Goal: Task Accomplishment & Management: Use online tool/utility

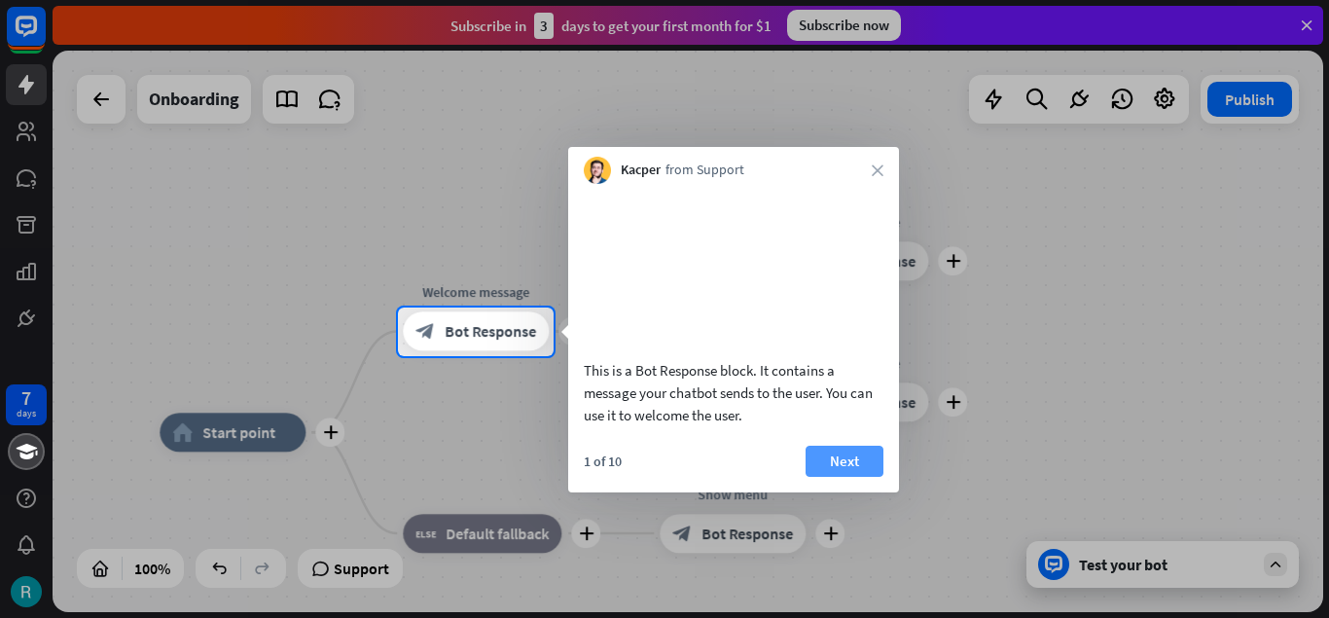
click at [846, 477] on button "Next" at bounding box center [845, 461] width 78 height 31
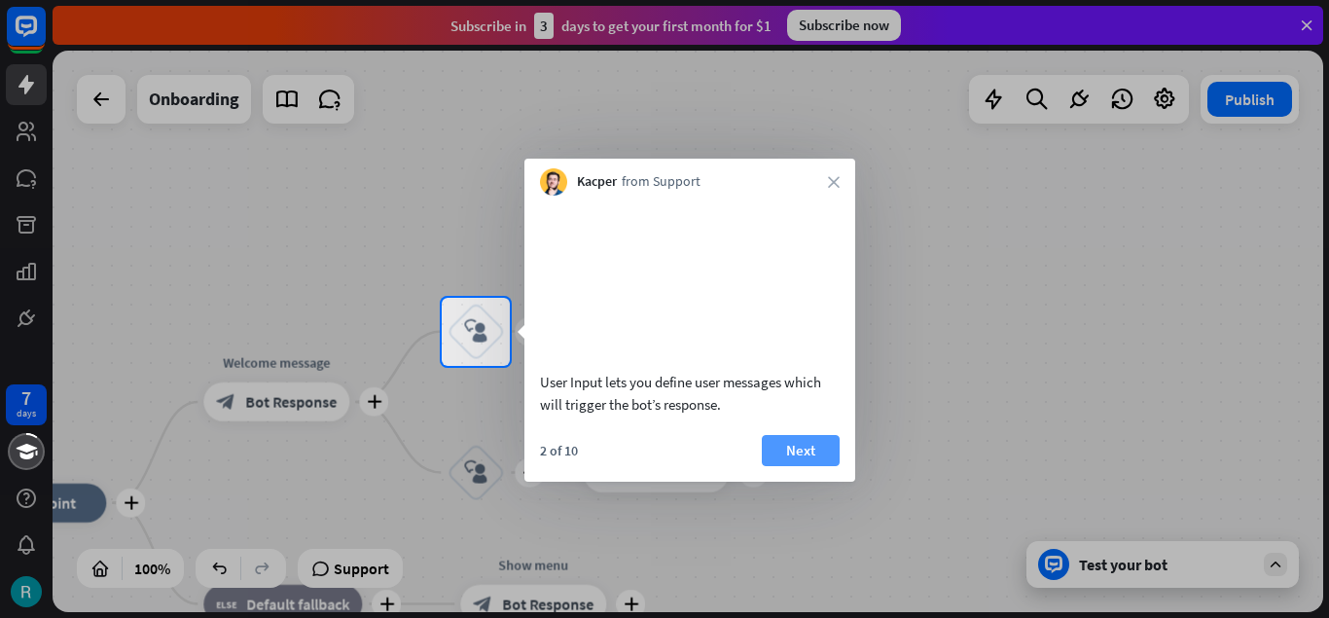
click at [819, 464] on button "Next" at bounding box center [801, 450] width 78 height 31
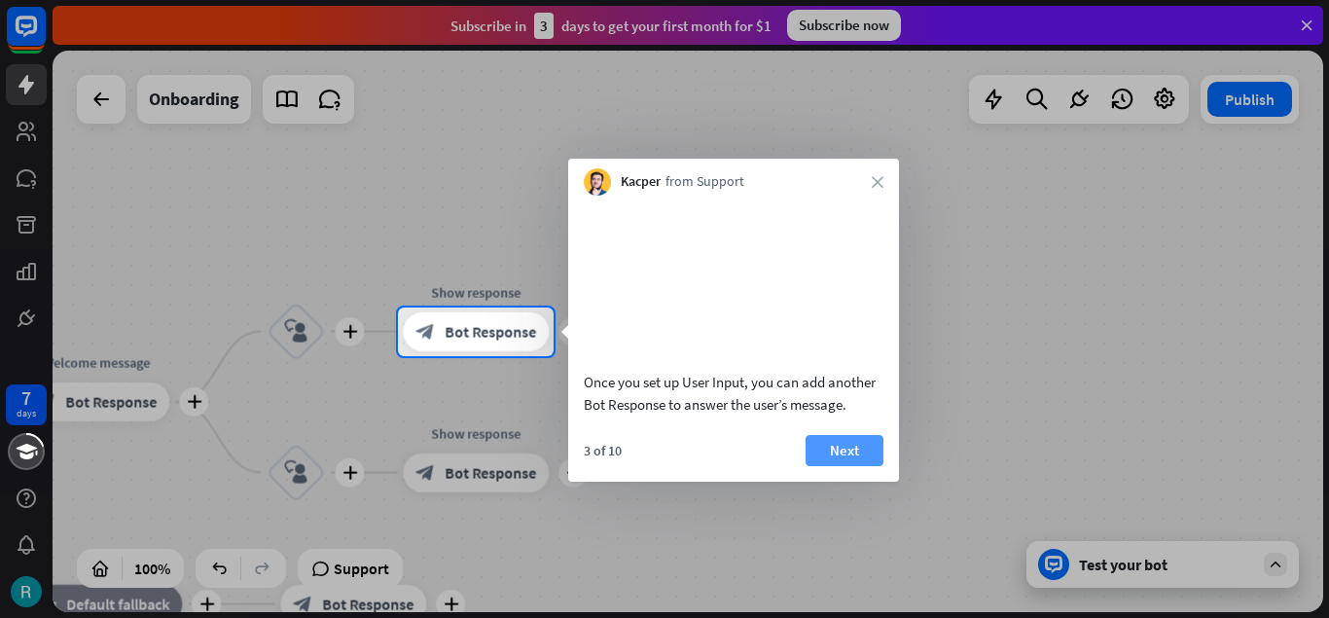
click at [844, 466] on button "Next" at bounding box center [845, 450] width 78 height 31
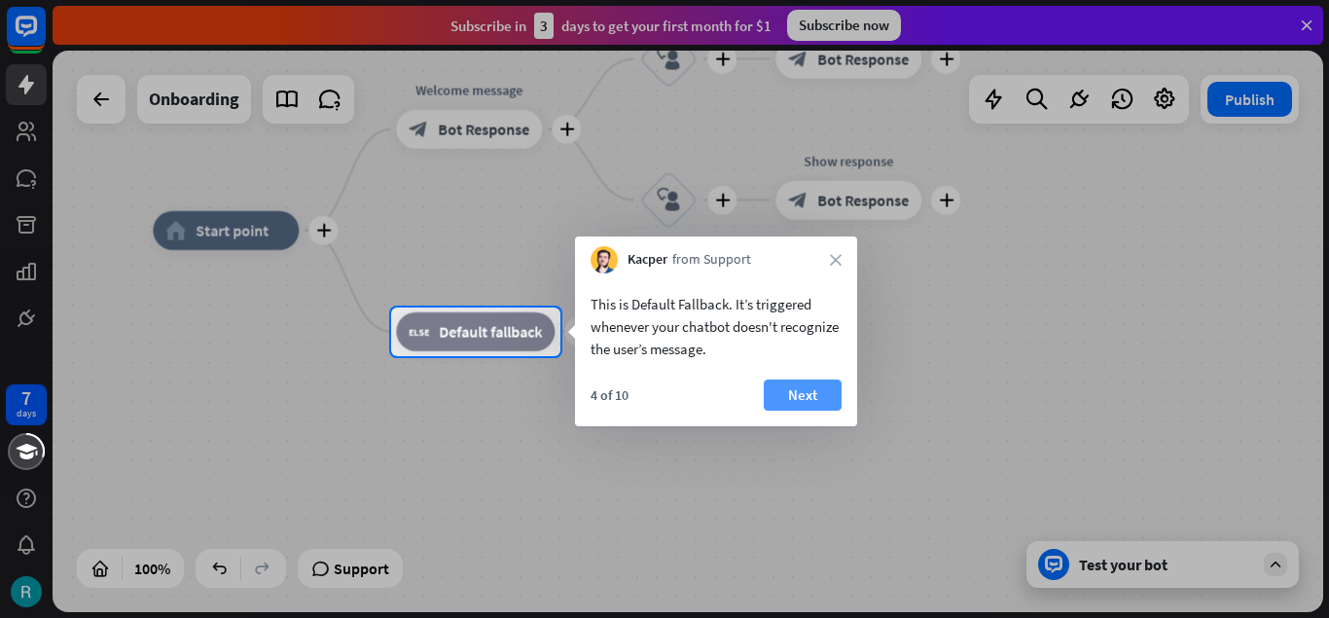
click at [796, 389] on button "Next" at bounding box center [803, 394] width 78 height 31
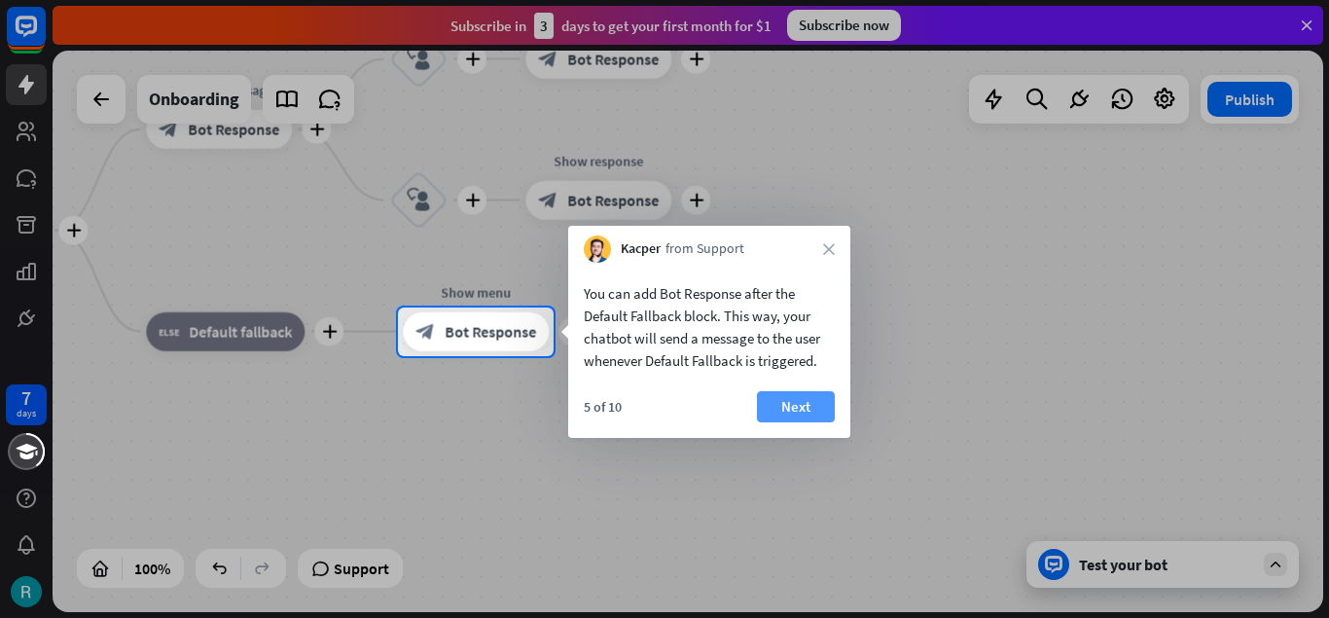
click at [816, 415] on button "Next" at bounding box center [796, 406] width 78 height 31
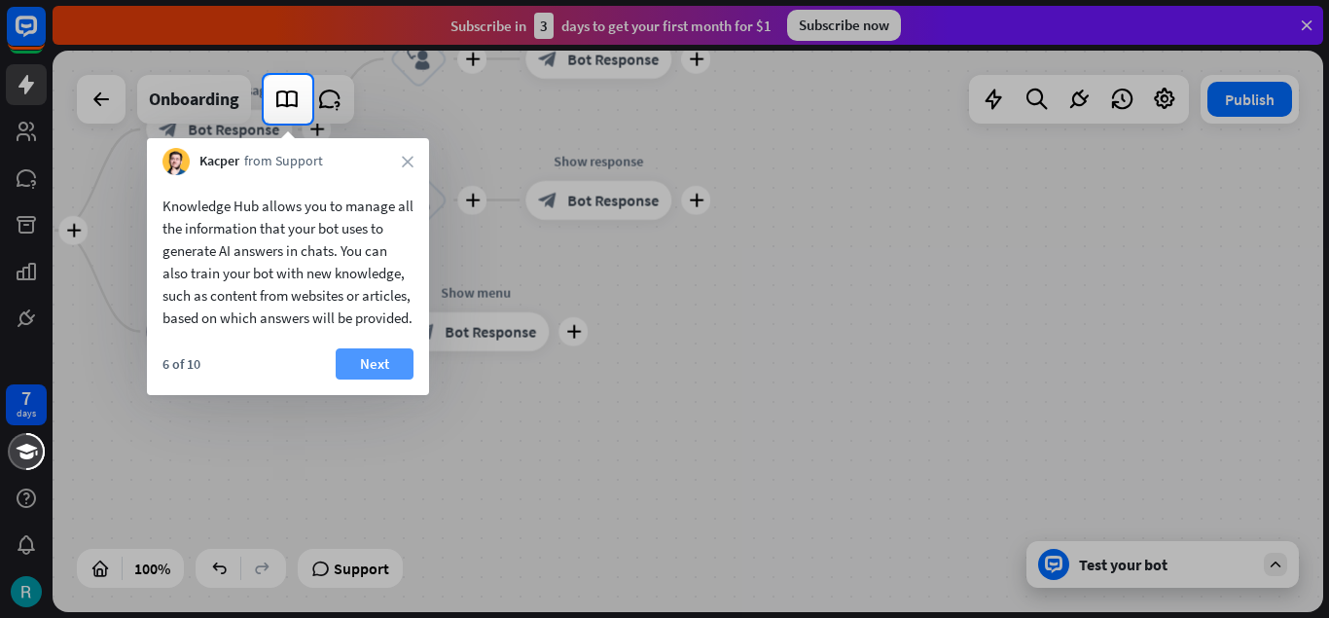
click at [369, 379] on button "Next" at bounding box center [375, 363] width 78 height 31
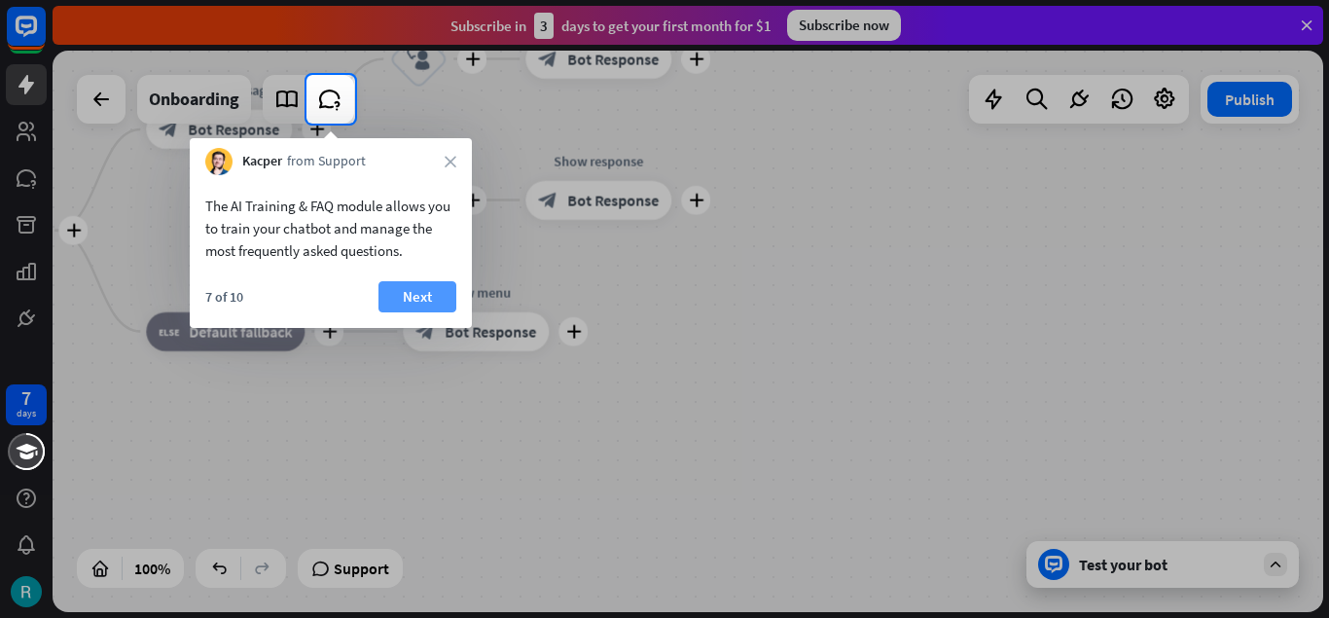
click at [432, 290] on button "Next" at bounding box center [417, 296] width 78 height 31
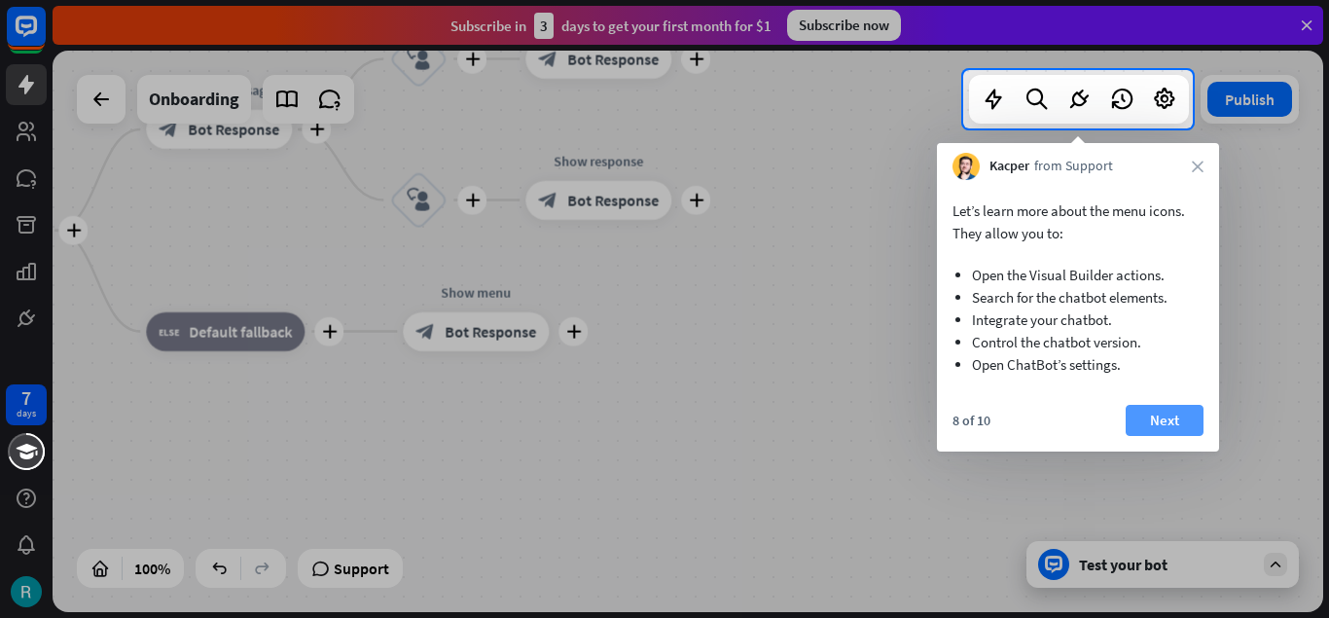
click at [1157, 416] on button "Next" at bounding box center [1165, 420] width 78 height 31
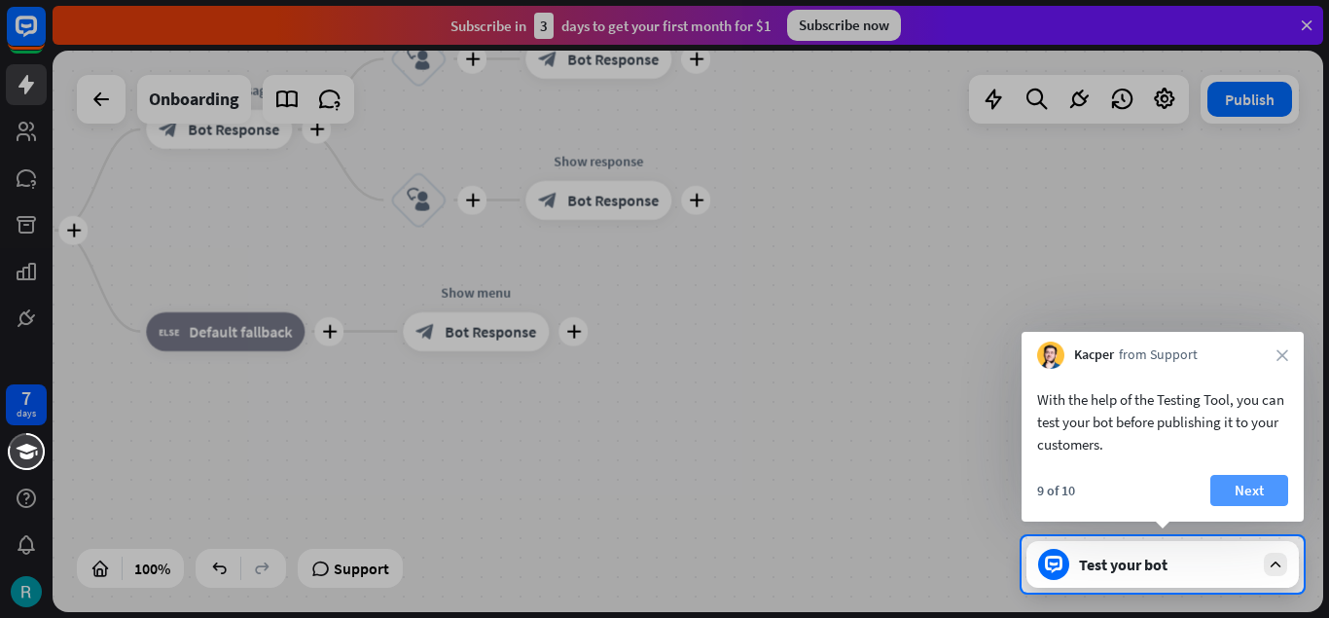
click at [1255, 497] on button "Next" at bounding box center [1249, 490] width 78 height 31
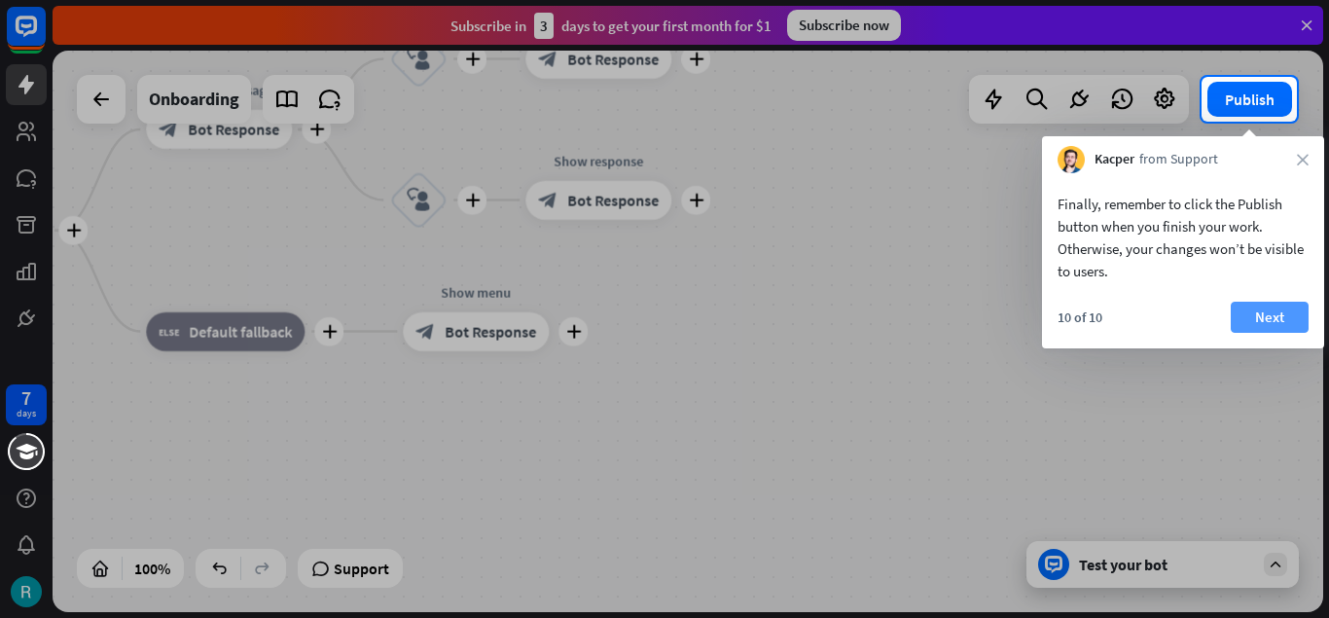
click at [1282, 319] on button "Next" at bounding box center [1270, 317] width 78 height 31
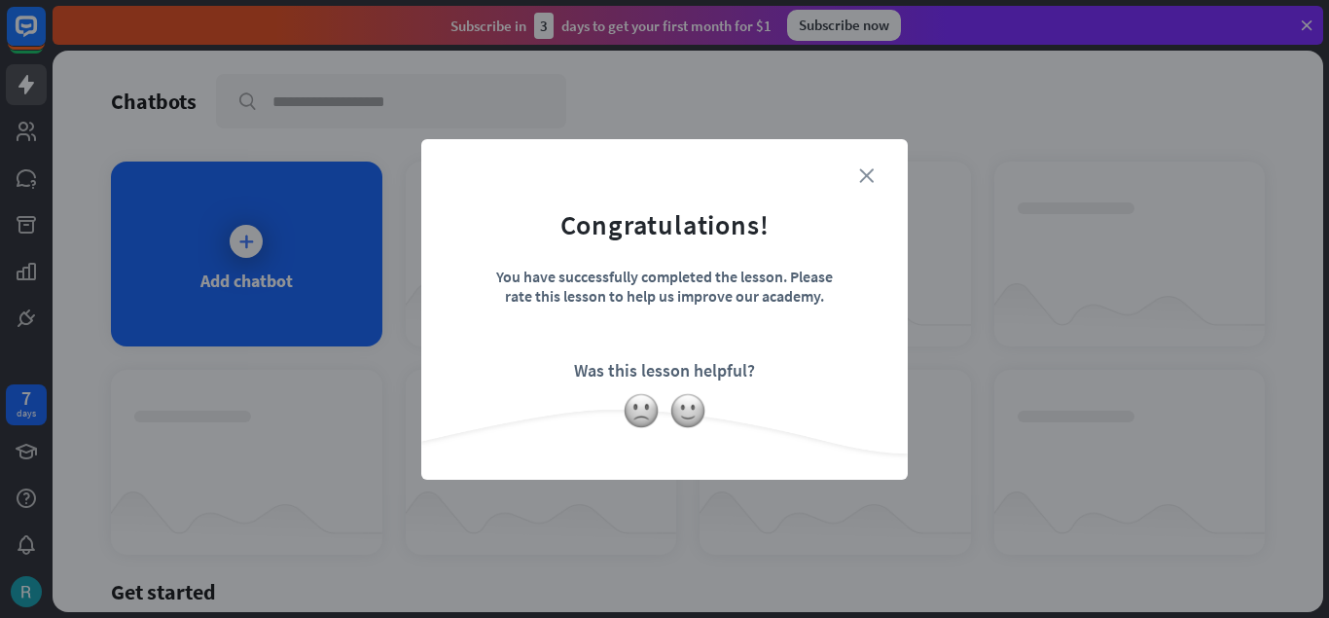
click at [867, 176] on icon "close" at bounding box center [866, 175] width 15 height 15
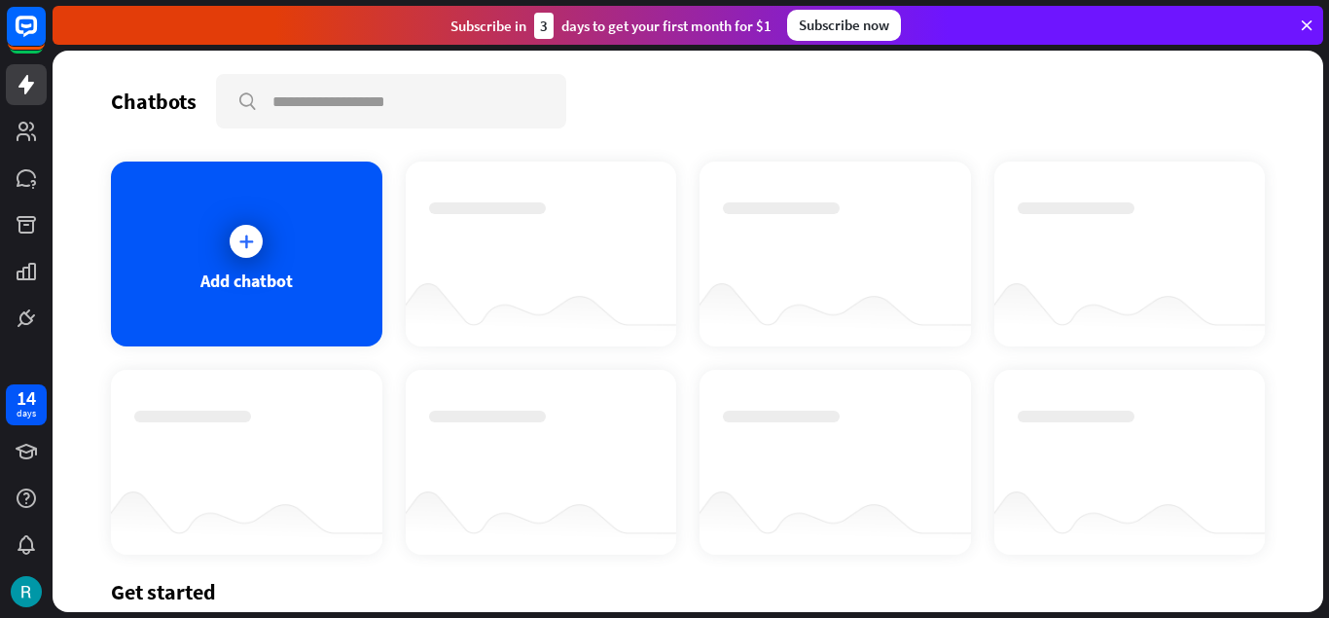
click at [233, 244] on div at bounding box center [246, 241] width 33 height 33
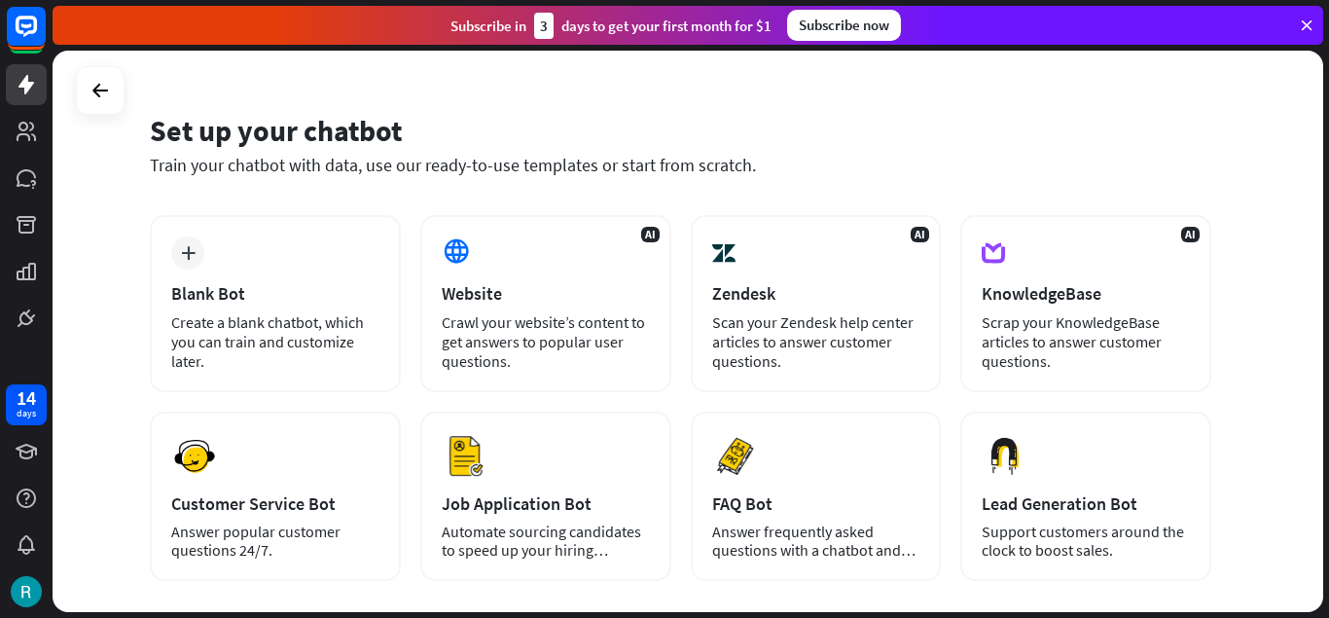
scroll to position [37, 0]
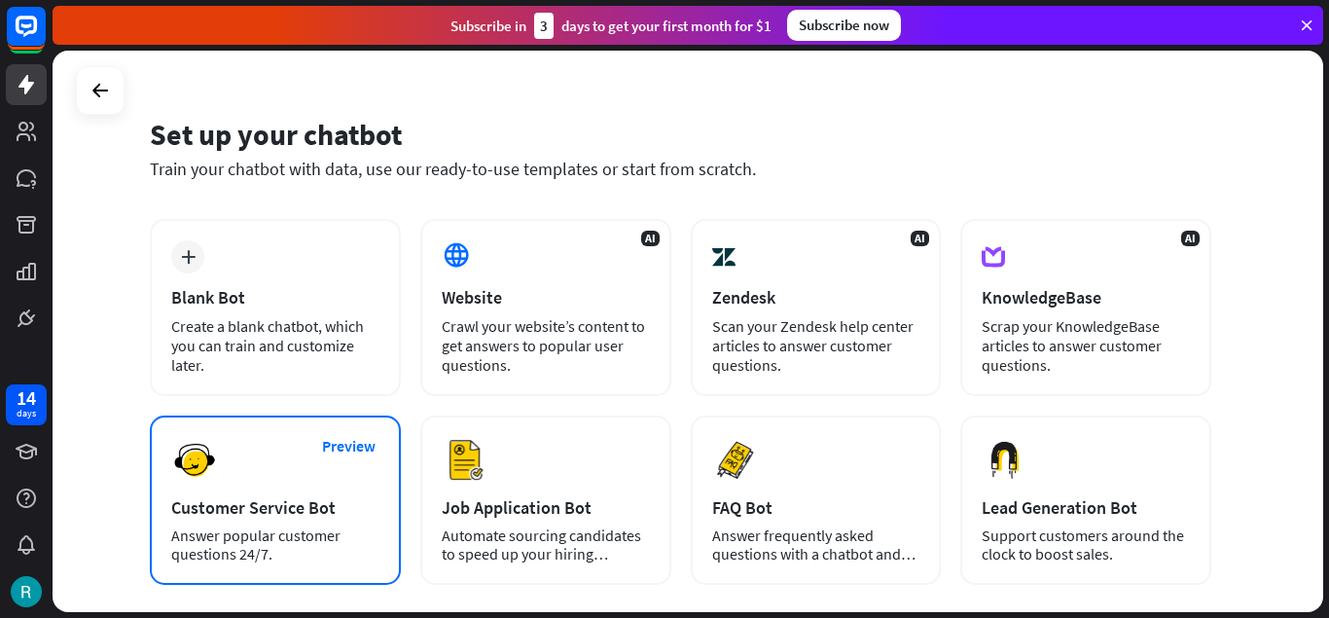
click at [293, 490] on div "Preview Customer Service Bot Answer popular customer questions 24/7." at bounding box center [275, 499] width 251 height 169
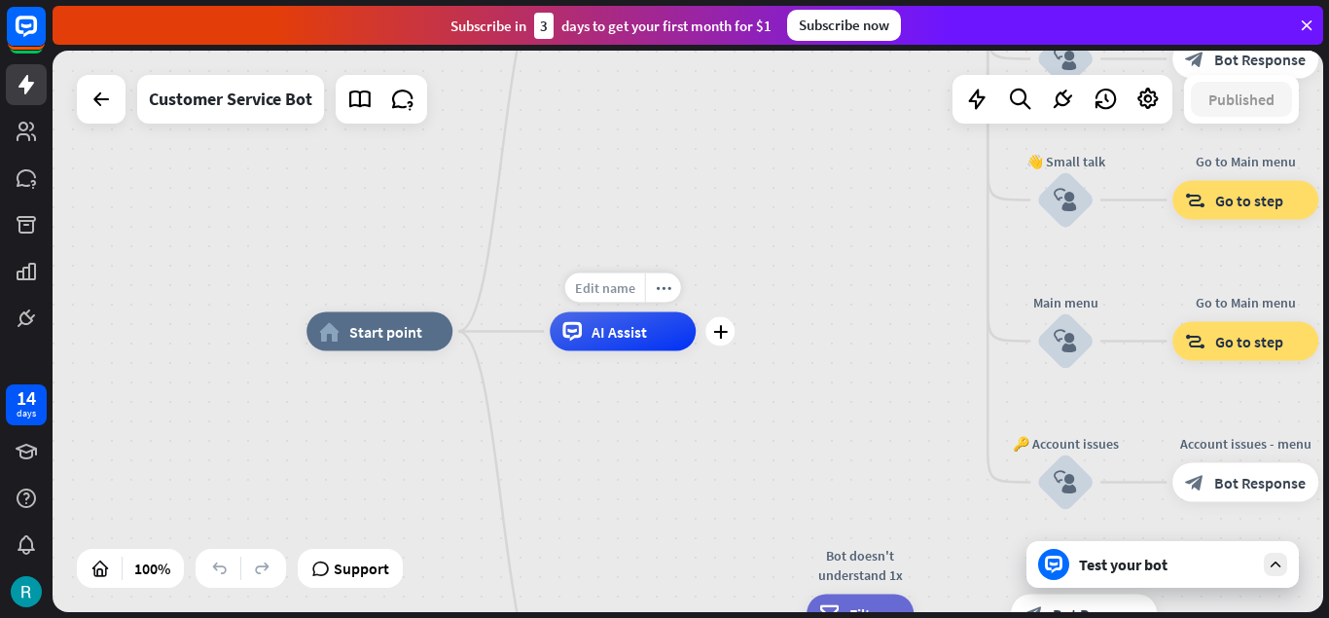
click at [623, 290] on span "Edit name" at bounding box center [605, 288] width 60 height 18
click at [671, 293] on input "text" at bounding box center [623, 288] width 136 height 27
click at [721, 335] on icon "plus" at bounding box center [720, 332] width 15 height 14
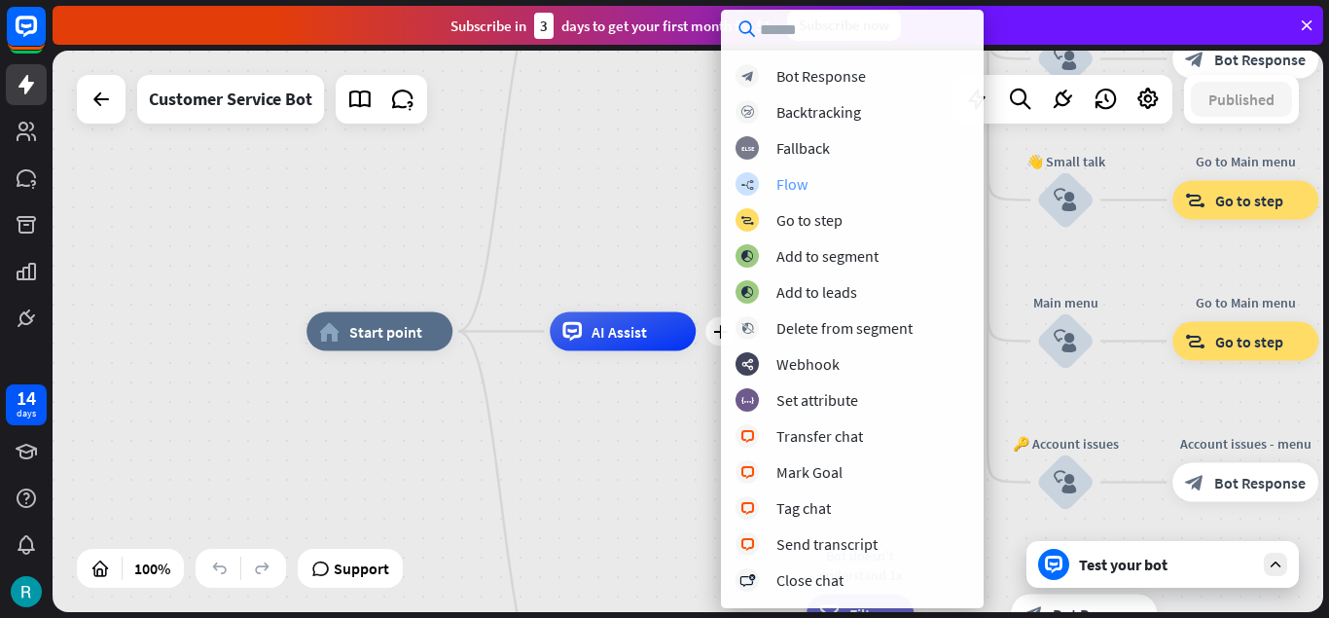
click at [823, 179] on div "builder_tree Flow" at bounding box center [853, 183] width 234 height 23
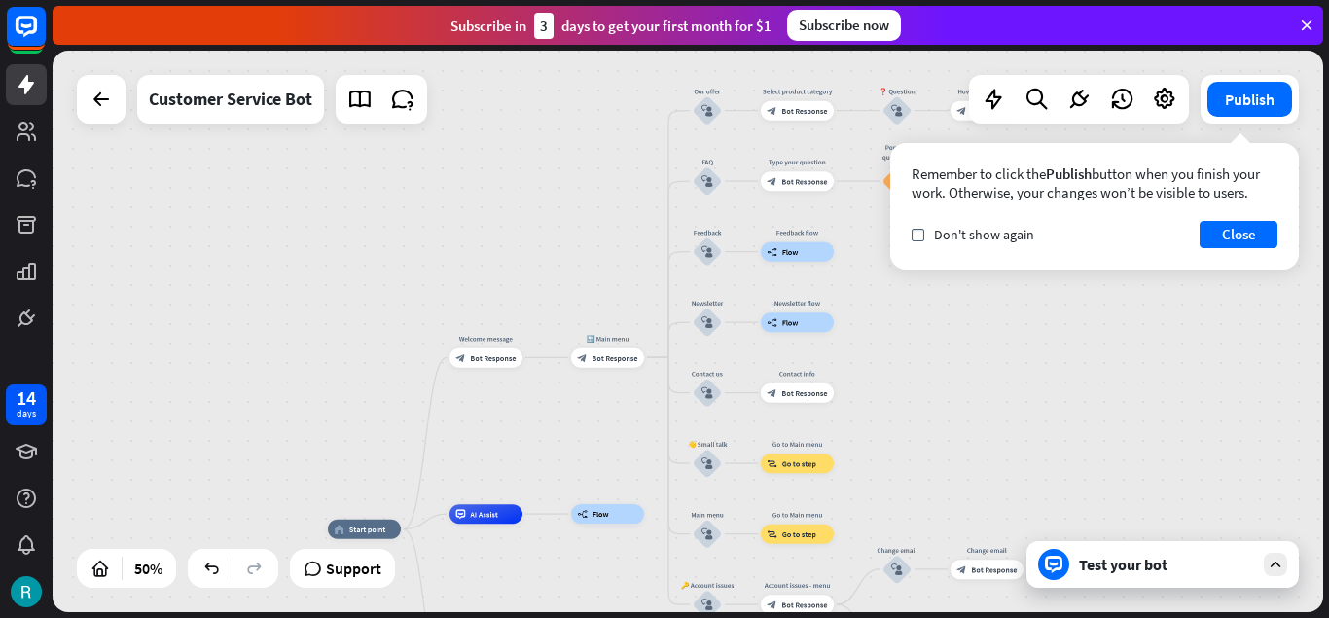
drag, startPoint x: 759, startPoint y: 159, endPoint x: 558, endPoint y: 401, distance: 314.4
click at [558, 401] on div "home_2 Start point Welcome message block_bot_response Bot Response 🔙 Main menu …" at bounding box center [688, 331] width 1271 height 561
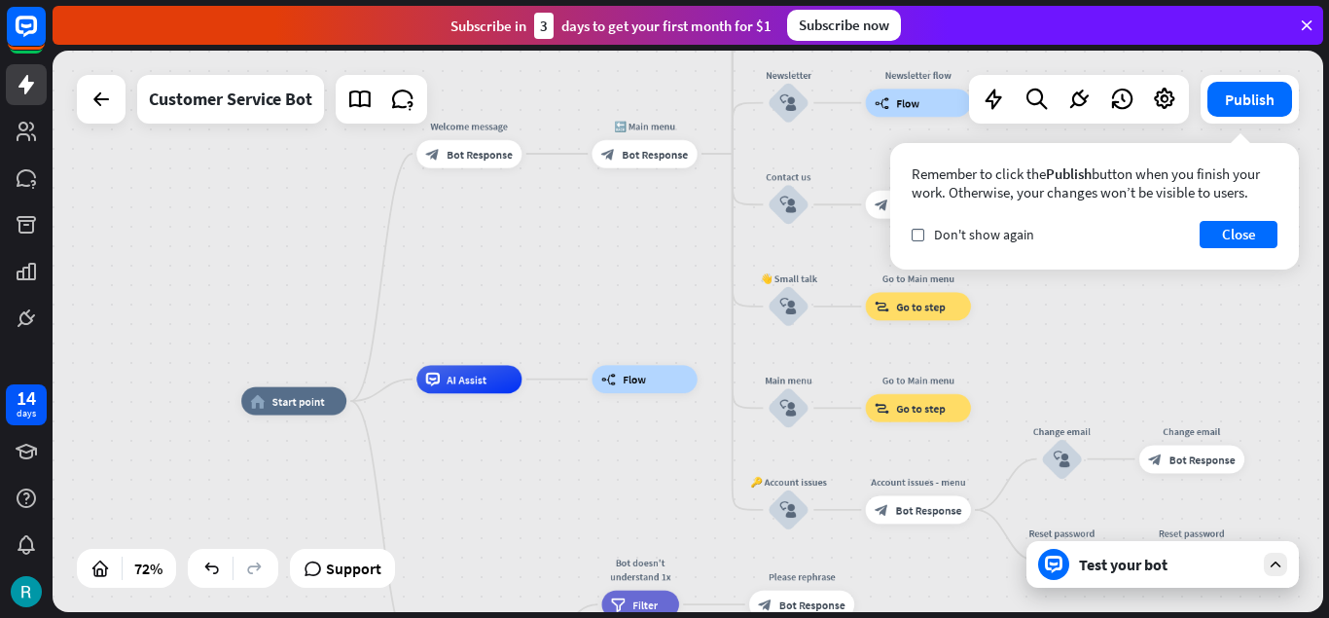
drag, startPoint x: 647, startPoint y: 484, endPoint x: 662, endPoint y: 294, distance: 190.3
click at [662, 294] on div "home_2 Start point Welcome message block_bot_response Bot Response 🔙 Main menu …" at bounding box center [688, 331] width 1271 height 561
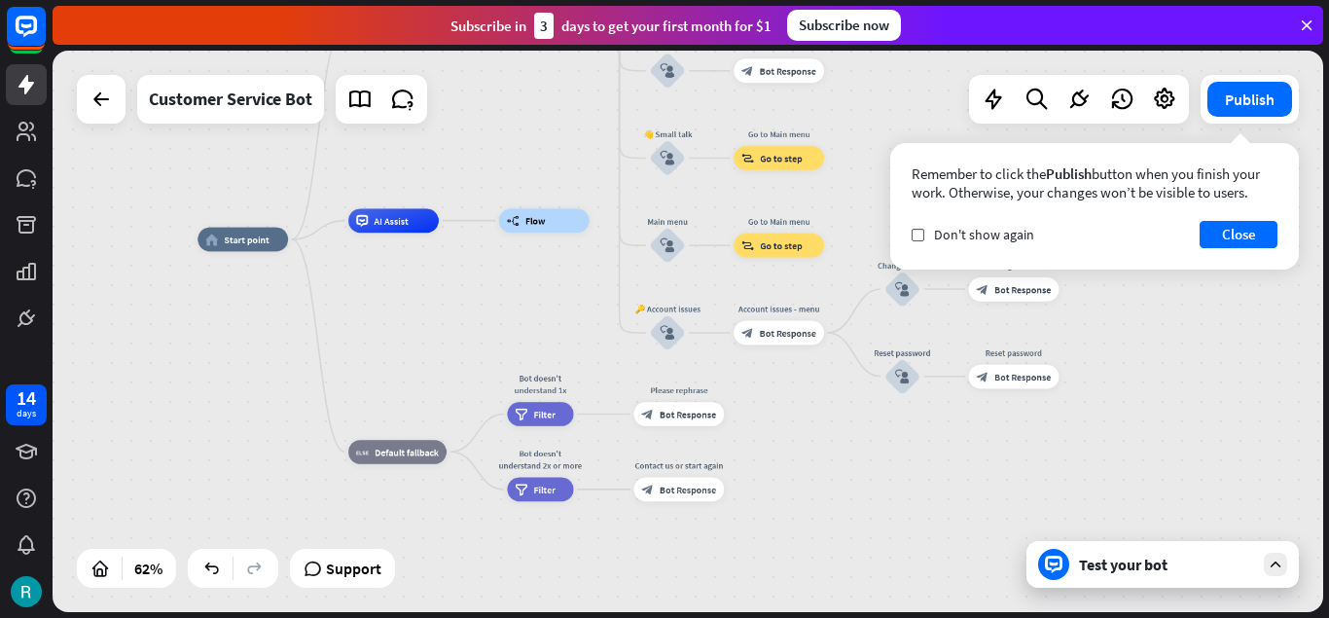
drag, startPoint x: 716, startPoint y: 488, endPoint x: 615, endPoint y: 334, distance: 184.9
click at [615, 334] on div "home_2 Start point Welcome message block_bot_response Bot Response 🔙 Main menu …" at bounding box center [591, 412] width 786 height 347
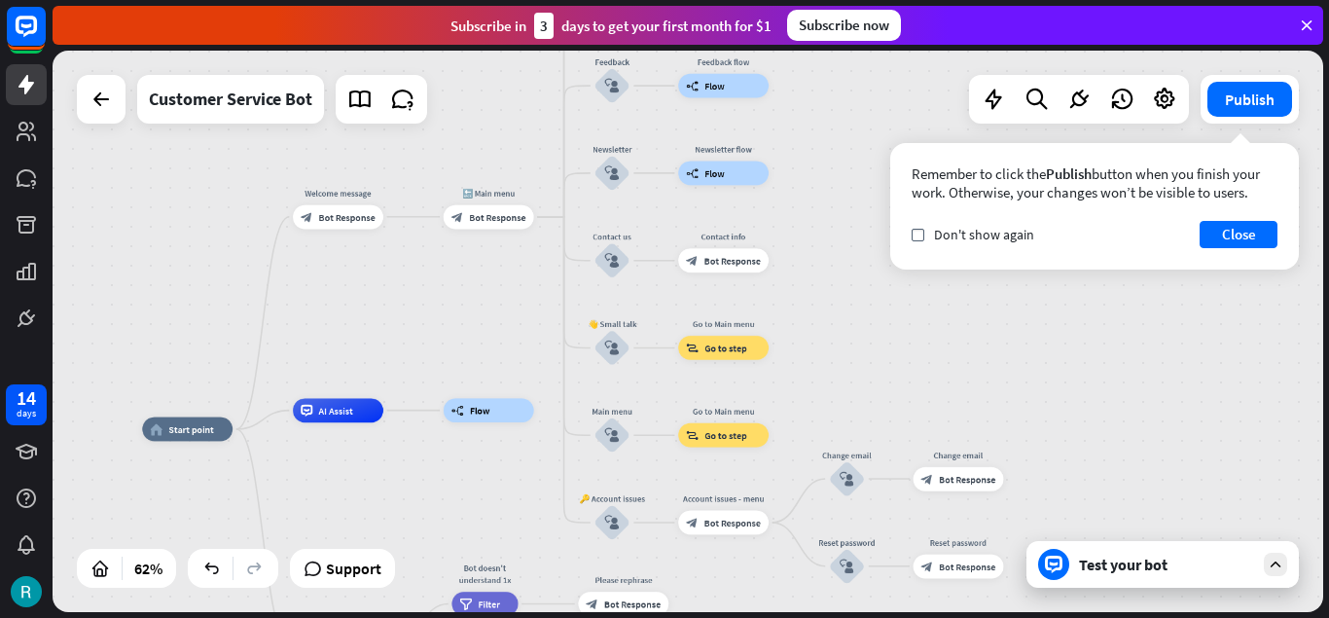
drag, startPoint x: 532, startPoint y: 332, endPoint x: 491, endPoint y: 528, distance: 200.7
click at [491, 528] on div "home_2 Start point Welcome message block_bot_response Bot Response 🔙 Main menu …" at bounding box center [535, 602] width 786 height 347
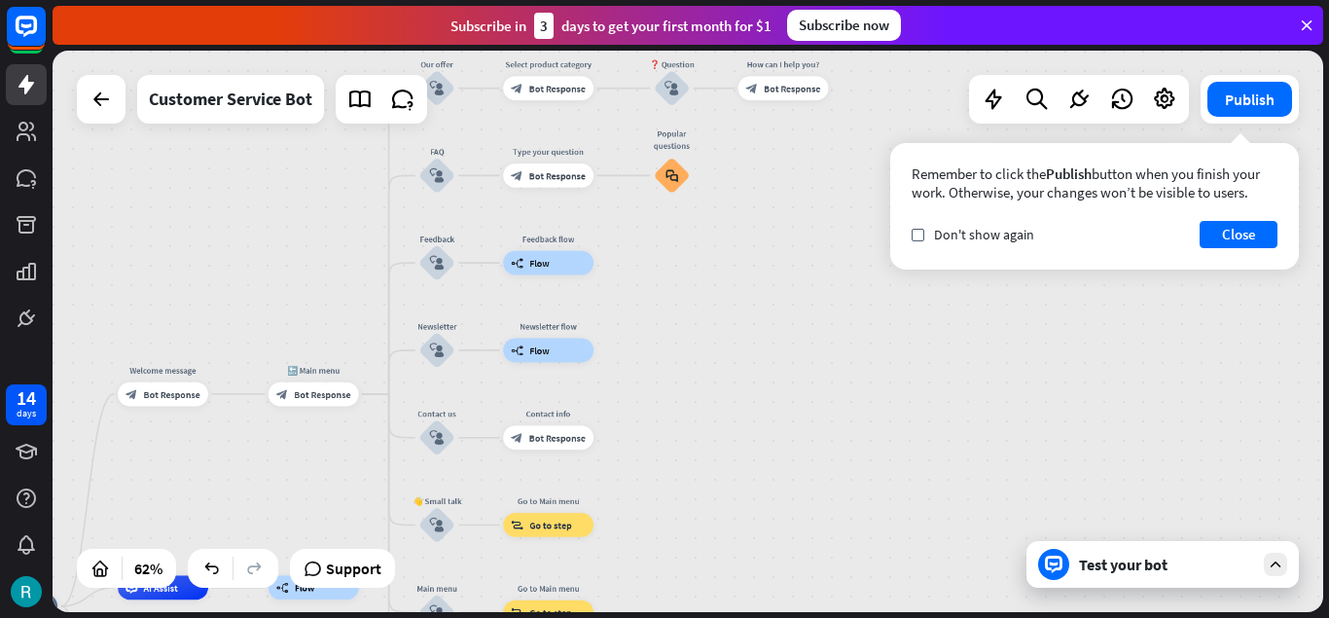
drag, startPoint x: 503, startPoint y: 296, endPoint x: 315, endPoint y: 438, distance: 235.5
click at [315, 438] on div "home_2 Start point Welcome message block_bot_response Bot Response 🔙 Main menu …" at bounding box center [688, 331] width 1271 height 561
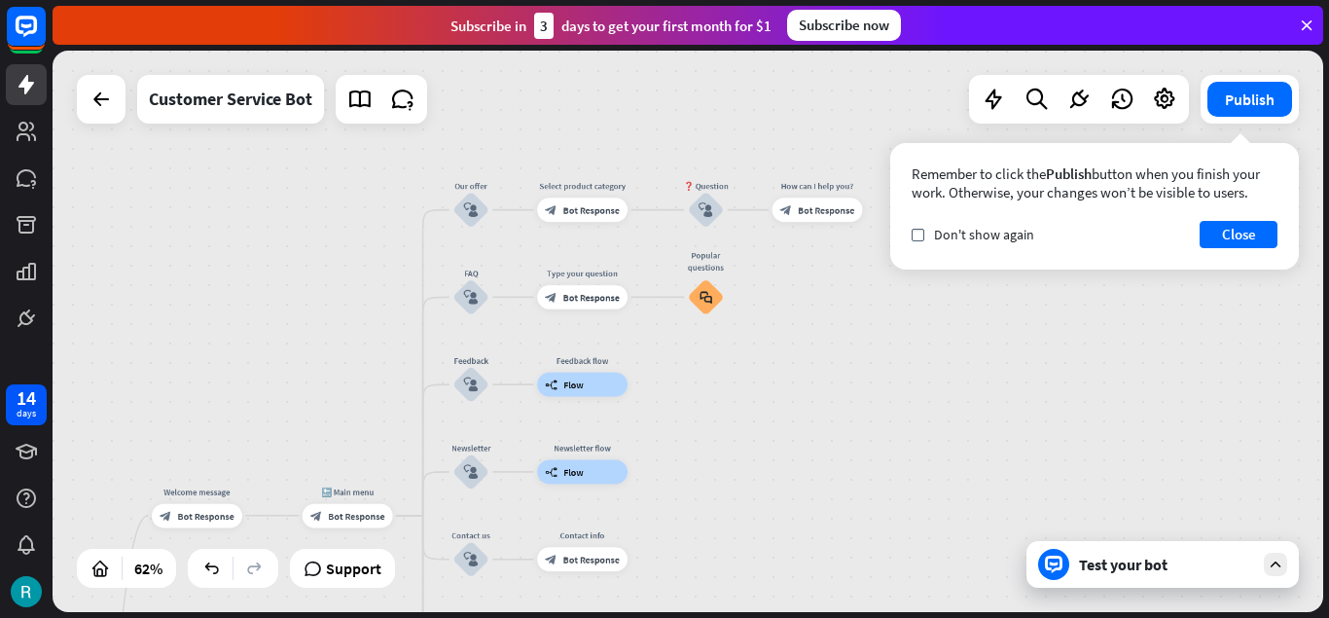
drag, startPoint x: 373, startPoint y: 342, endPoint x: 373, endPoint y: 364, distance: 21.4
click at [373, 364] on div "home_2 Start point Welcome message block_bot_response Bot Response 🔙 Main menu …" at bounding box center [688, 331] width 1271 height 561
click at [579, 181] on span "Edit name" at bounding box center [571, 182] width 37 height 11
drag, startPoint x: 623, startPoint y: 183, endPoint x: 439, endPoint y: 206, distance: 185.4
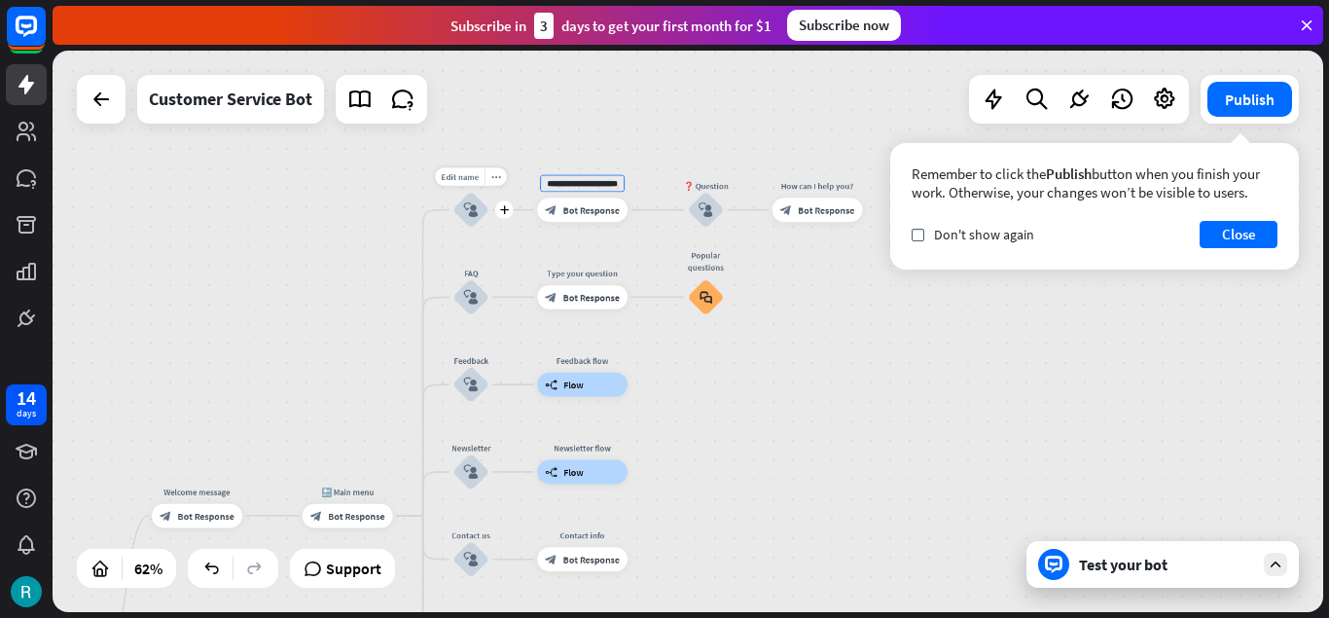
click at [540, 198] on div "**********" at bounding box center [582, 210] width 90 height 24
click at [1268, 107] on button "Publish" at bounding box center [1249, 99] width 85 height 35
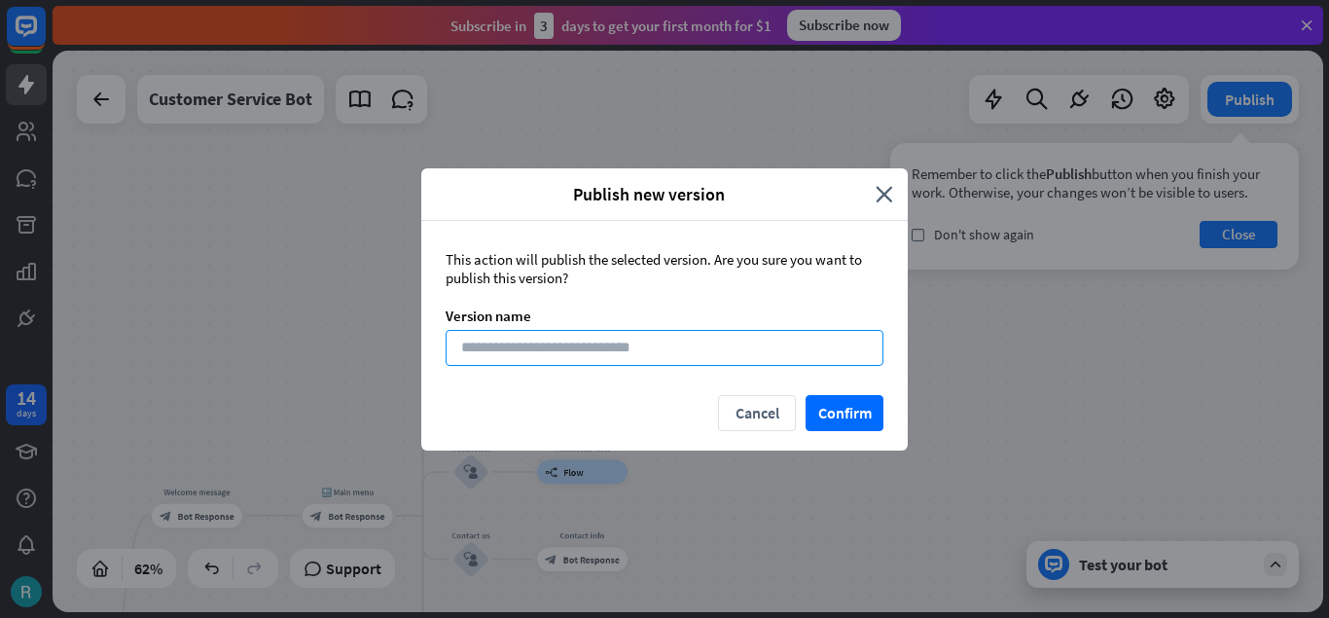
click at [578, 347] on input at bounding box center [665, 348] width 438 height 36
type input "**"
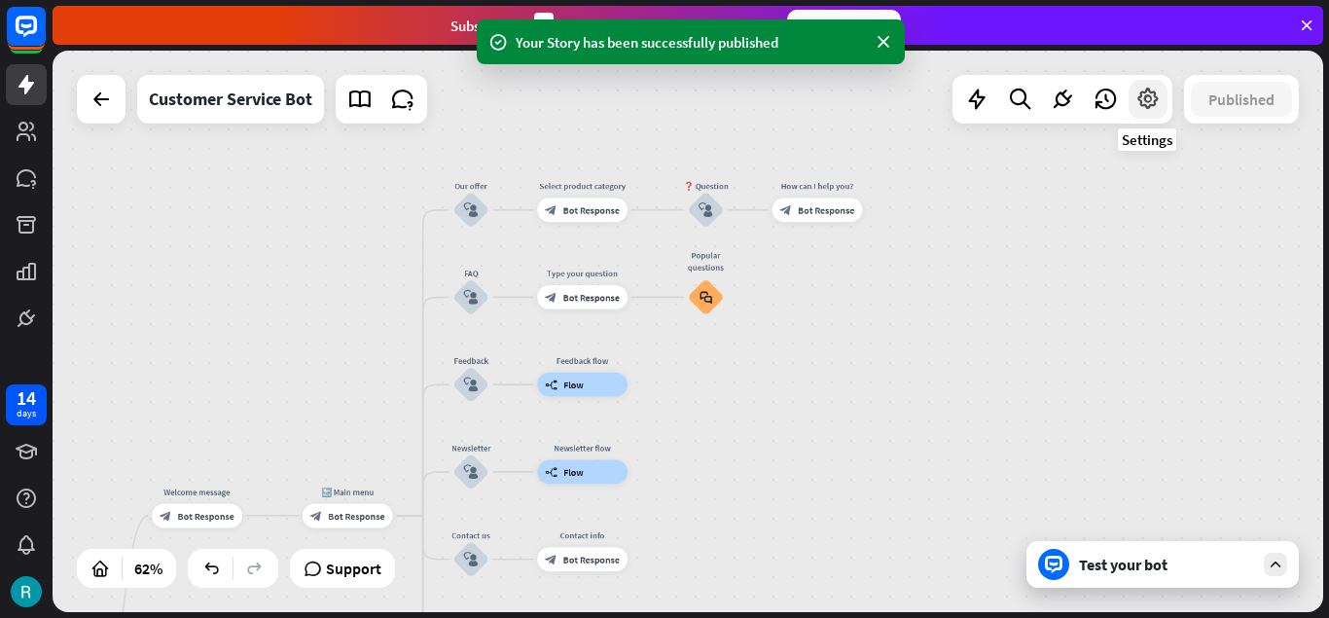
click at [1152, 91] on icon at bounding box center [1147, 99] width 25 height 25
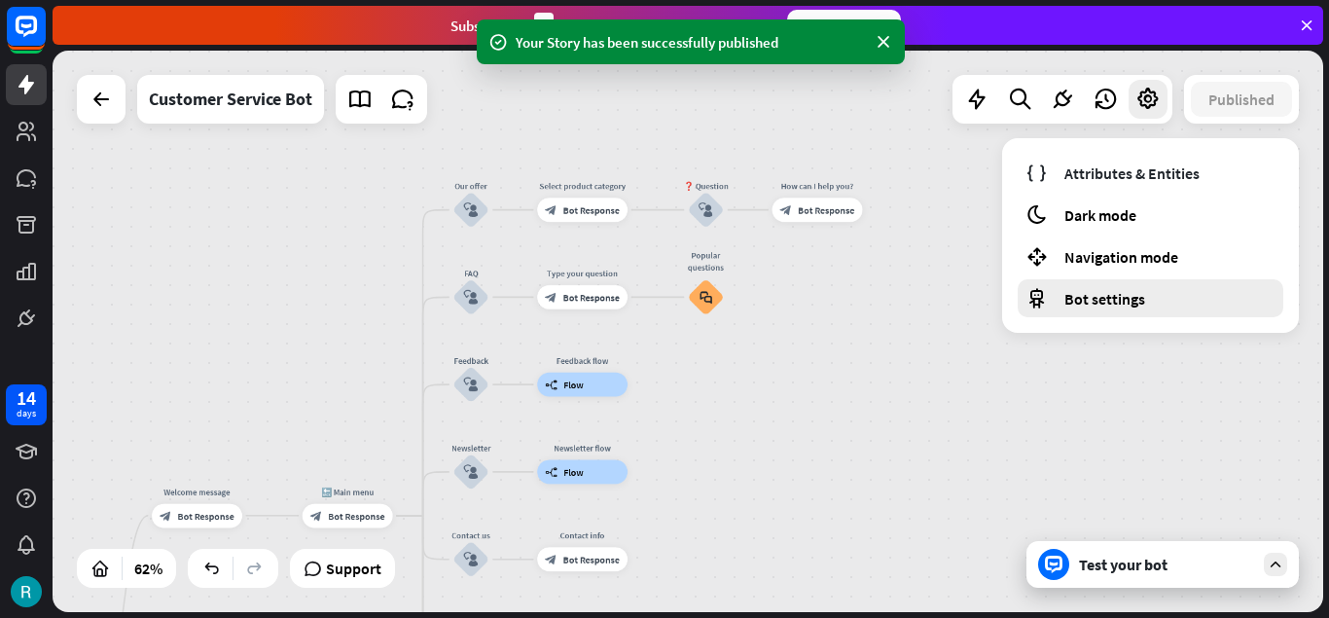
click at [1149, 299] on div "Bot settings" at bounding box center [1151, 298] width 266 height 38
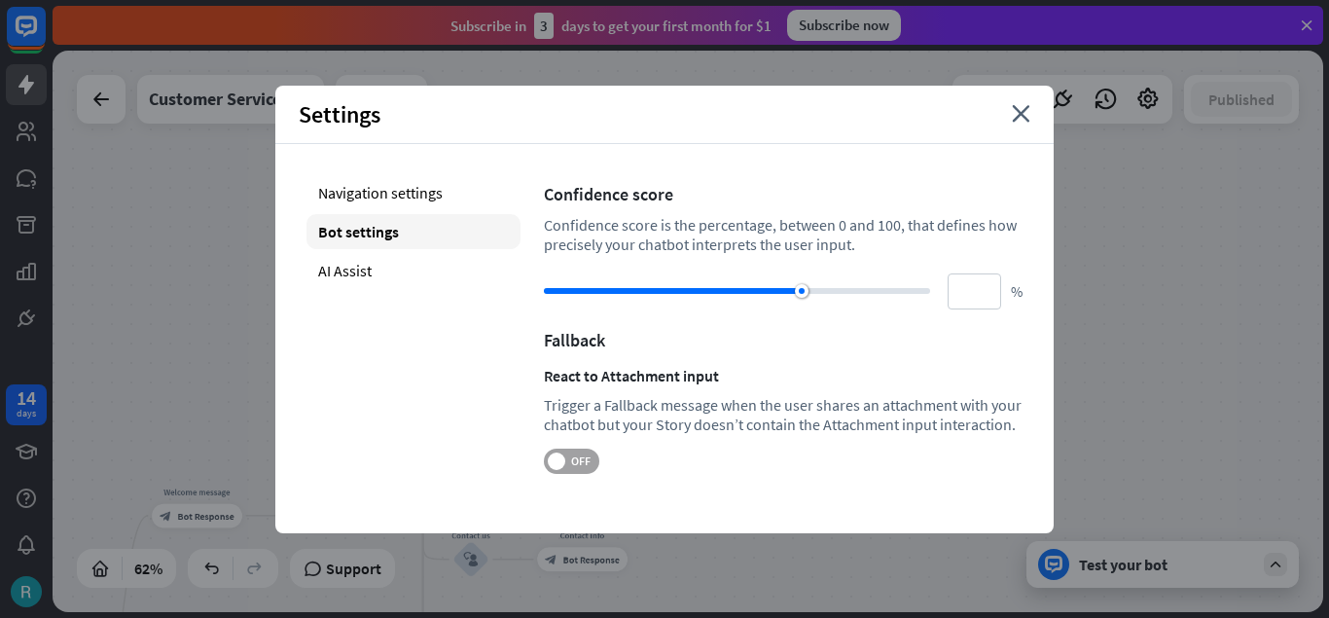
click at [555, 463] on span at bounding box center [557, 461] width 18 height 18
click at [346, 270] on div "AI Assist" at bounding box center [413, 270] width 214 height 35
type input "**"
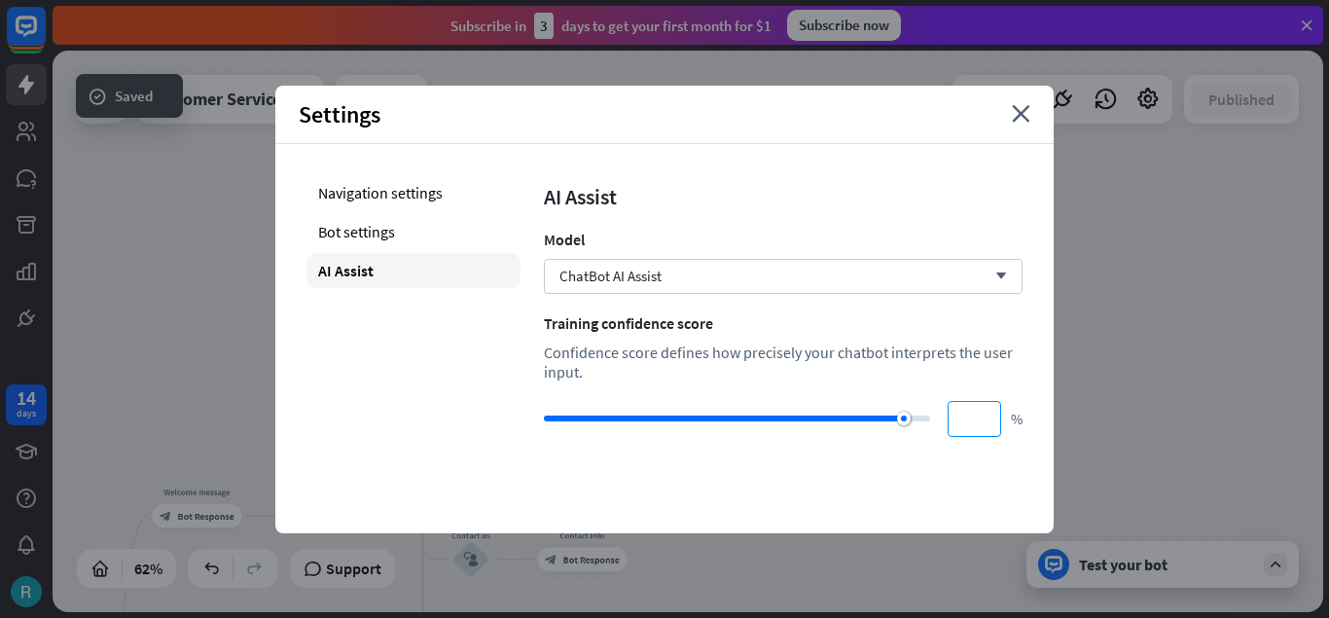
type input "***"
drag, startPoint x: 866, startPoint y: 417, endPoint x: 972, endPoint y: 429, distance: 106.7
click at [972, 429] on div "*** %" at bounding box center [783, 419] width 479 height 36
click at [408, 198] on div "Navigation settings" at bounding box center [413, 192] width 214 height 35
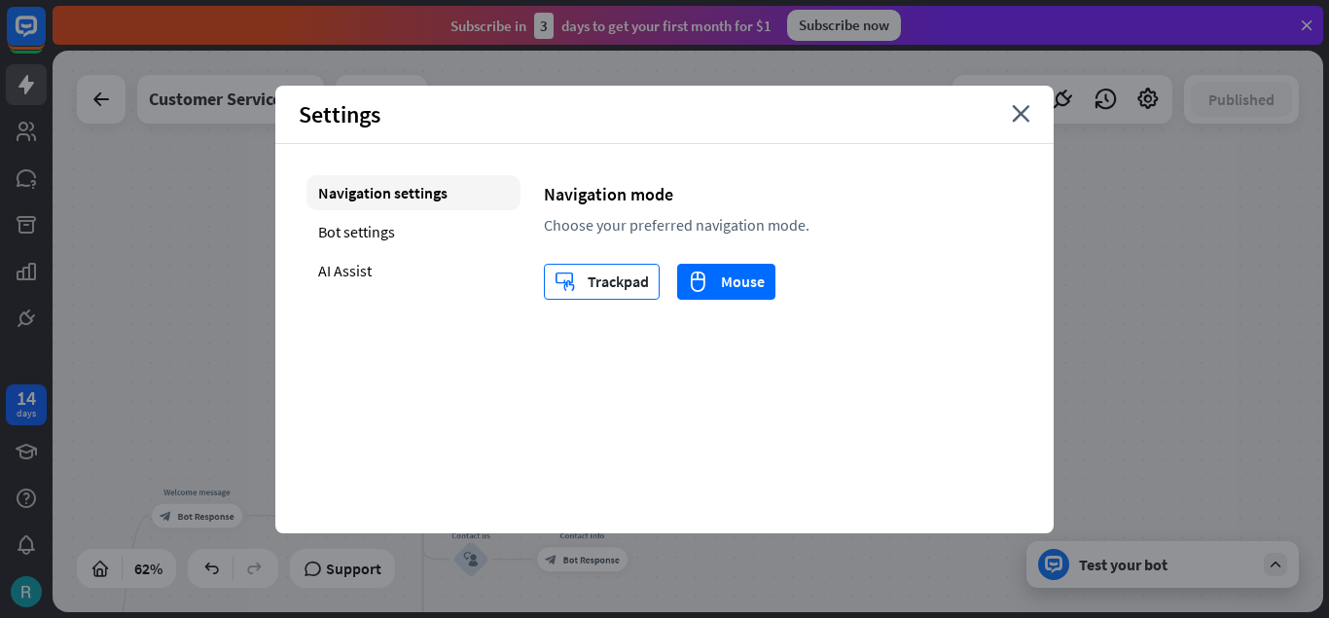
click at [622, 281] on div "trackpad Trackpad" at bounding box center [602, 282] width 94 height 34
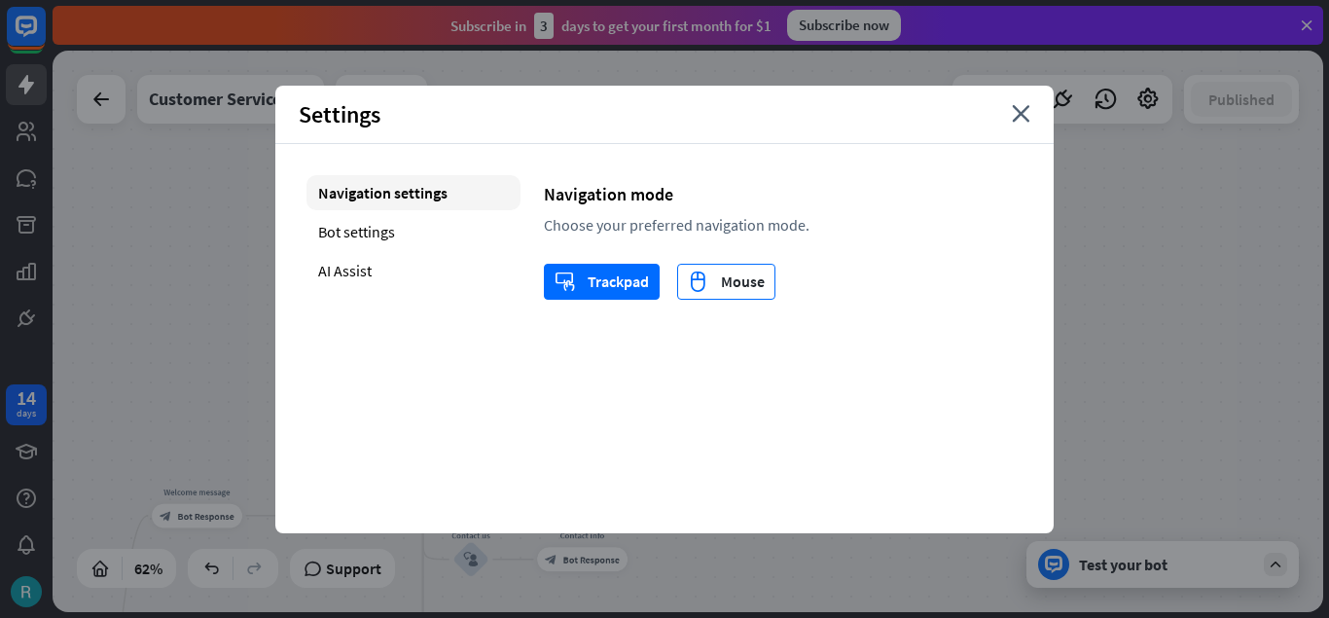
click at [724, 283] on div "mouse Mouse" at bounding box center [726, 282] width 77 height 34
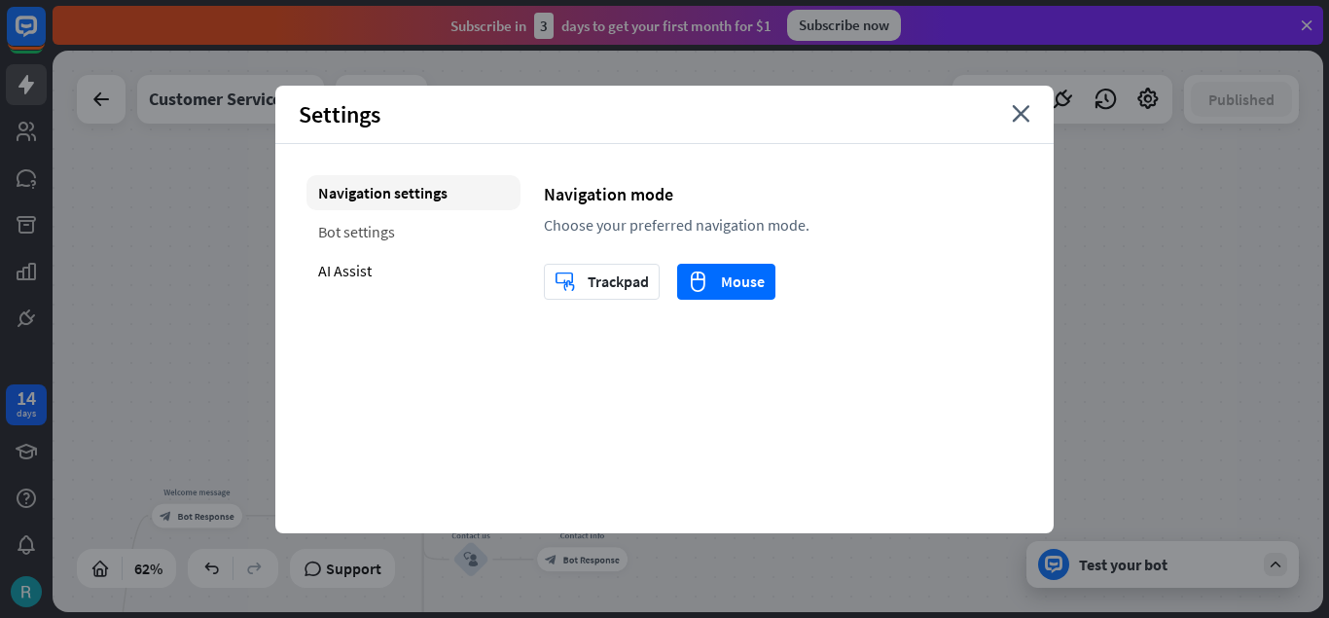
click at [402, 236] on div "Bot settings" at bounding box center [413, 231] width 214 height 35
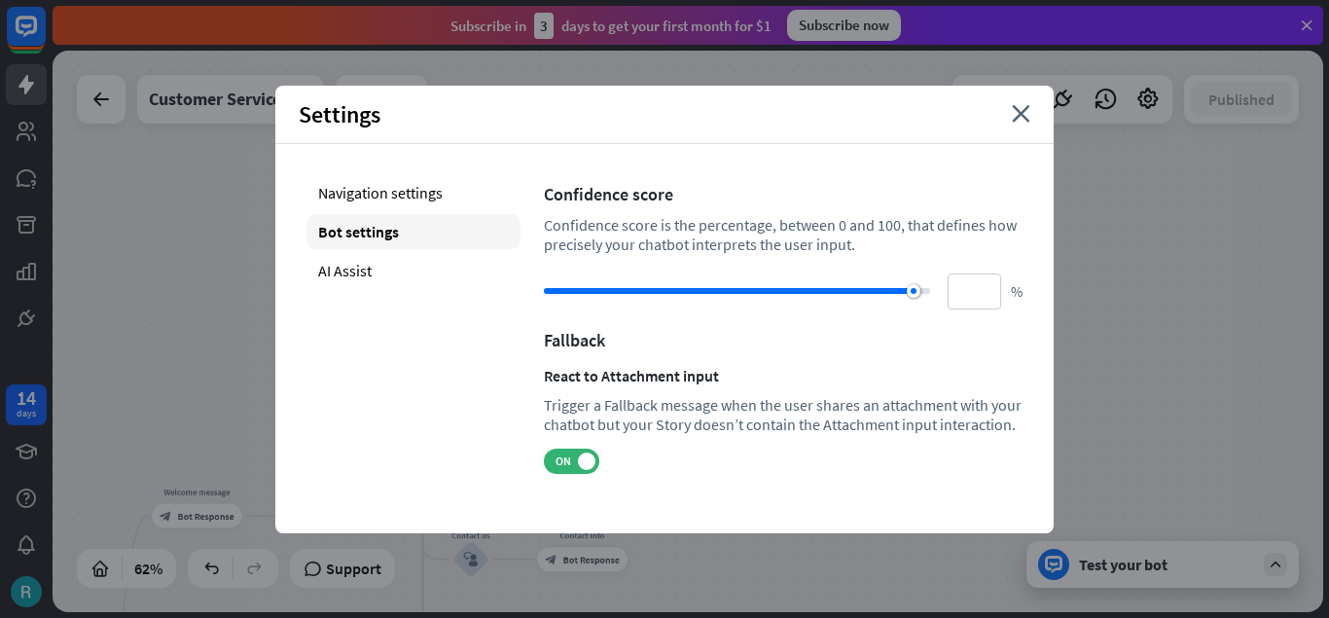
type input "***"
drag, startPoint x: 802, startPoint y: 295, endPoint x: 943, endPoint y: 290, distance: 141.2
click at [945, 294] on div "*** %" at bounding box center [783, 291] width 479 height 36
click at [402, 274] on div "AI Assist" at bounding box center [413, 270] width 214 height 35
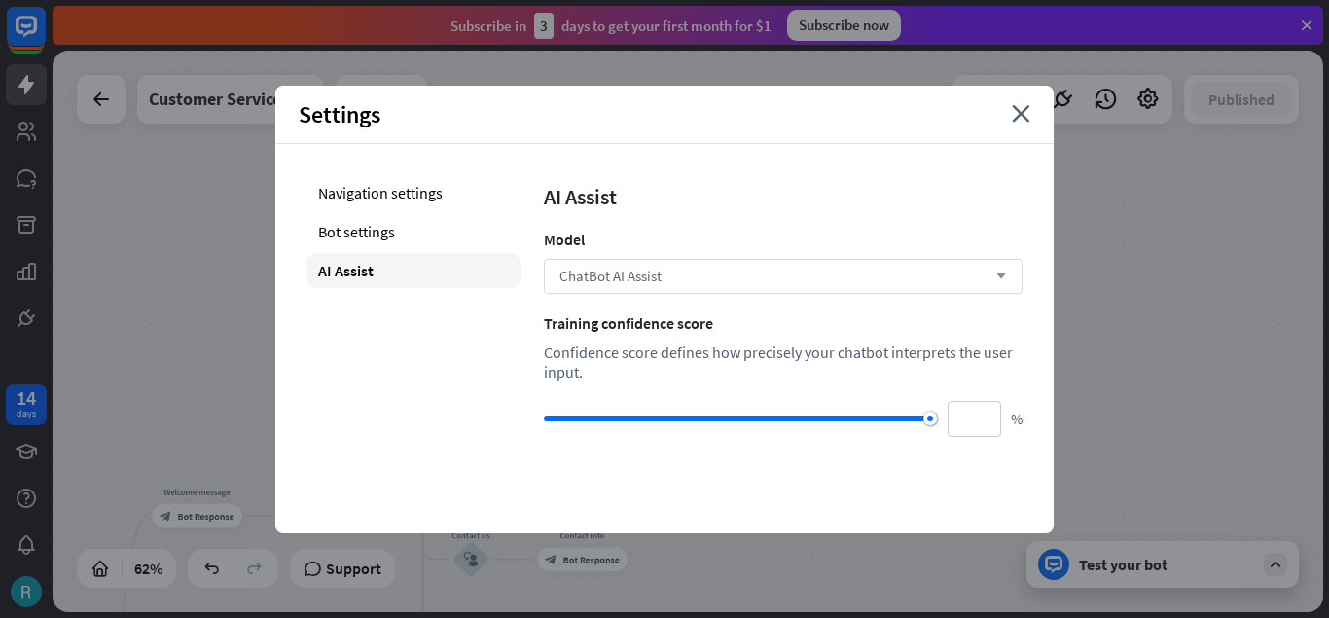
click at [771, 279] on div "ChatBot AI Assist arrow_down" at bounding box center [783, 276] width 479 height 35
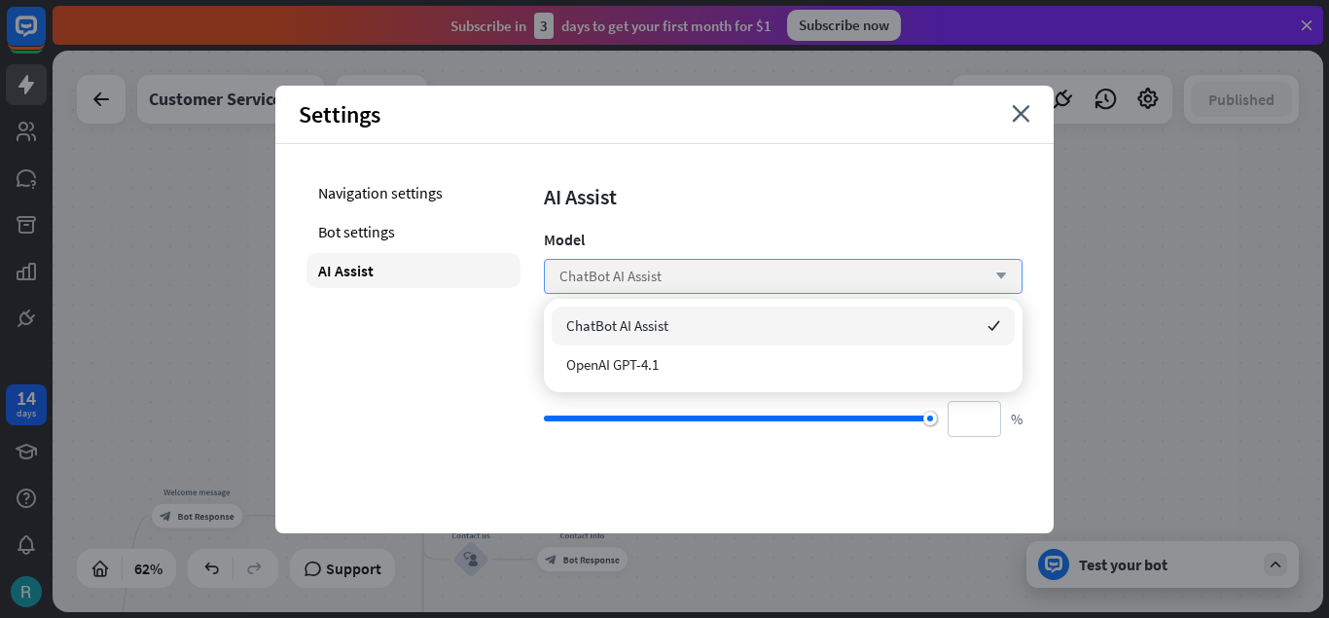
click at [771, 279] on div "ChatBot AI Assist arrow_down" at bounding box center [783, 276] width 479 height 35
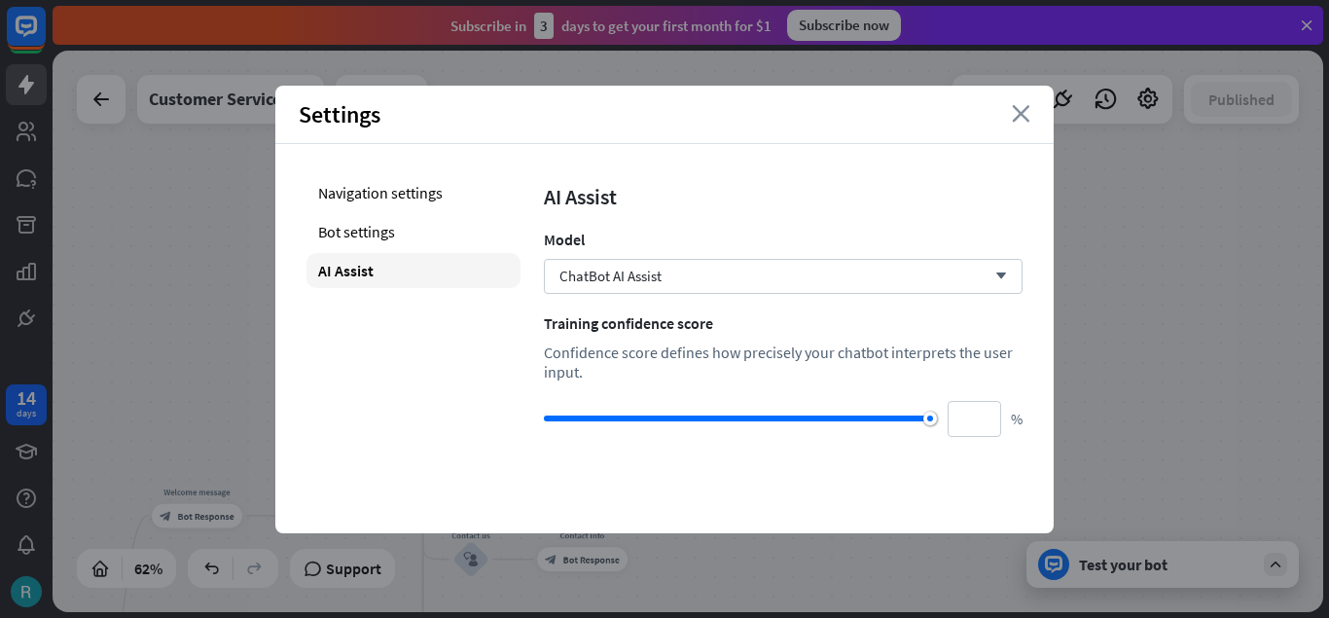
click at [1026, 121] on icon "close" at bounding box center [1021, 114] width 18 height 18
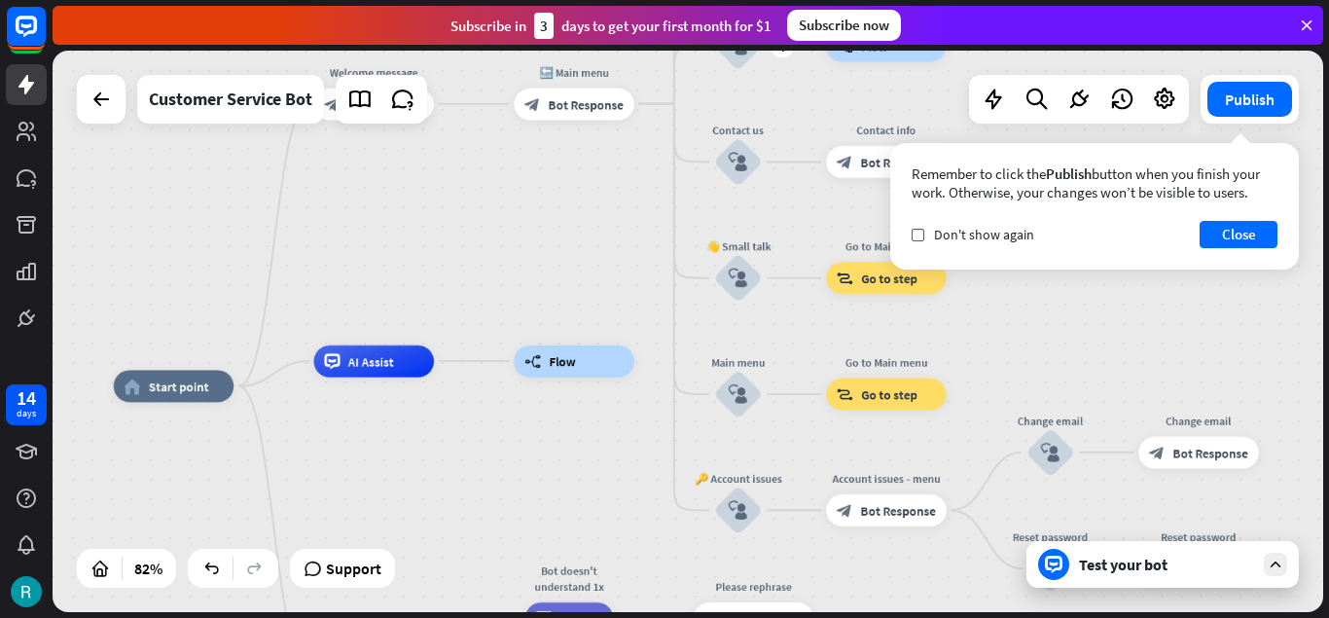
drag, startPoint x: 617, startPoint y: 487, endPoint x: 766, endPoint y: 106, distance: 409.4
click at [762, 69] on div "Edit name more_horiz plus Newsletter block_user_input" at bounding box center [738, 45] width 48 height 48
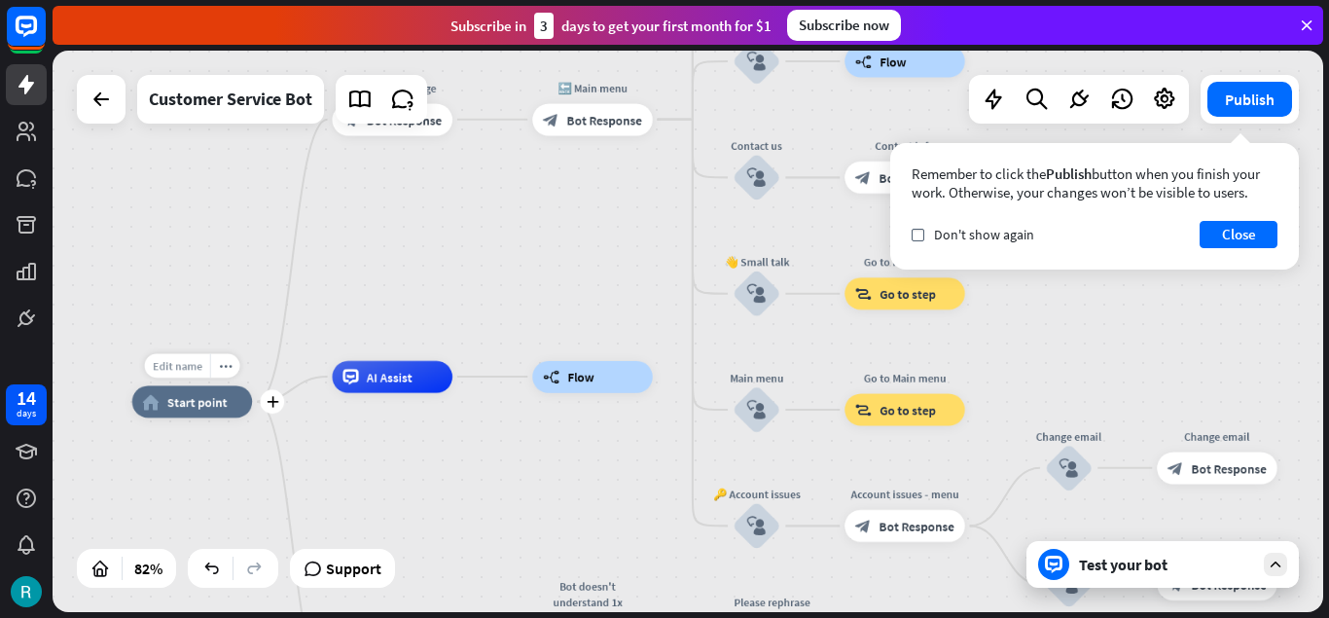
click at [188, 359] on span "Edit name" at bounding box center [178, 365] width 50 height 15
type input "****"
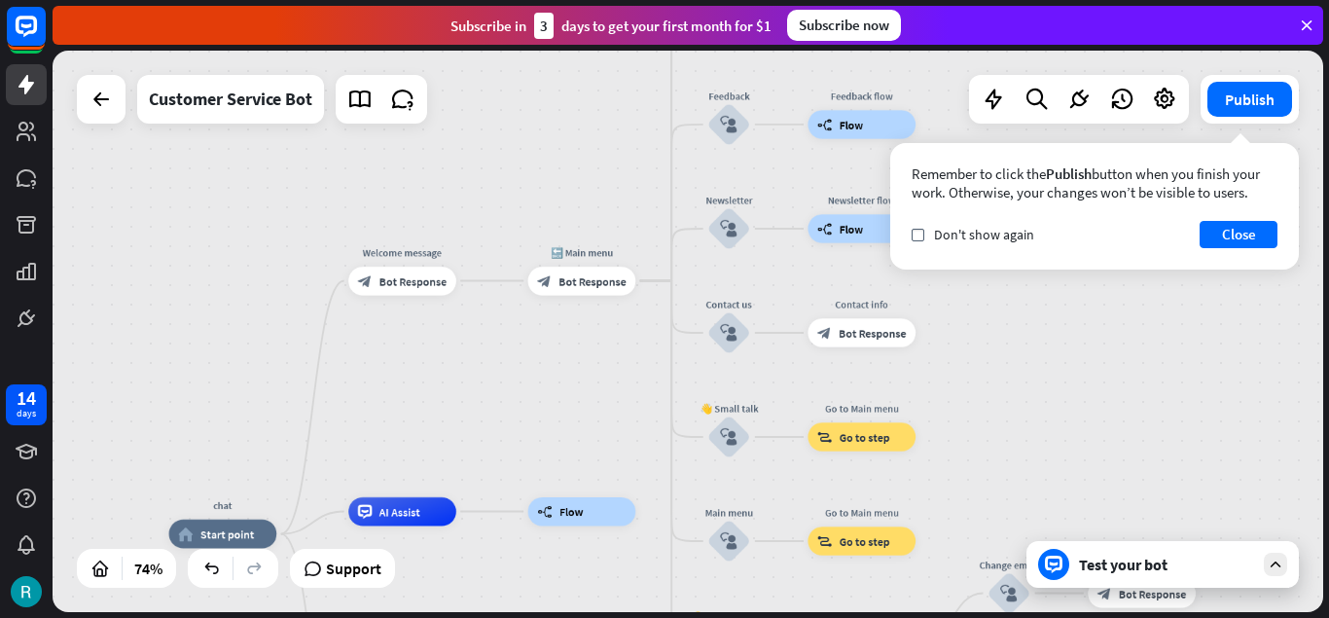
drag, startPoint x: 463, startPoint y: 206, endPoint x: 470, endPoint y: 381, distance: 175.3
click at [470, 381] on div "chat home_2 Start point Welcome message block_bot_response Bot Response 🔙 Main …" at bounding box center [688, 331] width 1271 height 561
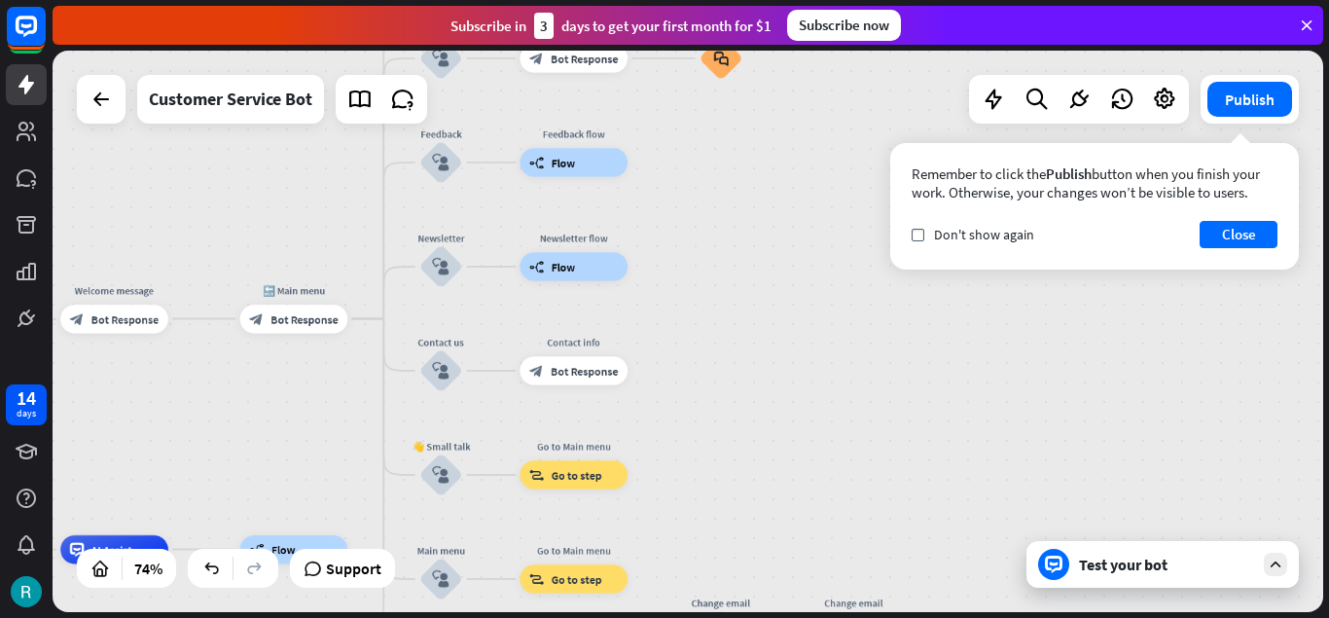
drag, startPoint x: 1147, startPoint y: 412, endPoint x: 842, endPoint y: 420, distance: 305.6
click at [844, 418] on div "chat home_2 Start point Welcome message block_bot_response Bot Response 🔙 Main …" at bounding box center [688, 331] width 1271 height 561
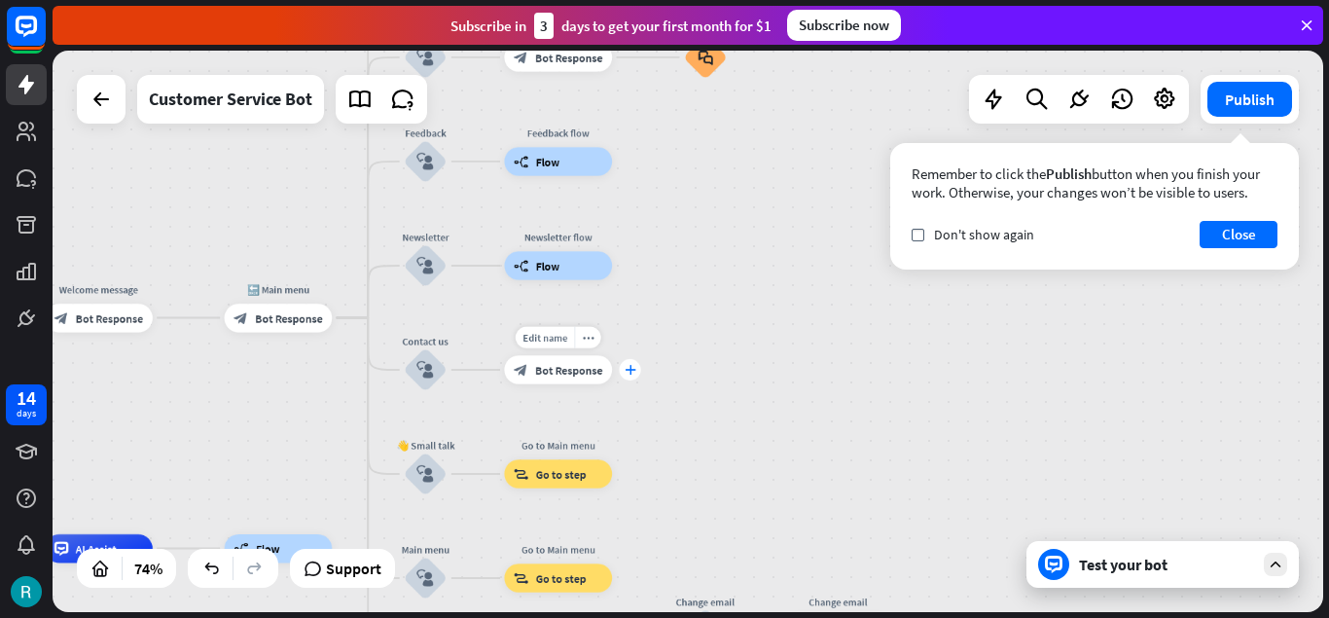
click at [632, 367] on icon "plus" at bounding box center [630, 370] width 11 height 10
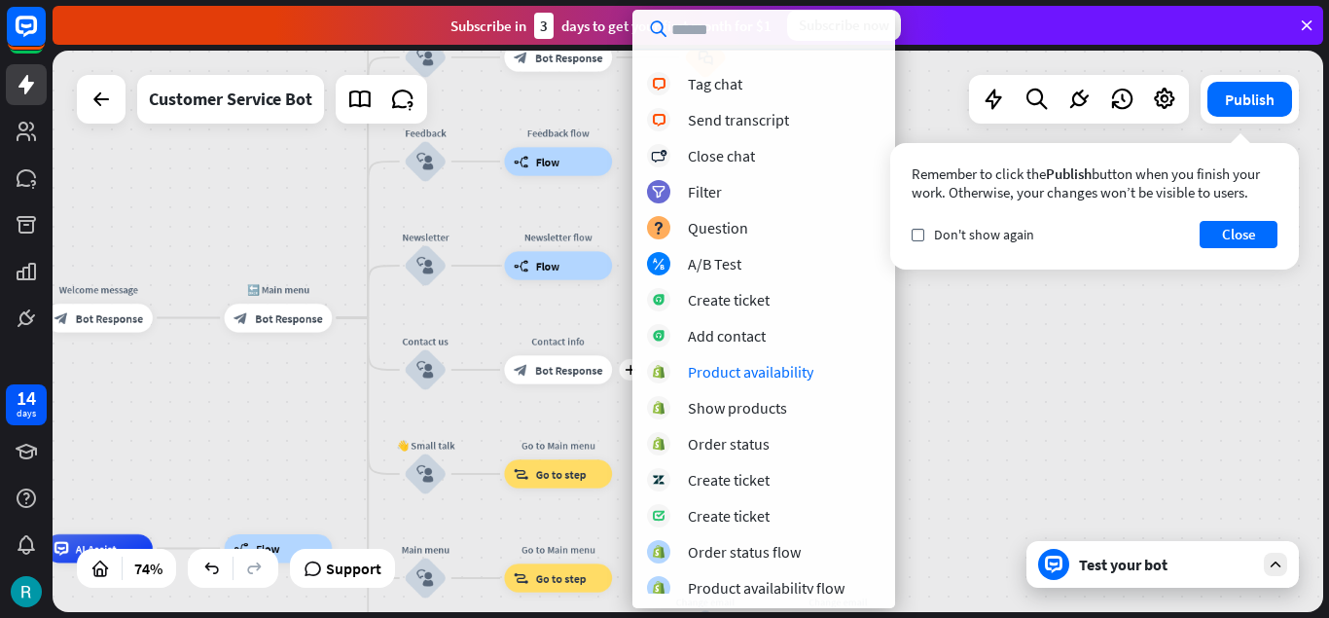
scroll to position [538, 0]
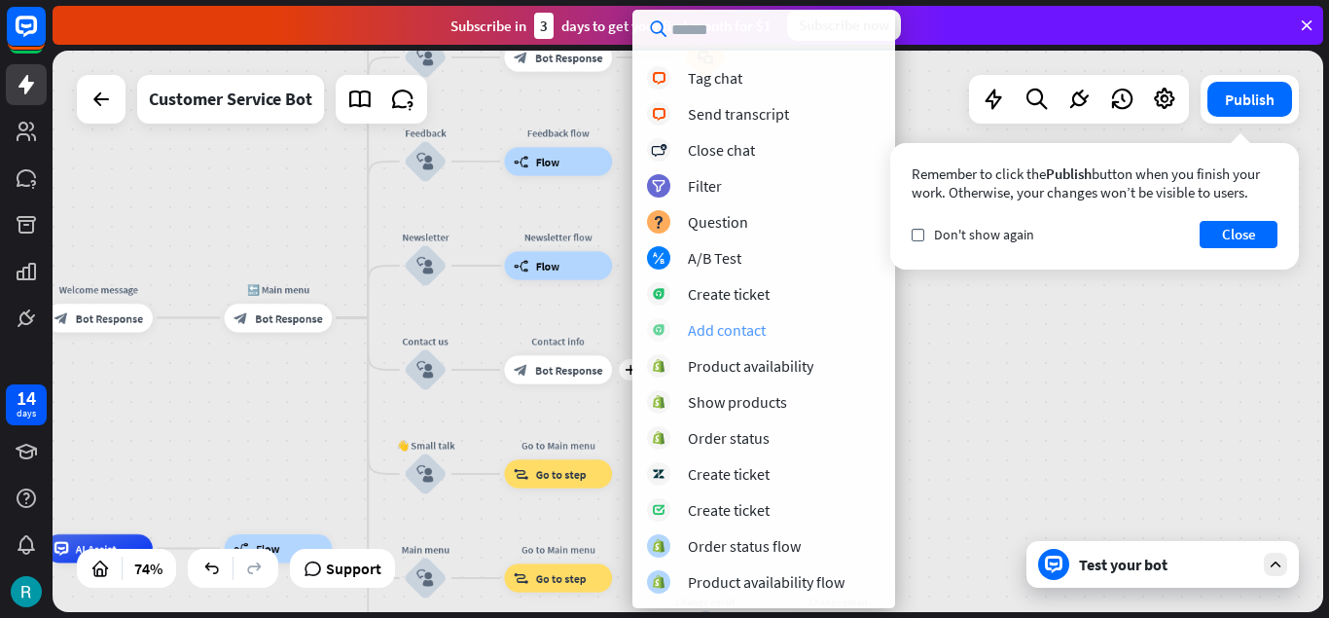
click at [765, 326] on div "Add contact" at bounding box center [727, 329] width 78 height 19
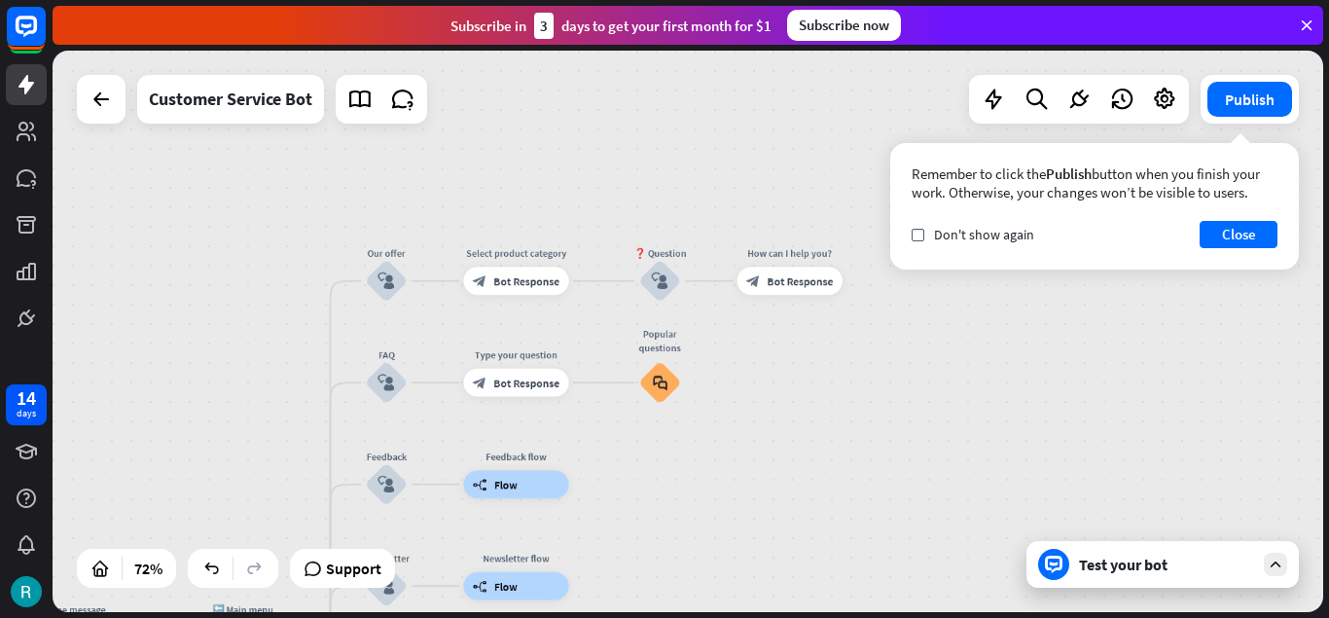
drag, startPoint x: 669, startPoint y: 219, endPoint x: 615, endPoint y: 496, distance: 282.6
click at [615, 496] on div "chat home_2 Start point Welcome message block_bot_response Bot Response 🔙 Main …" at bounding box center [688, 331] width 1271 height 561
click at [654, 249] on div "Edit name" at bounding box center [646, 242] width 57 height 21
drag, startPoint x: 756, startPoint y: 369, endPoint x: 755, endPoint y: 354, distance: 14.6
click at [755, 369] on div "**********" at bounding box center [688, 331] width 1271 height 561
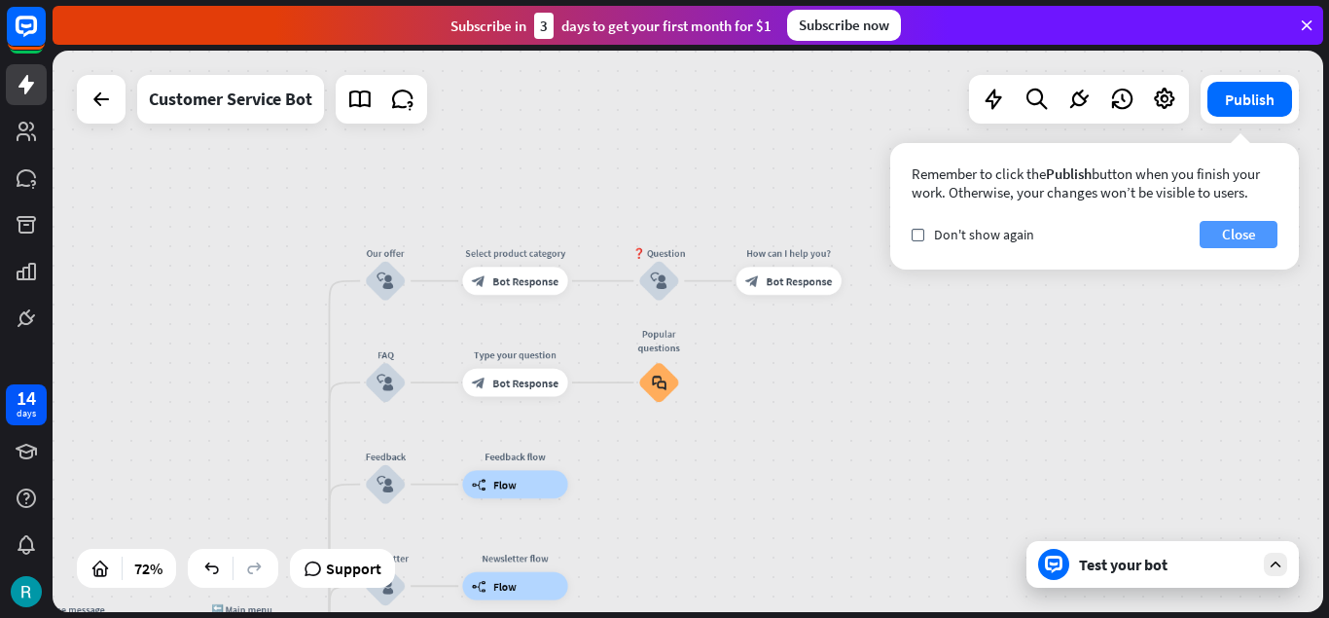
click at [1241, 230] on button "Close" at bounding box center [1239, 234] width 78 height 27
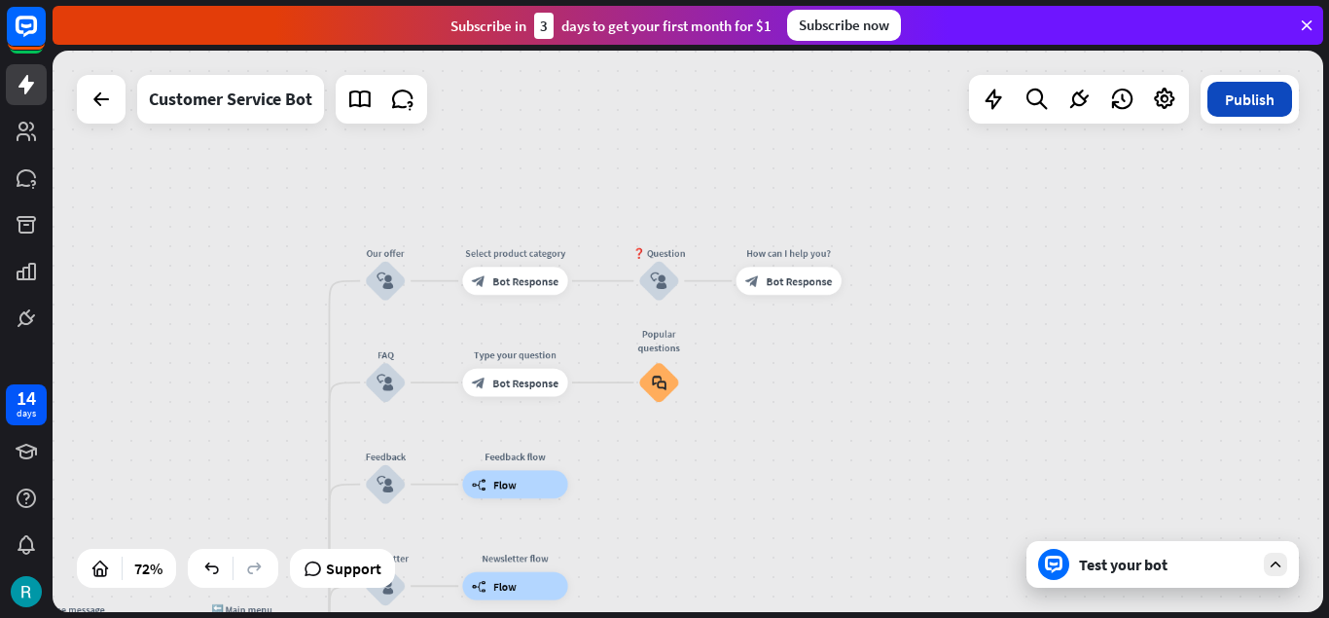
click at [1264, 95] on button "Publish" at bounding box center [1249, 99] width 85 height 35
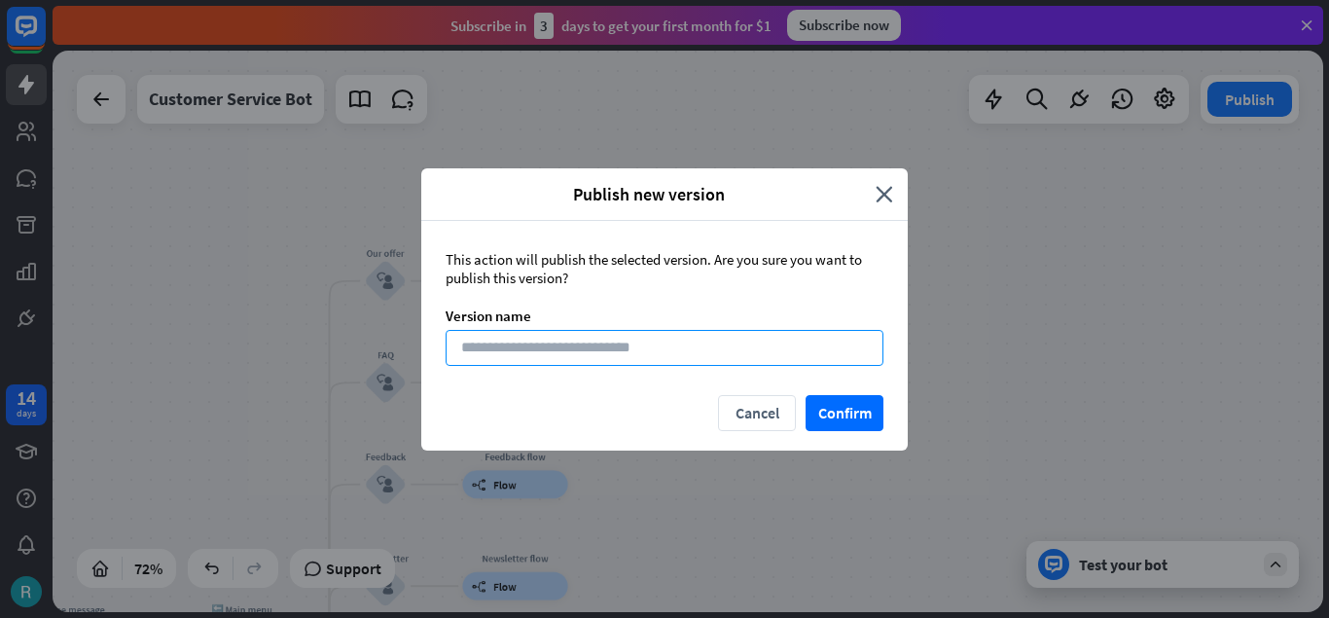
click at [619, 344] on input at bounding box center [665, 348] width 438 height 36
type input "**"
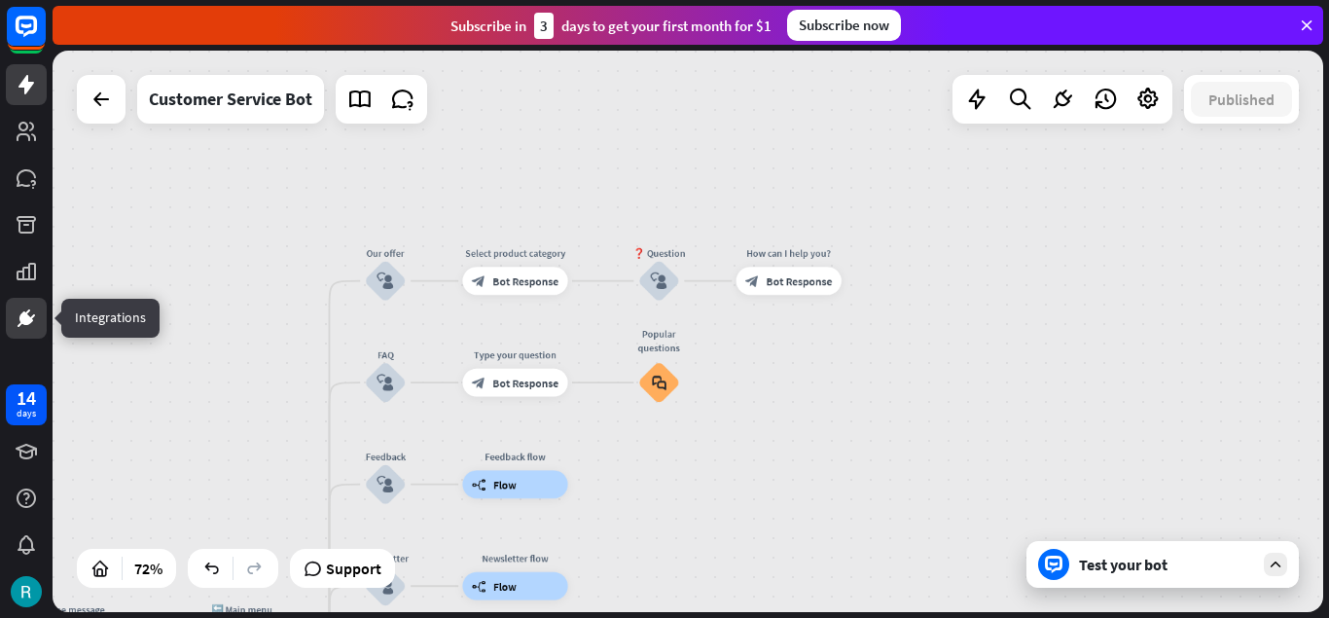
click at [19, 325] on icon at bounding box center [21, 324] width 6 height 5
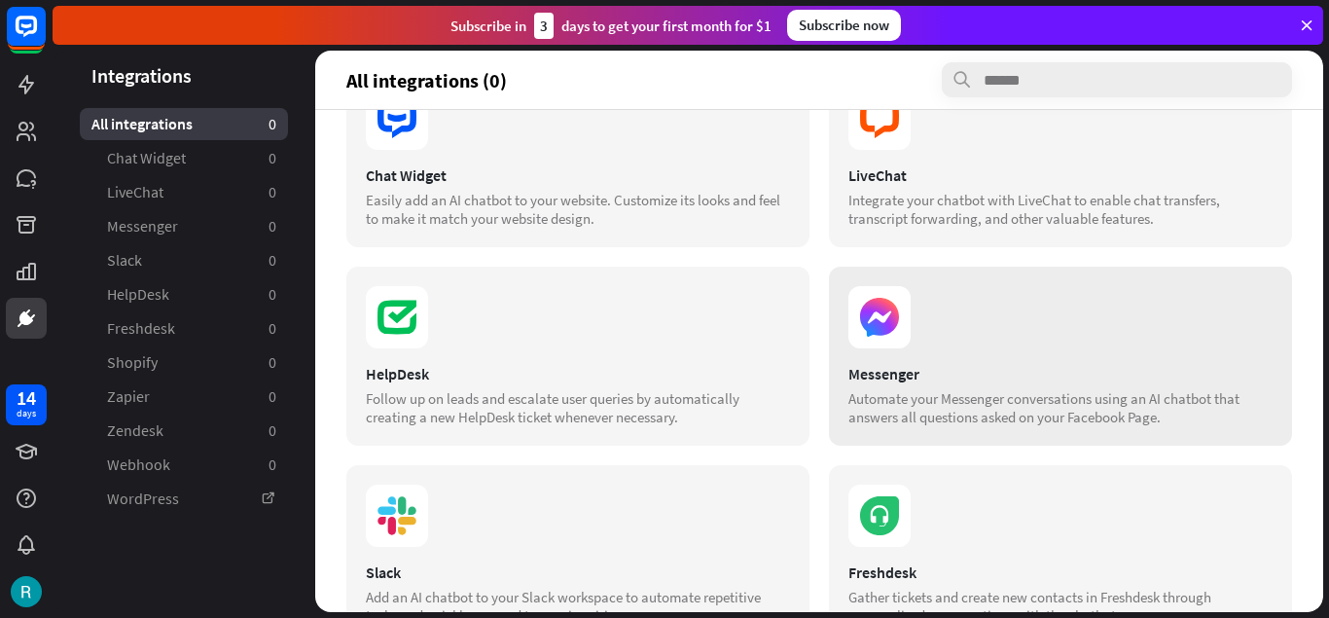
scroll to position [74, 0]
click at [909, 363] on div "Messenger" at bounding box center [1060, 372] width 424 height 19
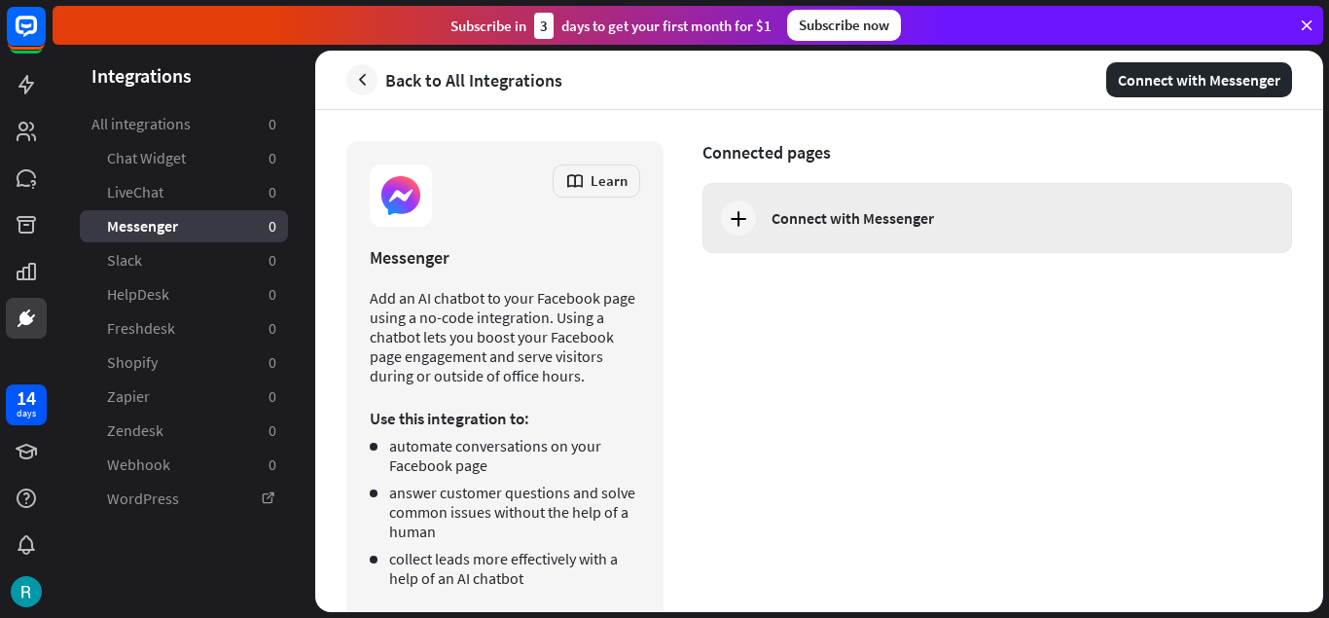
click at [844, 219] on div "Connect with Messenger" at bounding box center [853, 217] width 162 height 19
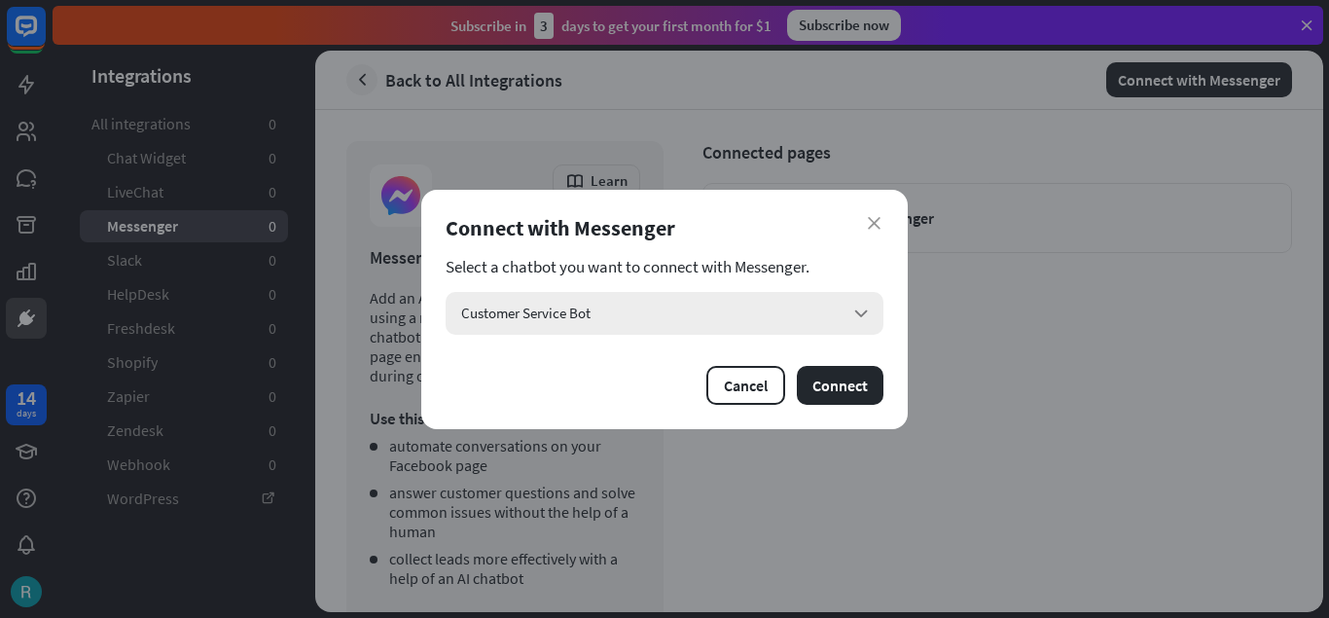
click at [798, 316] on div "Customer Service Bot arrow_down" at bounding box center [665, 313] width 438 height 43
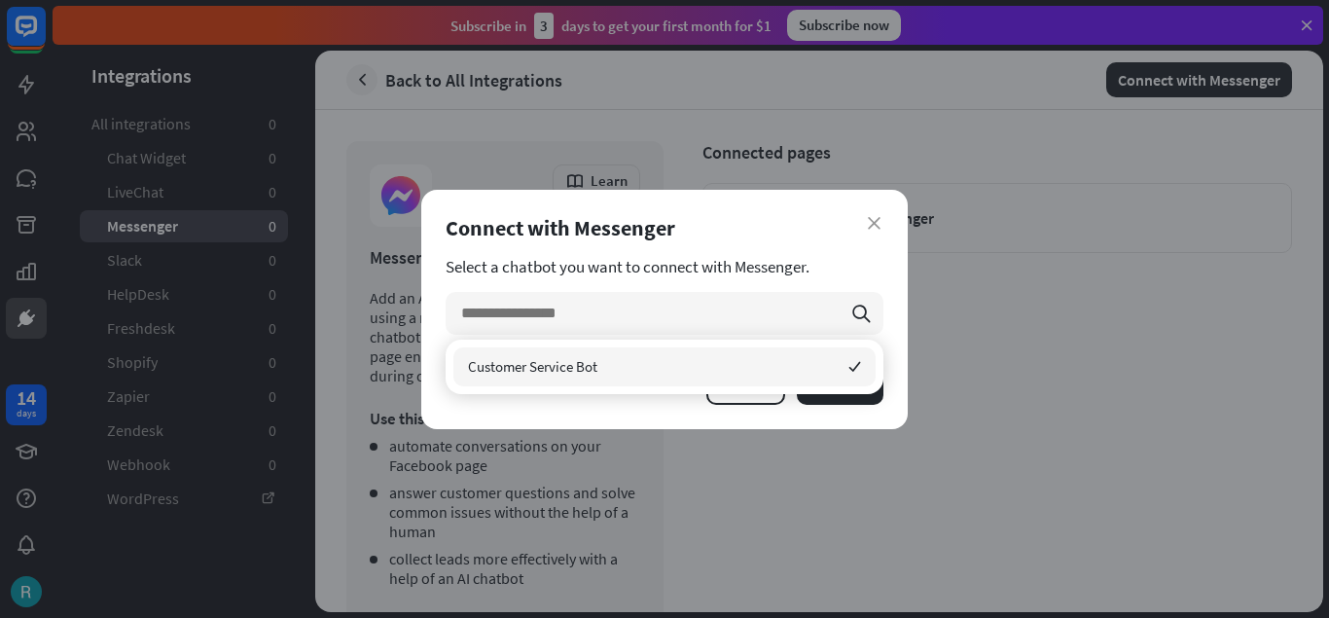
click at [552, 362] on span "Customer Service Bot" at bounding box center [532, 366] width 129 height 18
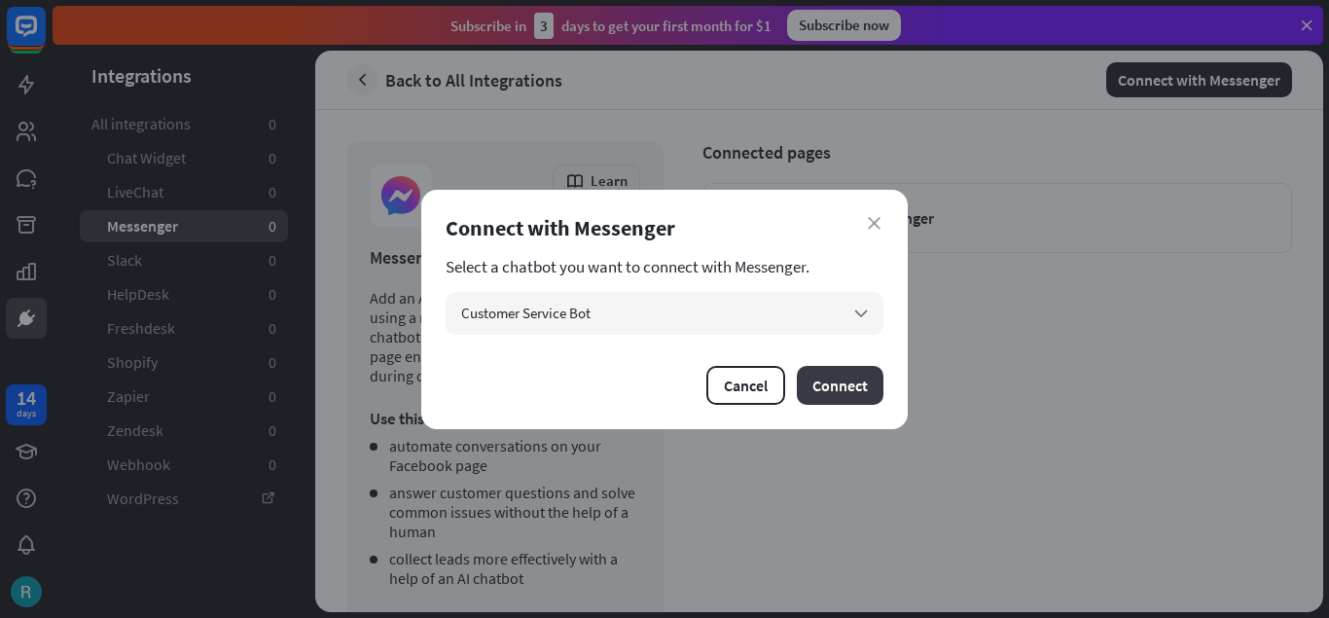
click at [859, 383] on button "Connect" at bounding box center [840, 385] width 87 height 39
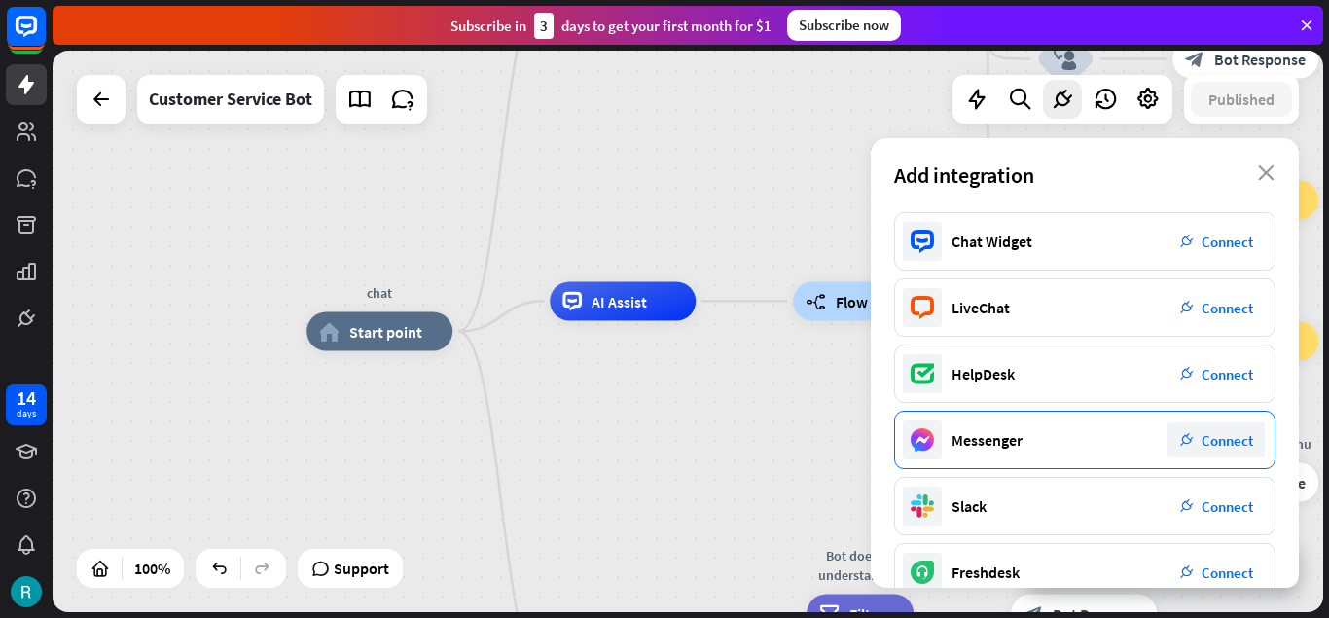
click at [1218, 443] on span "Connect" at bounding box center [1228, 440] width 52 height 18
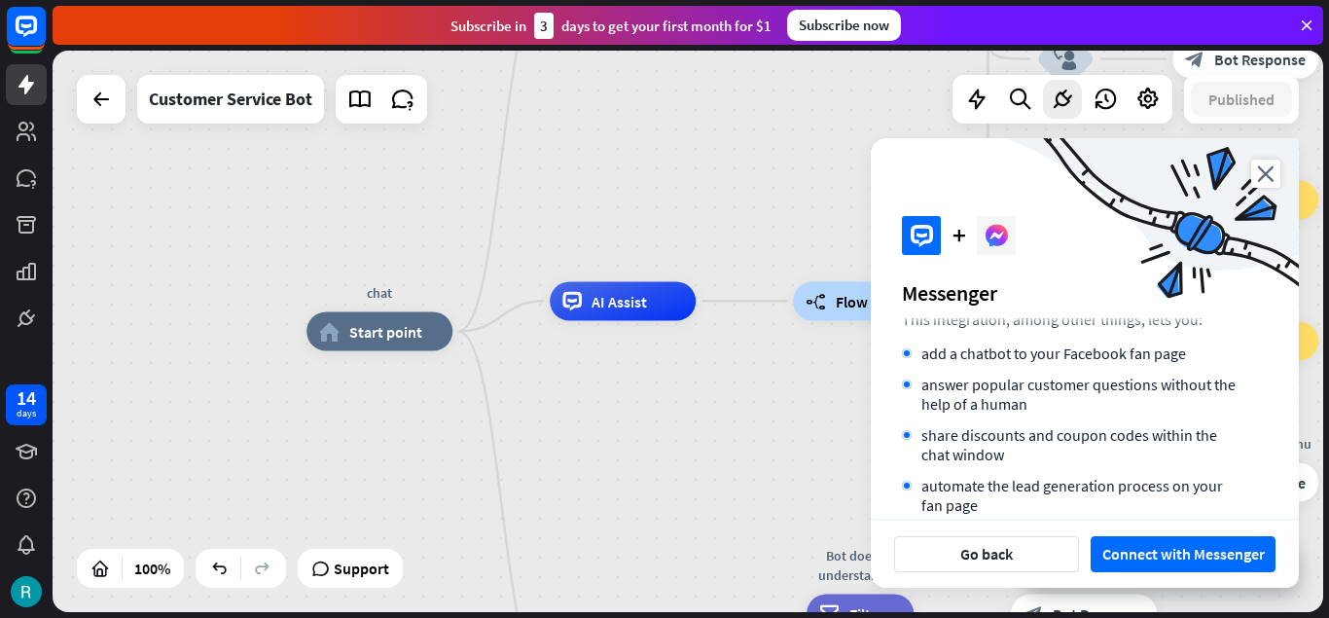
scroll to position [205, 0]
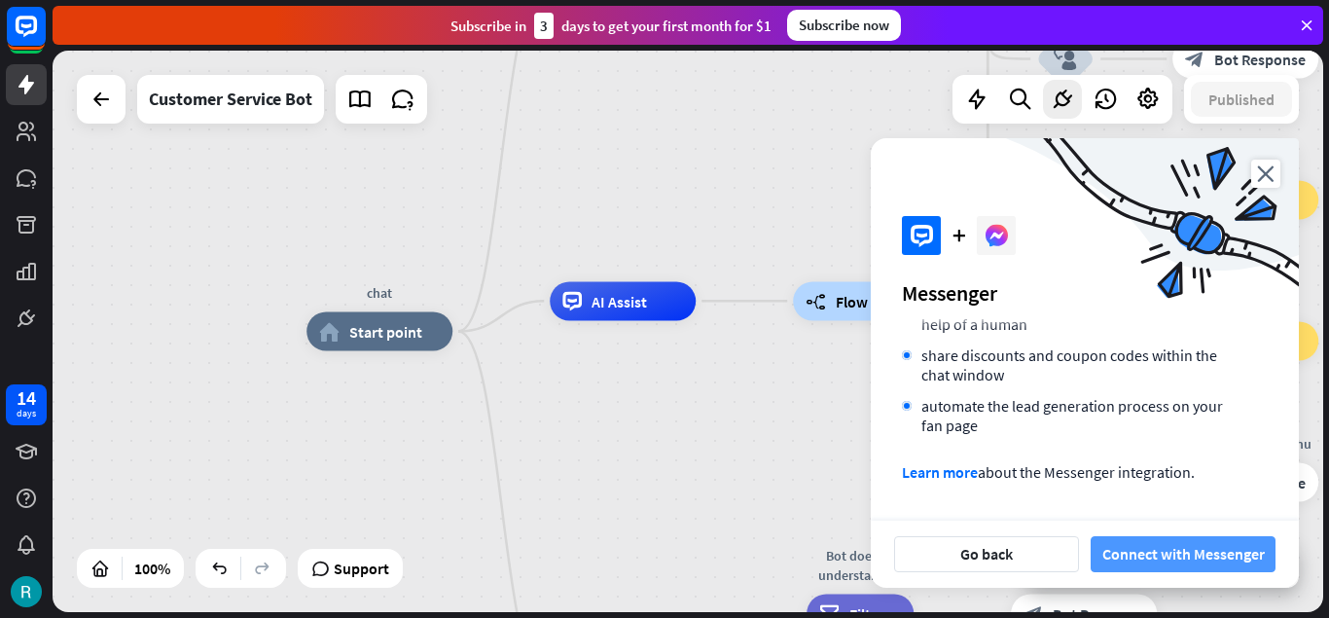
click at [1202, 552] on button "Connect with Messenger" at bounding box center [1183, 554] width 185 height 36
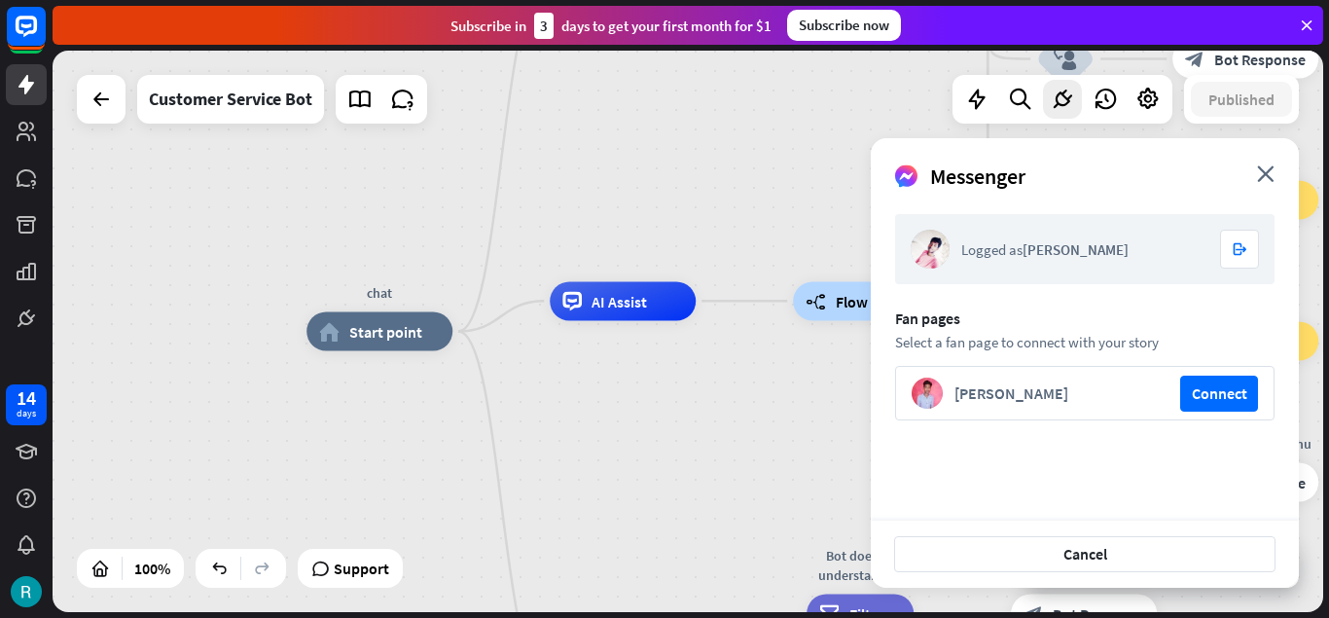
click at [1270, 182] on div "Messenger close" at bounding box center [1085, 168] width 428 height 61
click at [1270, 179] on icon "close" at bounding box center [1266, 173] width 18 height 17
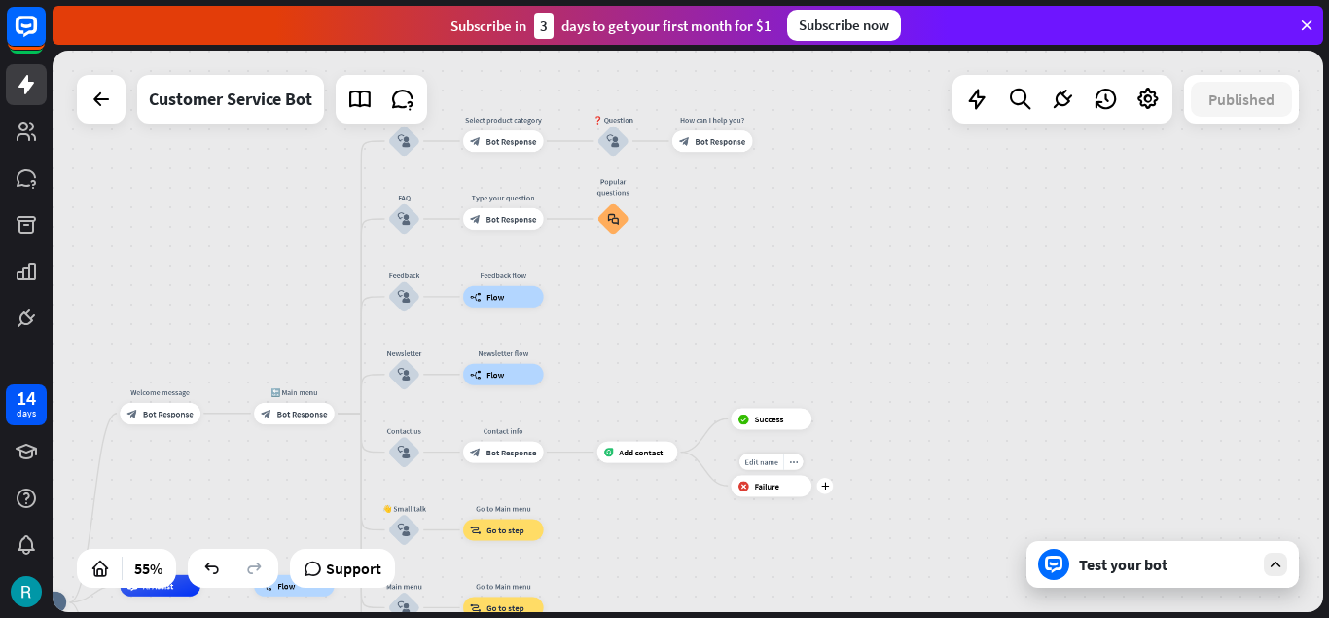
drag, startPoint x: 1087, startPoint y: 252, endPoint x: 723, endPoint y: 515, distance: 448.8
click at [731, 496] on div "Edit name more_horiz plus block_failure Failure" at bounding box center [771, 485] width 81 height 21
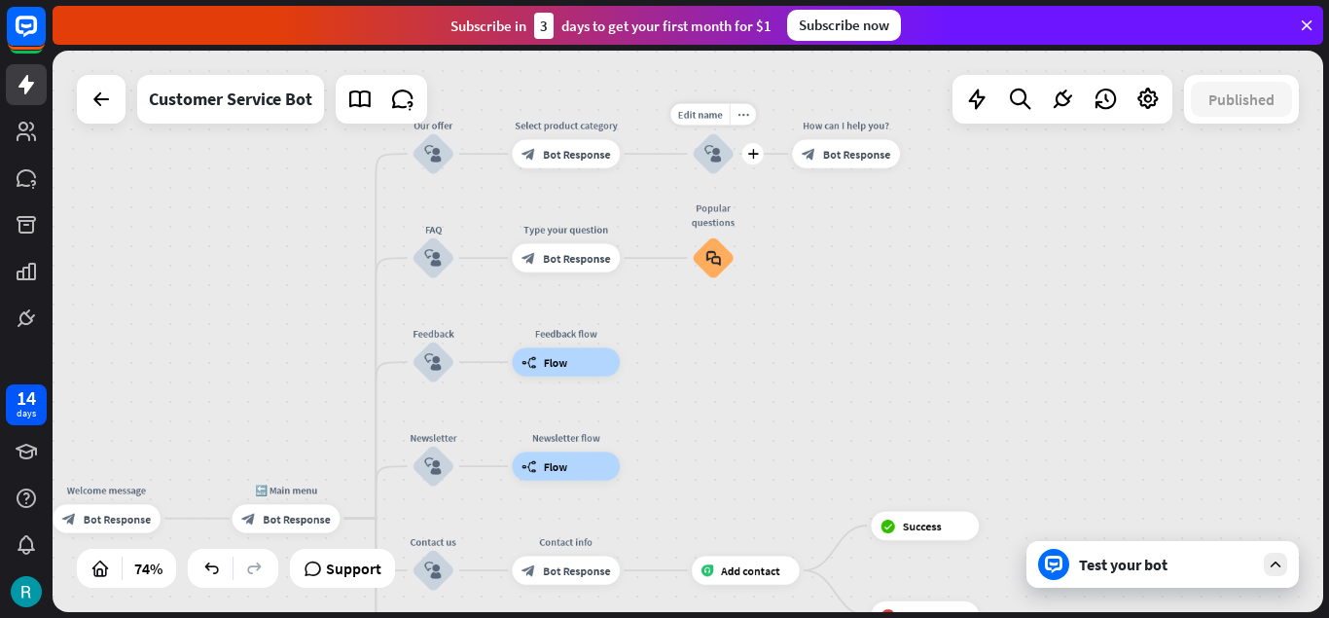
click at [709, 154] on icon "block_user_input" at bounding box center [713, 154] width 18 height 18
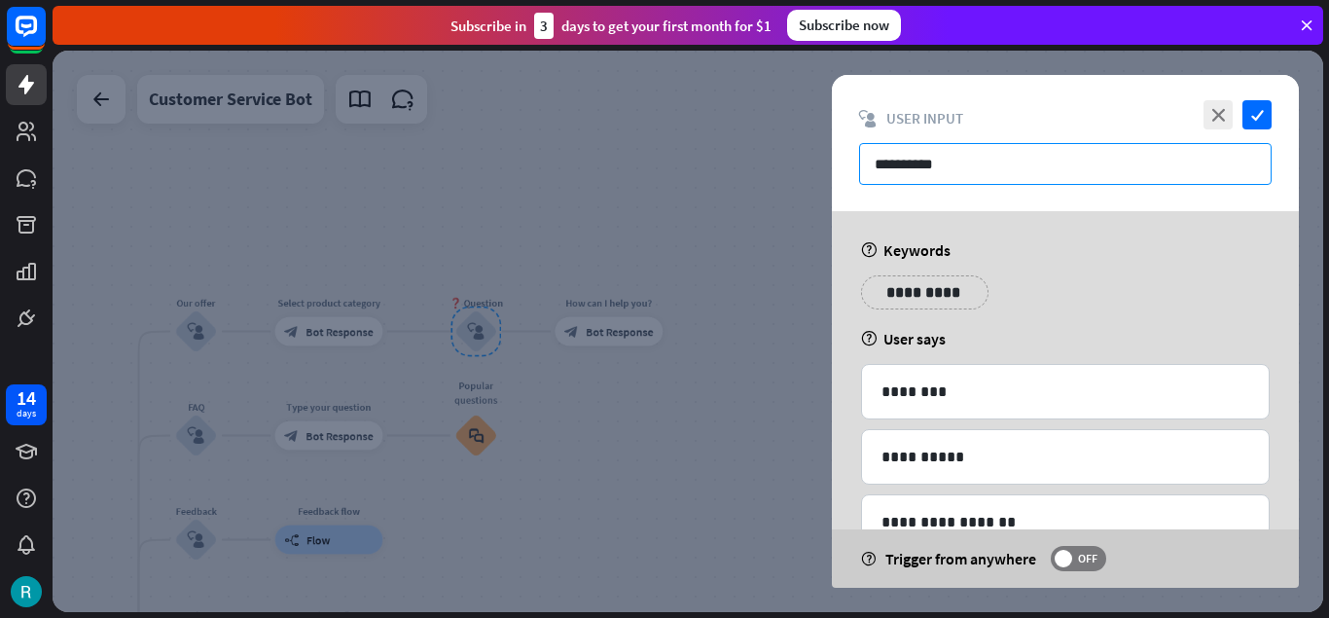
click at [982, 160] on input "**********" at bounding box center [1065, 164] width 413 height 42
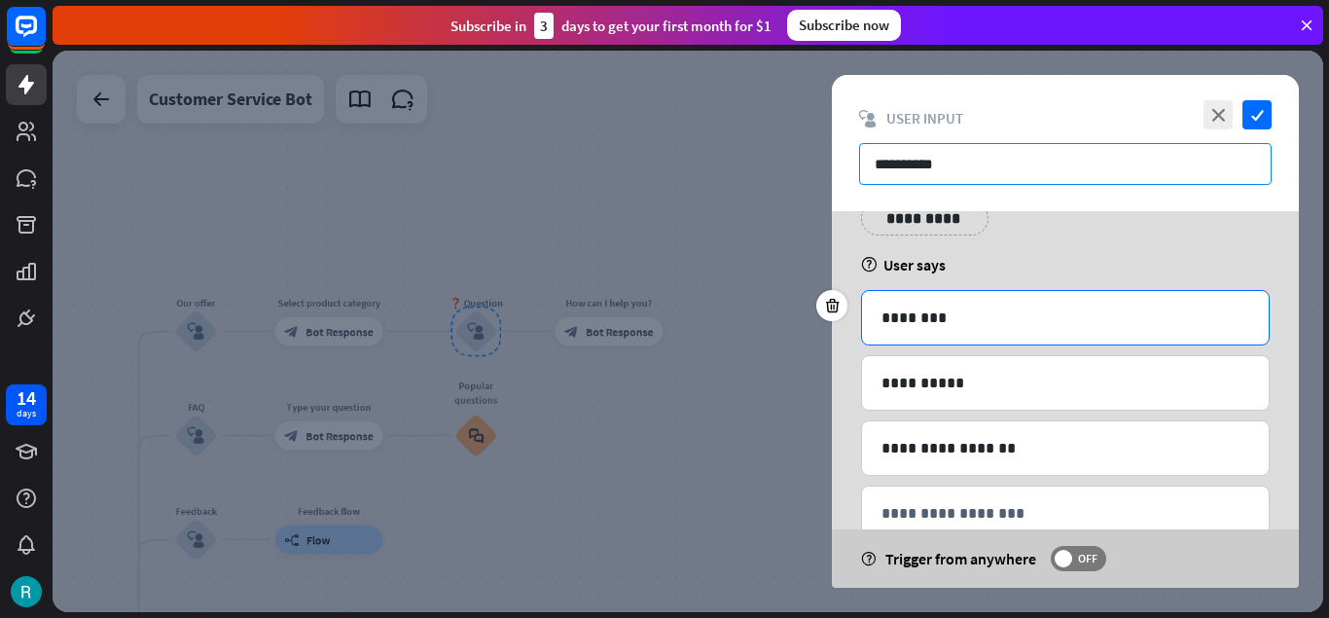
scroll to position [125, 0]
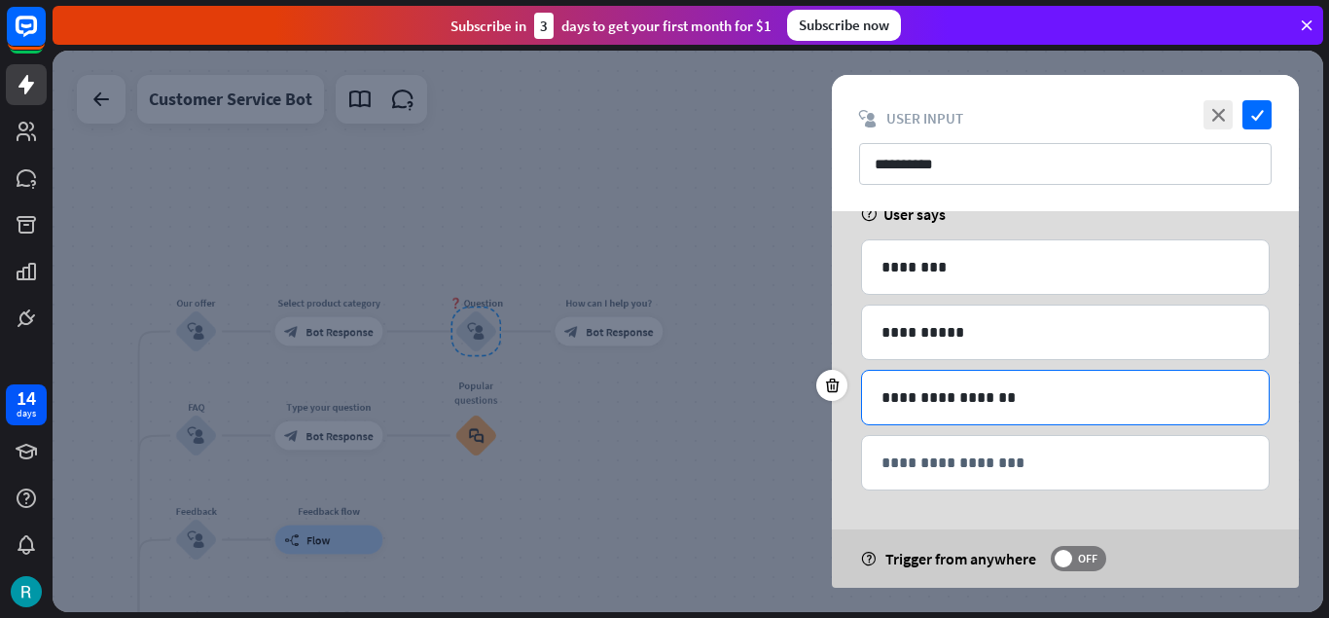
click at [1086, 399] on p "**********" at bounding box center [1066, 397] width 368 height 24
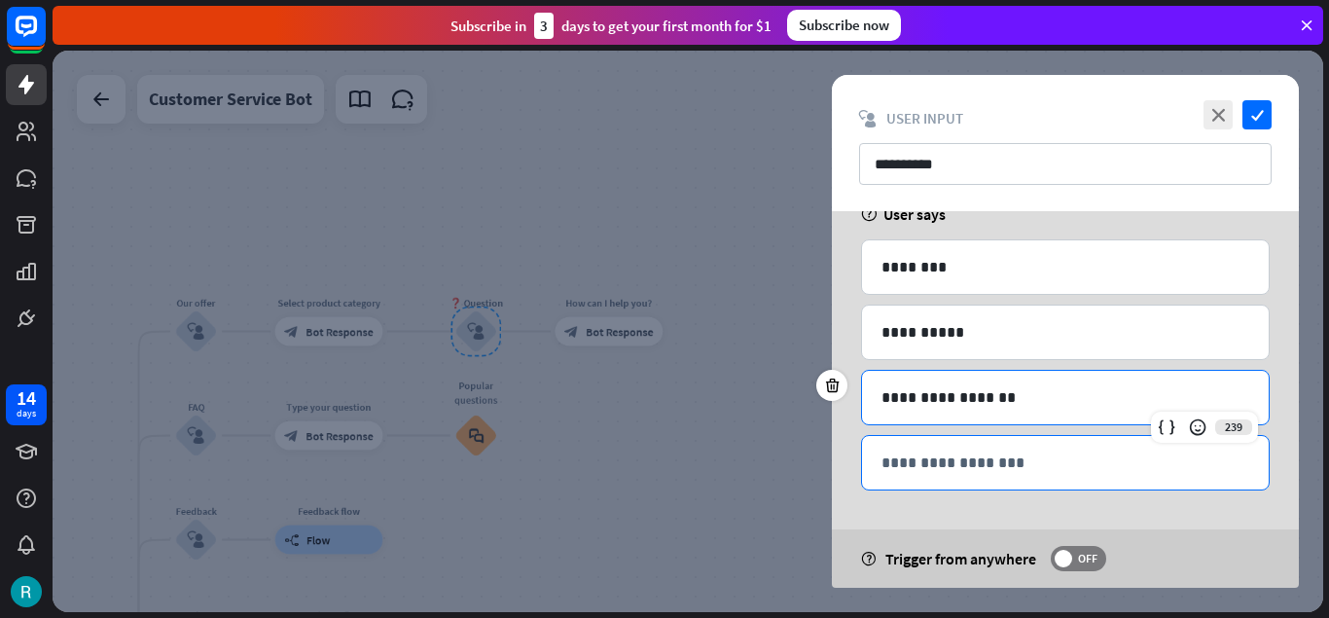
click at [1085, 462] on p "**********" at bounding box center [1066, 462] width 368 height 24
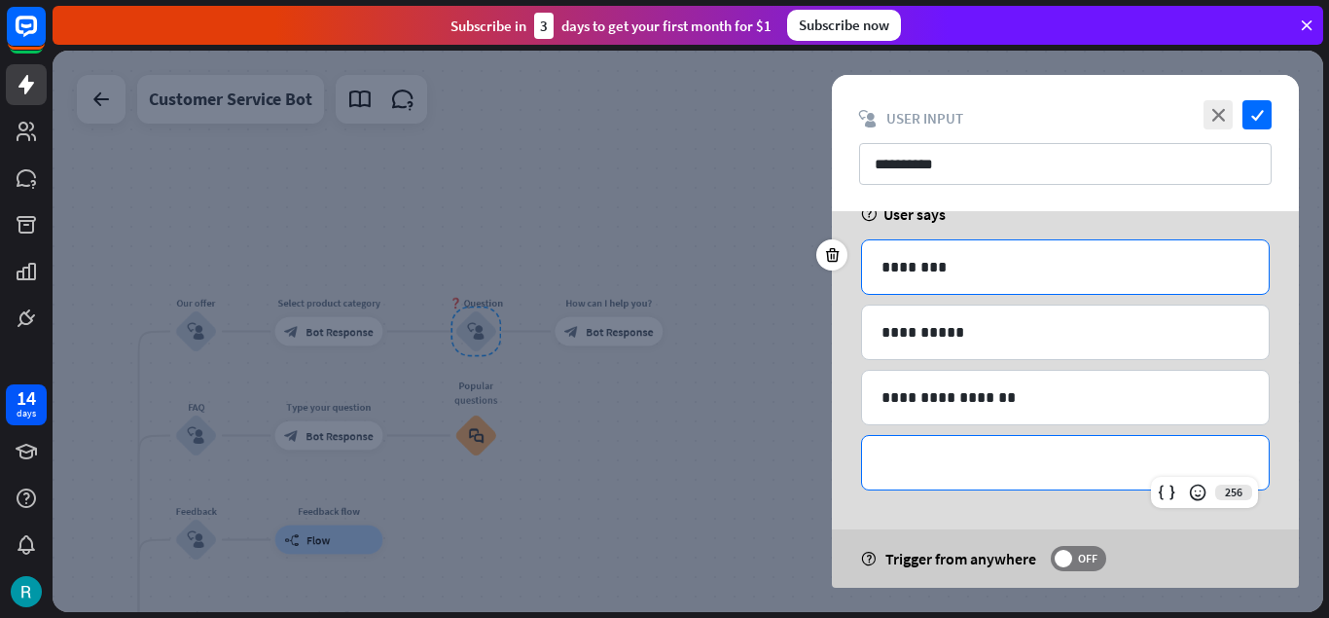
click at [1028, 261] on p "********" at bounding box center [1066, 267] width 368 height 24
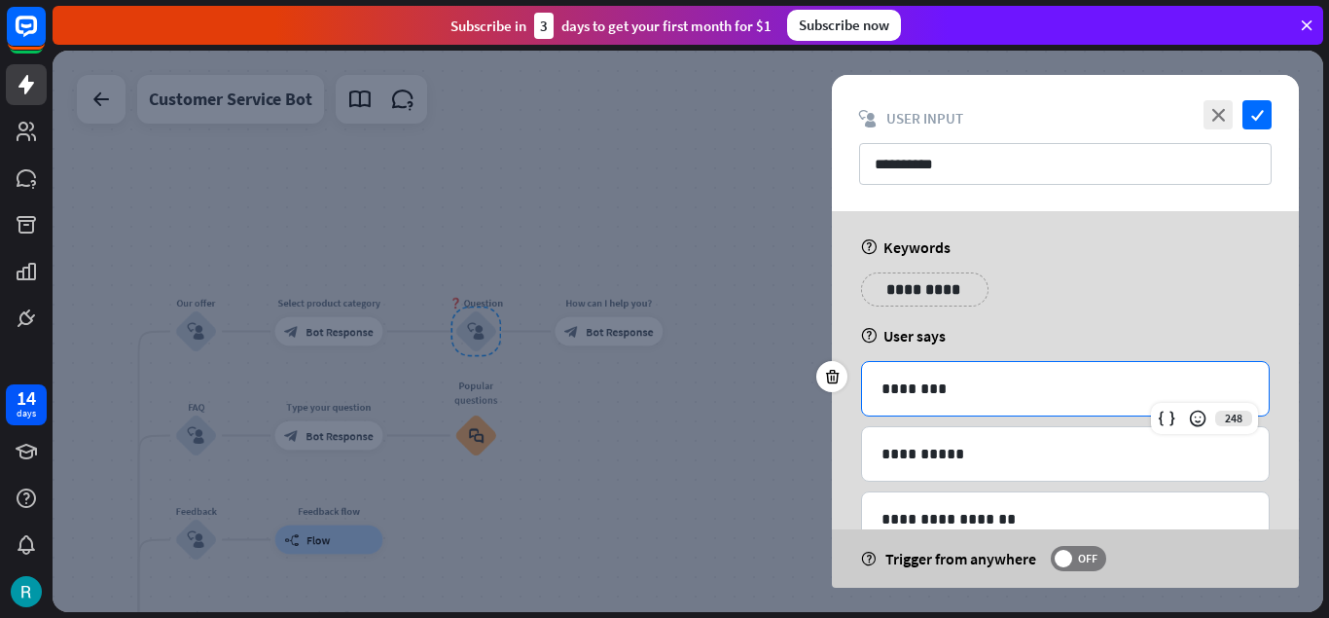
scroll to position [0, 0]
click at [964, 298] on div "**********" at bounding box center [924, 292] width 127 height 34
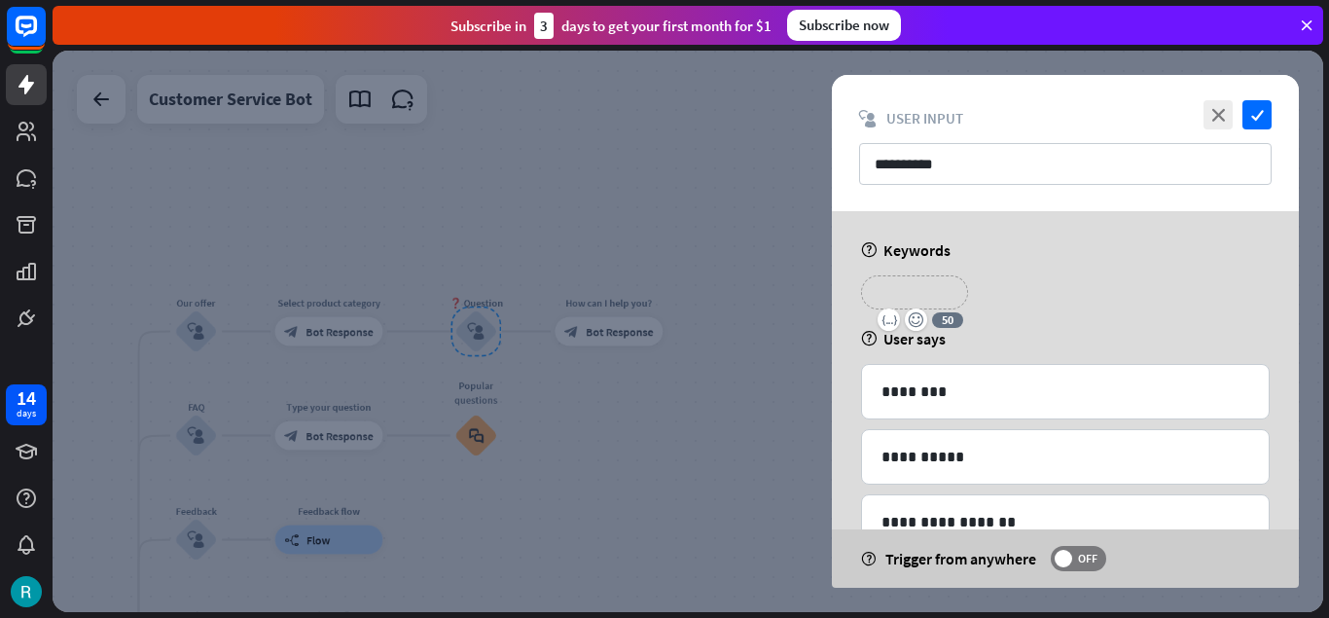
click at [1063, 270] on div "**********" at bounding box center [1065, 461] width 467 height 501
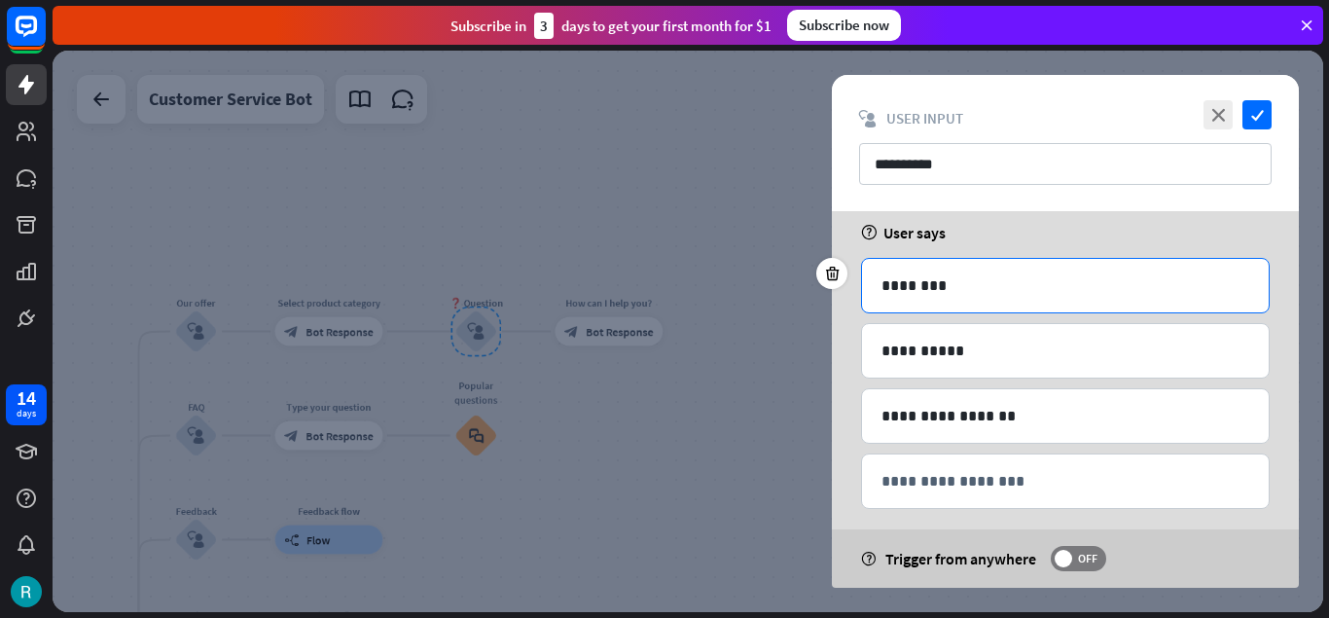
scroll to position [125, 0]
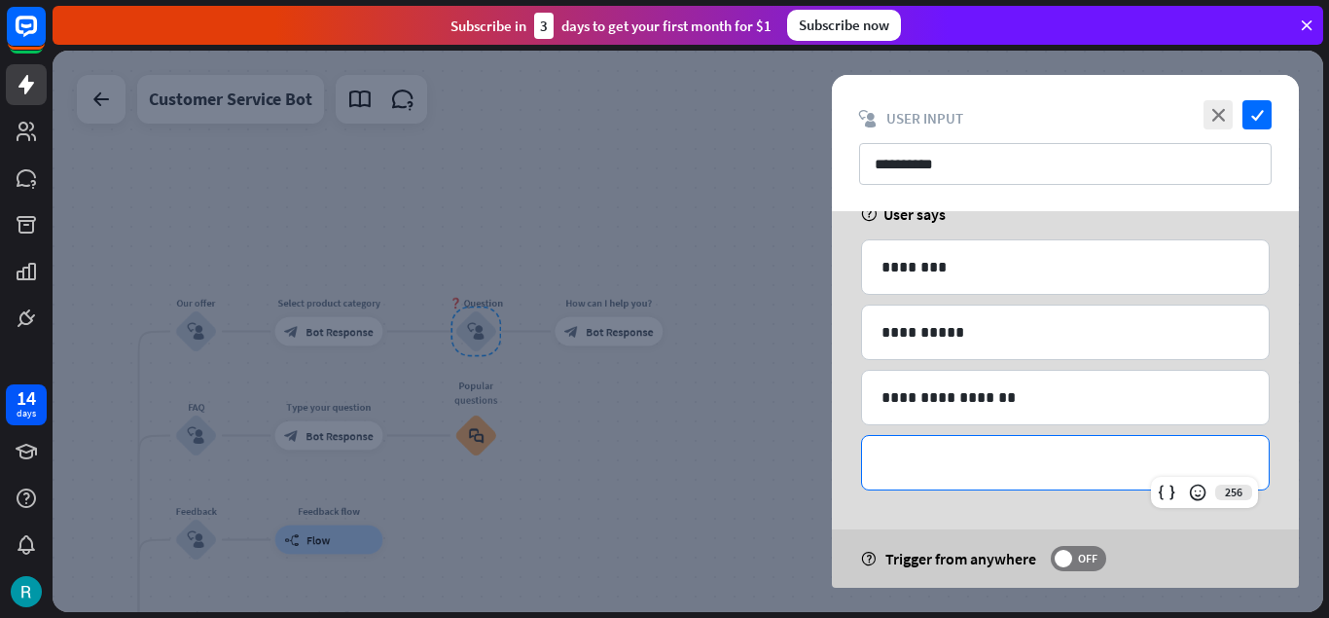
click at [1066, 463] on p "**********" at bounding box center [1066, 462] width 368 height 24
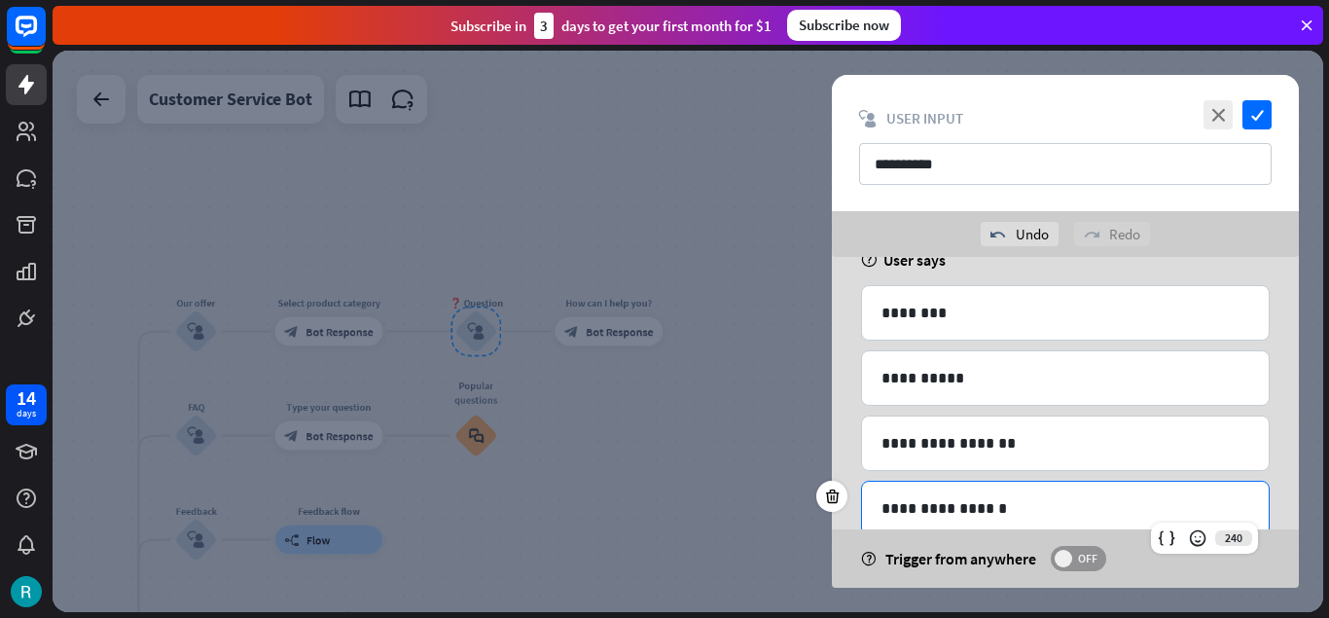
click at [1079, 564] on span "OFF" at bounding box center [1087, 559] width 30 height 16
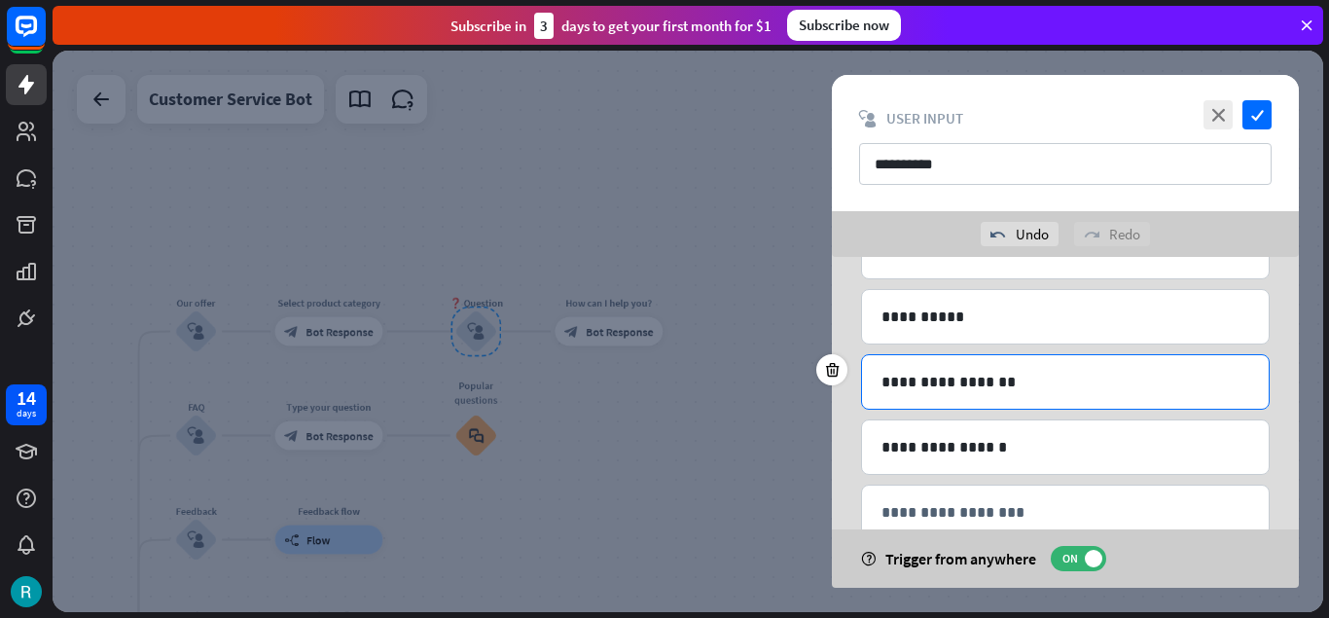
scroll to position [235, 0]
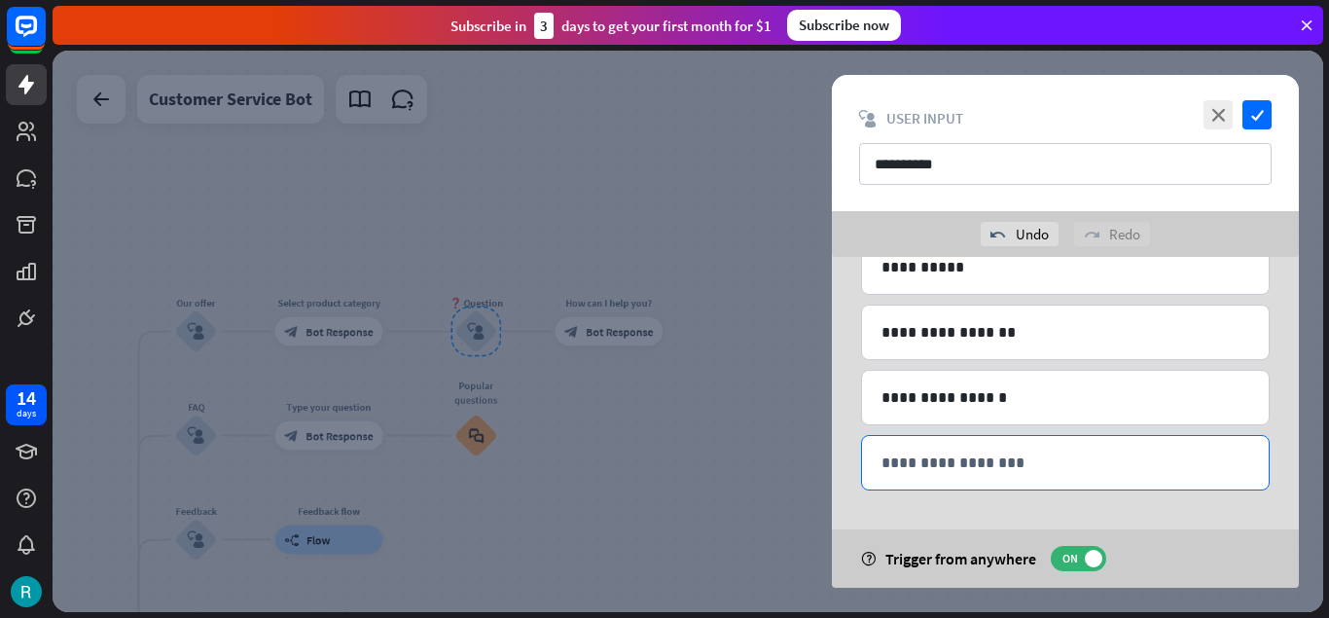
click at [1082, 468] on p "**********" at bounding box center [1066, 462] width 368 height 24
click at [1169, 492] on icon at bounding box center [1166, 492] width 19 height 19
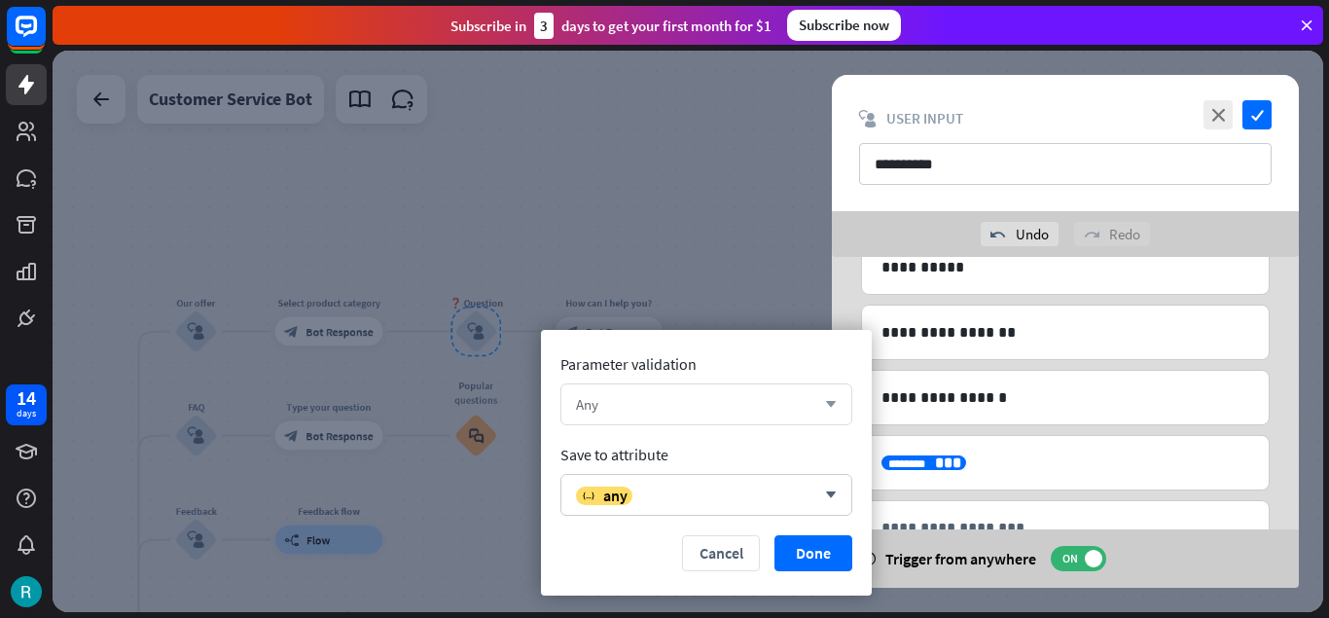
click at [768, 393] on div "Any arrow_down" at bounding box center [706, 404] width 292 height 42
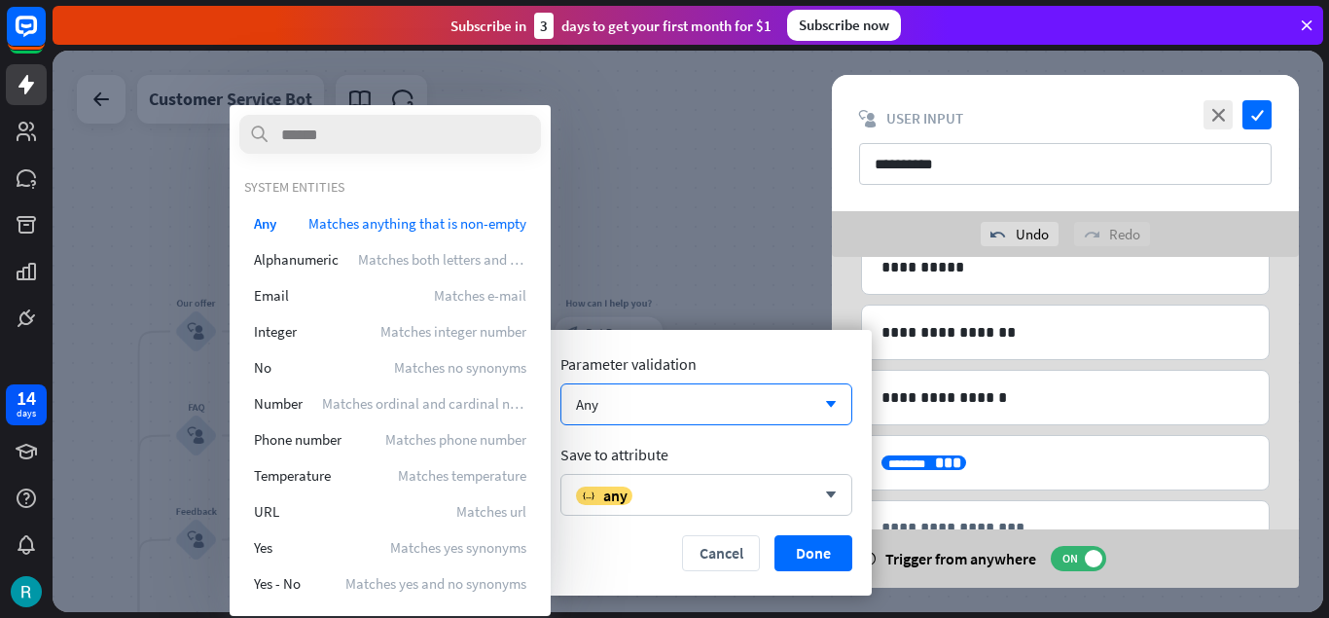
click at [711, 446] on div "Save to attribute" at bounding box center [706, 454] width 292 height 19
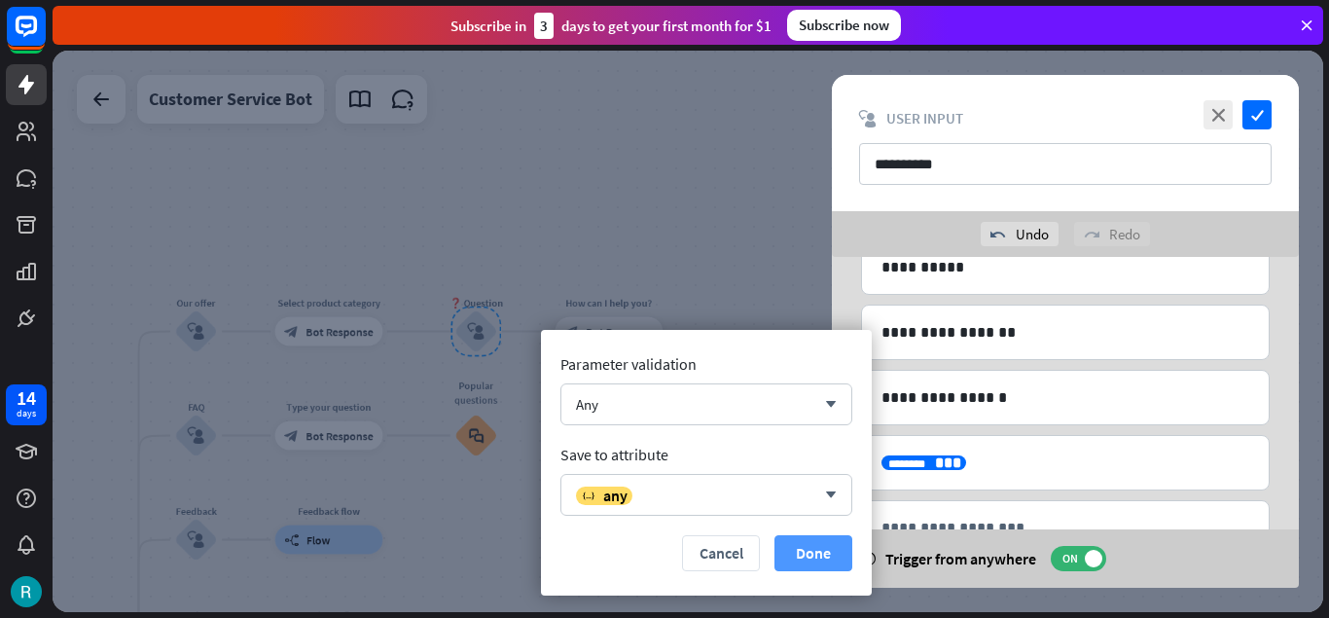
click at [822, 554] on button "Done" at bounding box center [813, 553] width 78 height 36
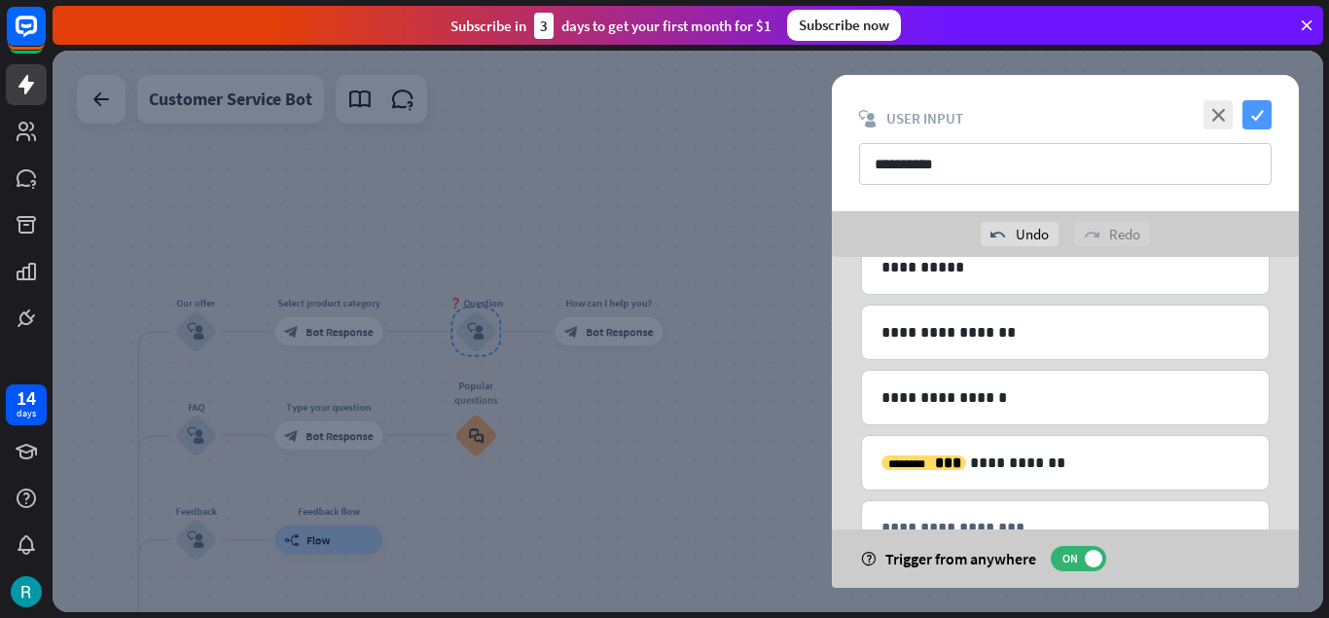
click at [1260, 108] on icon "check" at bounding box center [1256, 114] width 29 height 29
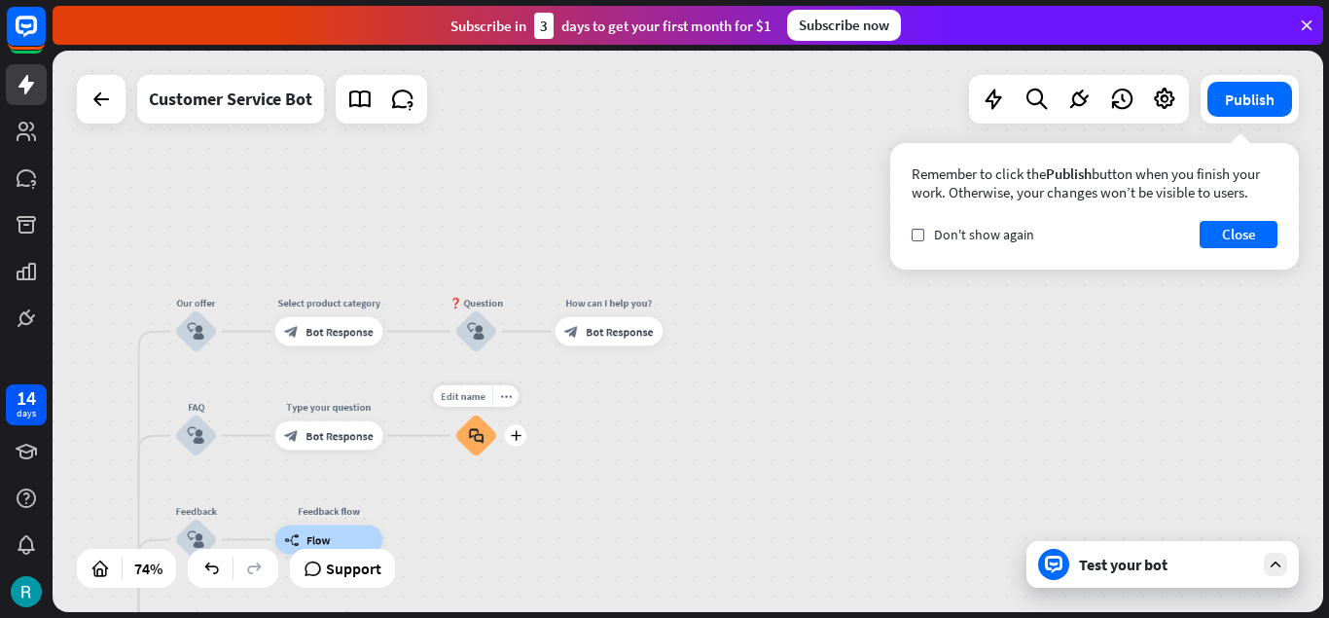
click at [476, 439] on icon "block_faq" at bounding box center [476, 435] width 15 height 16
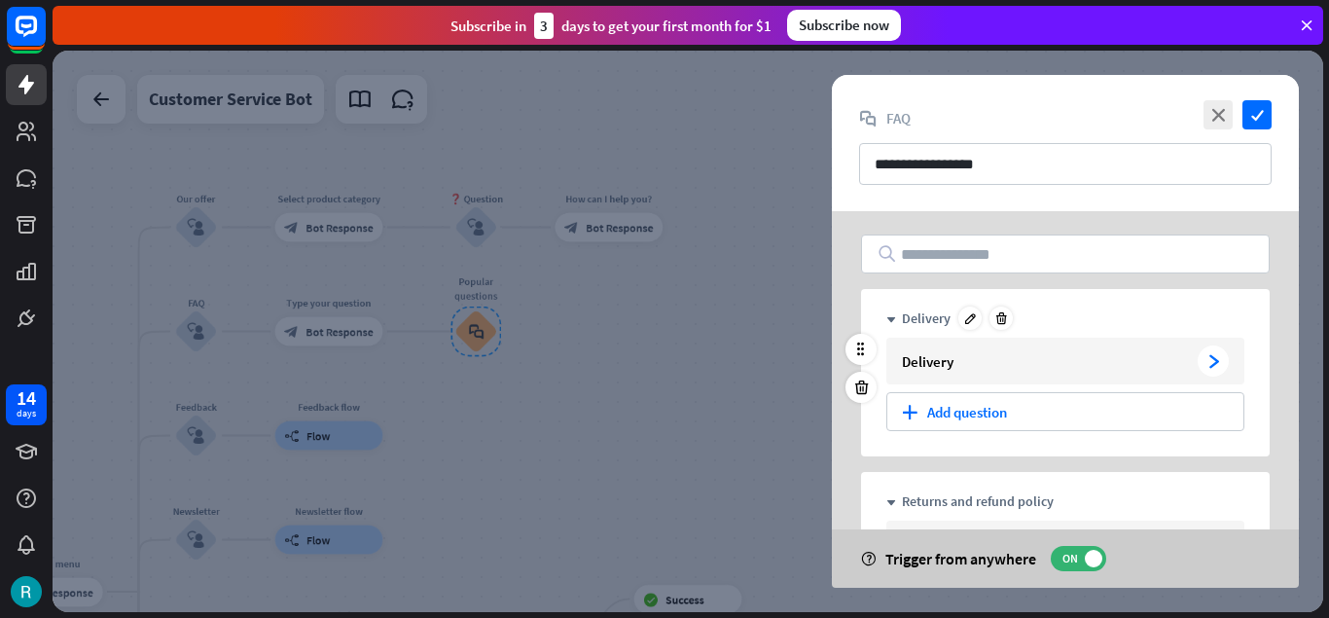
click at [1201, 360] on div "arrowhead_right" at bounding box center [1213, 360] width 31 height 31
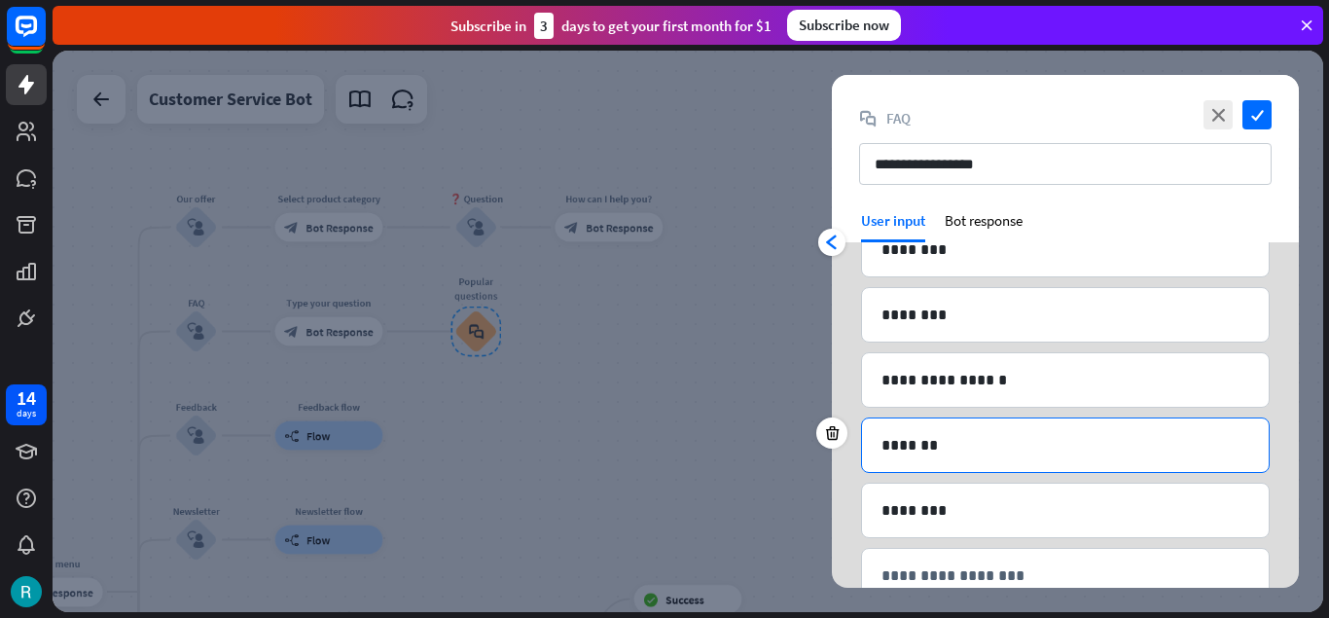
scroll to position [423, 0]
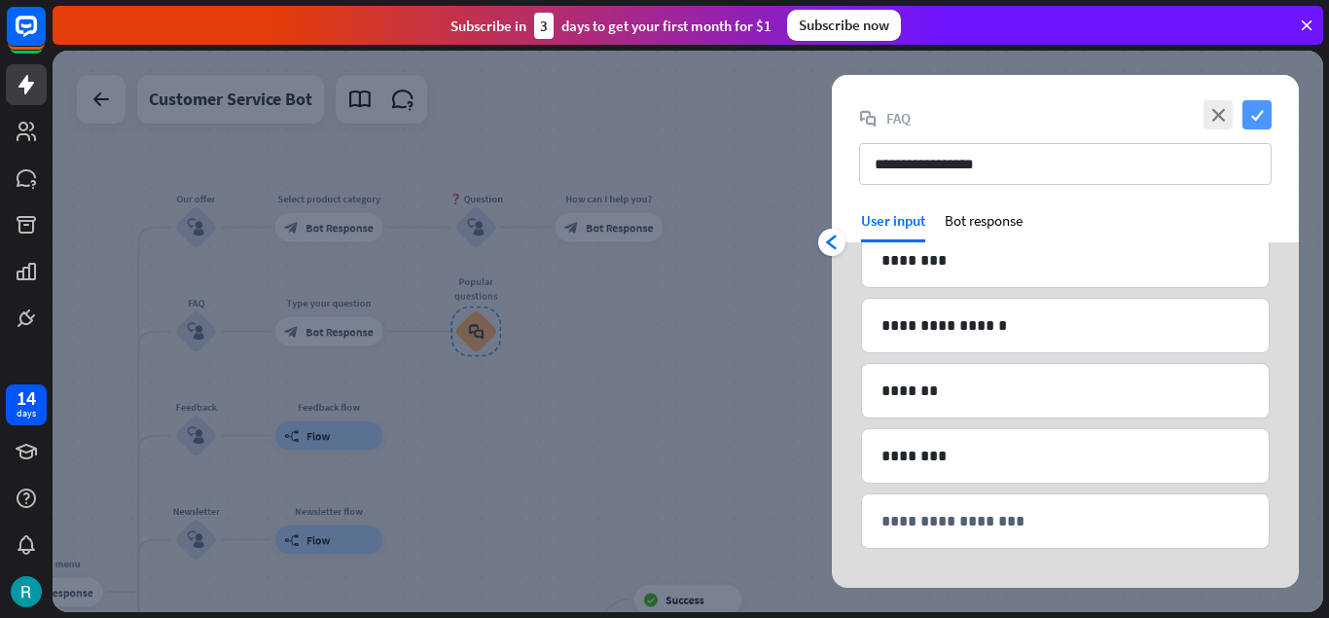
click at [1262, 118] on icon "check" at bounding box center [1256, 114] width 29 height 29
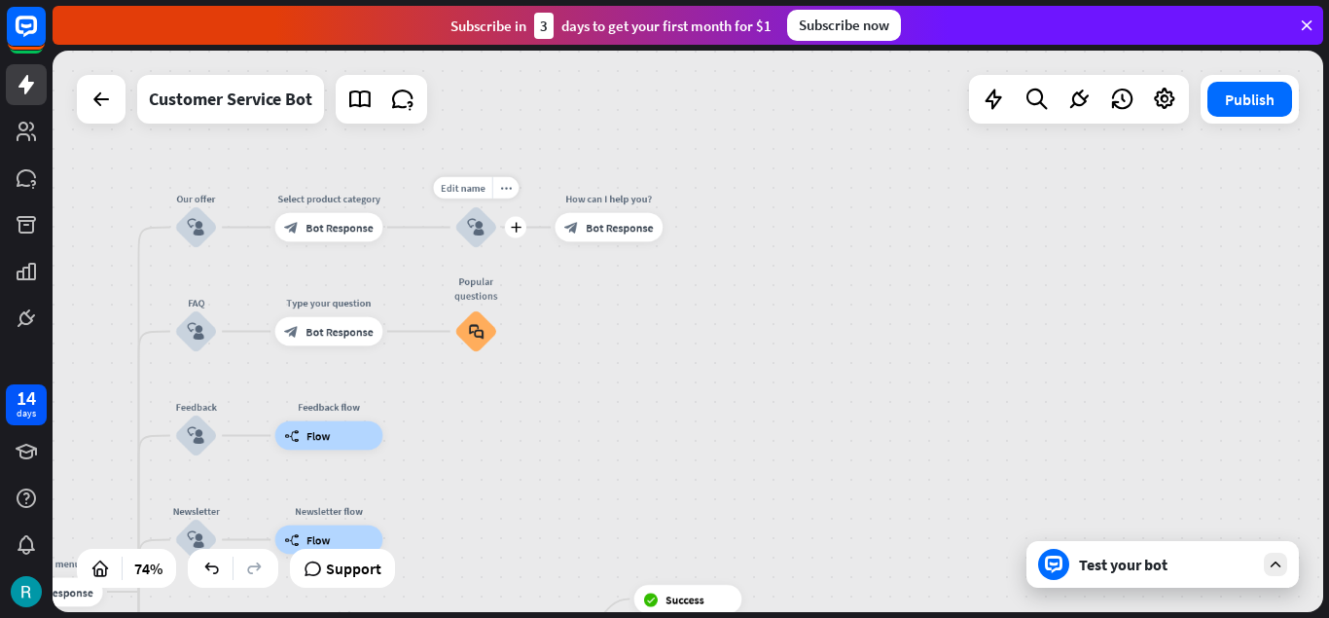
click at [481, 236] on div "block_user_input" at bounding box center [475, 226] width 43 height 43
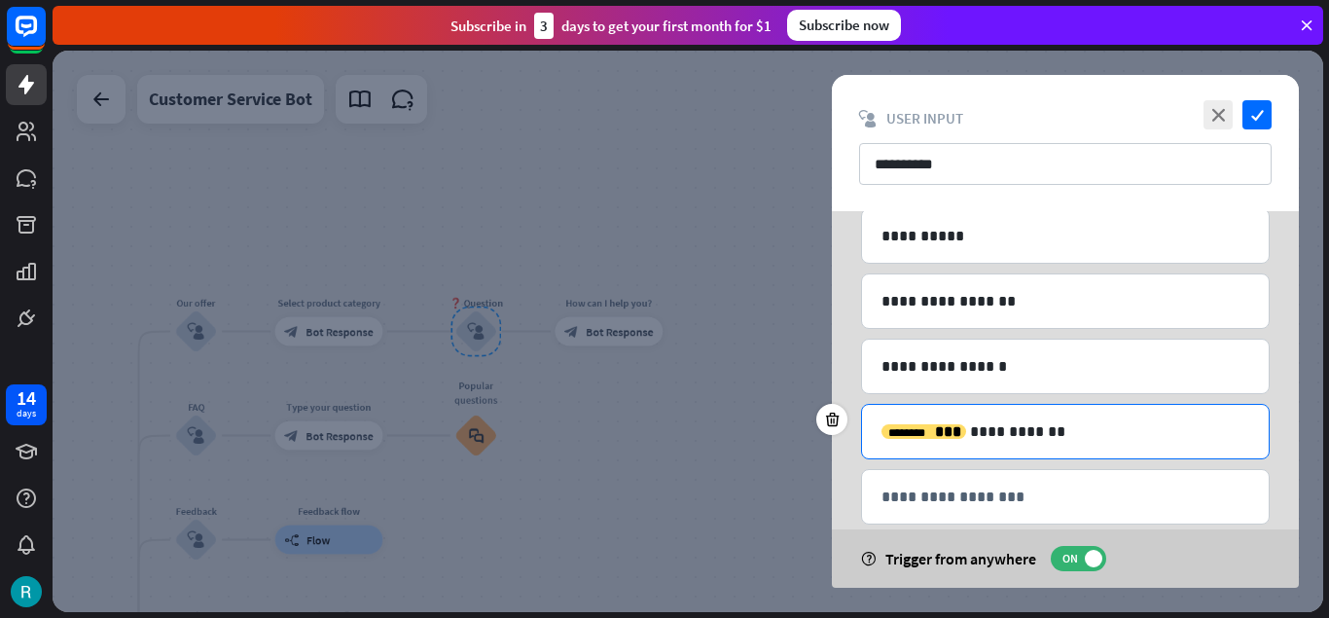
scroll to position [255, 0]
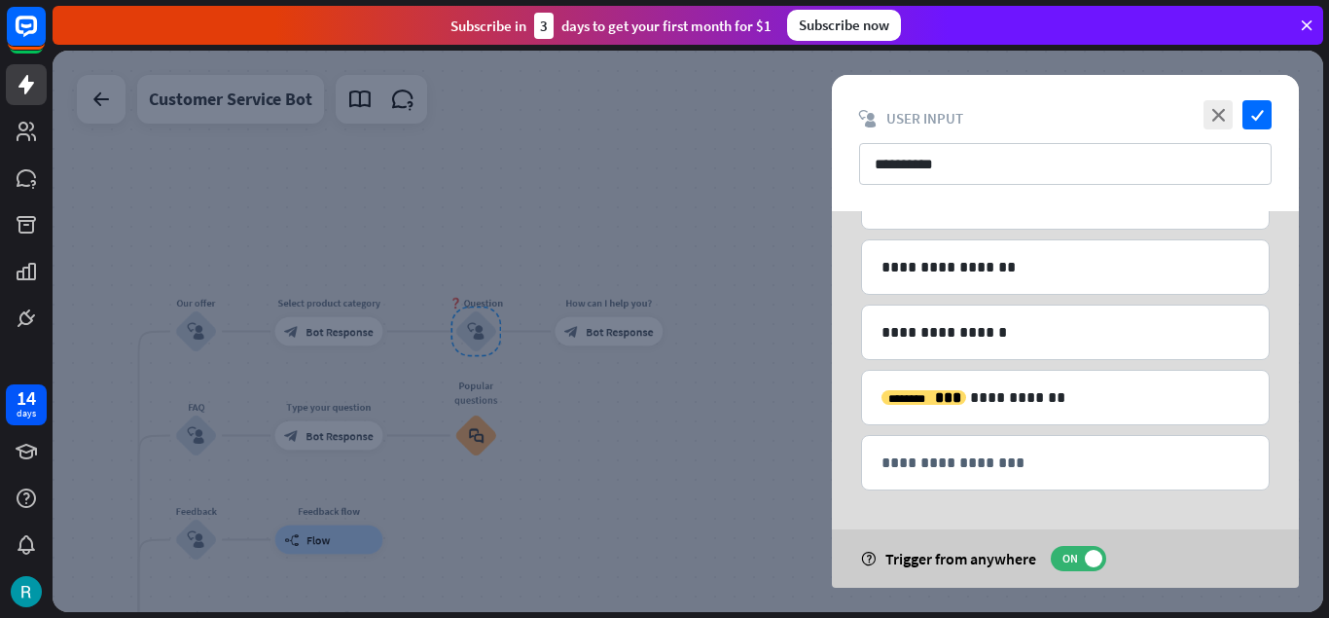
click at [487, 434] on div at bounding box center [688, 331] width 1271 height 561
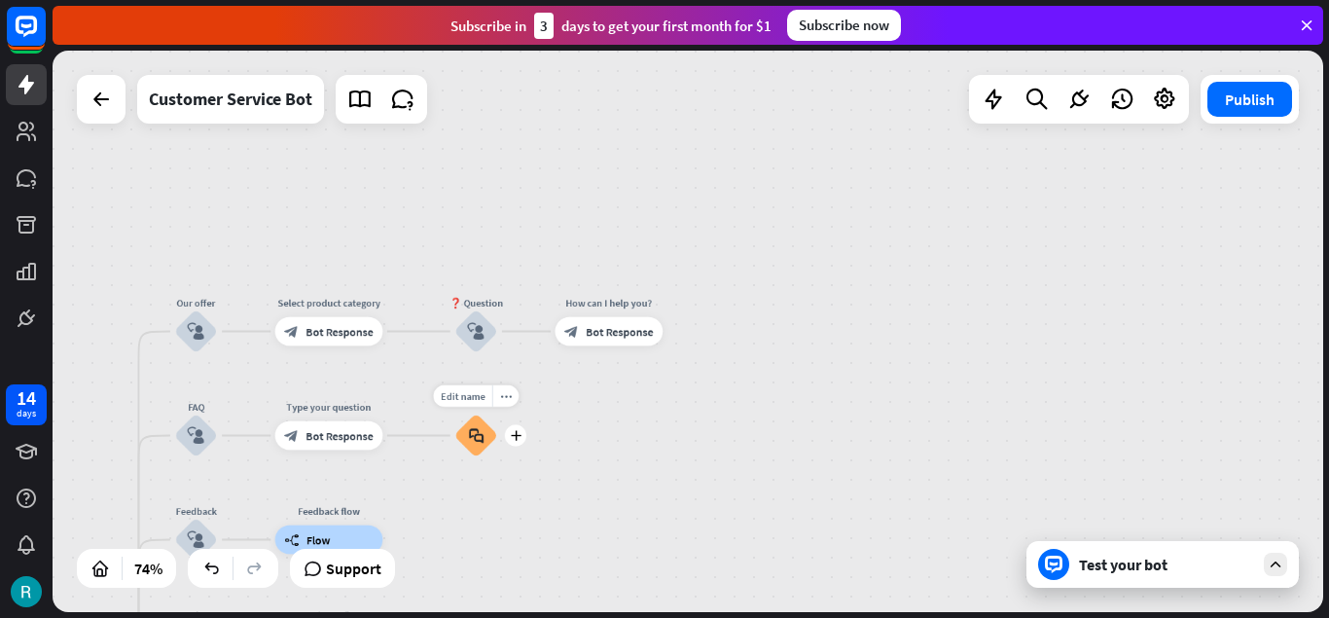
click at [482, 436] on icon "block_faq" at bounding box center [476, 435] width 15 height 16
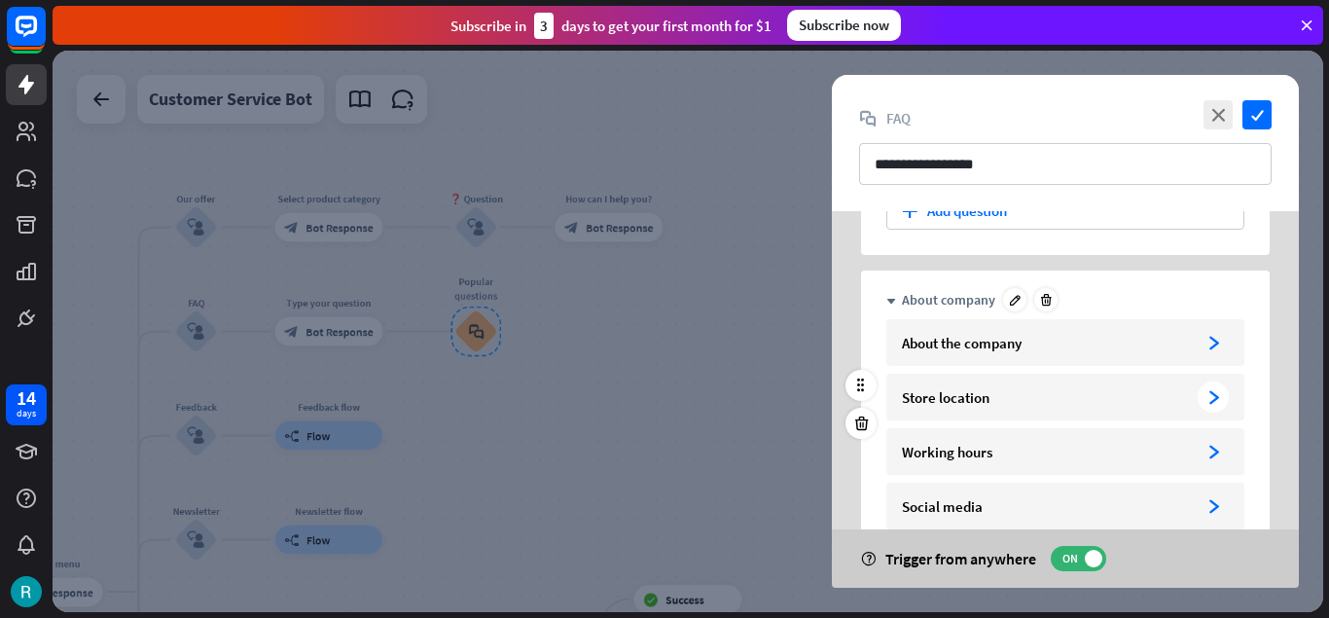
scroll to position [373, 0]
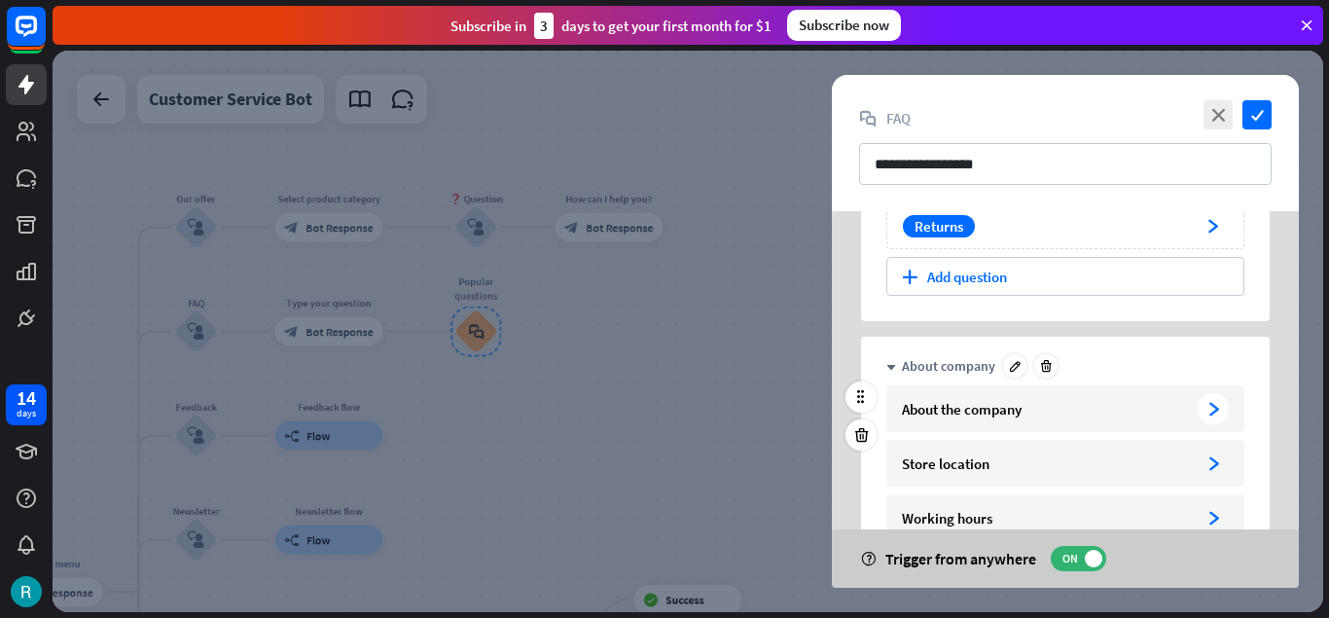
click at [1220, 414] on icon "arrowhead_right" at bounding box center [1213, 409] width 15 height 15
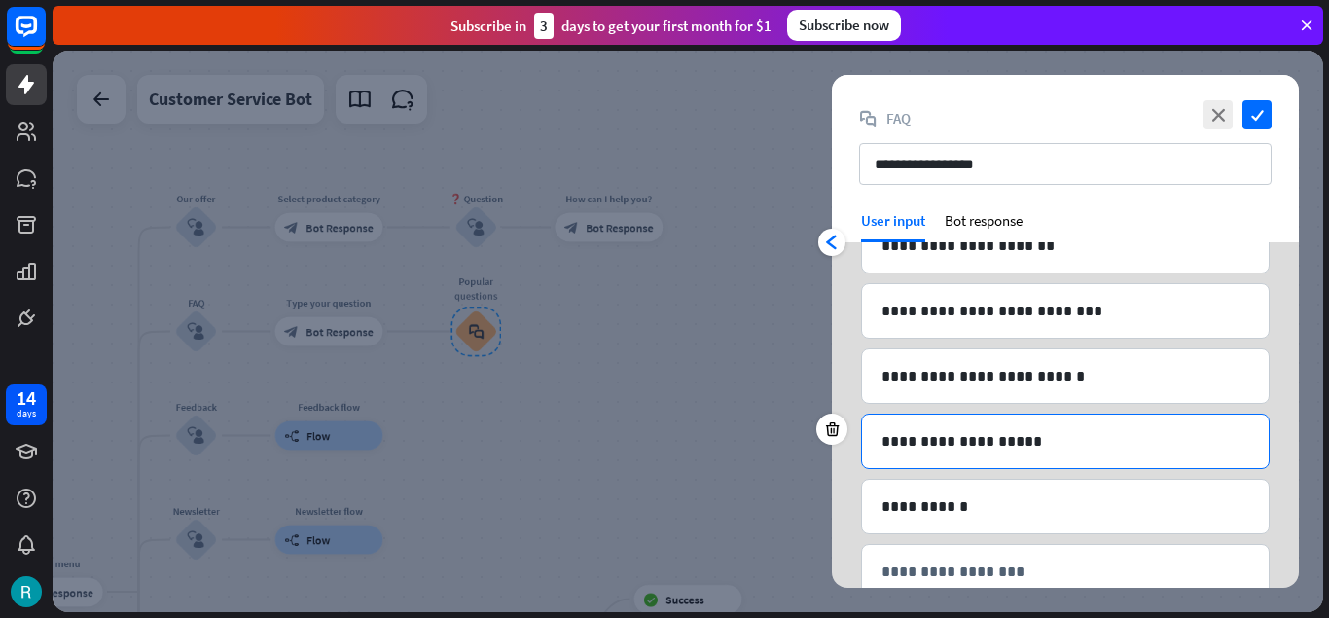
scroll to position [488, 0]
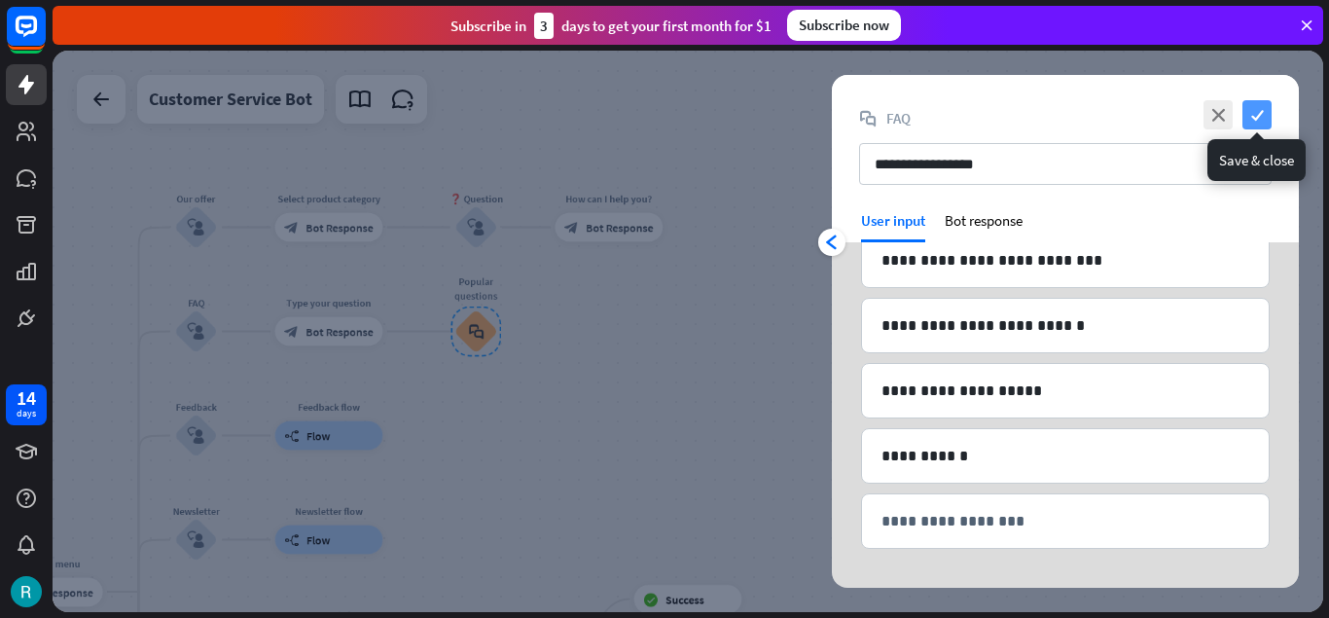
click at [1250, 125] on icon "check" at bounding box center [1256, 114] width 29 height 29
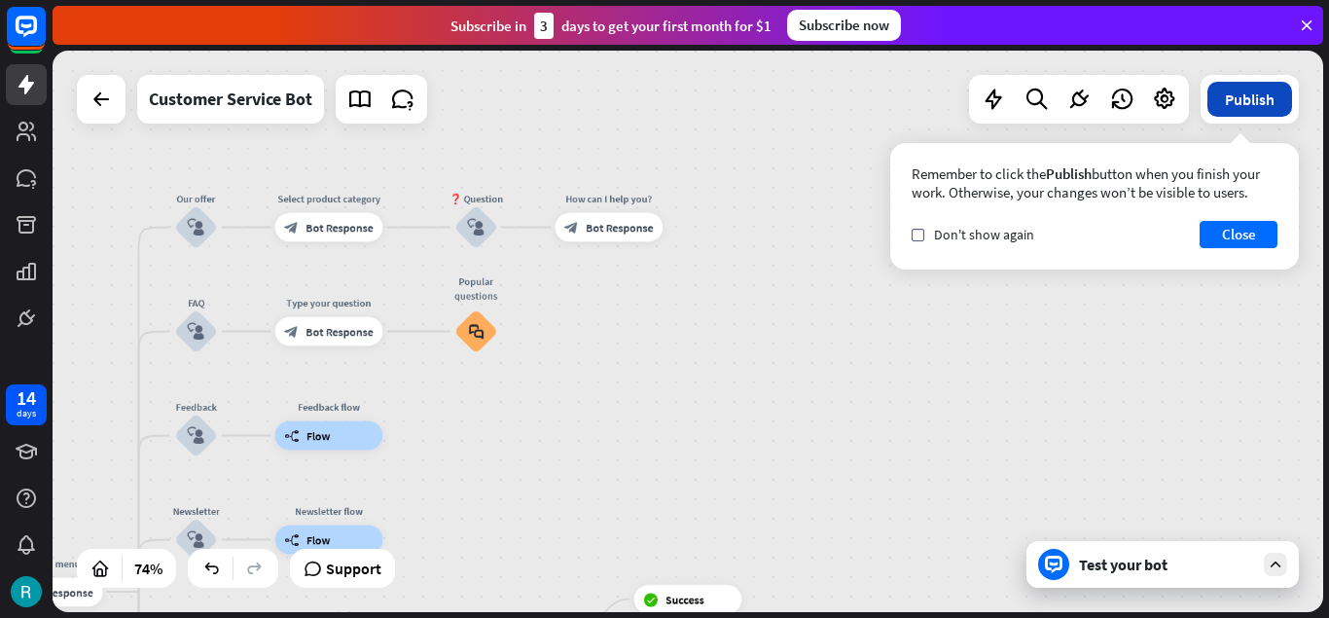
click at [1268, 97] on button "Publish" at bounding box center [1249, 99] width 85 height 35
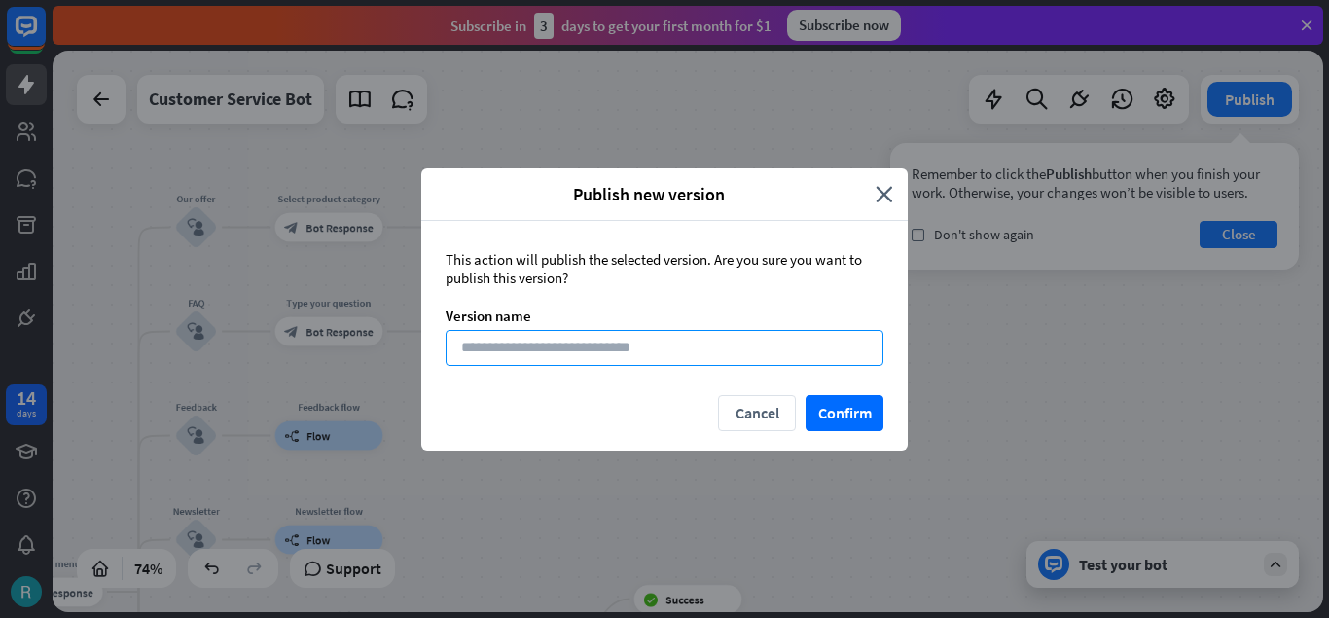
click at [600, 340] on input at bounding box center [665, 348] width 438 height 36
type input "**"
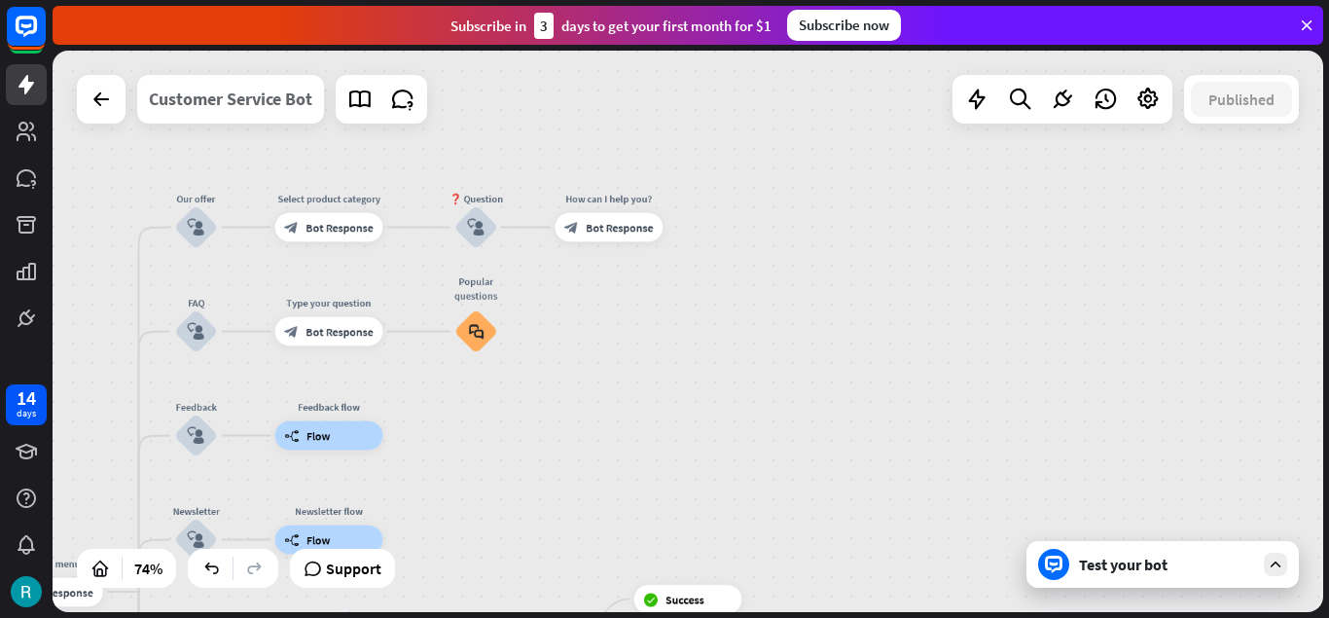
click at [222, 106] on div "Customer Service Bot" at bounding box center [230, 99] width 163 height 49
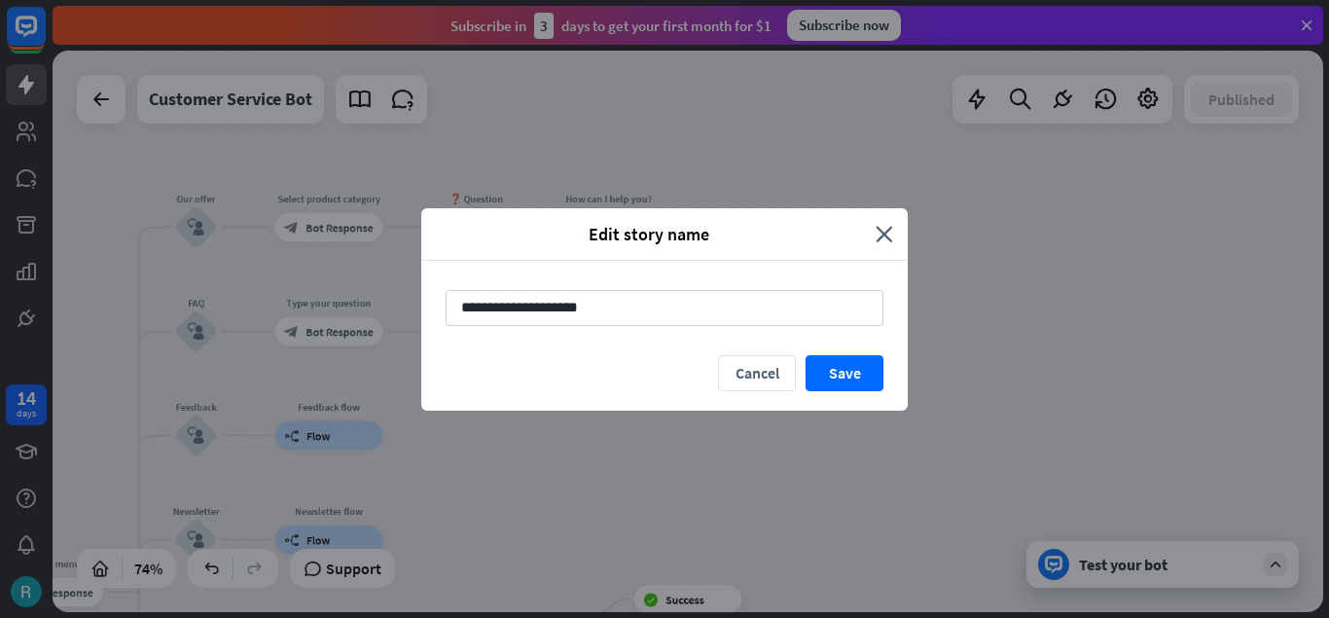
click at [110, 100] on div "**********" at bounding box center [664, 309] width 1329 height 618
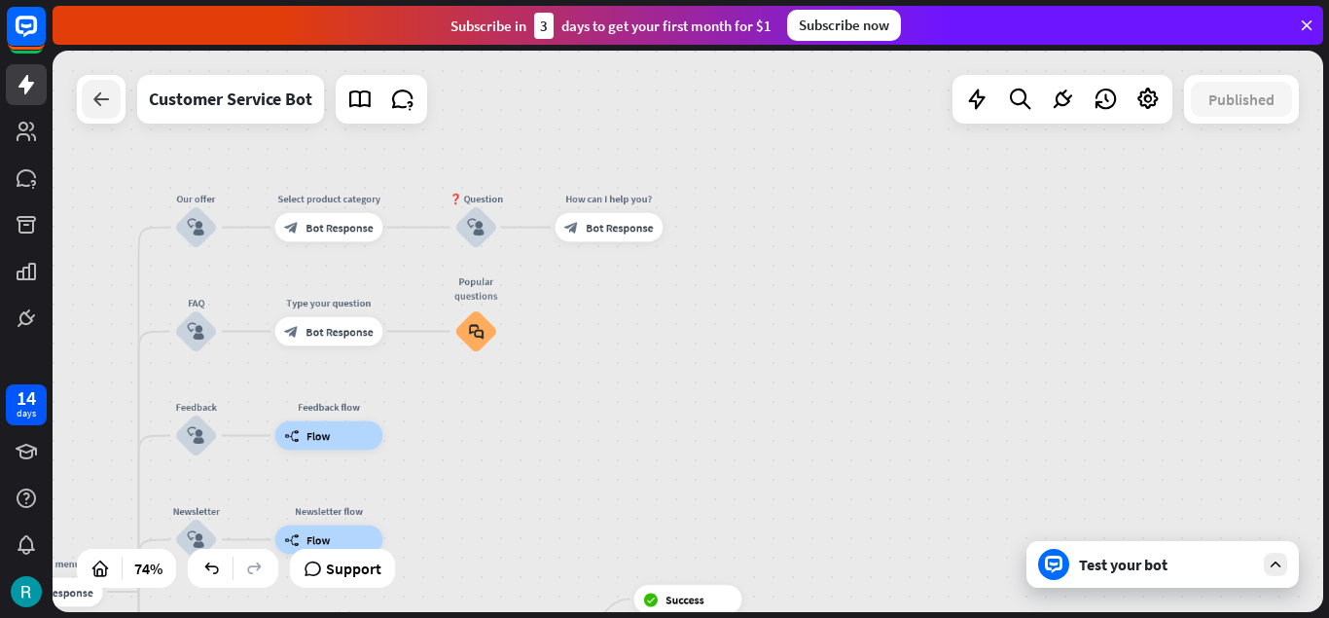
click at [110, 101] on icon at bounding box center [101, 99] width 23 height 23
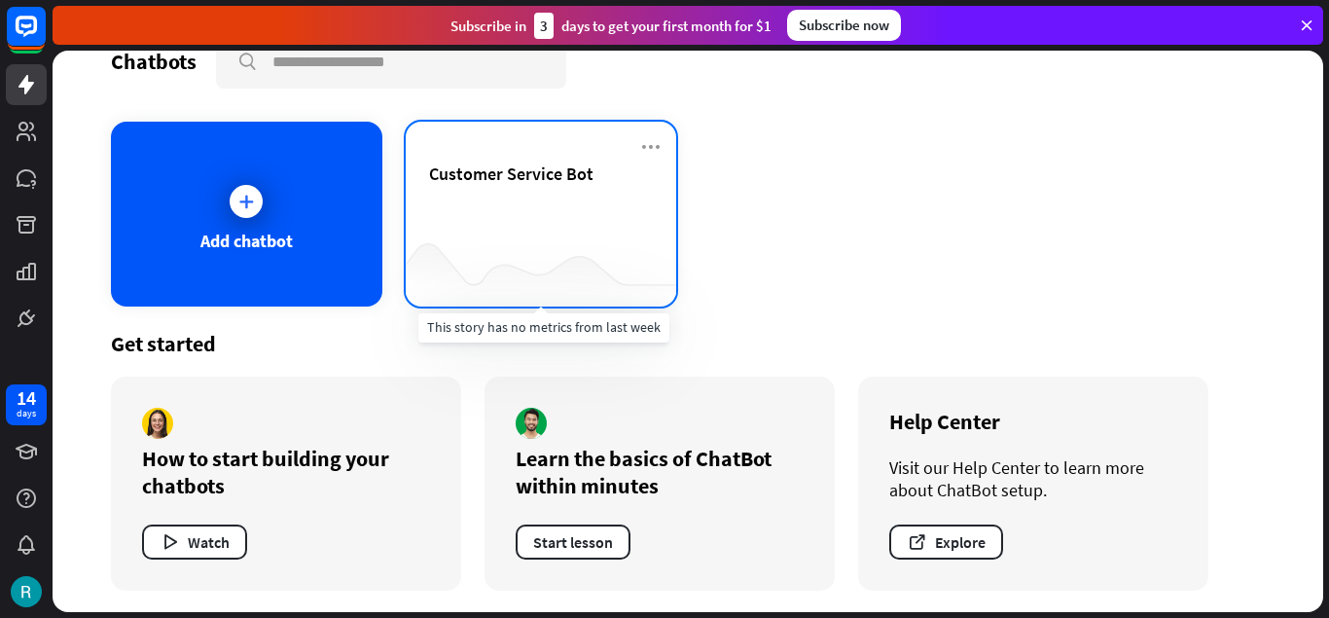
scroll to position [42, 0]
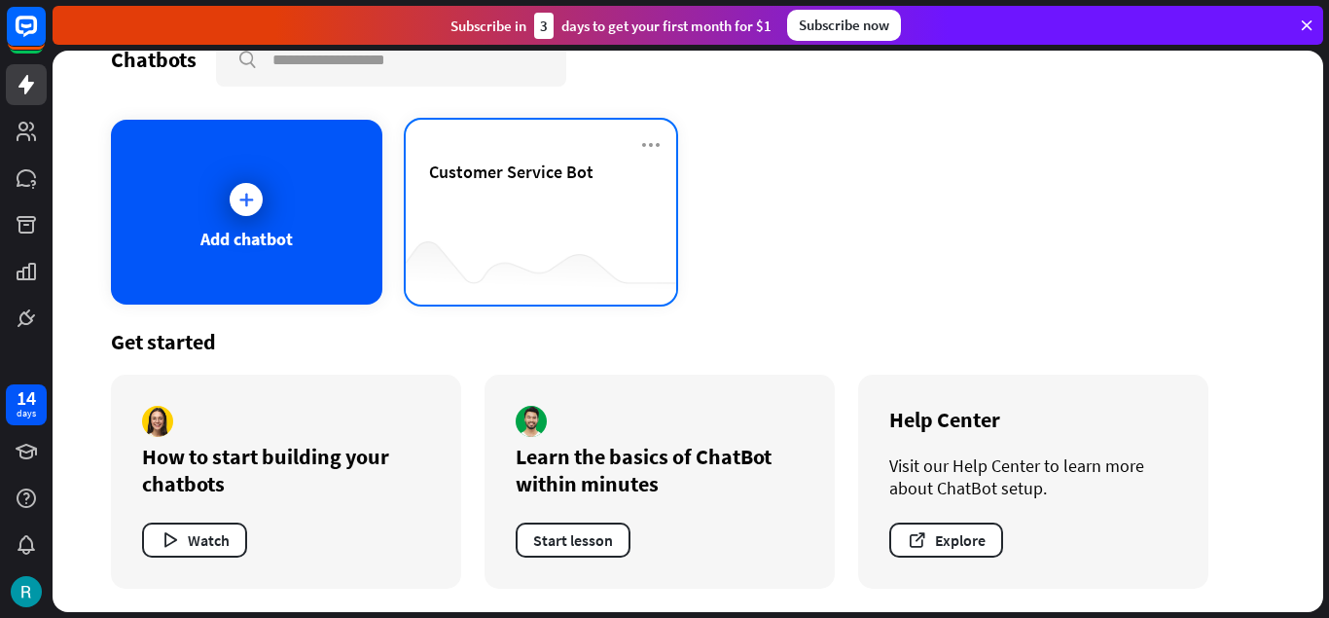
click at [531, 214] on div "Customer Service Bot" at bounding box center [541, 195] width 225 height 68
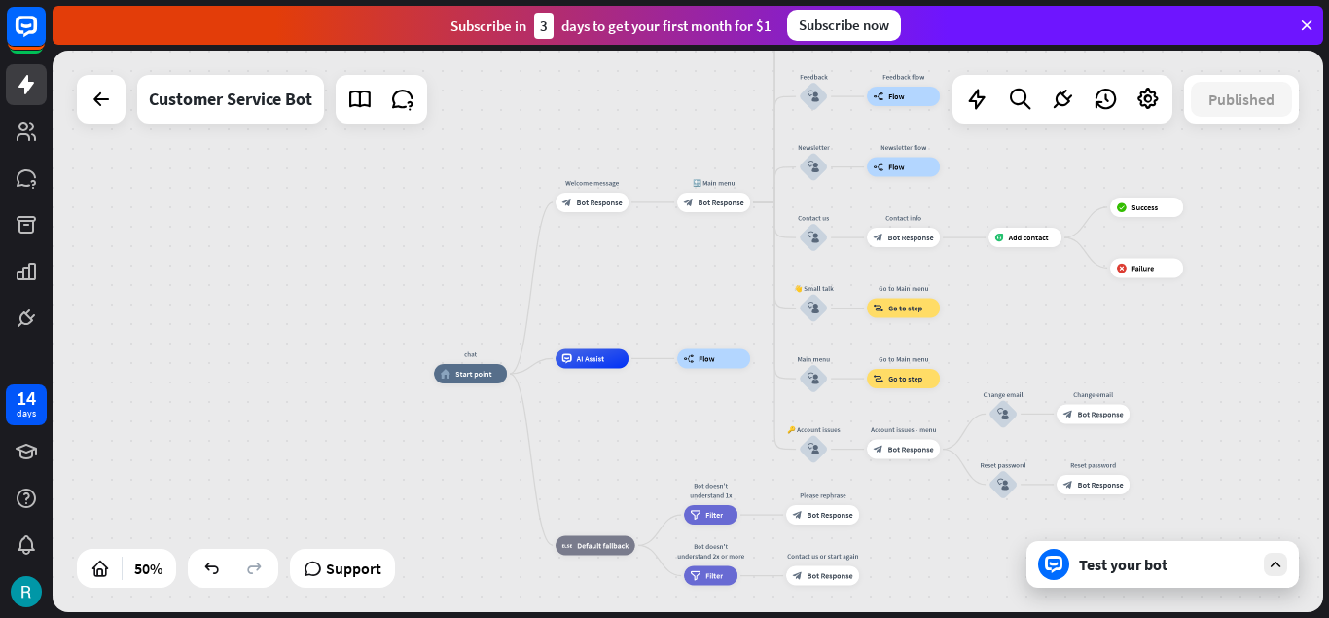
click at [1267, 566] on icon at bounding box center [1276, 565] width 18 height 18
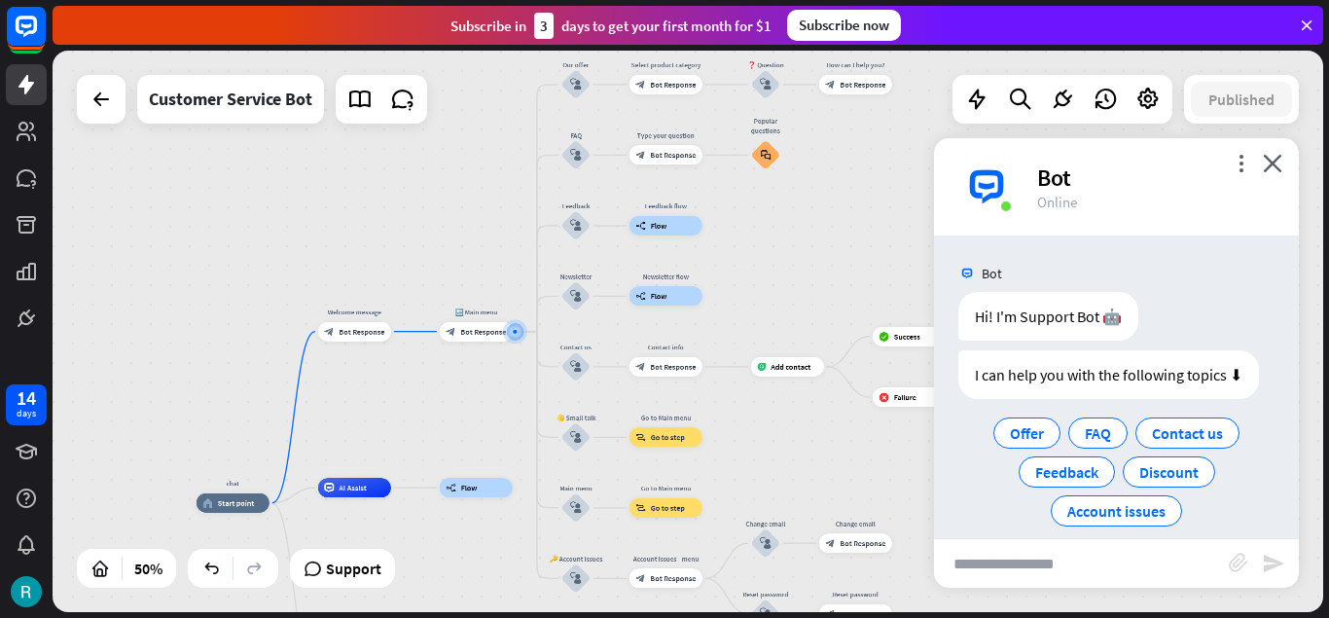
scroll to position [21, 0]
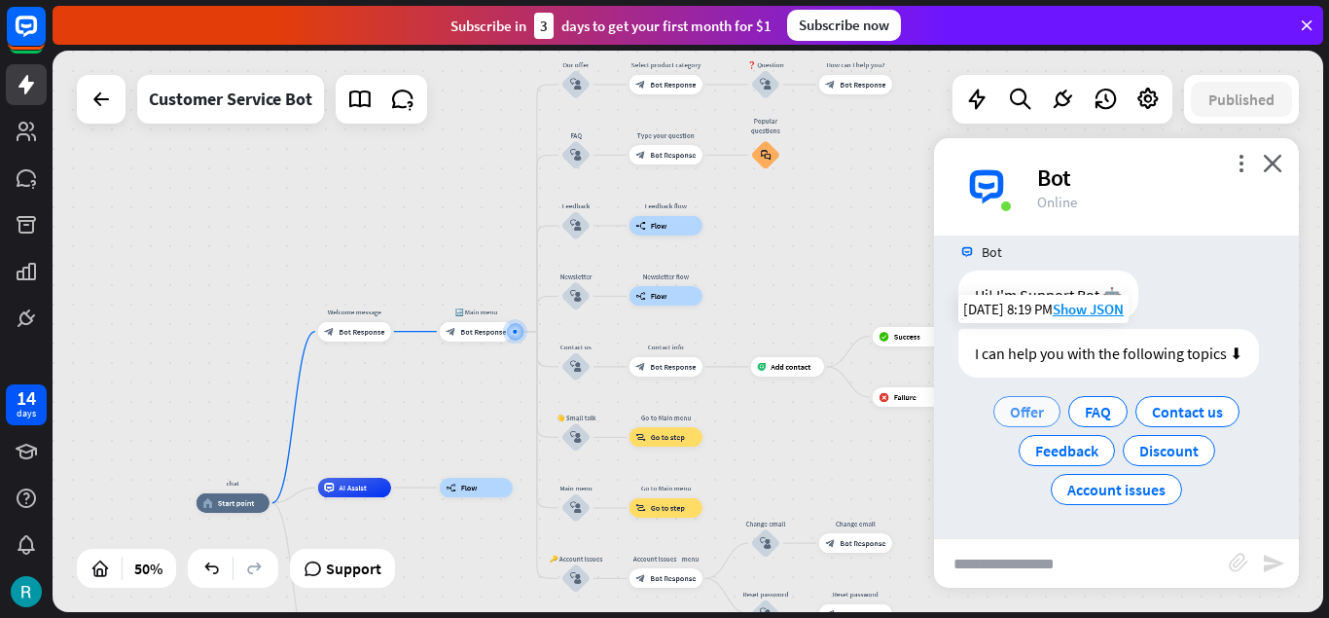
click at [1015, 417] on span "Offer" at bounding box center [1027, 411] width 34 height 19
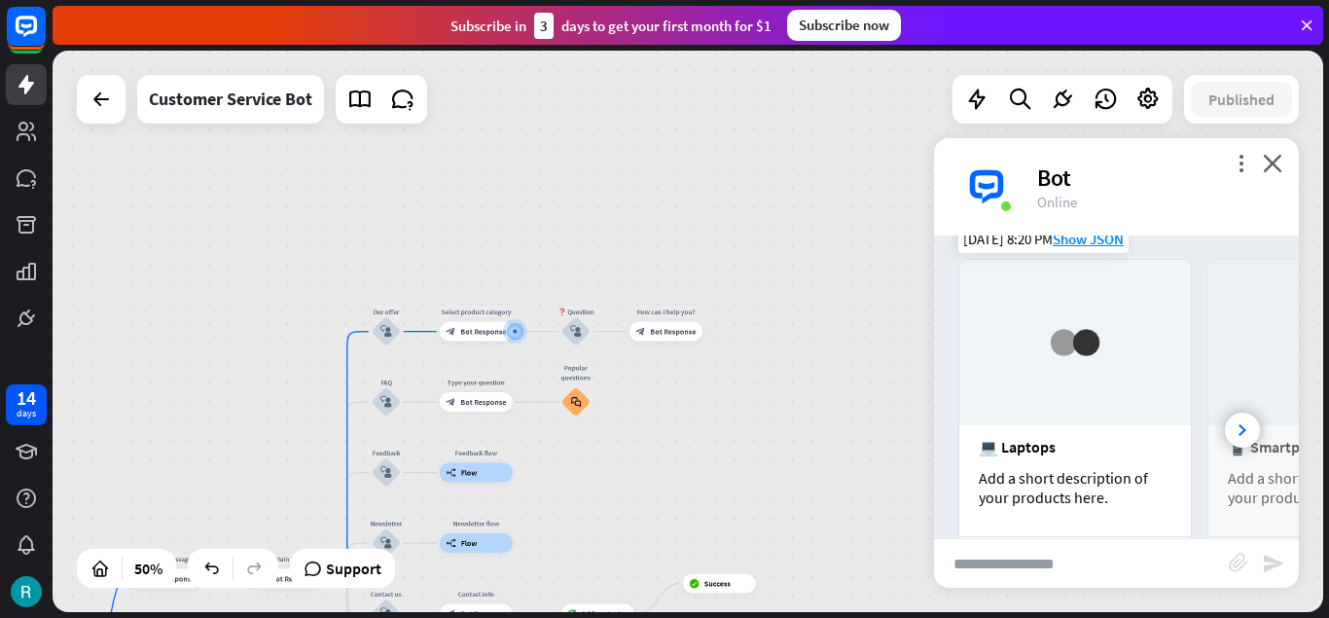
scroll to position [442, 0]
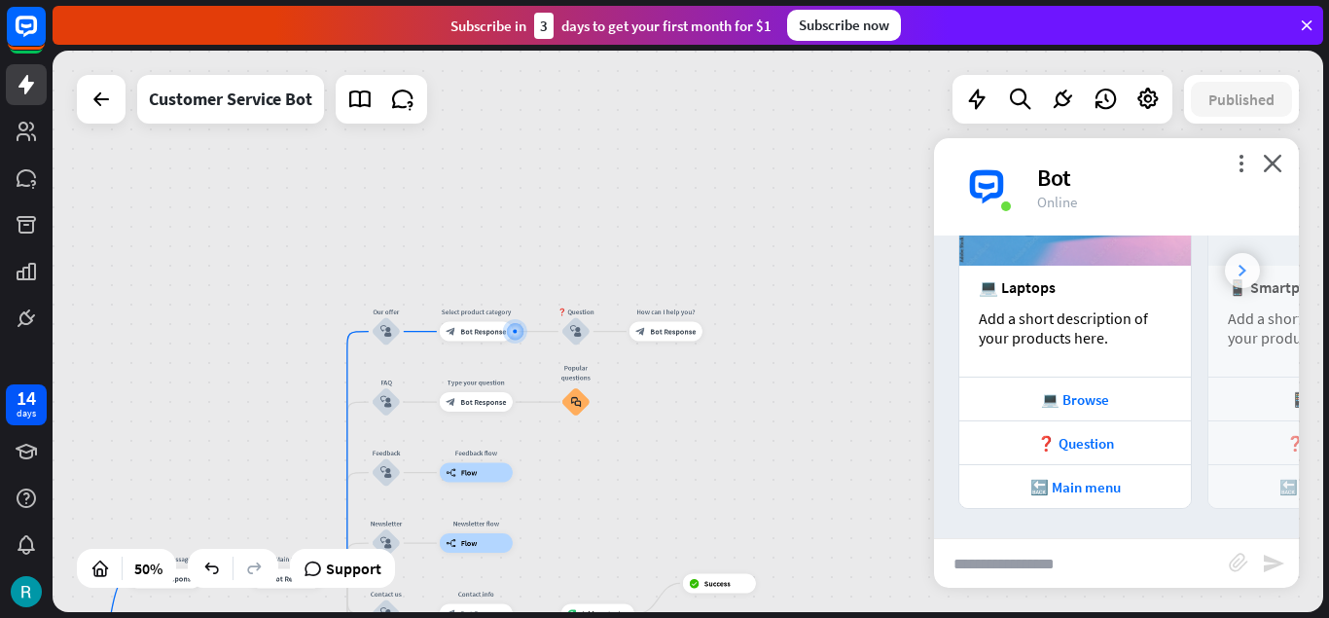
click at [1241, 268] on icon at bounding box center [1243, 271] width 8 height 12
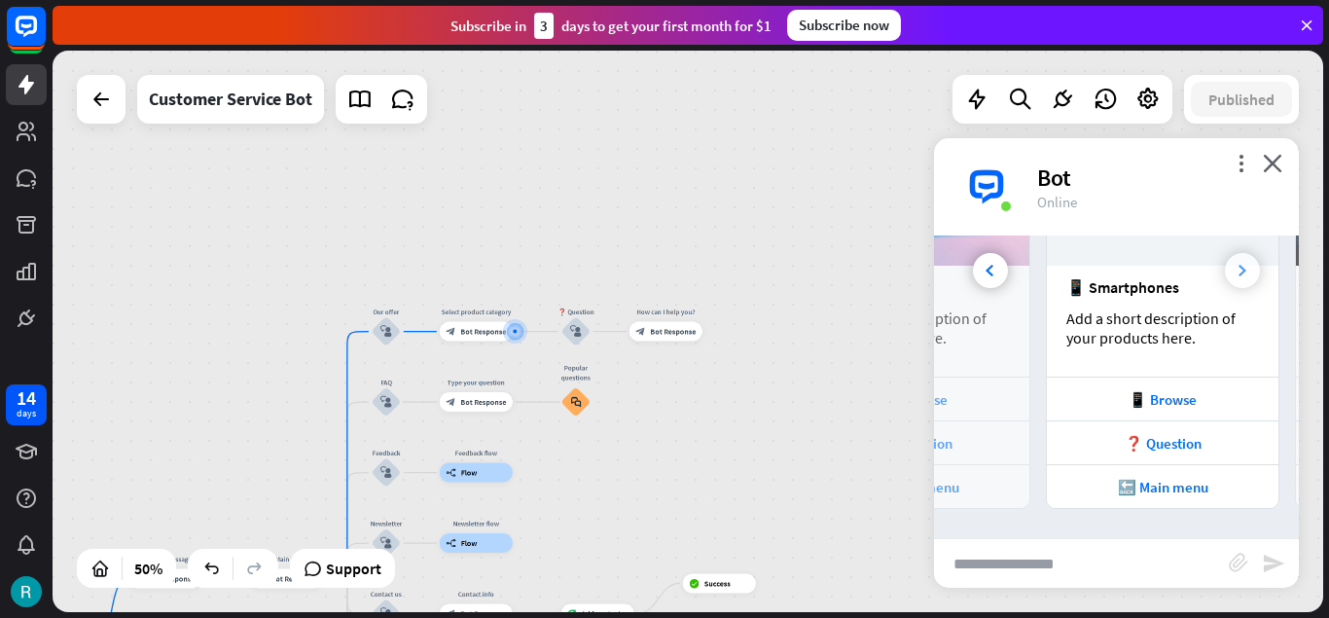
scroll to position [0, 207]
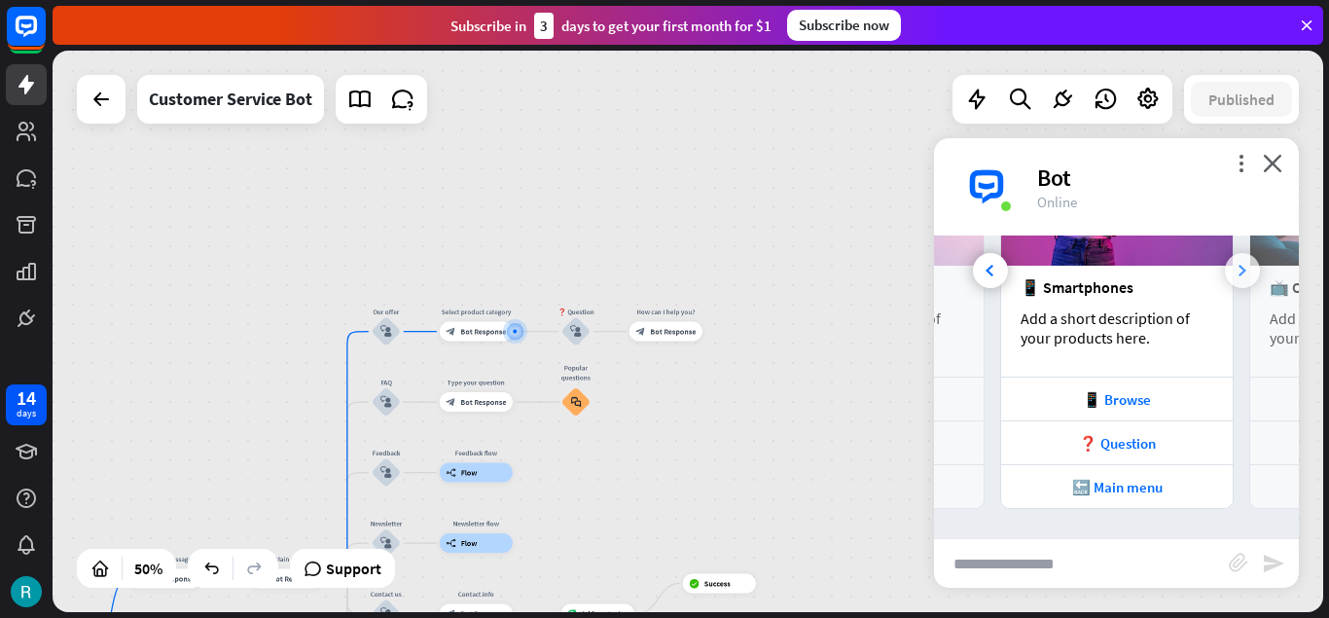
click at [1241, 268] on icon at bounding box center [1243, 271] width 8 height 12
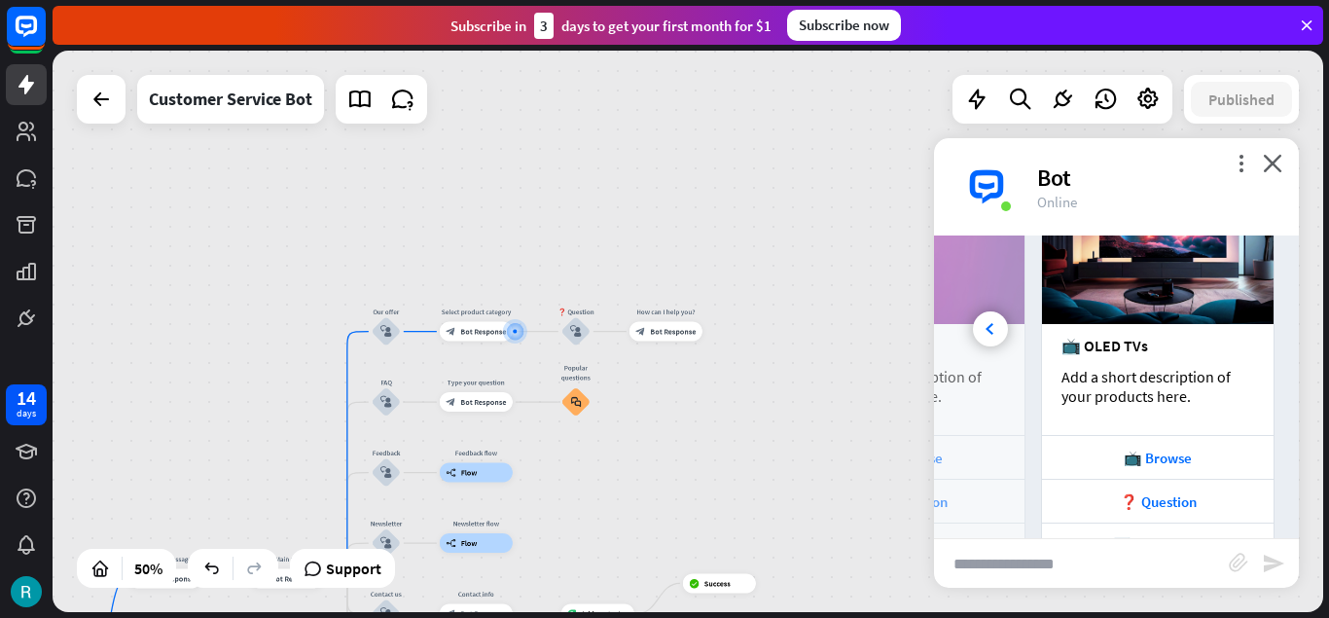
scroll to position [442, 0]
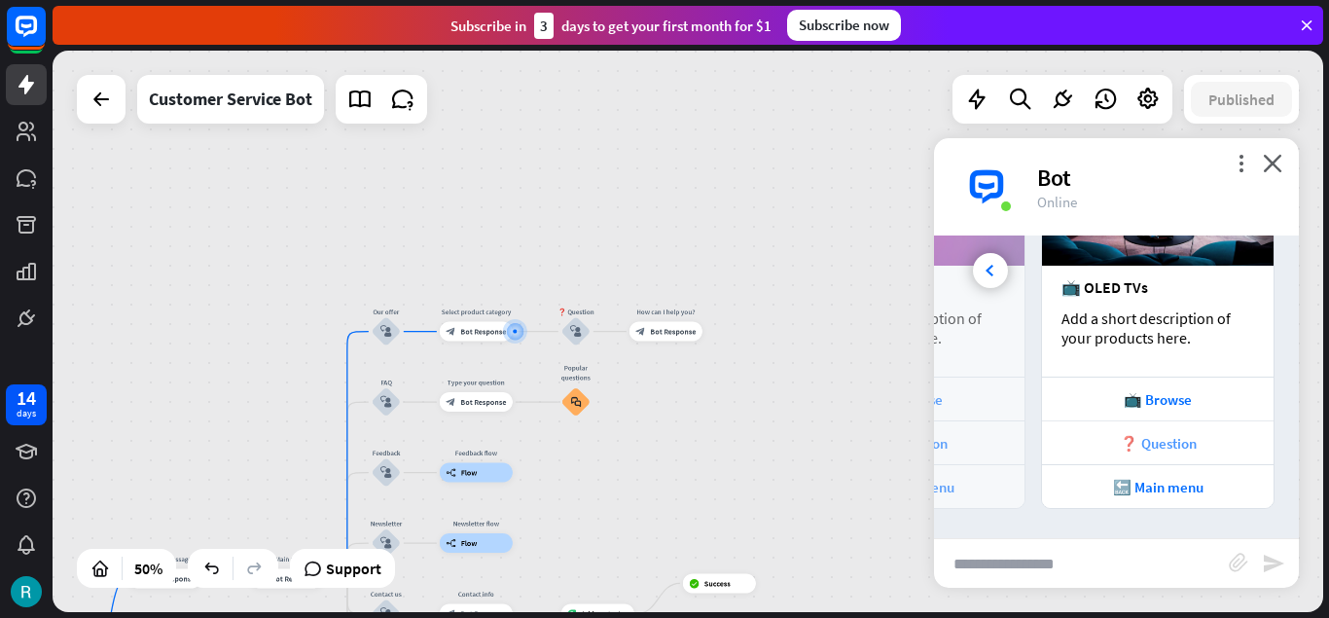
click at [1176, 446] on div "❓ Question" at bounding box center [1158, 443] width 212 height 18
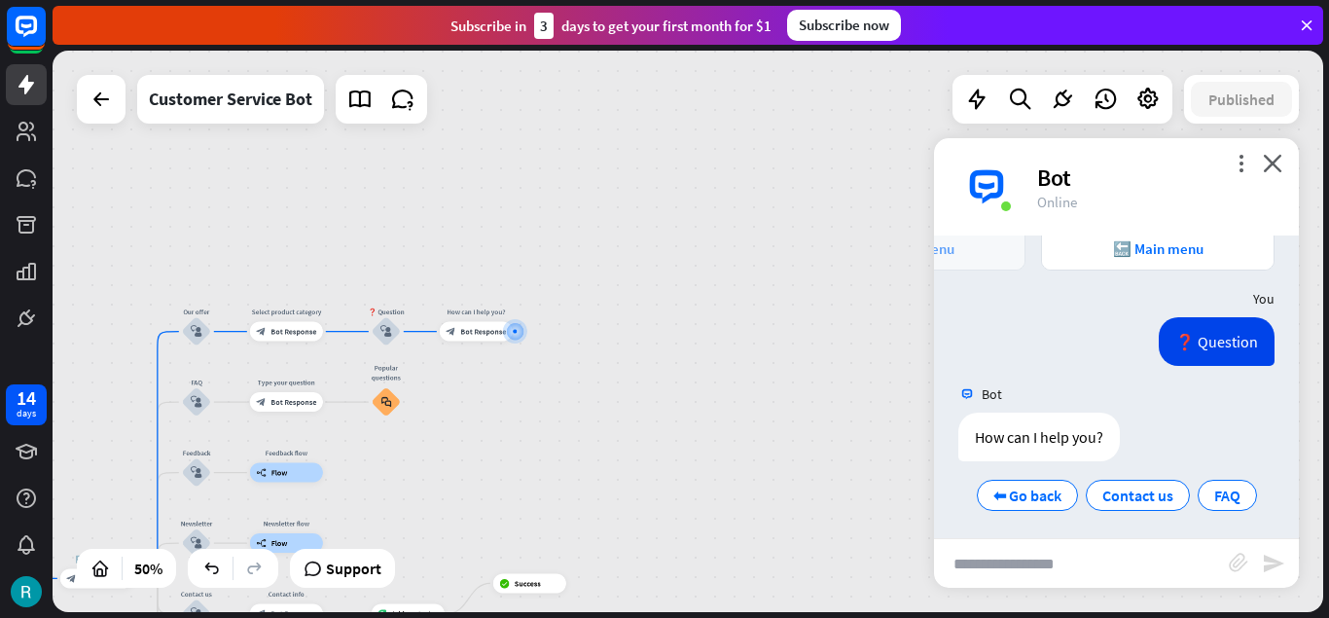
scroll to position [686, 0]
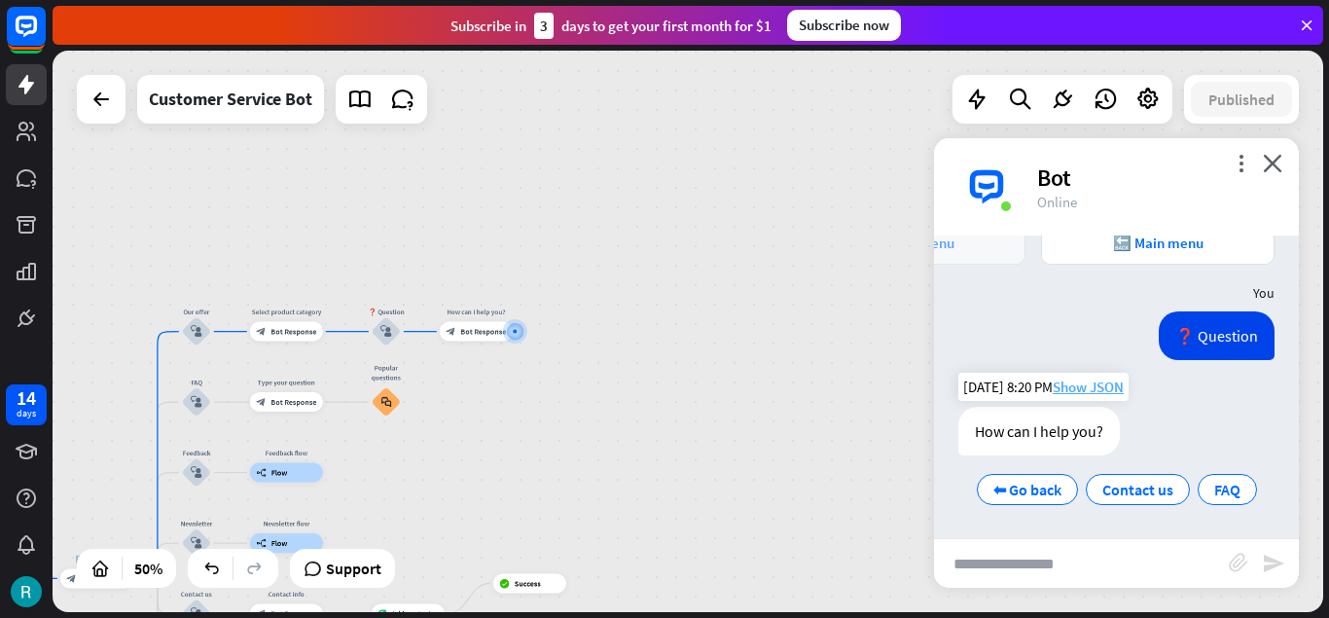
click at [1103, 382] on span "Show JSON" at bounding box center [1088, 387] width 71 height 18
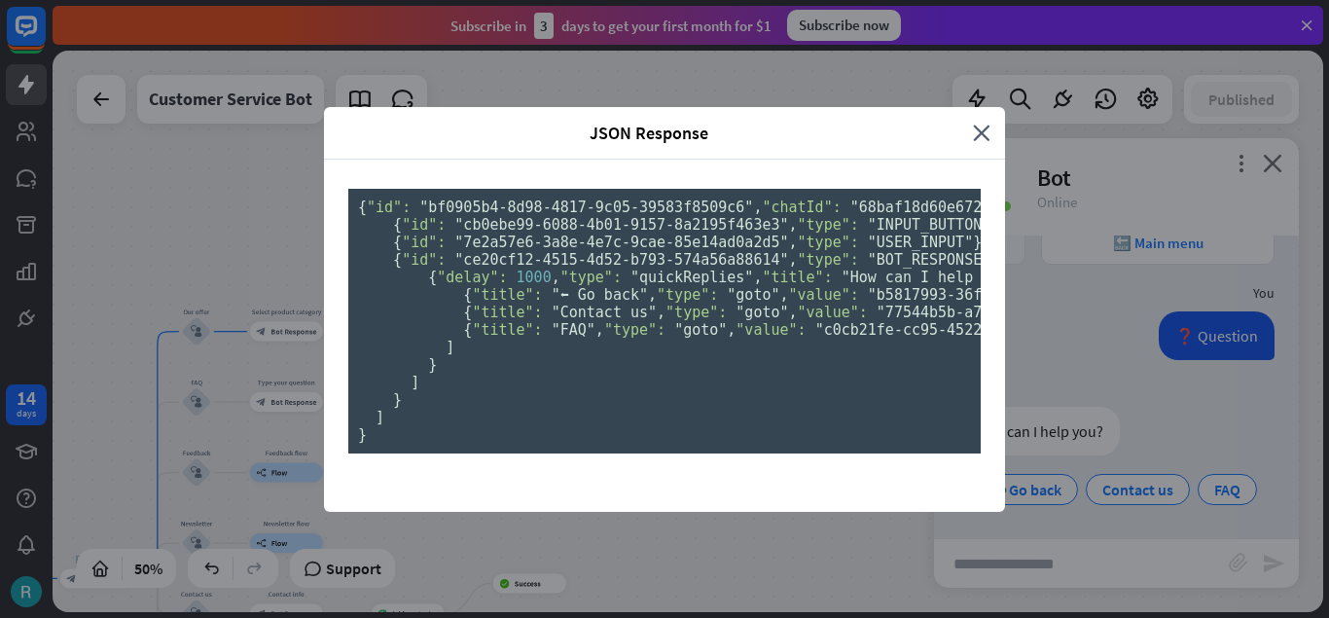
scroll to position [729, 0]
click at [1182, 115] on div "JSON Response close { "id": "bf0905b4-8d98-4817-9c05-39583f8509c6" , "chatId": …" at bounding box center [664, 309] width 1329 height 618
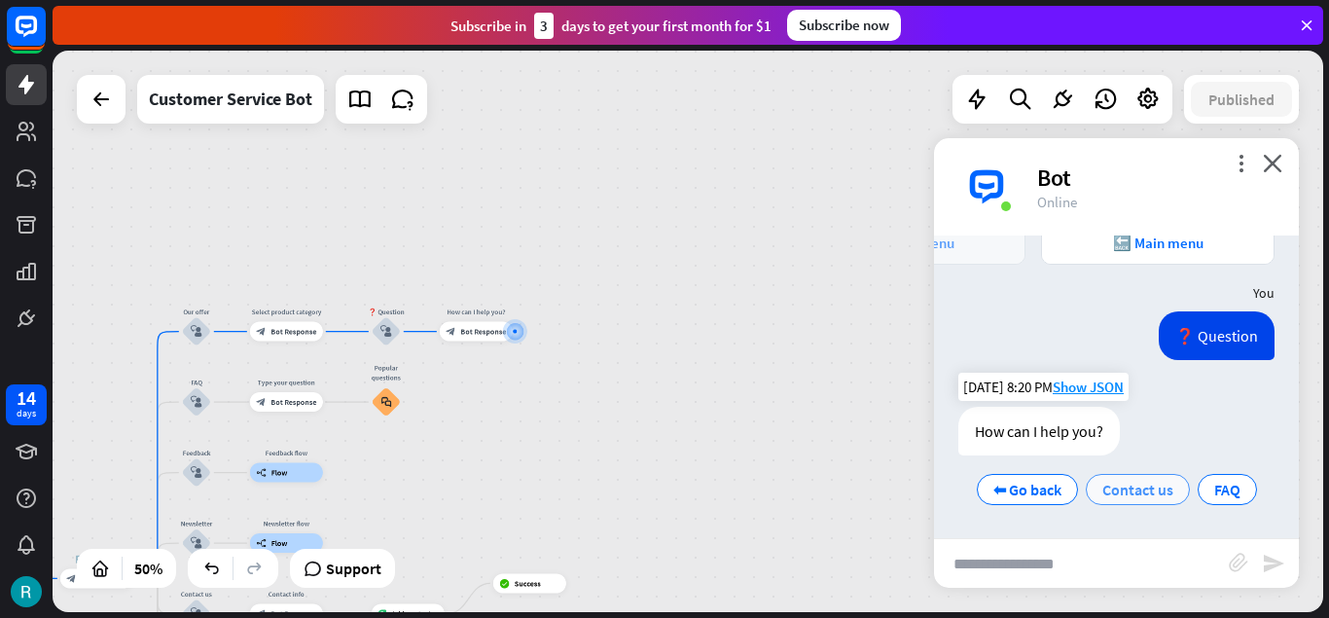
click at [1159, 495] on span "Contact us" at bounding box center [1137, 489] width 71 height 19
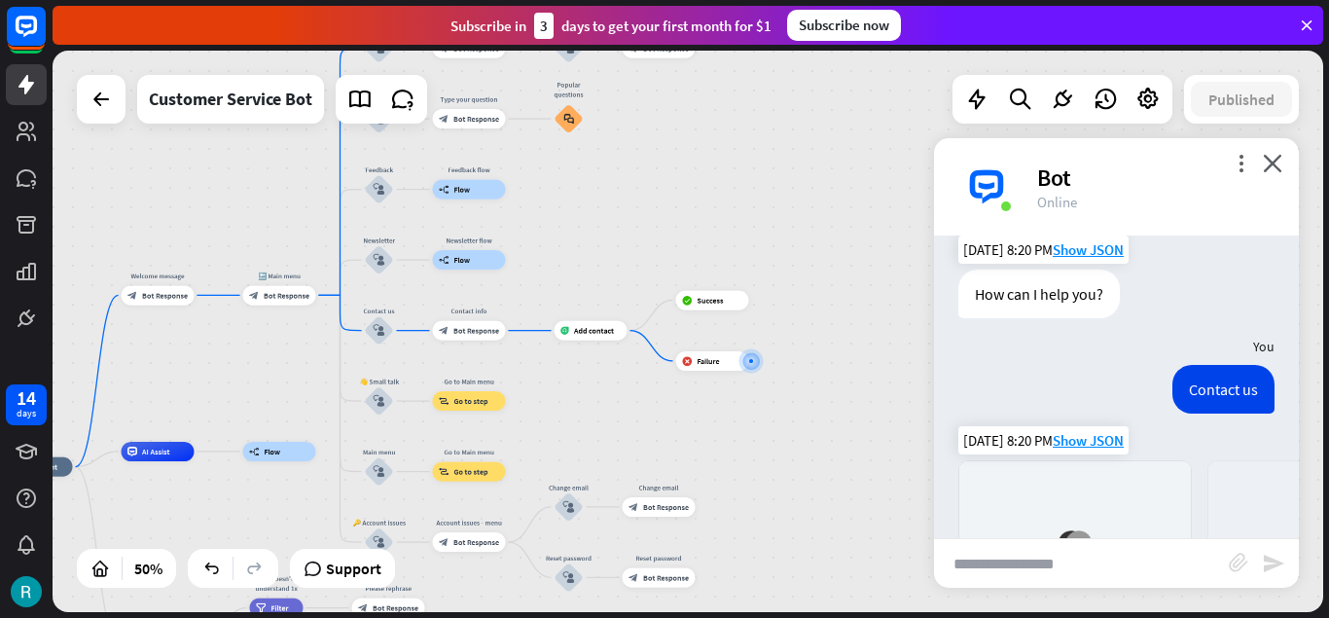
scroll to position [1160, 0]
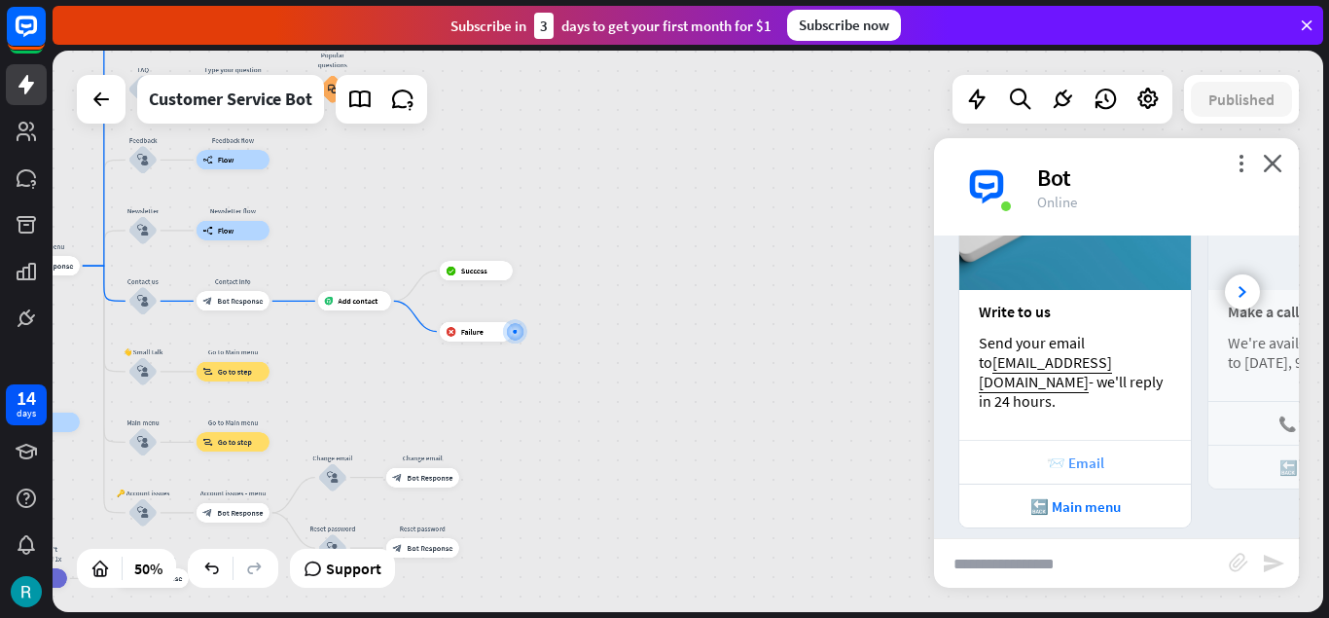
click at [1098, 453] on div "📨 Email" at bounding box center [1075, 462] width 212 height 18
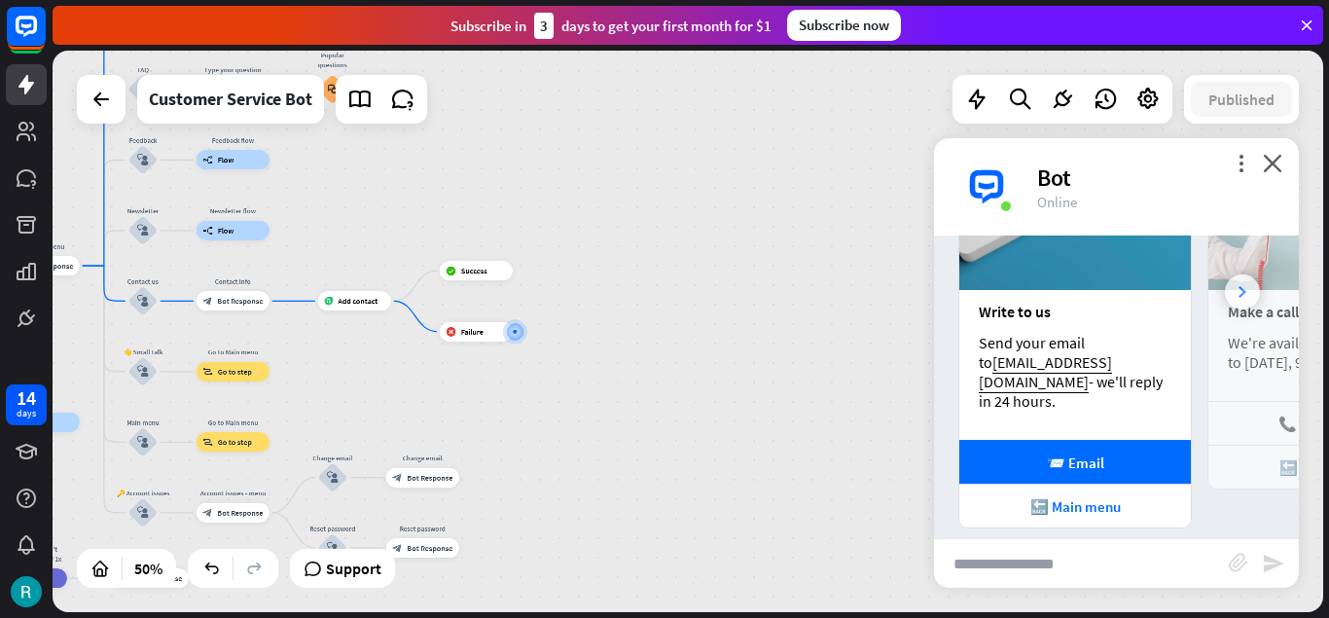
click at [1242, 286] on icon at bounding box center [1243, 292] width 8 height 12
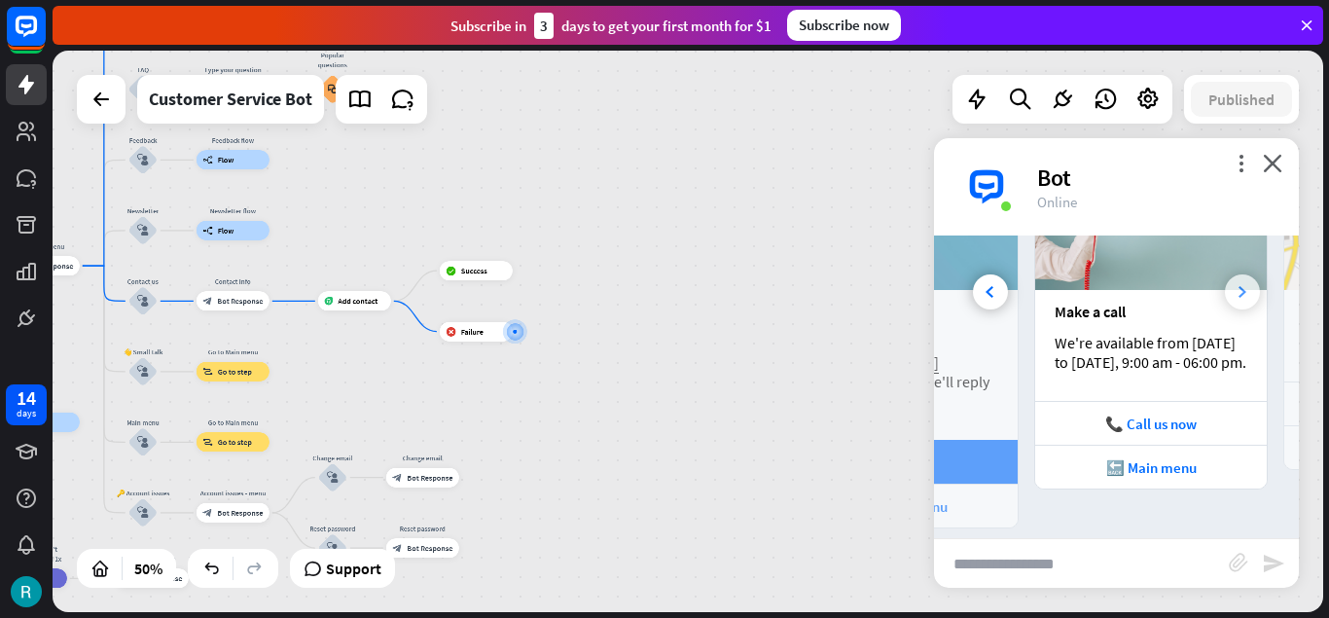
scroll to position [0, 207]
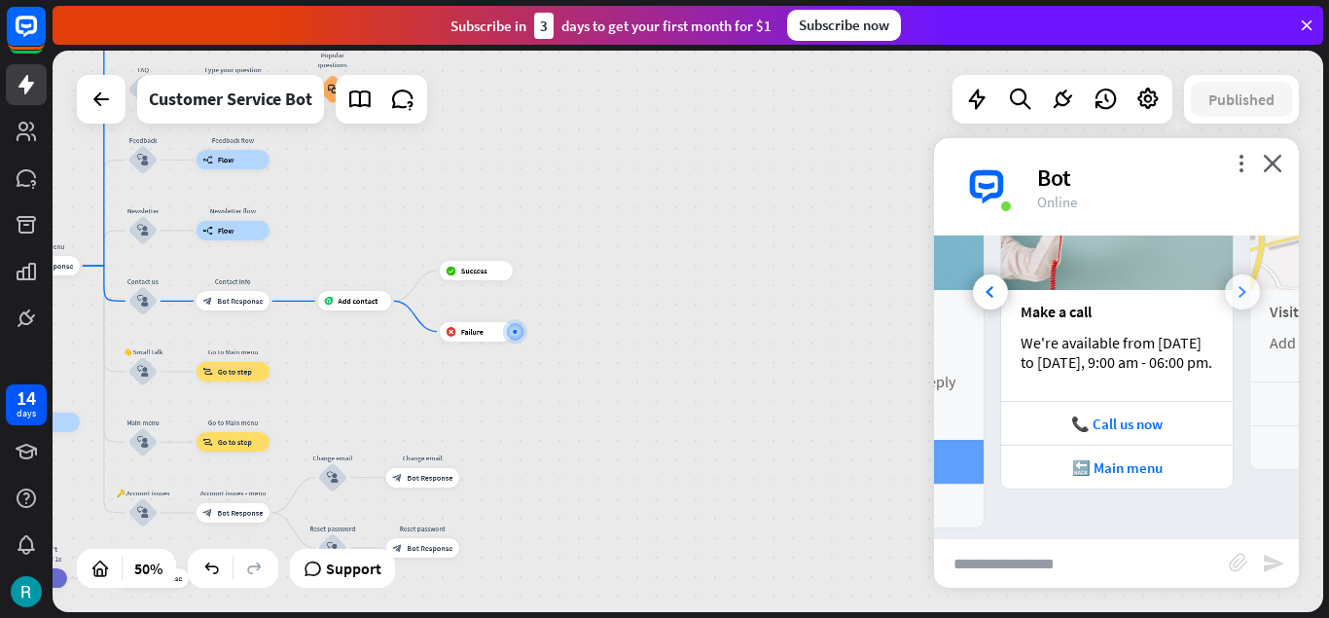
click at [1242, 286] on icon at bounding box center [1243, 292] width 8 height 12
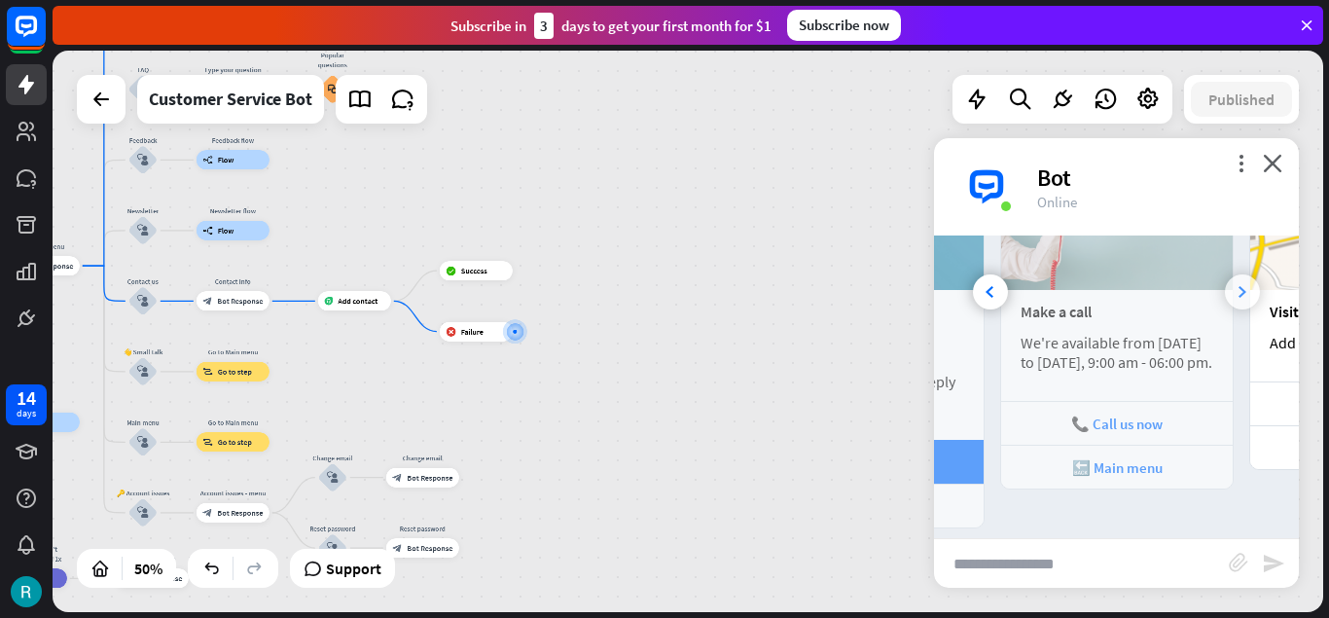
scroll to position [0, 415]
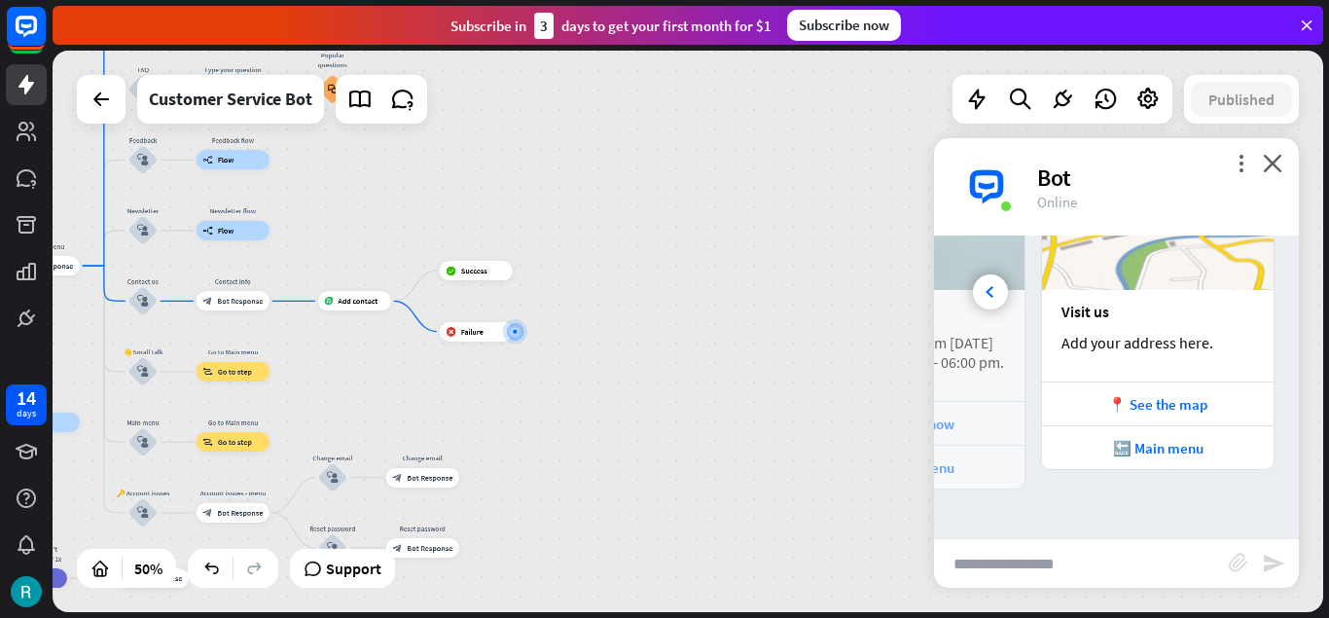
click at [1060, 567] on input "text" at bounding box center [1081, 563] width 295 height 49
click at [1168, 445] on div "🔙 Main menu" at bounding box center [1158, 448] width 212 height 18
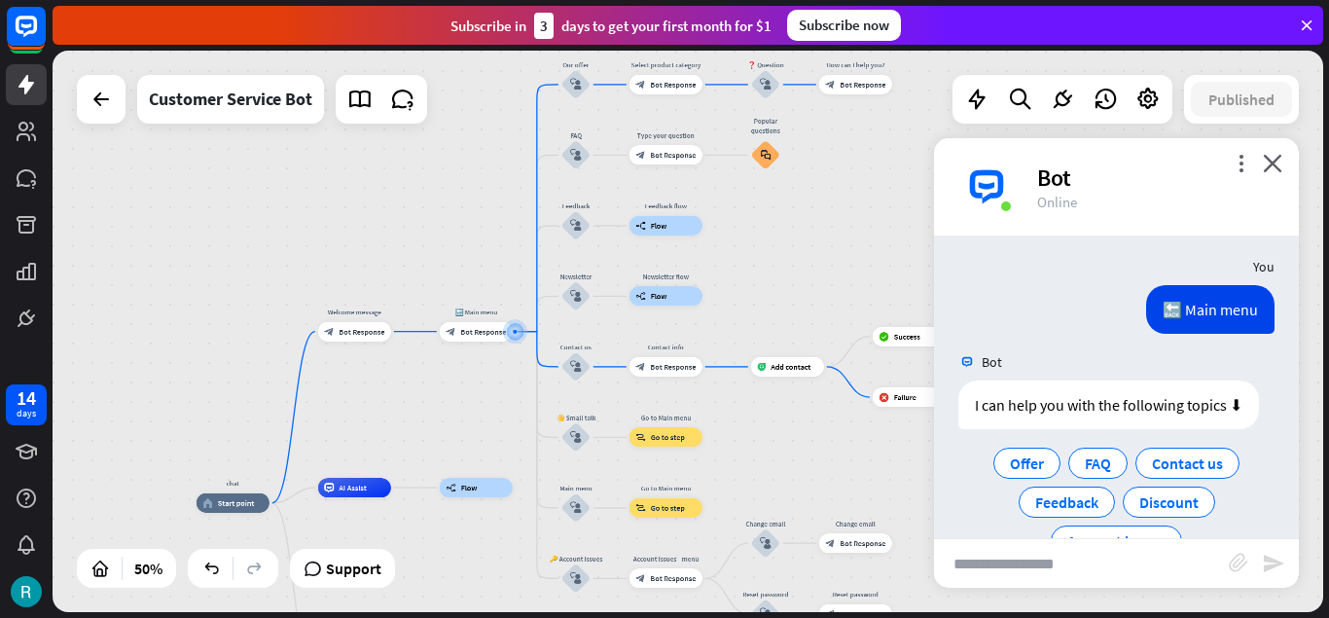
scroll to position [1482, 0]
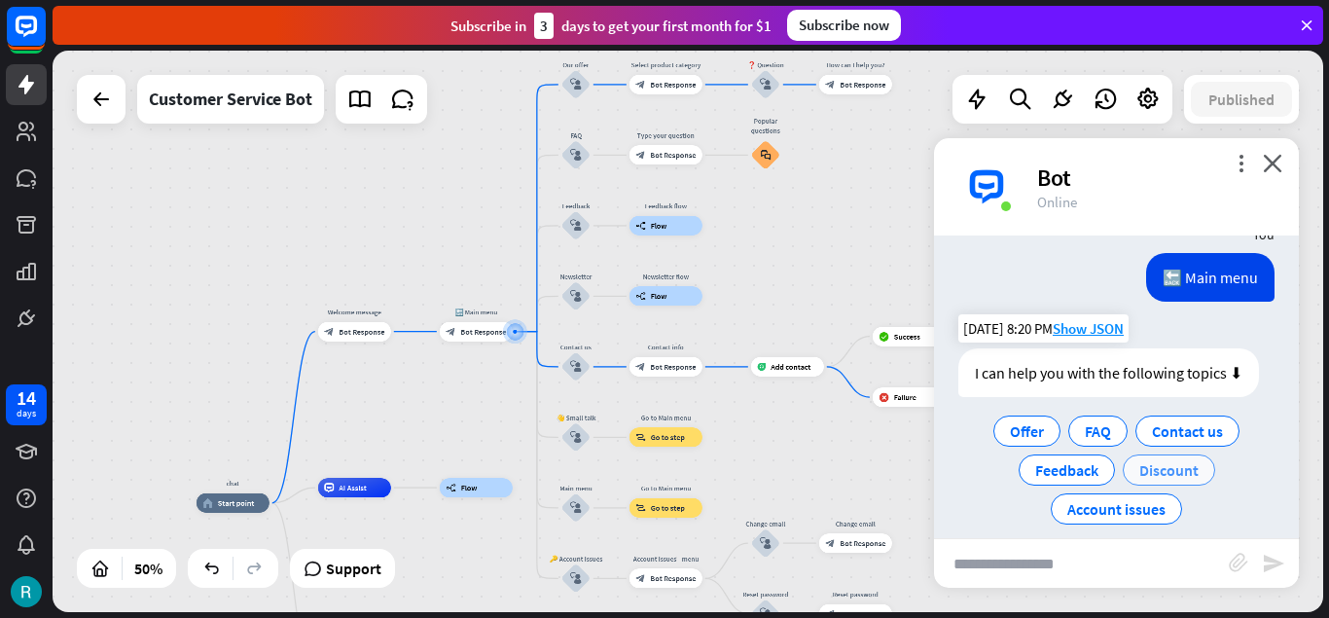
click at [1170, 460] on span "Discount" at bounding box center [1168, 469] width 59 height 19
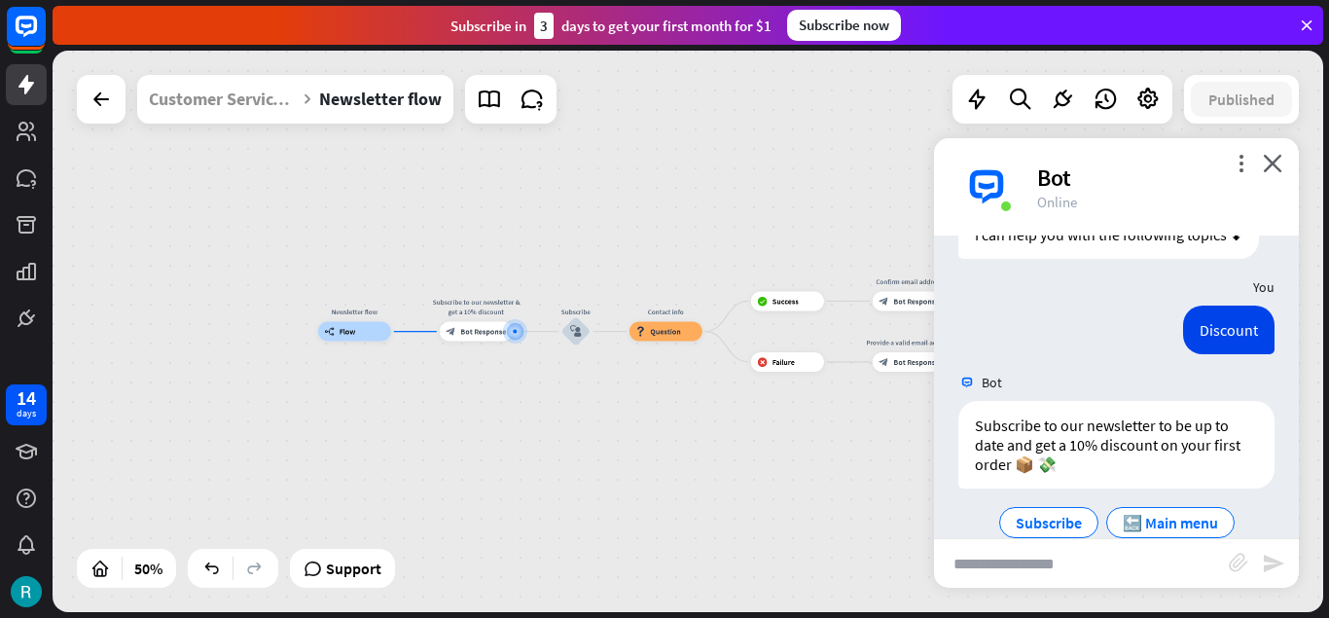
scroll to position [1634, 0]
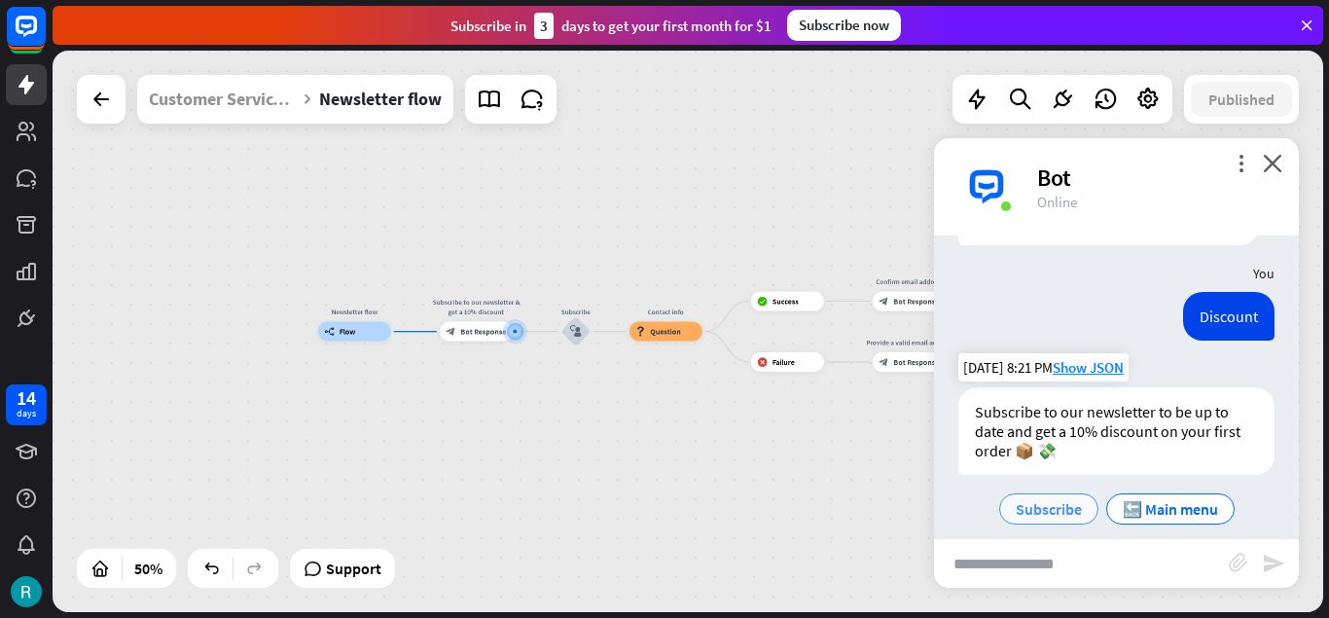
click at [1047, 499] on span "Subscribe" at bounding box center [1049, 508] width 66 height 19
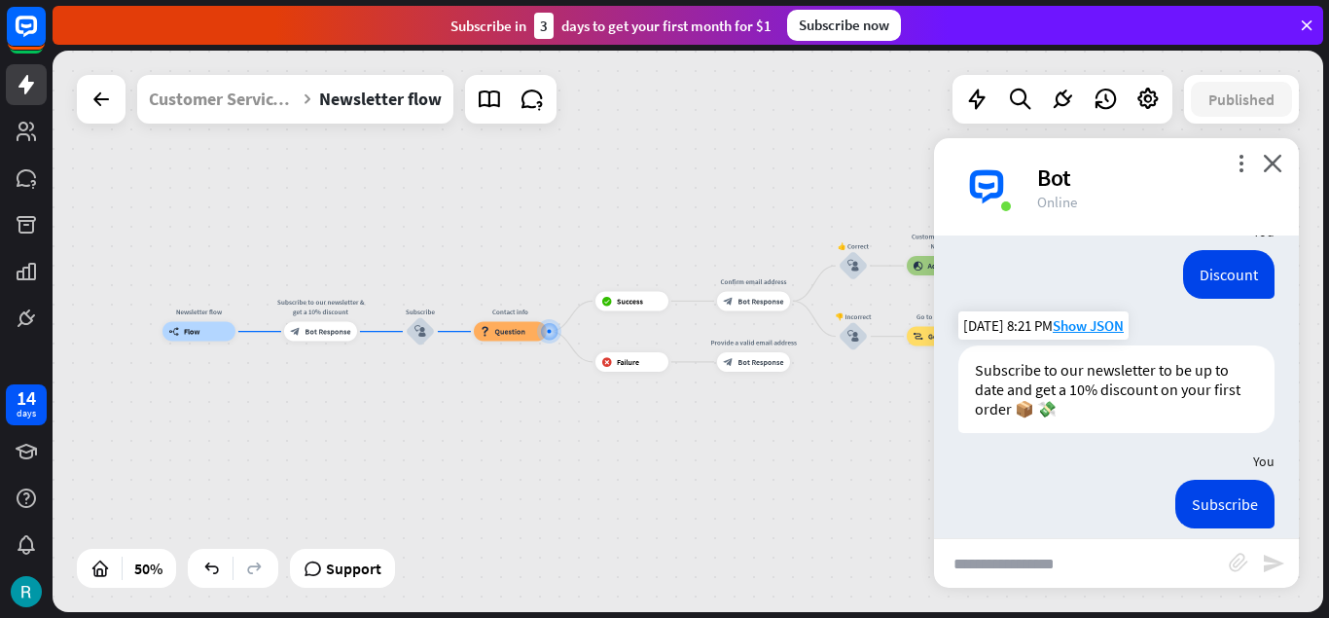
scroll to position [1771, 0]
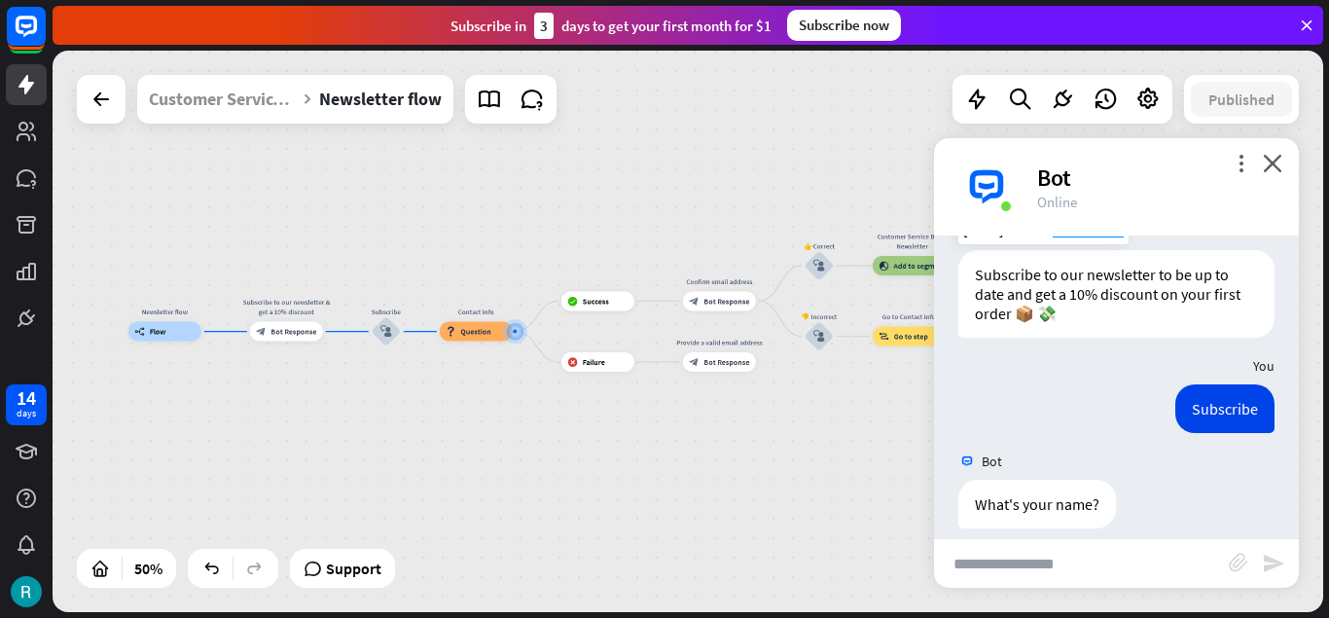
click at [1060, 566] on input "text" at bounding box center [1081, 563] width 295 height 49
type input "***"
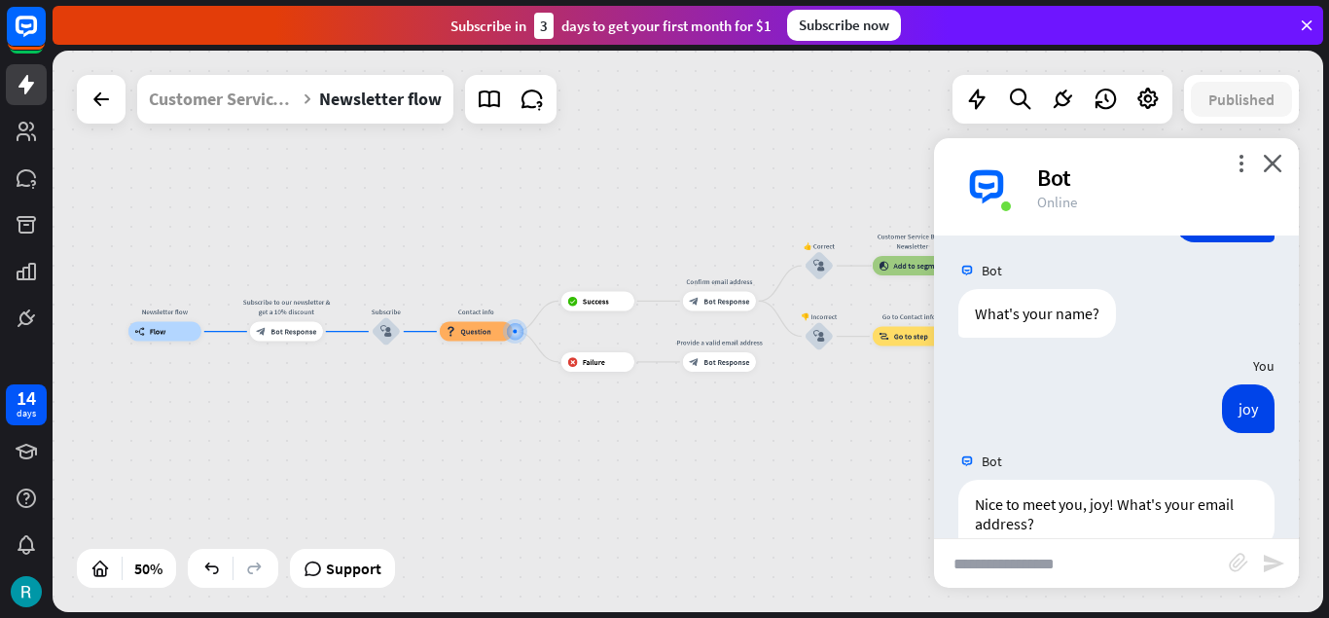
scroll to position [1981, 0]
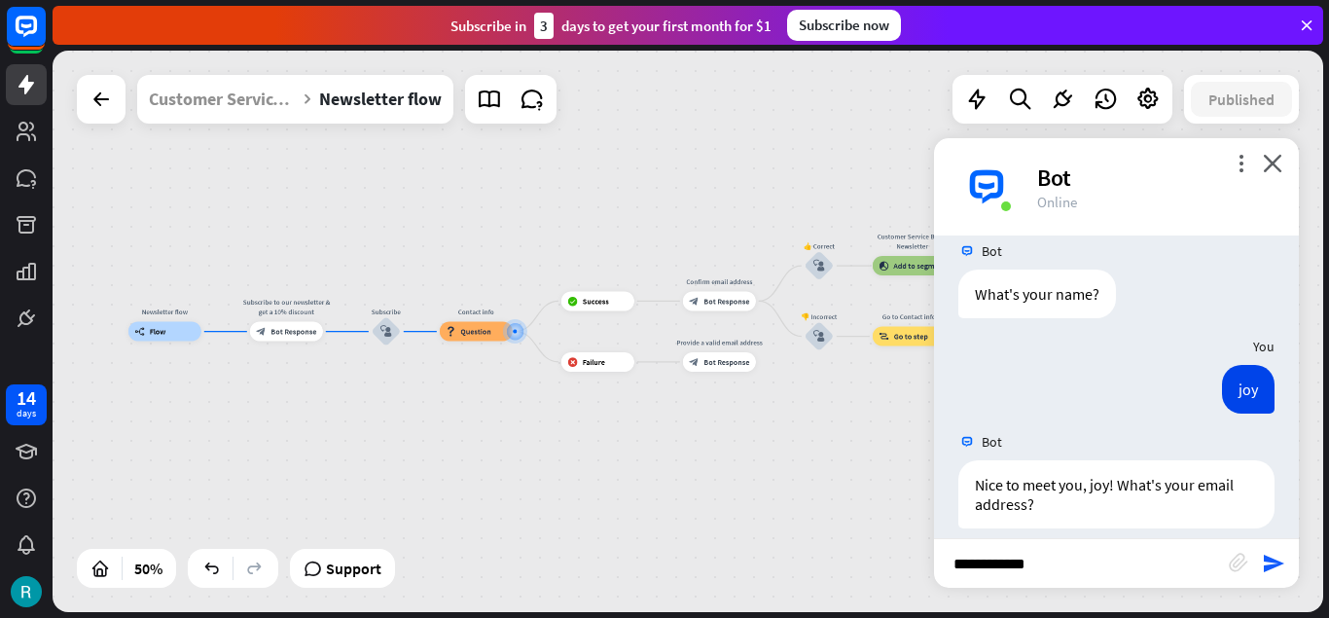
type input "**********"
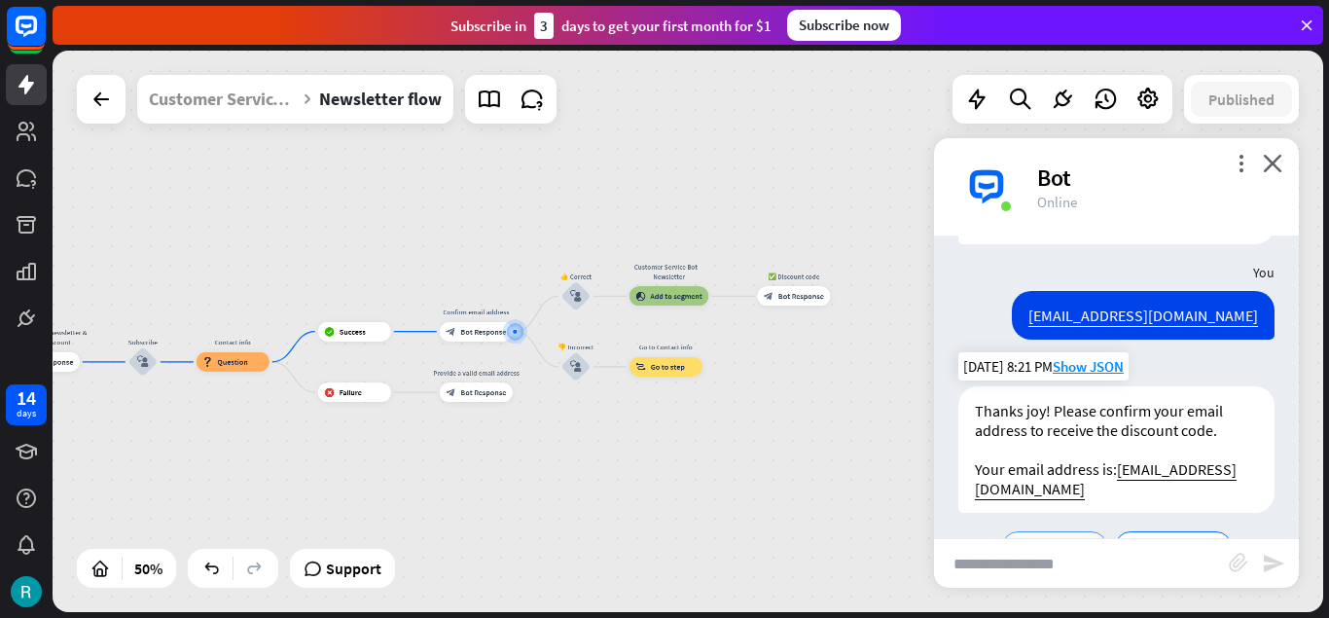
scroll to position [2284, 0]
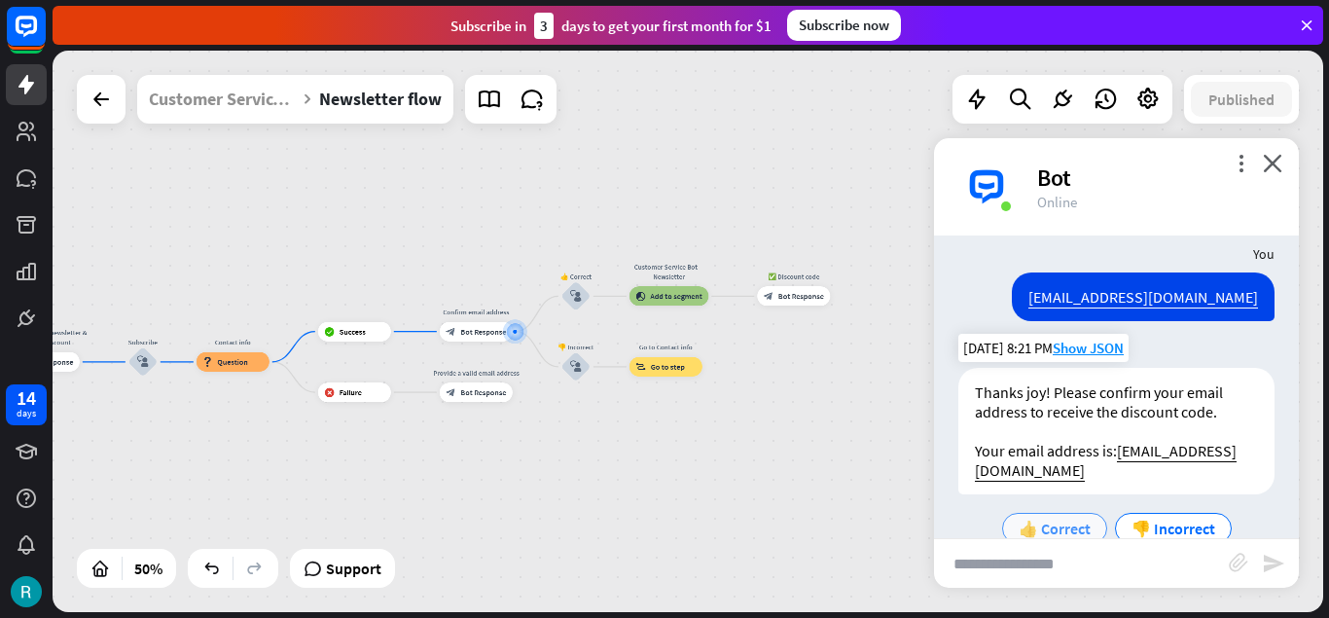
click at [1047, 519] on span "👍 Correct" at bounding box center [1055, 528] width 72 height 19
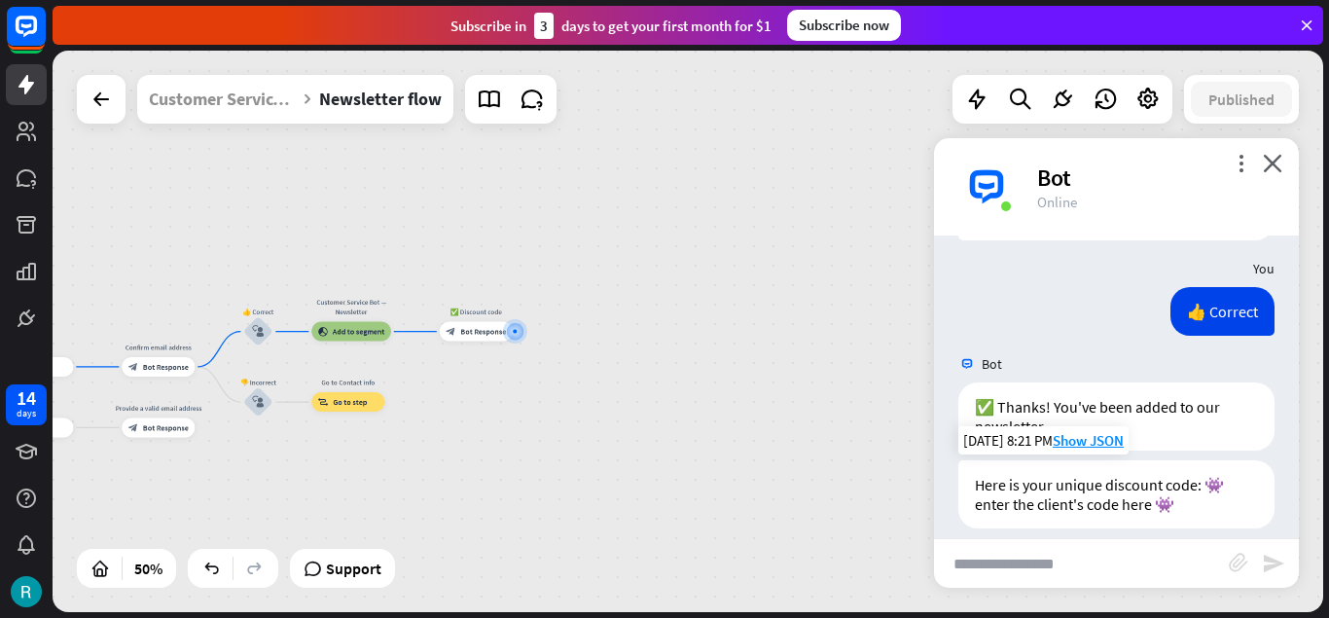
scroll to position [2572, 0]
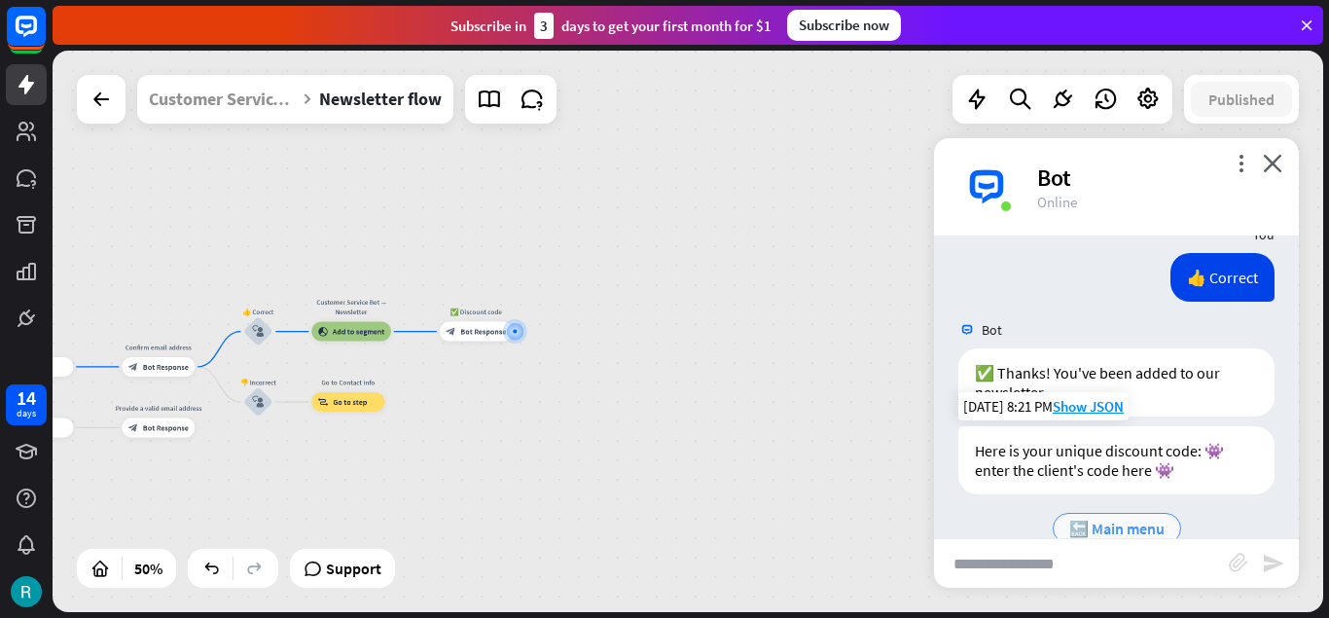
click at [1117, 519] on span "🔙 Main menu" at bounding box center [1116, 528] width 95 height 19
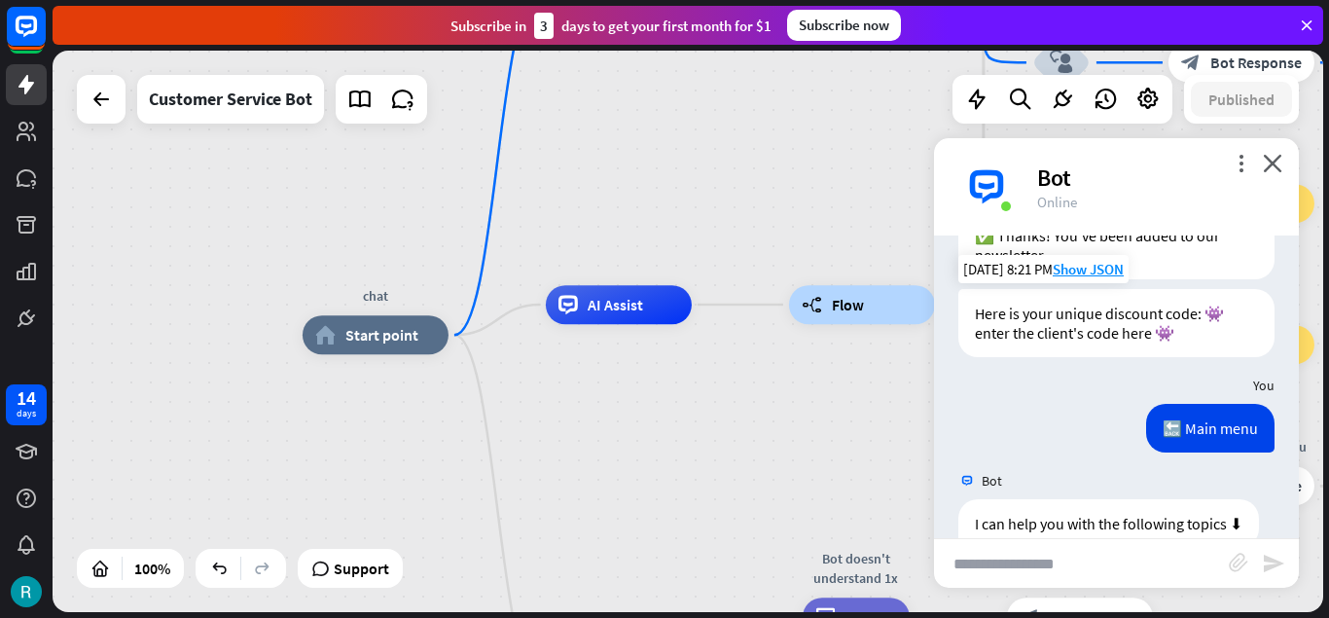
scroll to position [2840, 0]
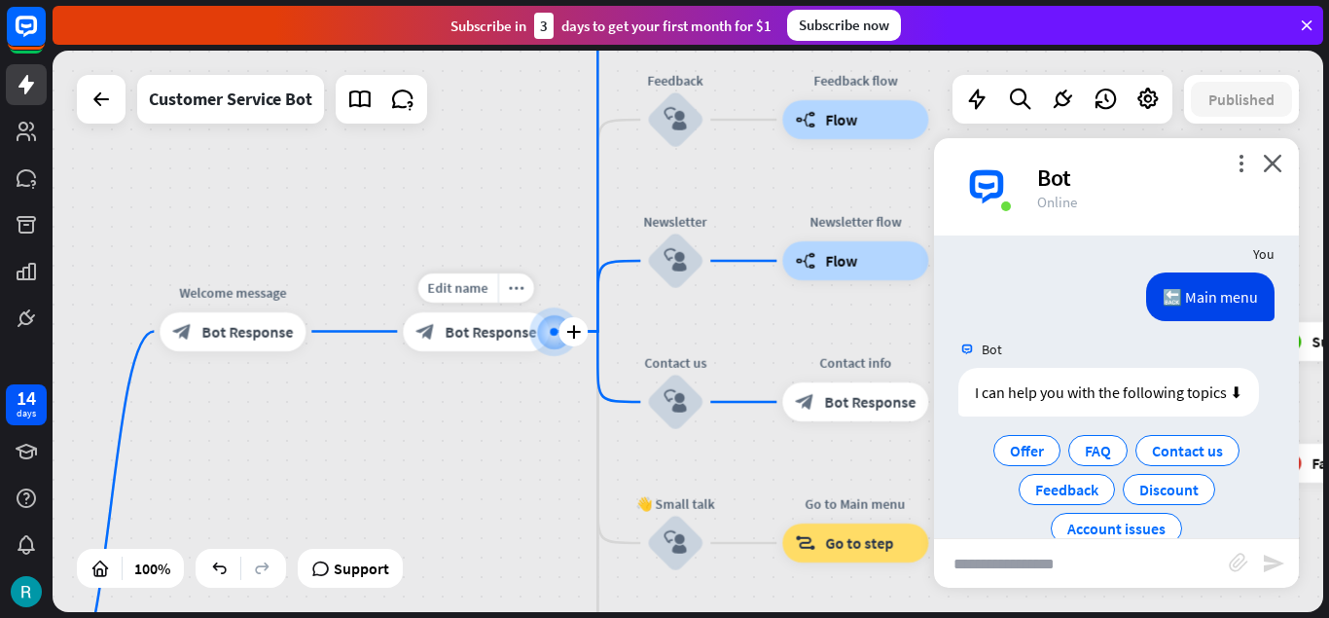
click at [465, 339] on span "Bot Response" at bounding box center [490, 331] width 91 height 19
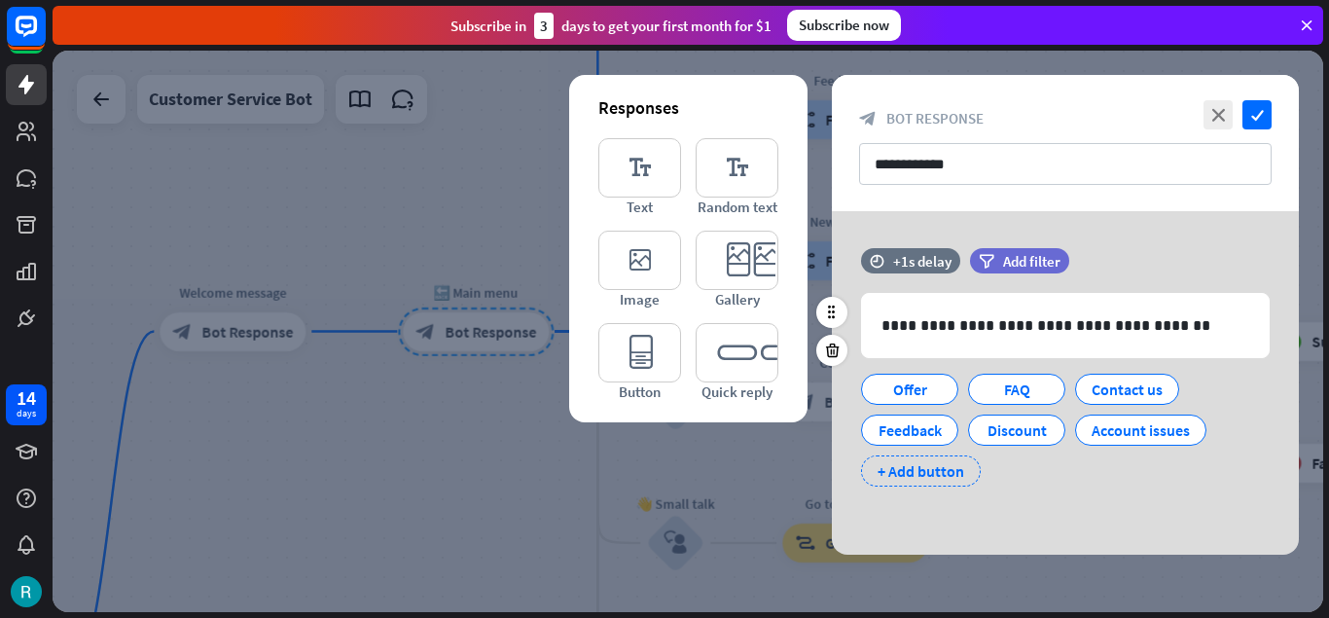
click at [911, 473] on div "+ Add button" at bounding box center [921, 470] width 120 height 31
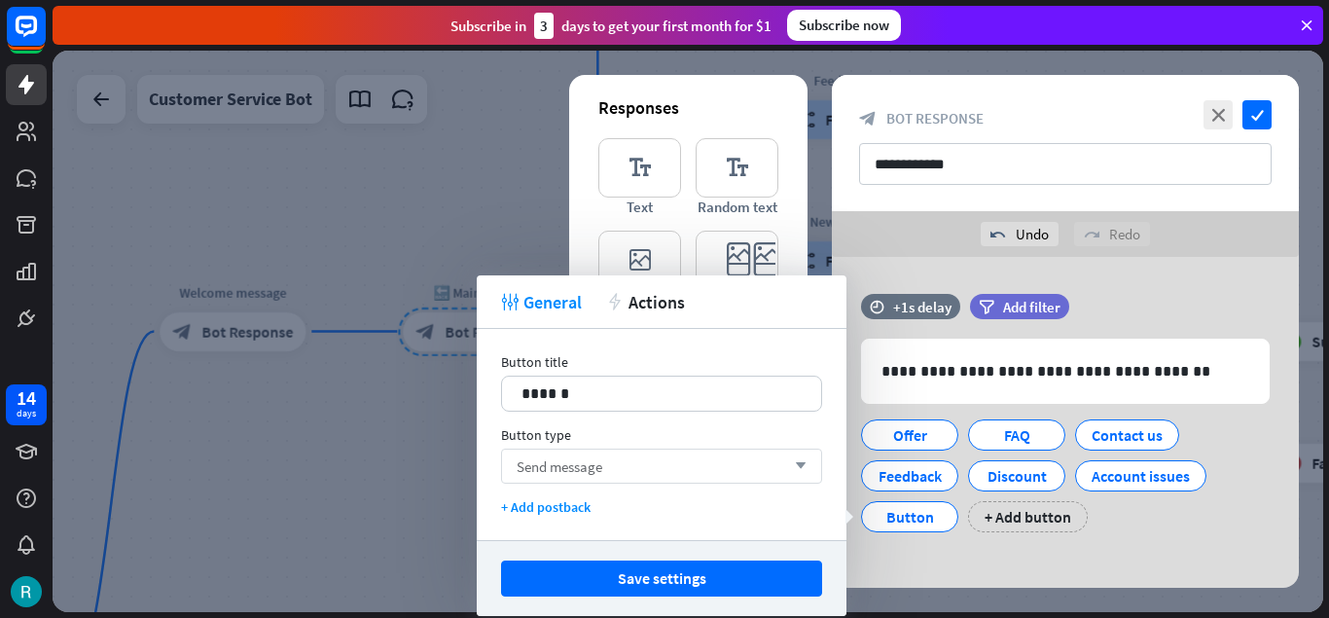
click at [743, 463] on div "Send message arrow_down" at bounding box center [661, 466] width 321 height 35
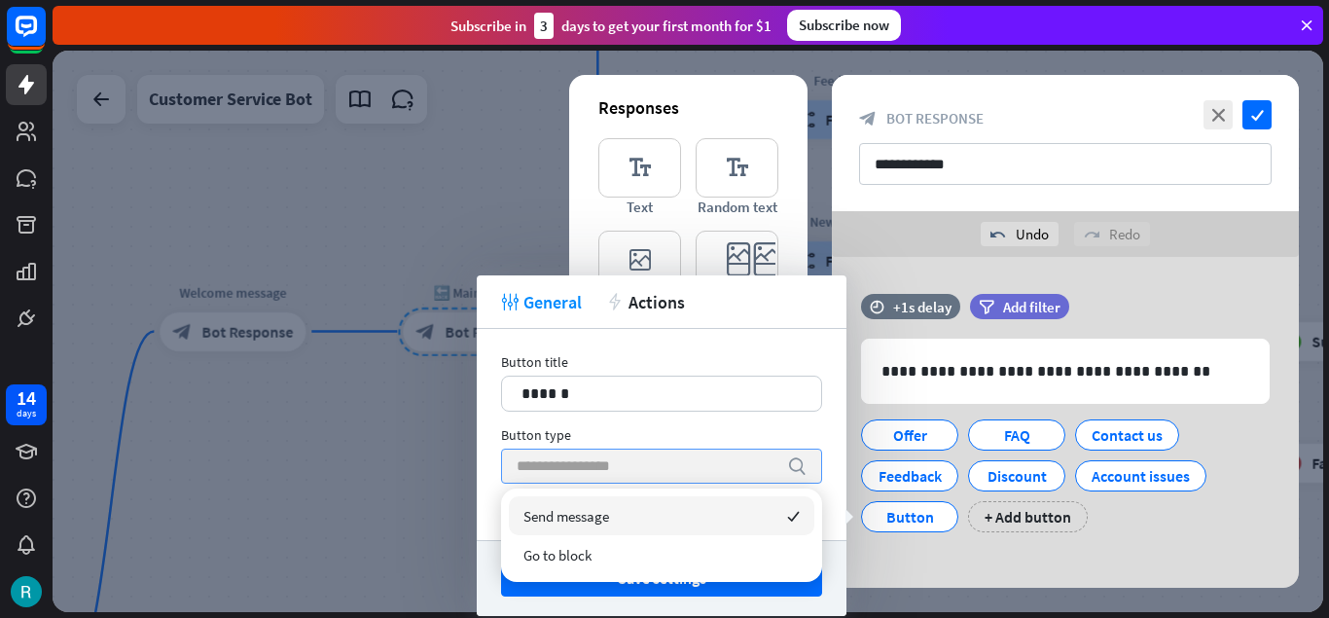
click at [725, 463] on input "search" at bounding box center [647, 466] width 261 height 33
click at [717, 515] on div "Send message checked" at bounding box center [662, 515] width 306 height 39
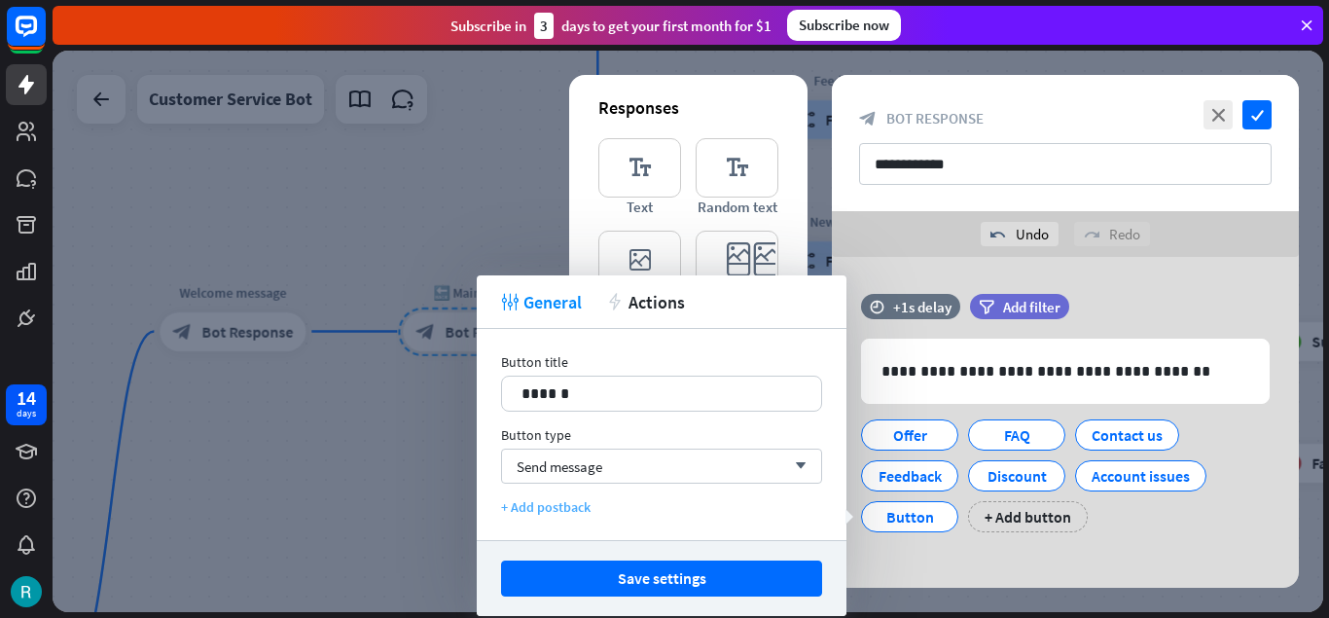
click at [540, 513] on div "+ Add postback" at bounding box center [661, 507] width 321 height 18
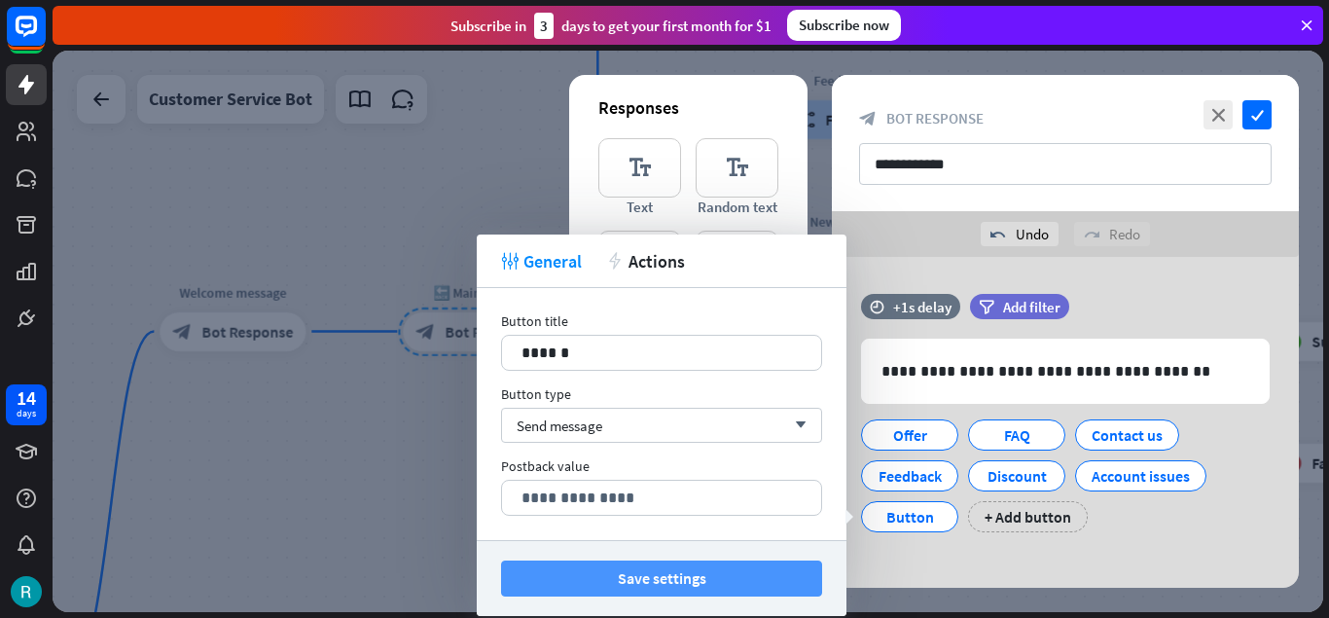
click at [667, 575] on button "Save settings" at bounding box center [661, 578] width 321 height 36
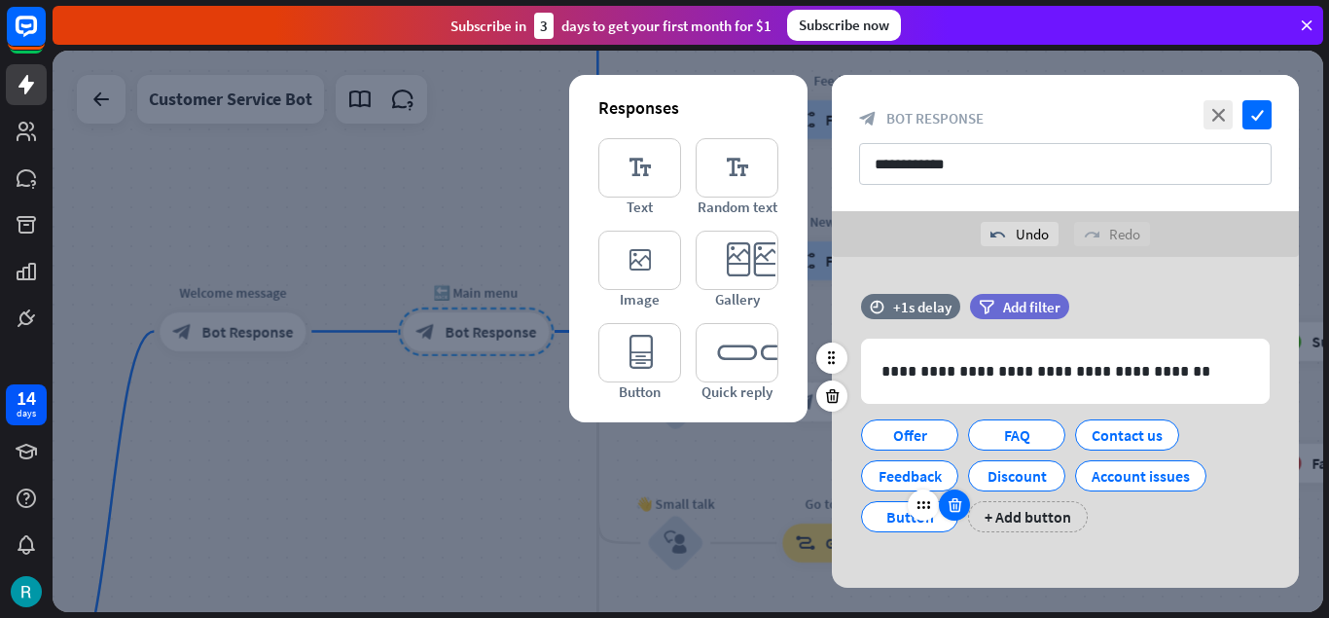
click at [955, 504] on icon at bounding box center [955, 505] width 18 height 18
click at [923, 515] on div "+ Add button" at bounding box center [921, 516] width 120 height 31
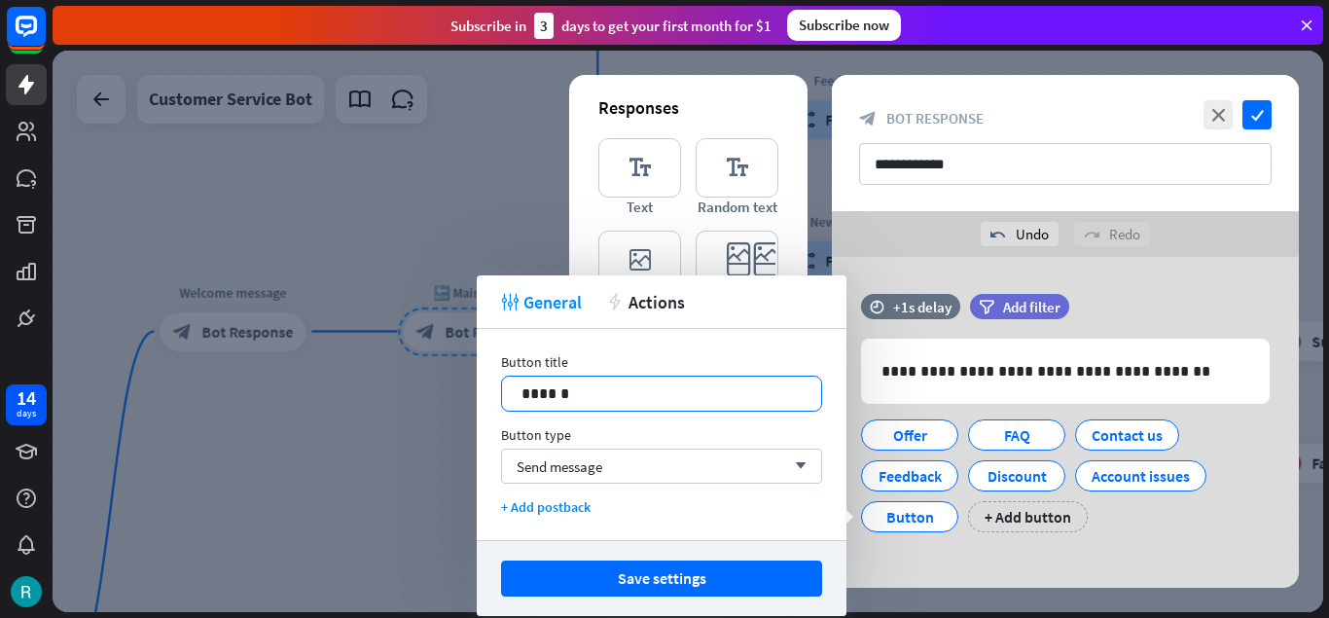
click at [657, 396] on p "******" at bounding box center [662, 393] width 280 height 24
drag, startPoint x: 656, startPoint y: 394, endPoint x: 480, endPoint y: 385, distance: 176.3
click at [501, 385] on div "******" at bounding box center [661, 394] width 321 height 36
click at [728, 419] on icon at bounding box center [724, 413] width 19 height 19
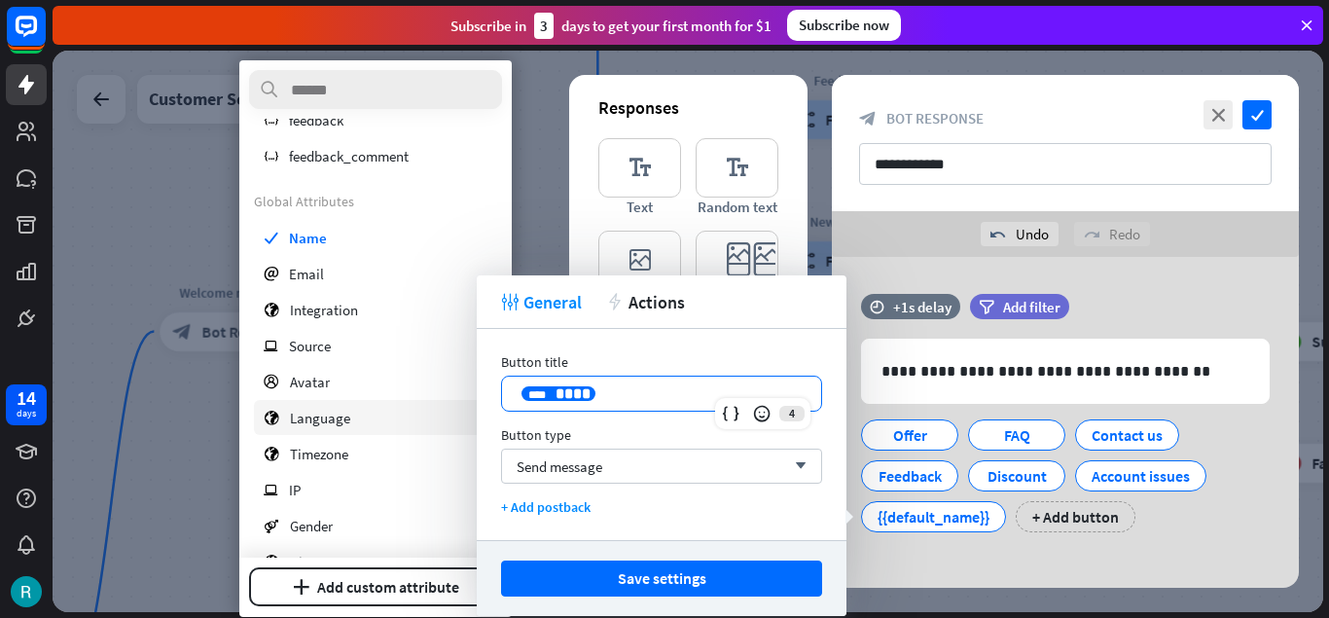
scroll to position [140, 0]
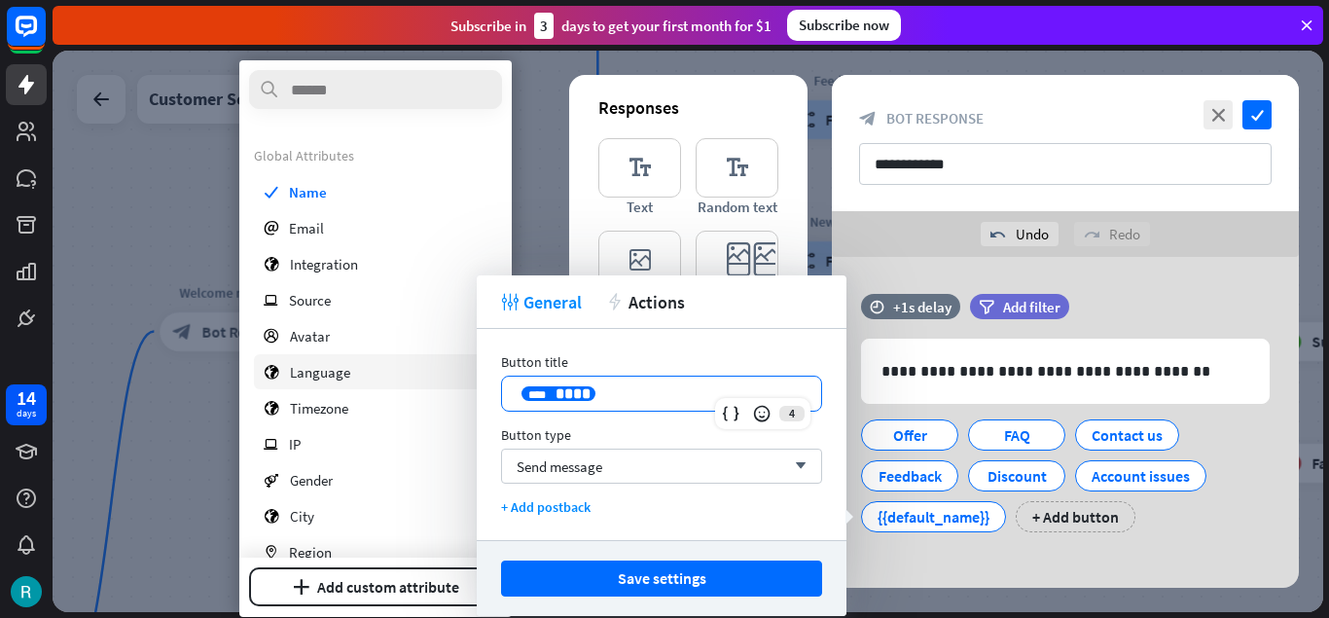
click at [385, 376] on div "globe Language" at bounding box center [375, 371] width 243 height 35
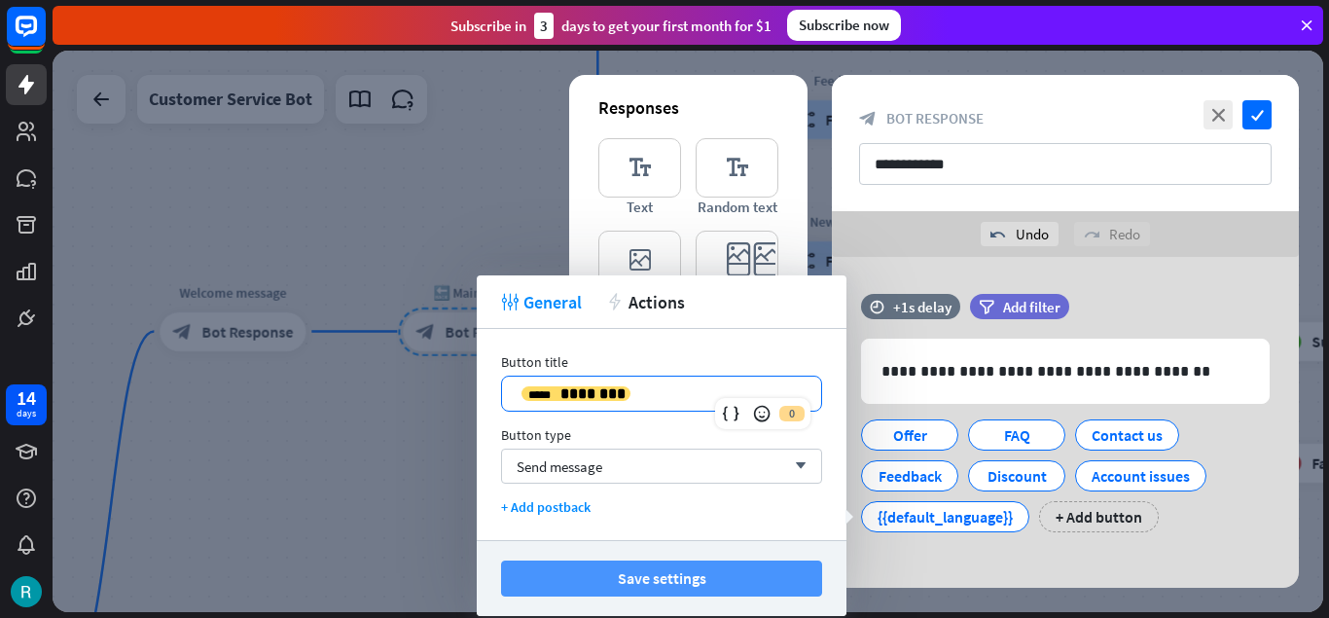
click at [757, 584] on button "Save settings" at bounding box center [661, 578] width 321 height 36
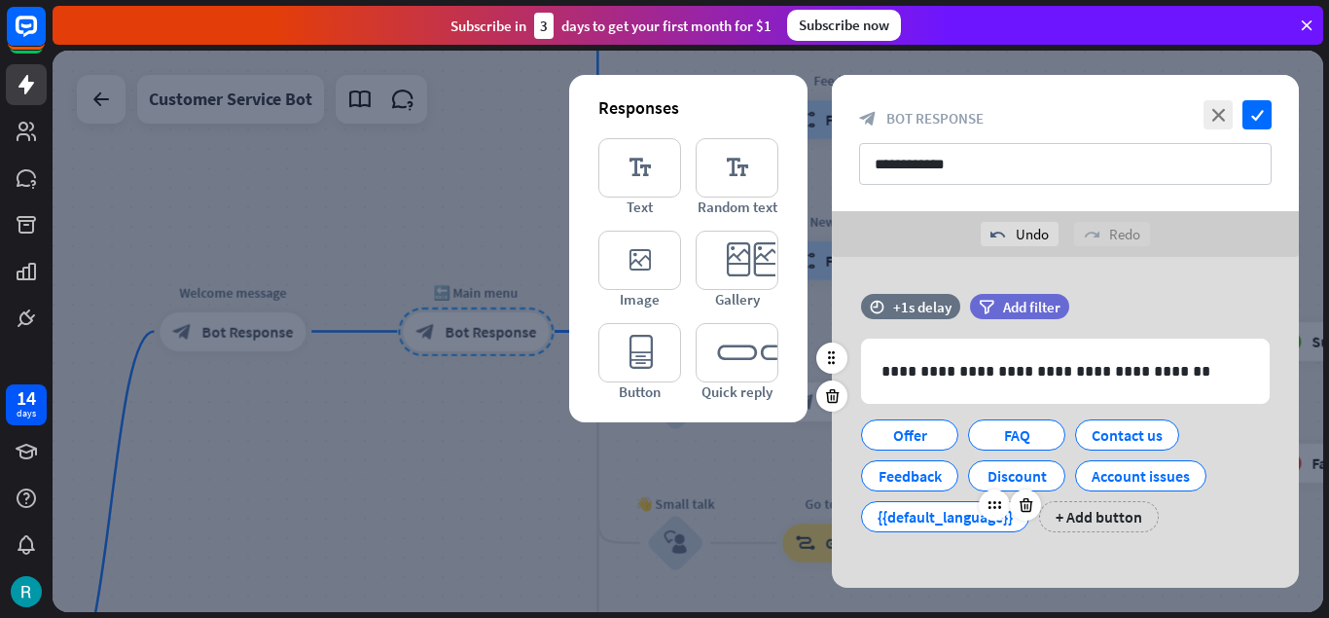
click at [954, 512] on div "{{default_language}}" at bounding box center [945, 516] width 135 height 29
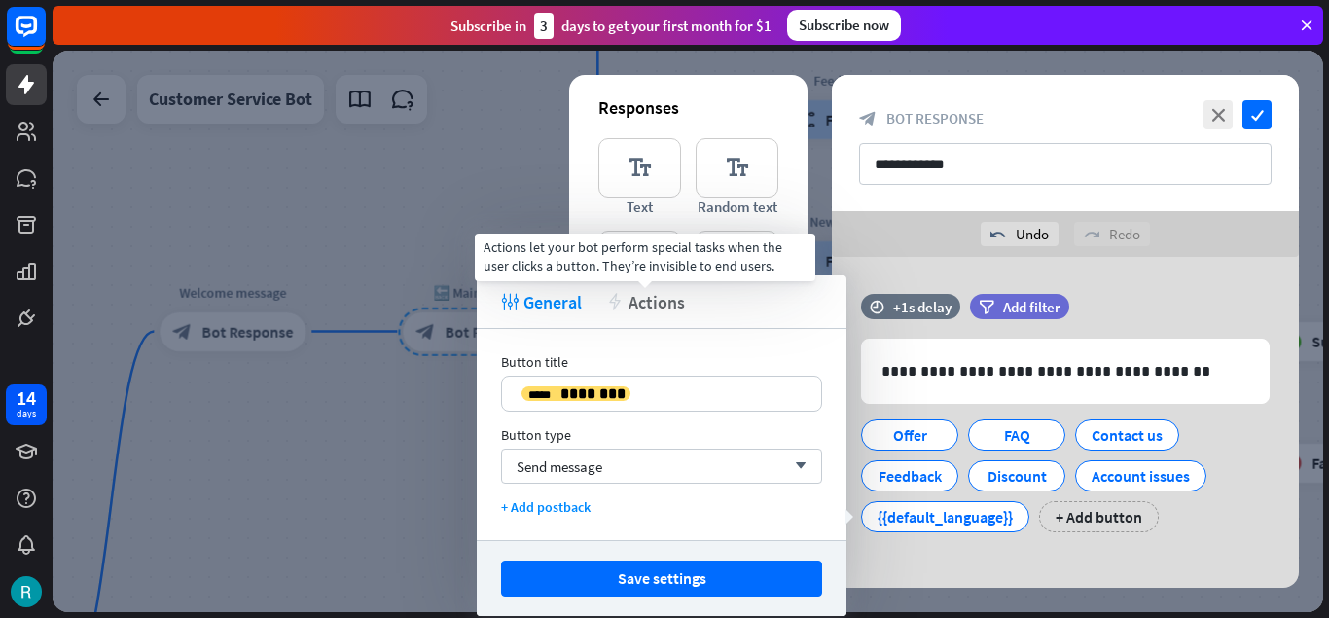
click at [655, 305] on span "Actions" at bounding box center [657, 302] width 56 height 22
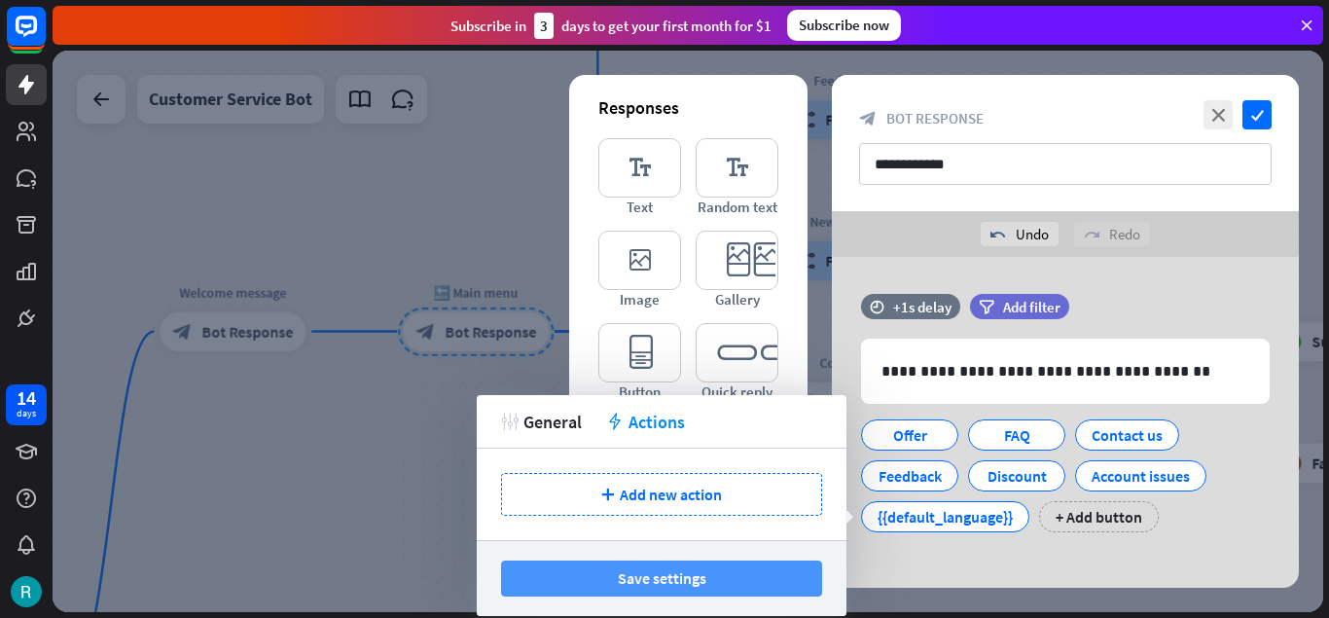
drag, startPoint x: 714, startPoint y: 586, endPoint x: 765, endPoint y: 570, distance: 52.9
click at [712, 585] on button "Save settings" at bounding box center [661, 578] width 321 height 36
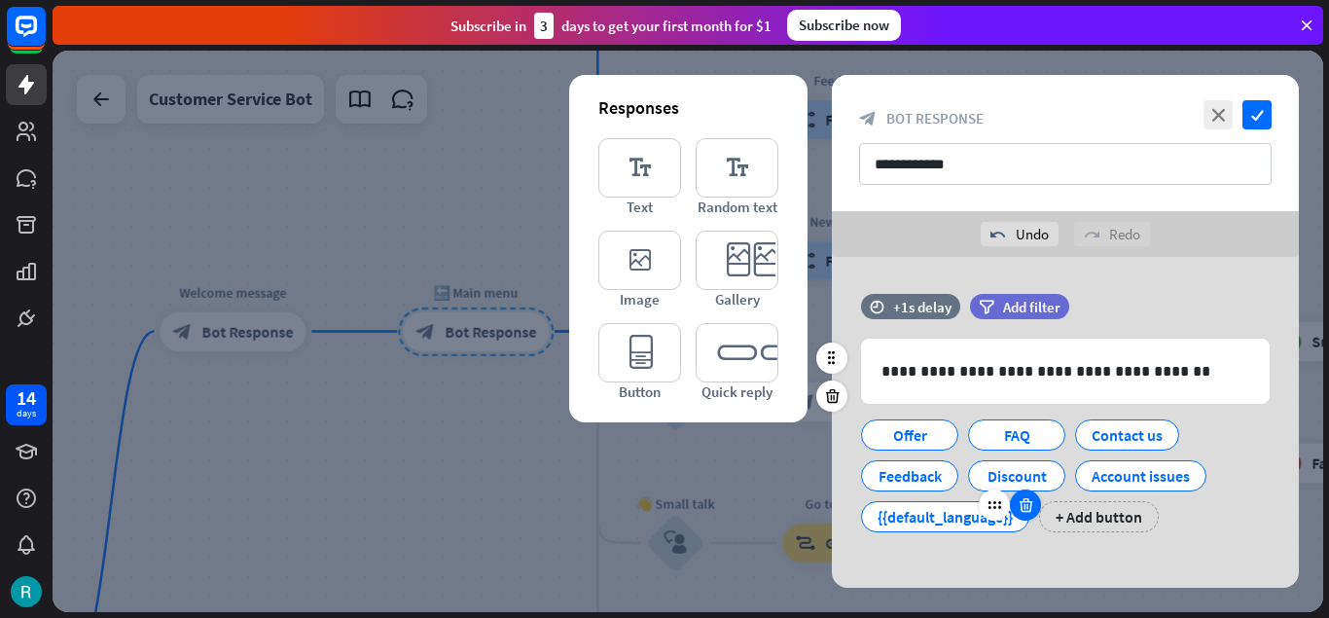
click at [1027, 506] on icon at bounding box center [1026, 505] width 18 height 18
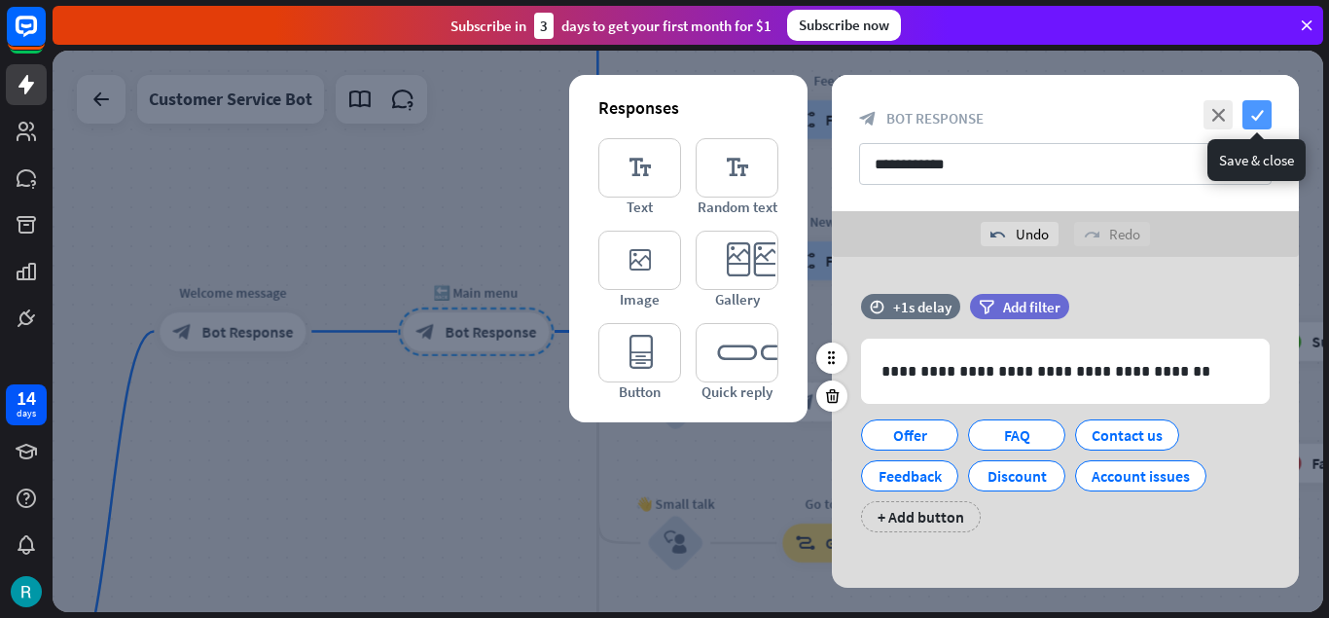
click at [1258, 105] on icon "check" at bounding box center [1256, 114] width 29 height 29
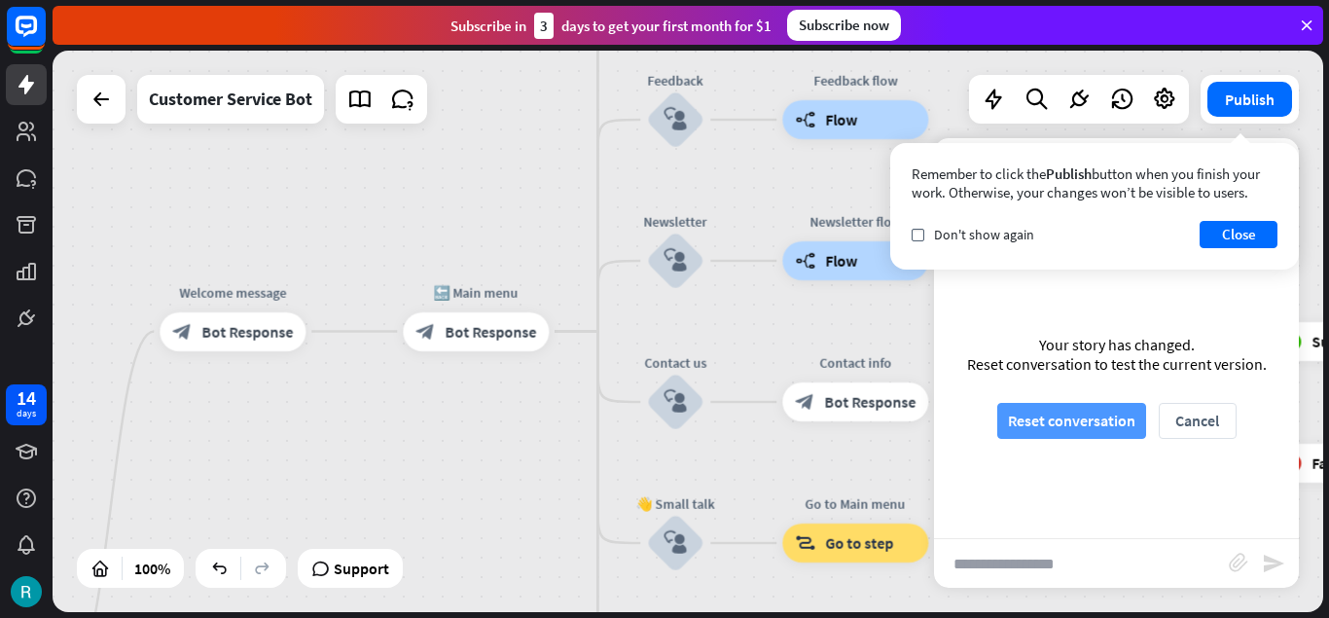
click at [1045, 420] on button "Reset conversation" at bounding box center [1071, 421] width 149 height 36
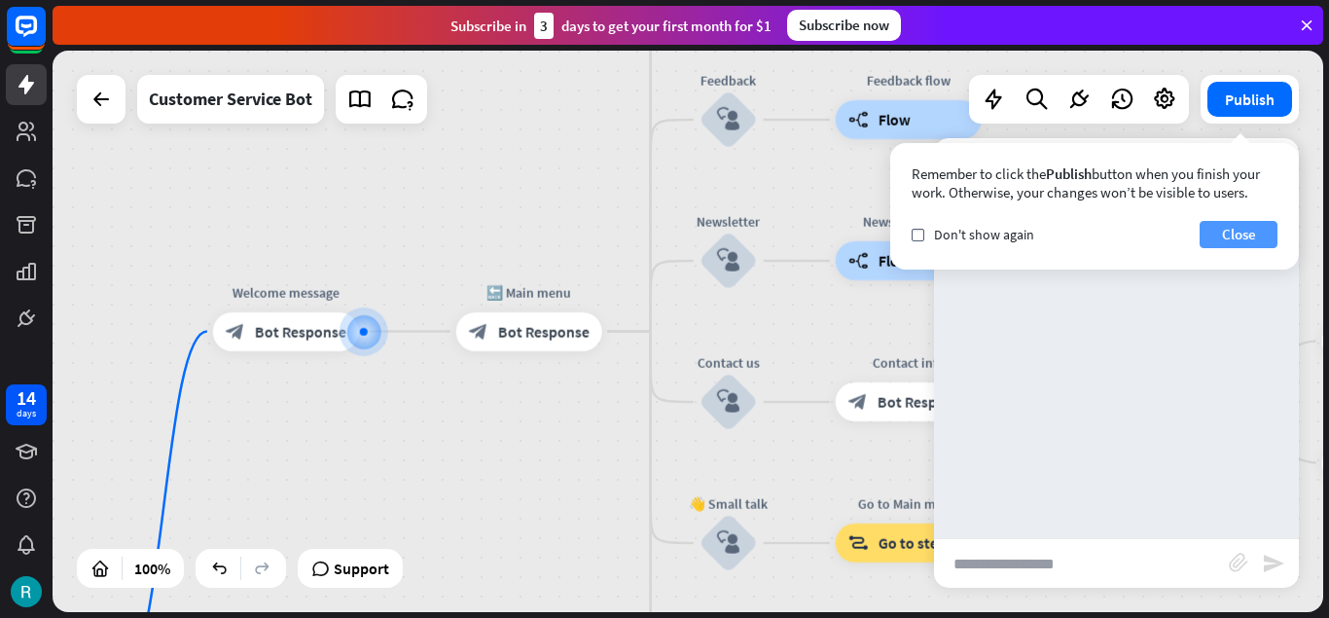
click at [1233, 236] on button "Close" at bounding box center [1239, 234] width 78 height 27
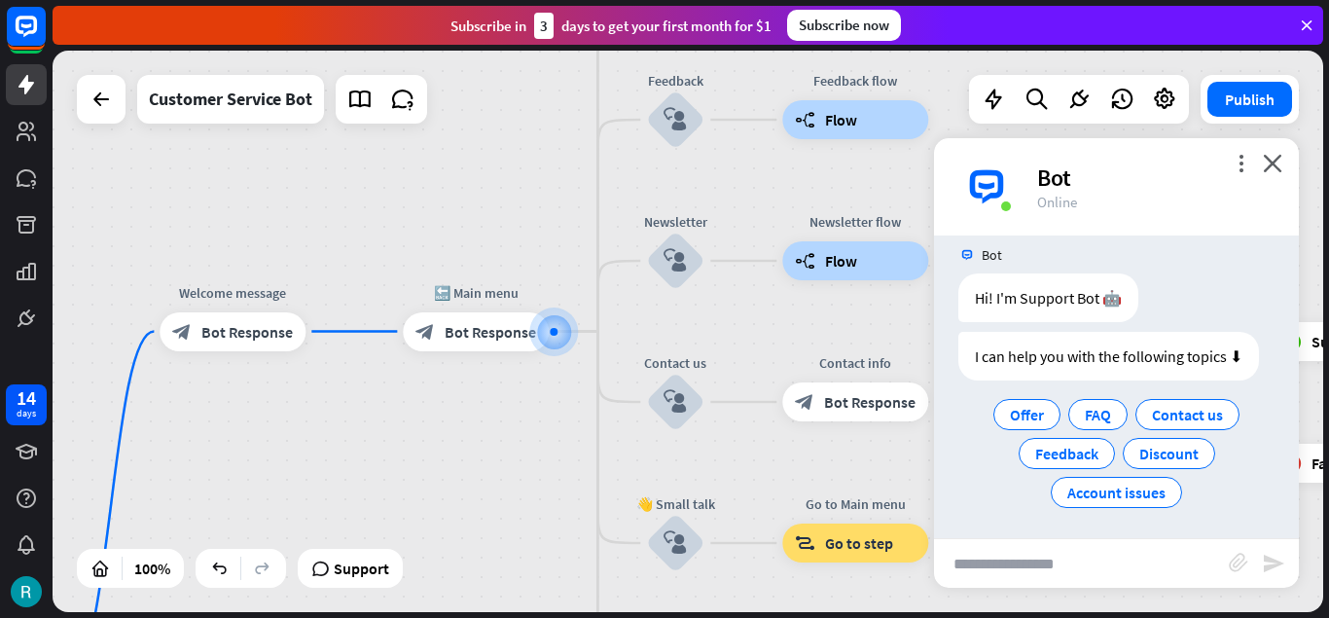
scroll to position [21, 0]
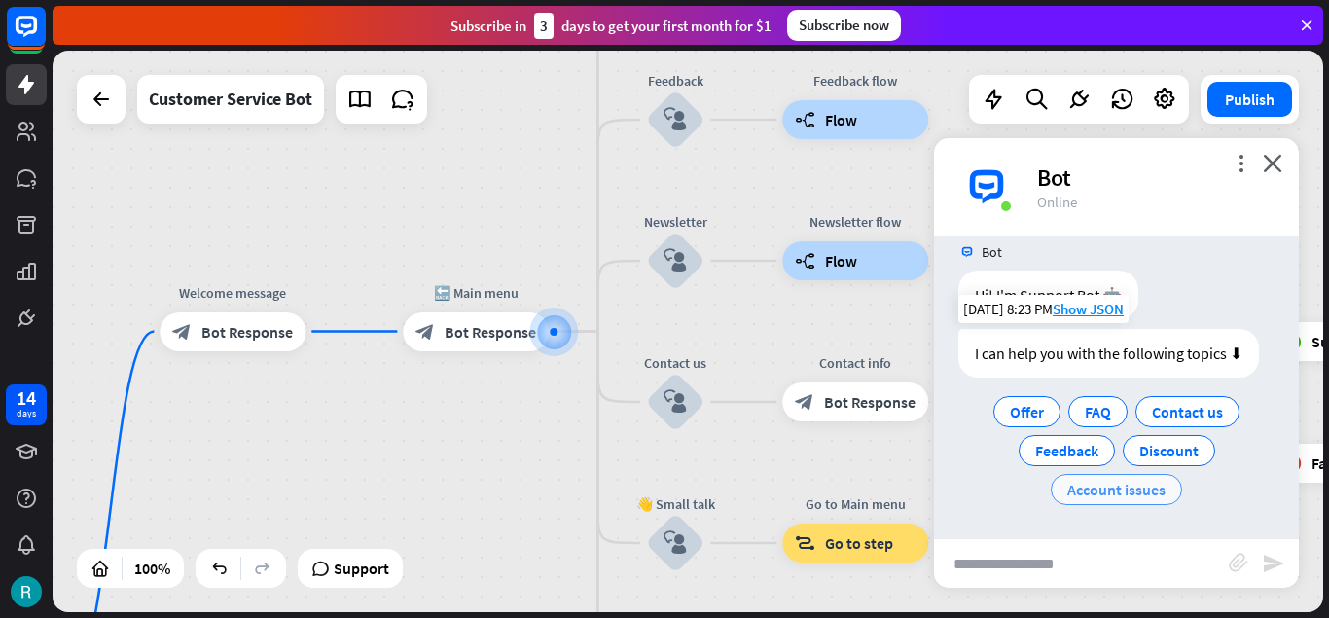
click at [1134, 489] on span "Account issues" at bounding box center [1116, 489] width 98 height 19
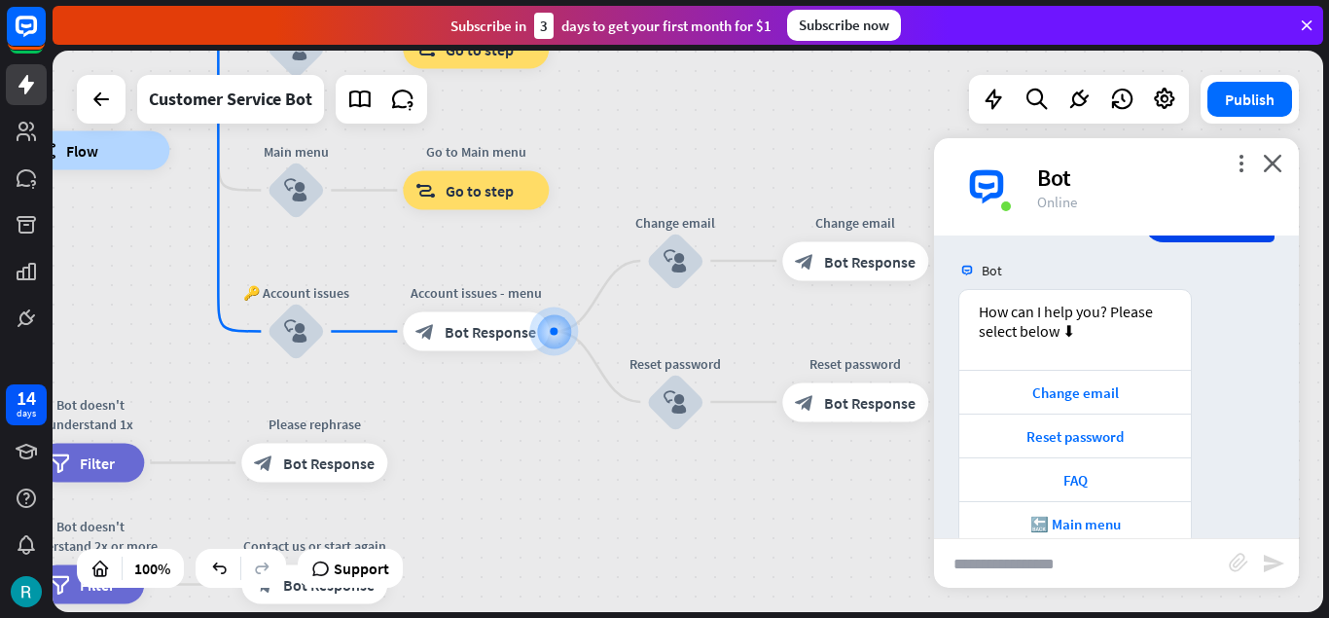
scroll to position [289, 0]
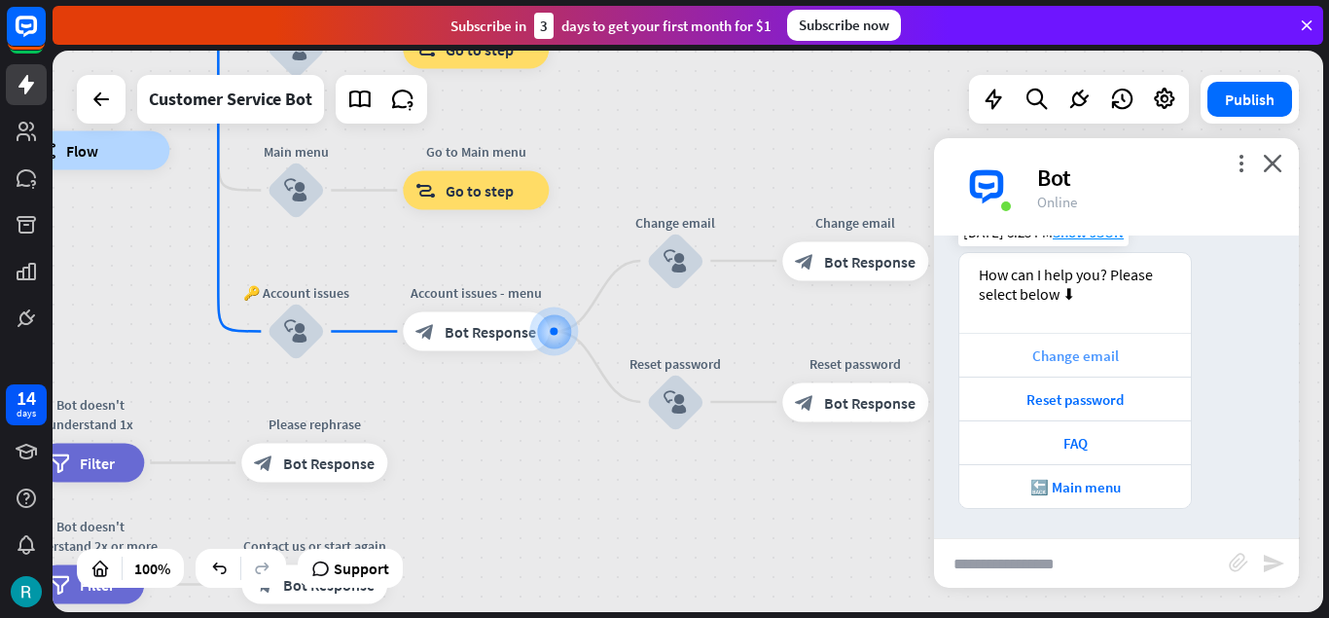
click at [1113, 353] on div "Change email" at bounding box center [1075, 355] width 212 height 18
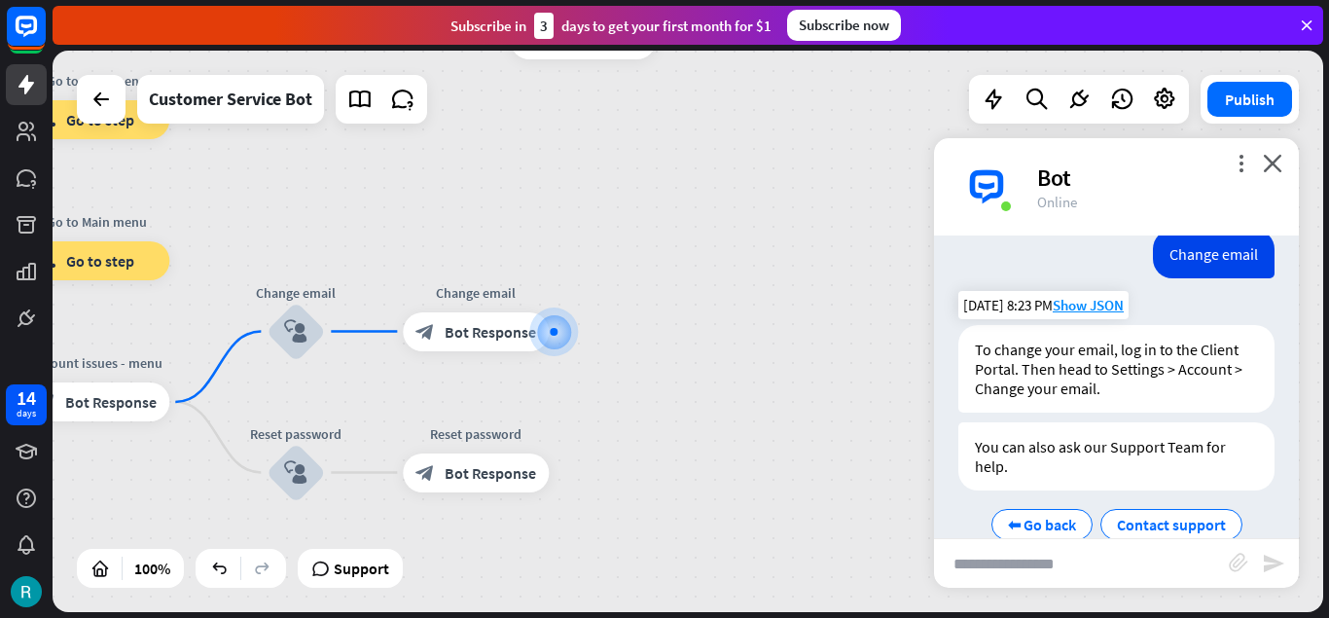
scroll to position [630, 0]
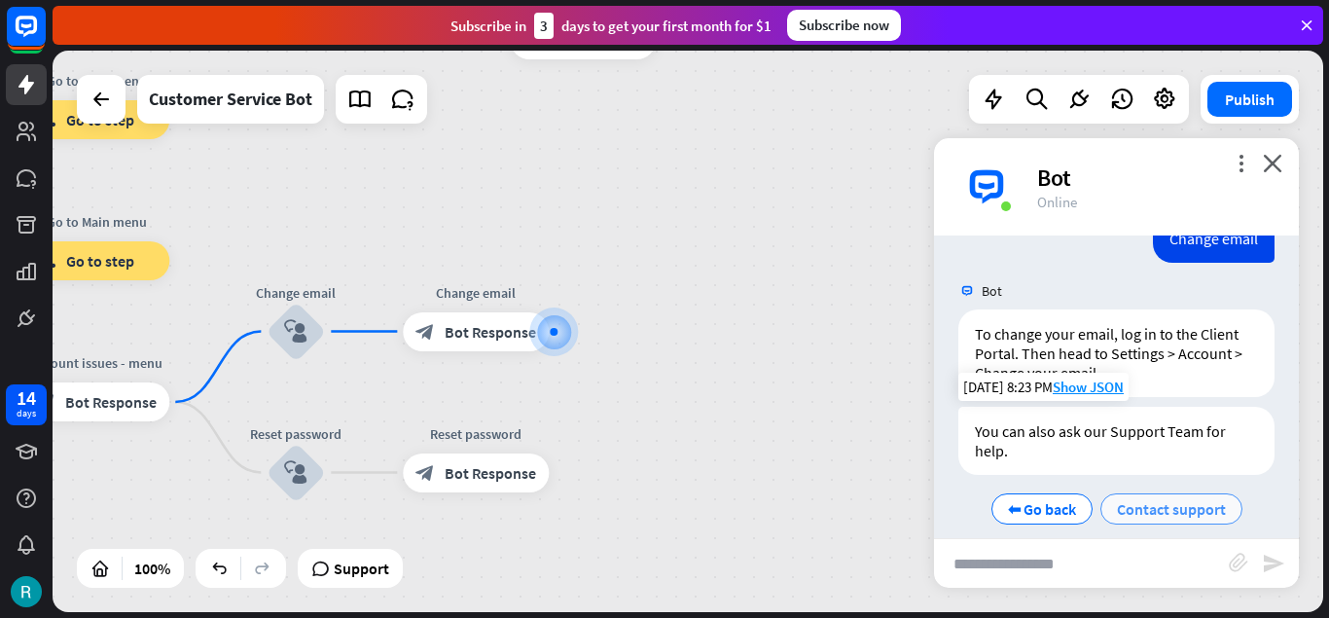
click at [1165, 499] on span "Contact support" at bounding box center [1171, 508] width 109 height 19
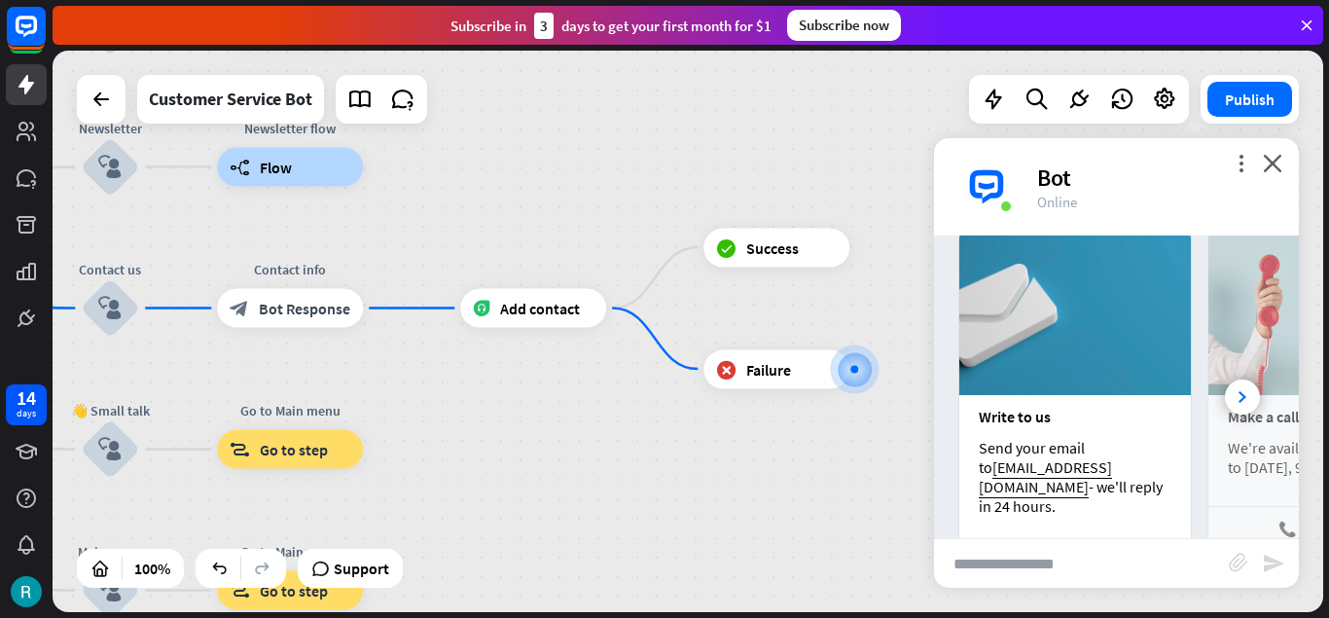
scroll to position [1104, 0]
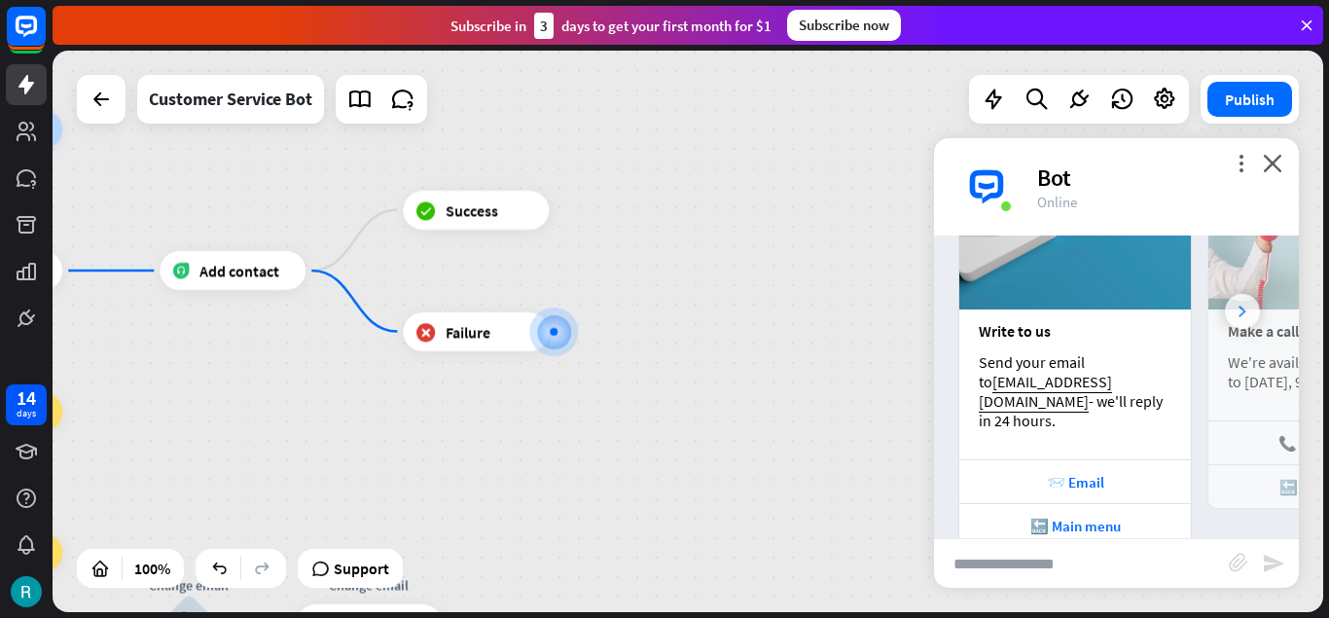
click at [1242, 306] on icon at bounding box center [1243, 312] width 8 height 12
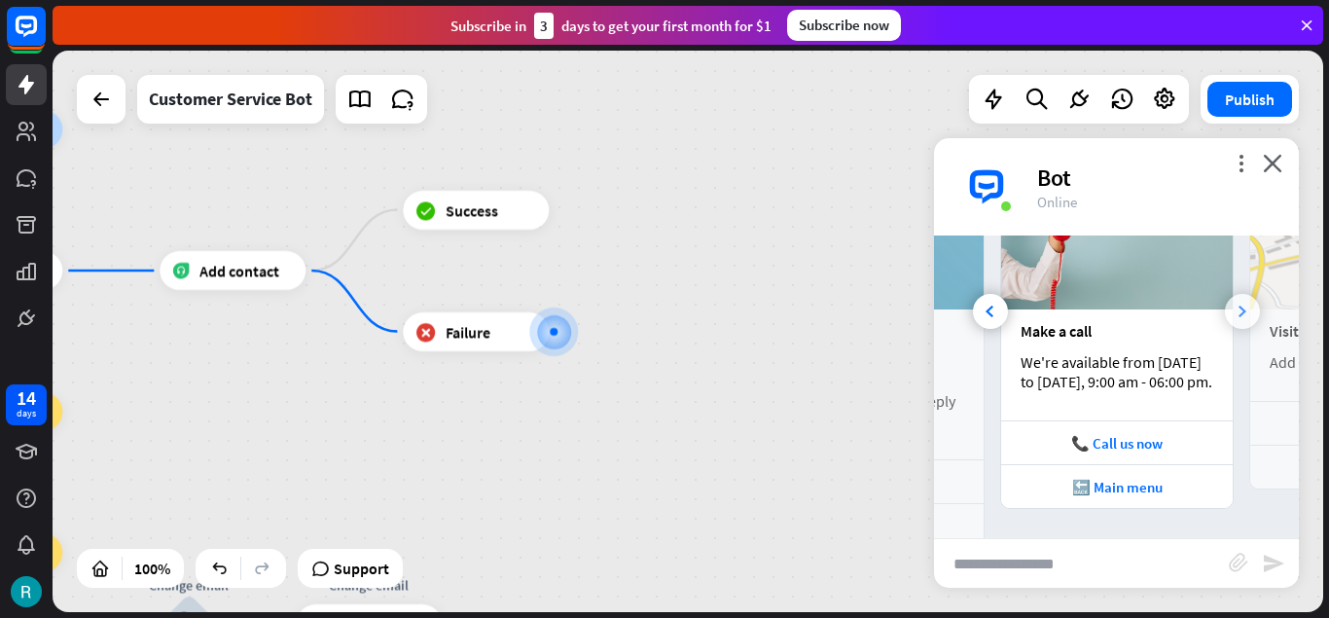
click at [1242, 306] on icon at bounding box center [1243, 312] width 8 height 12
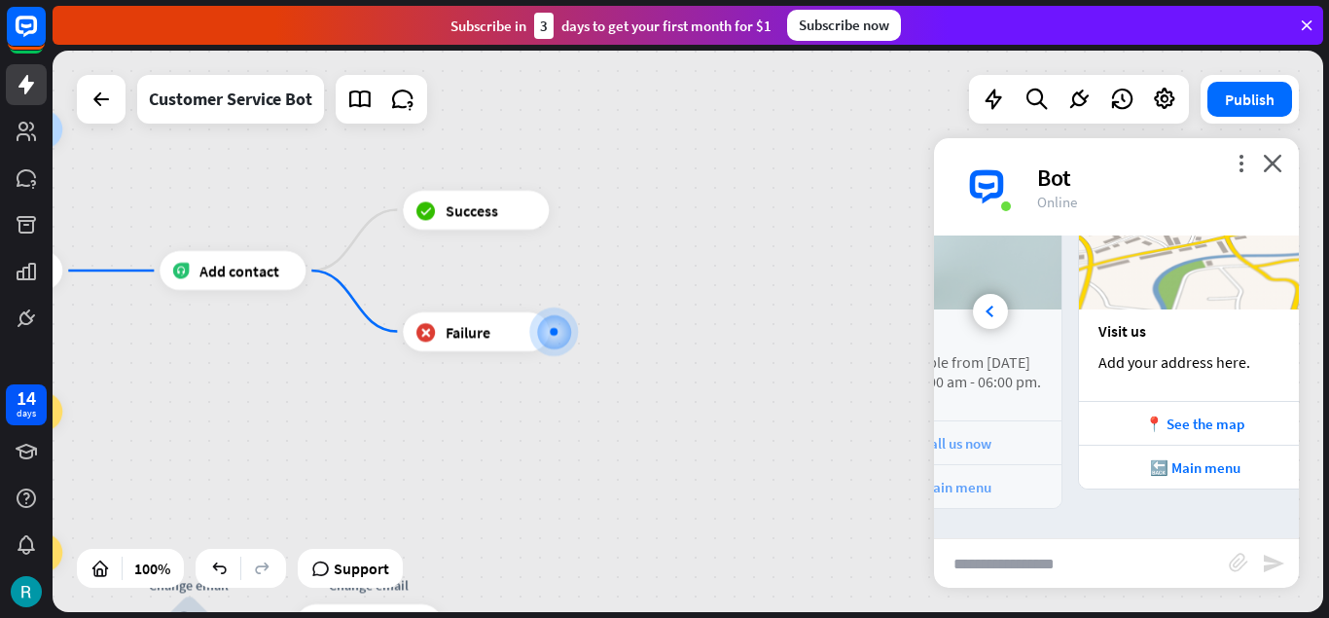
scroll to position [0, 415]
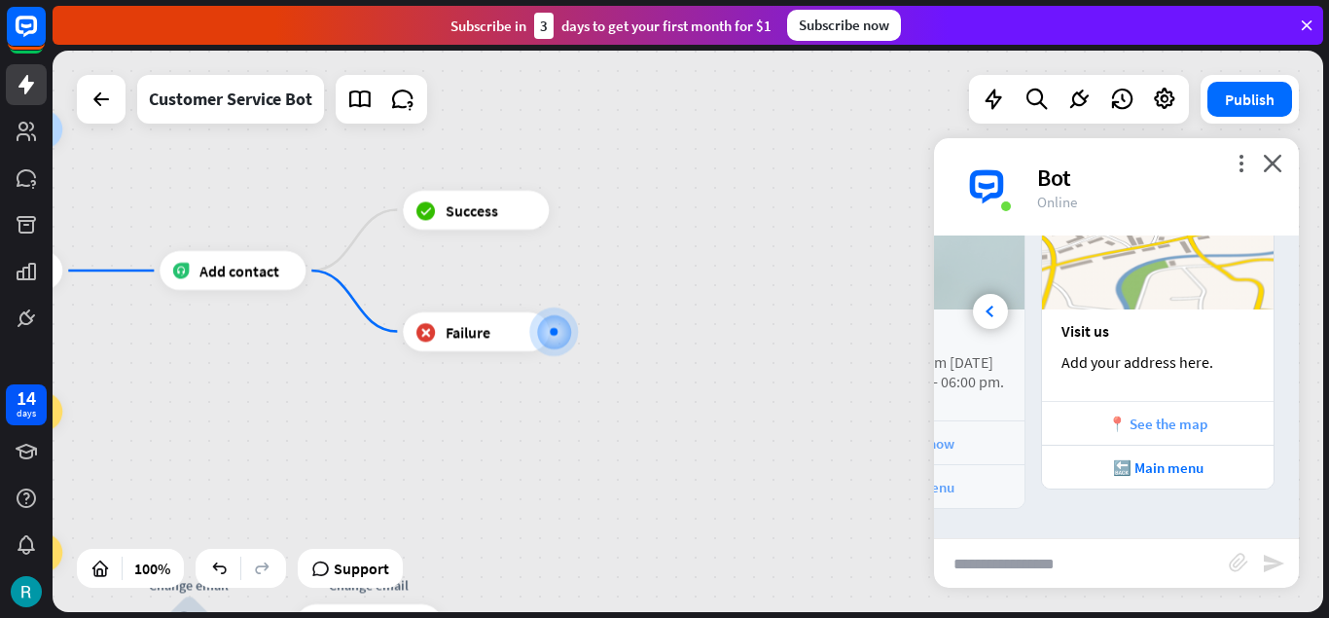
click at [1205, 414] on div "📍 See the map" at bounding box center [1158, 423] width 212 height 18
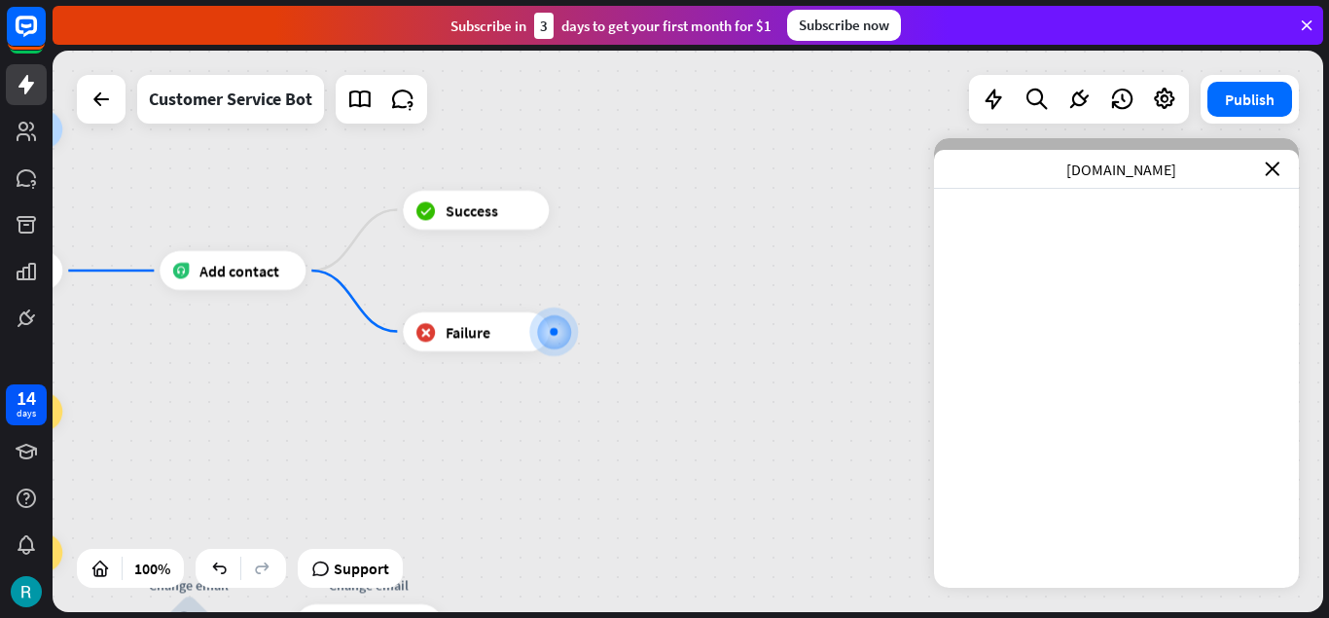
click at [1279, 168] on div "[DOMAIN_NAME] close" at bounding box center [1116, 169] width 365 height 39
click at [1271, 163] on icon "close" at bounding box center [1272, 169] width 15 height 15
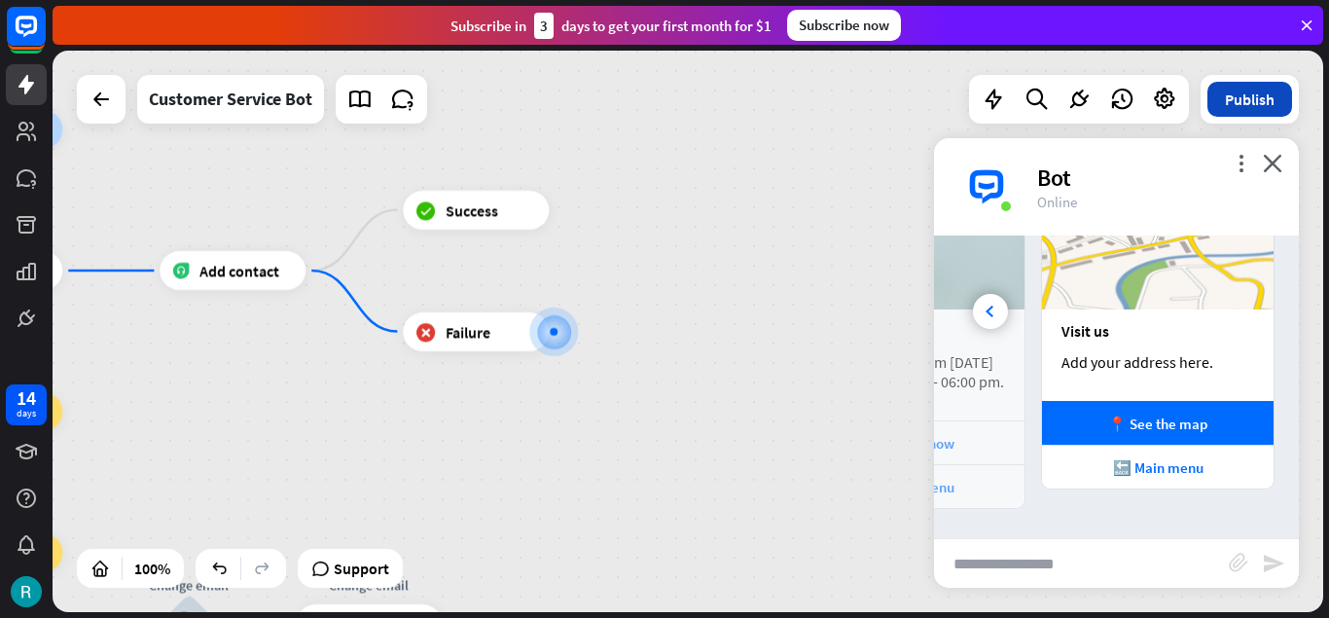
click at [1260, 84] on button "Publish" at bounding box center [1249, 99] width 85 height 35
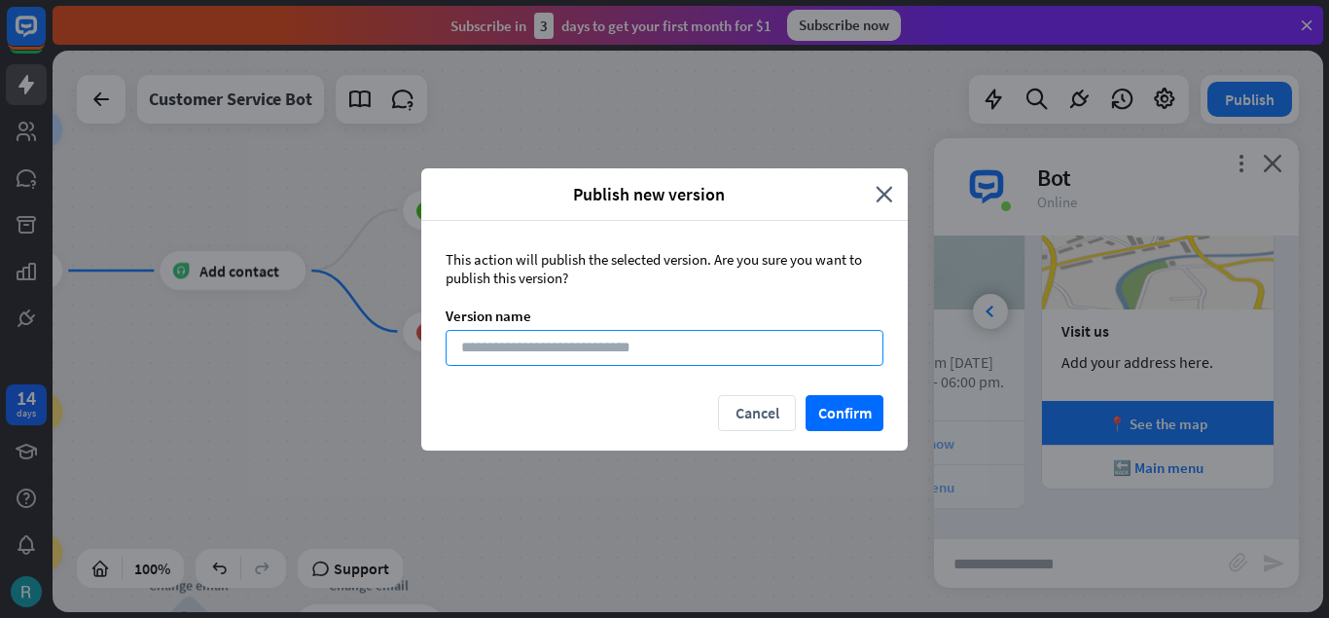
click at [618, 351] on input at bounding box center [665, 348] width 438 height 36
type input "**"
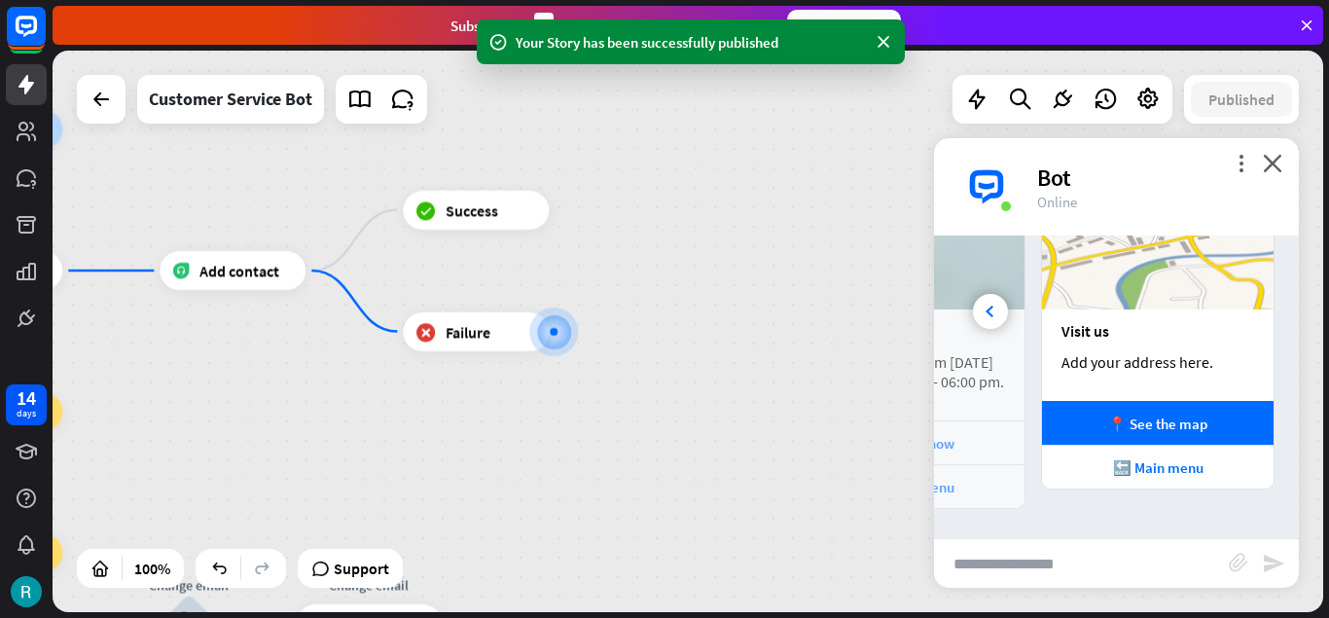
click at [1285, 166] on div "more_vert close Bot Online" at bounding box center [1116, 186] width 365 height 97
click at [1269, 175] on div "Bot" at bounding box center [1156, 177] width 238 height 30
click at [1269, 160] on icon "close" at bounding box center [1272, 163] width 19 height 18
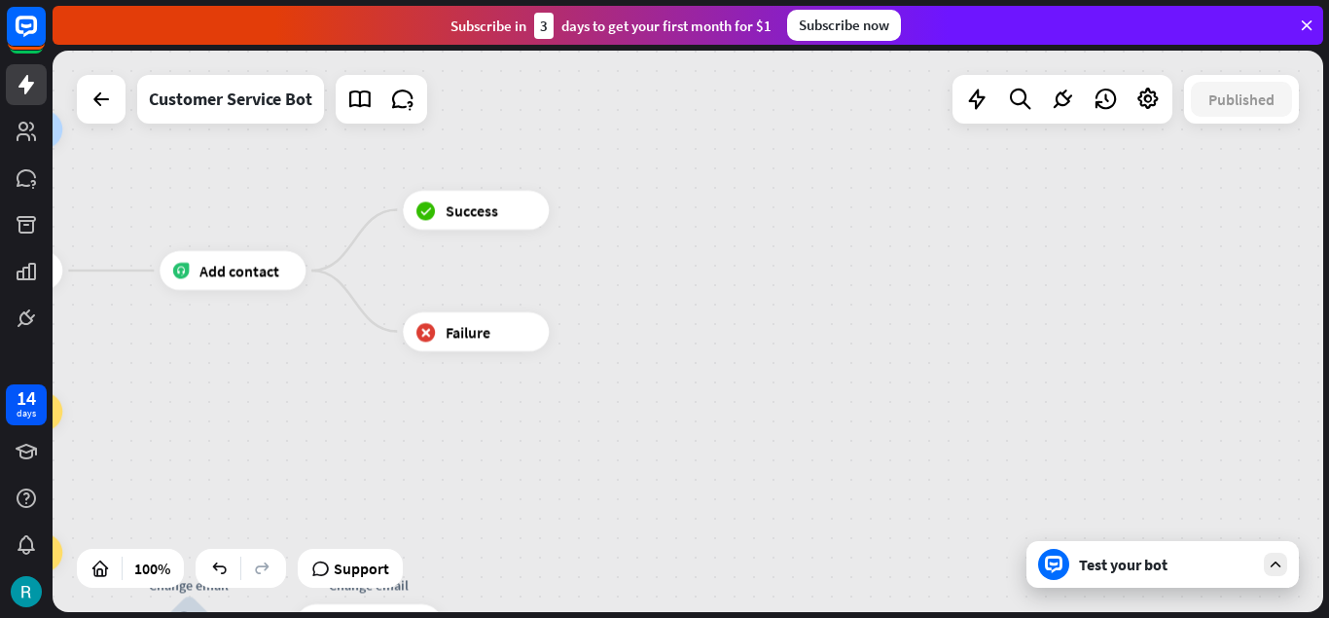
click at [1220, 558] on div "Test your bot" at bounding box center [1166, 564] width 175 height 19
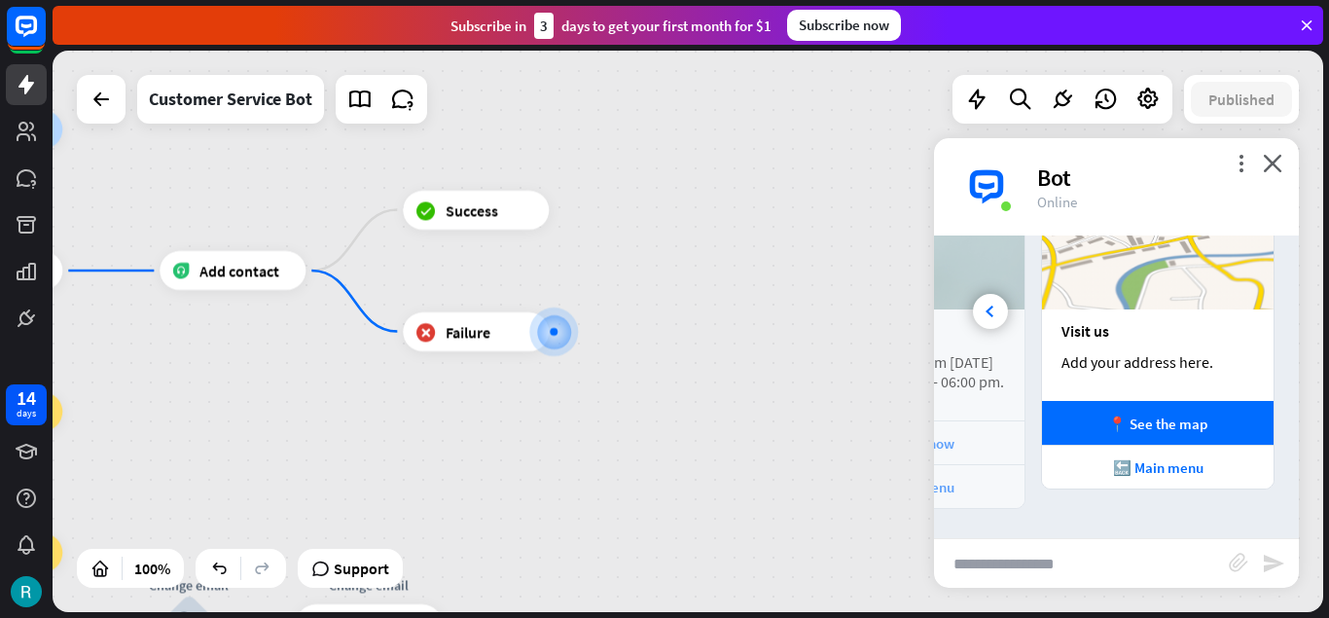
scroll to position [1104, 0]
click at [1278, 163] on icon "close" at bounding box center [1272, 163] width 19 height 18
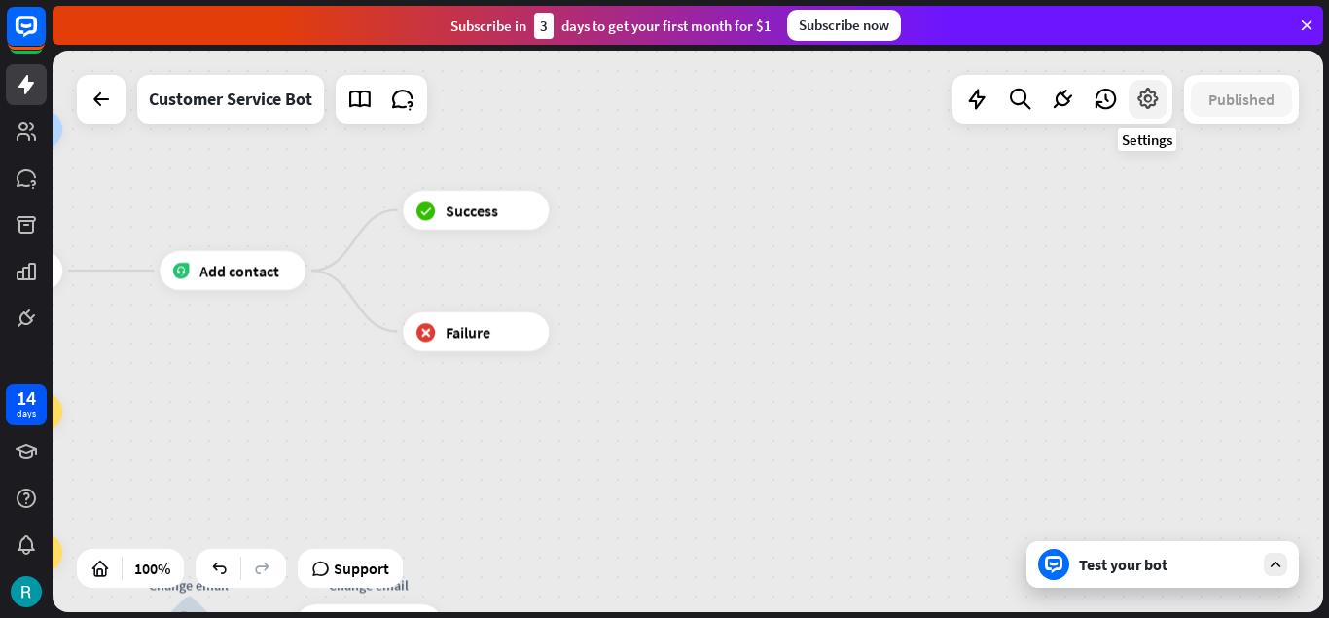
click at [1157, 108] on icon at bounding box center [1147, 99] width 25 height 25
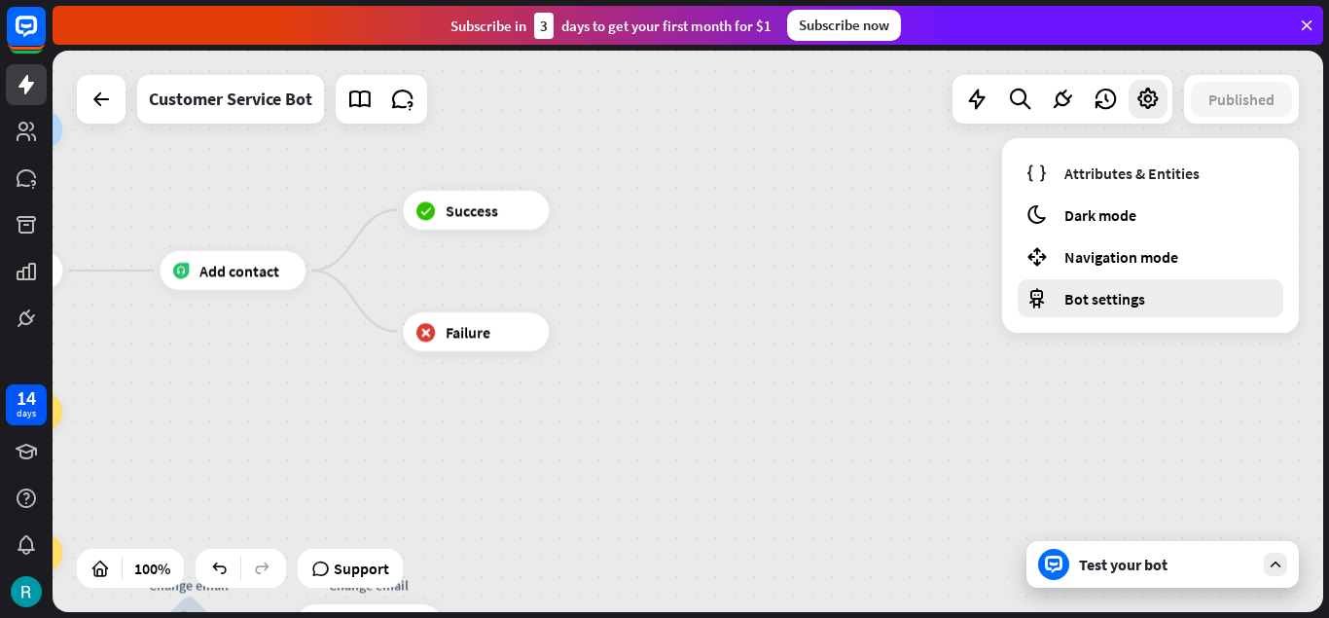
click at [1157, 292] on div "Bot settings" at bounding box center [1151, 298] width 266 height 38
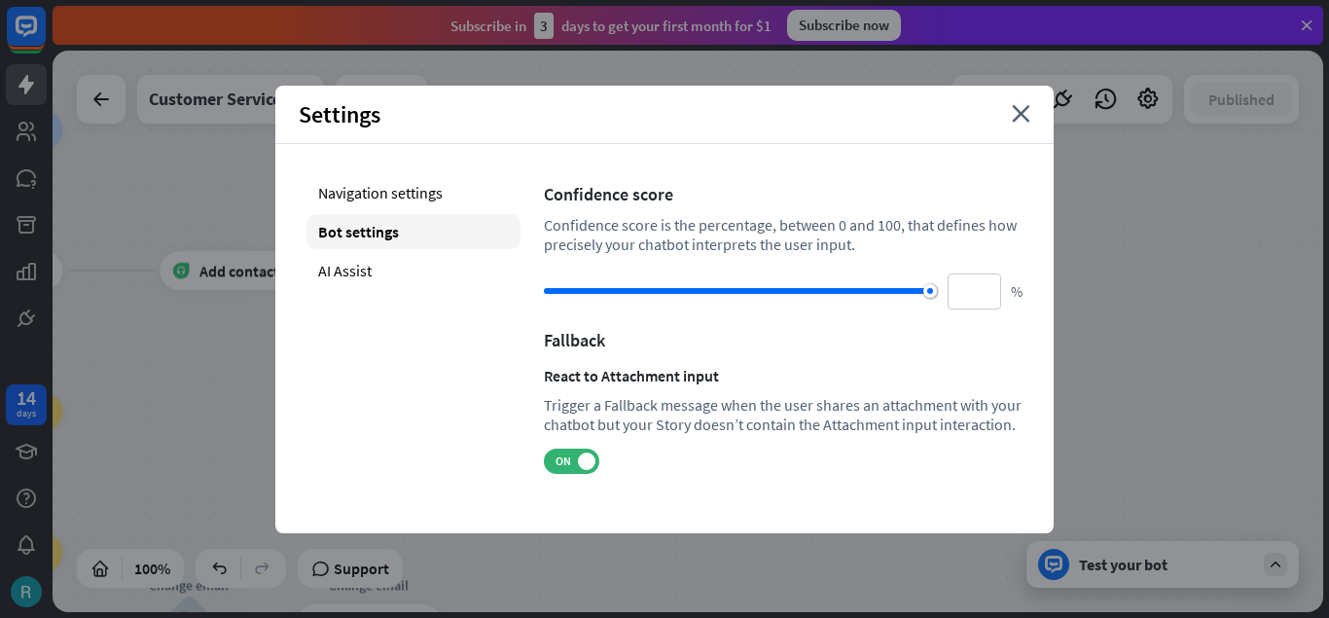
click at [1030, 120] on div "Settings close" at bounding box center [664, 115] width 778 height 58
click at [1027, 122] on icon "close" at bounding box center [1021, 114] width 18 height 18
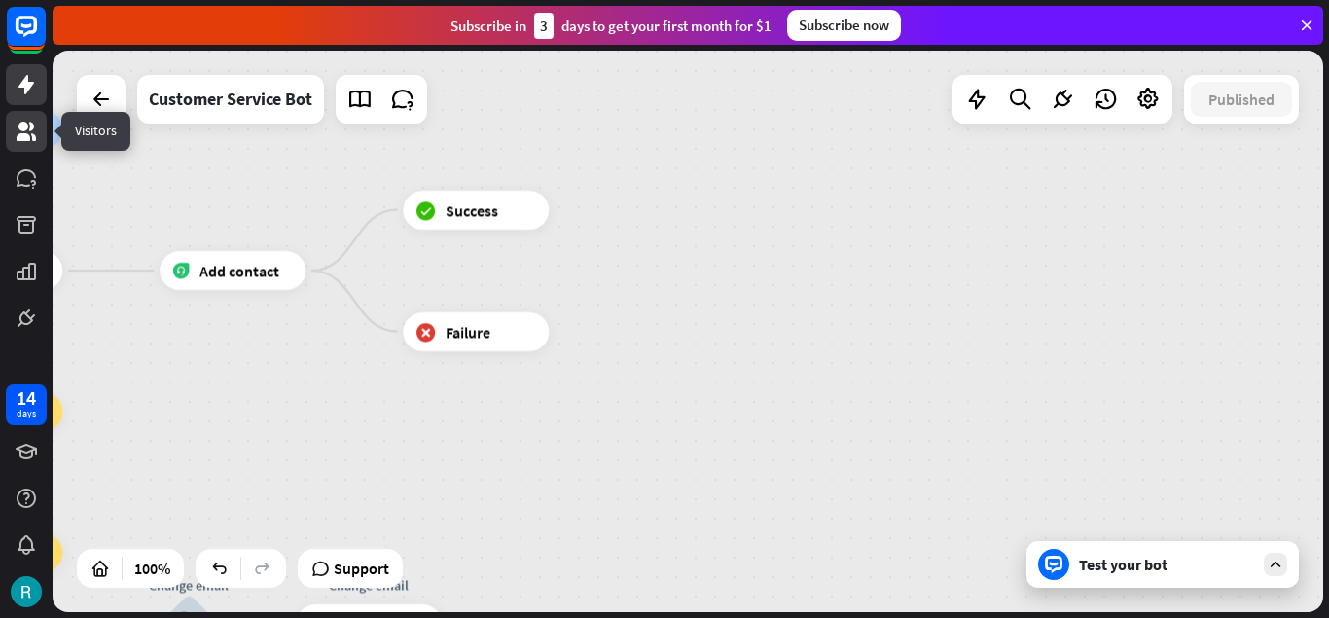
click at [36, 126] on icon at bounding box center [26, 131] width 23 height 23
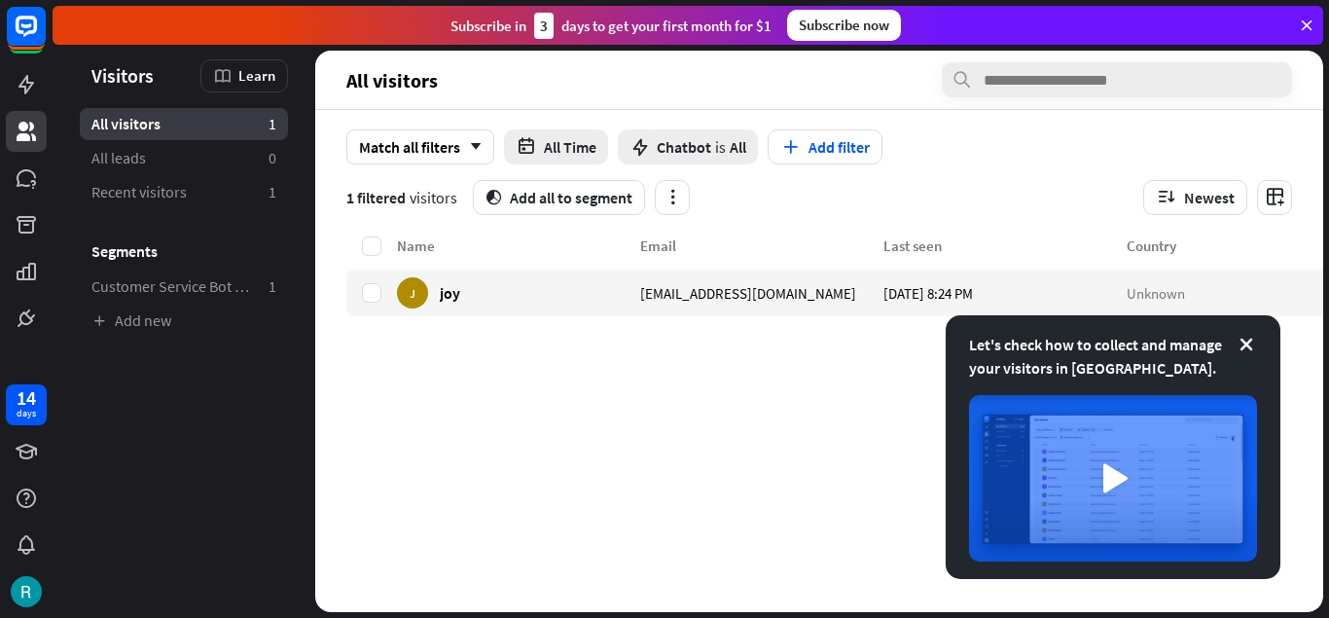
click at [642, 469] on div "Name Email Last seen Country J joy [EMAIL_ADDRESS][DOMAIN_NAME] [DATE] 8:24 PM …" at bounding box center [858, 423] width 1024 height 378
click at [1248, 349] on icon at bounding box center [1246, 344] width 19 height 19
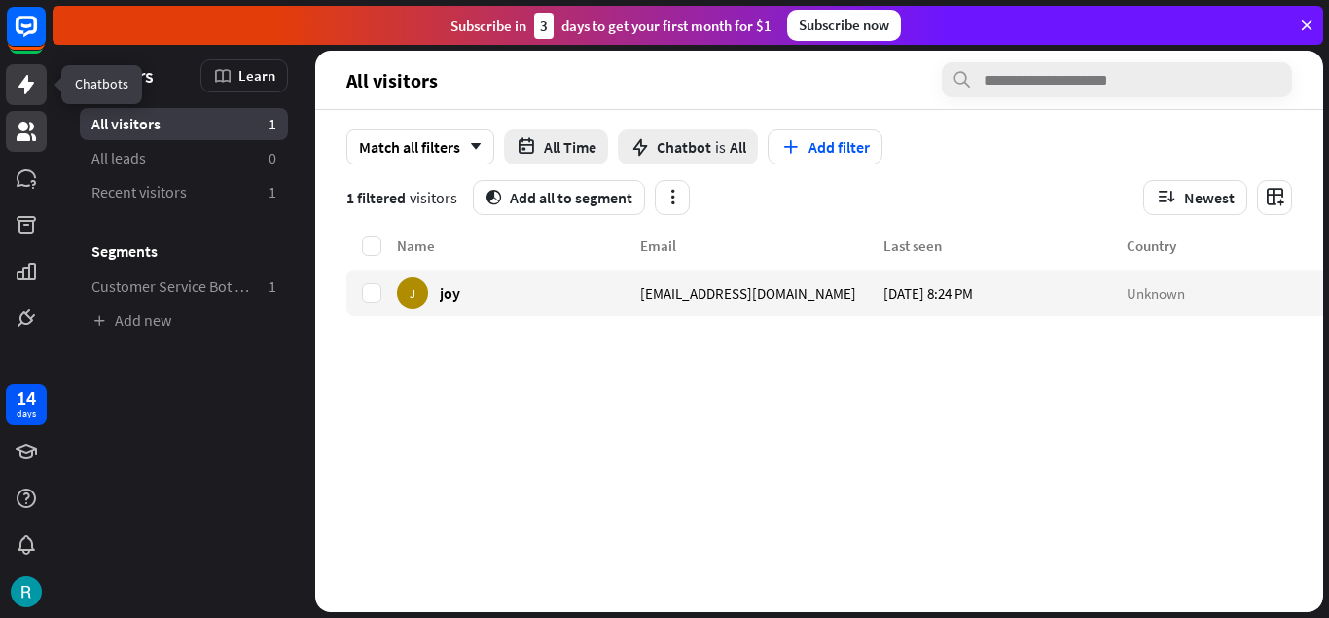
click at [26, 76] on icon at bounding box center [26, 84] width 16 height 19
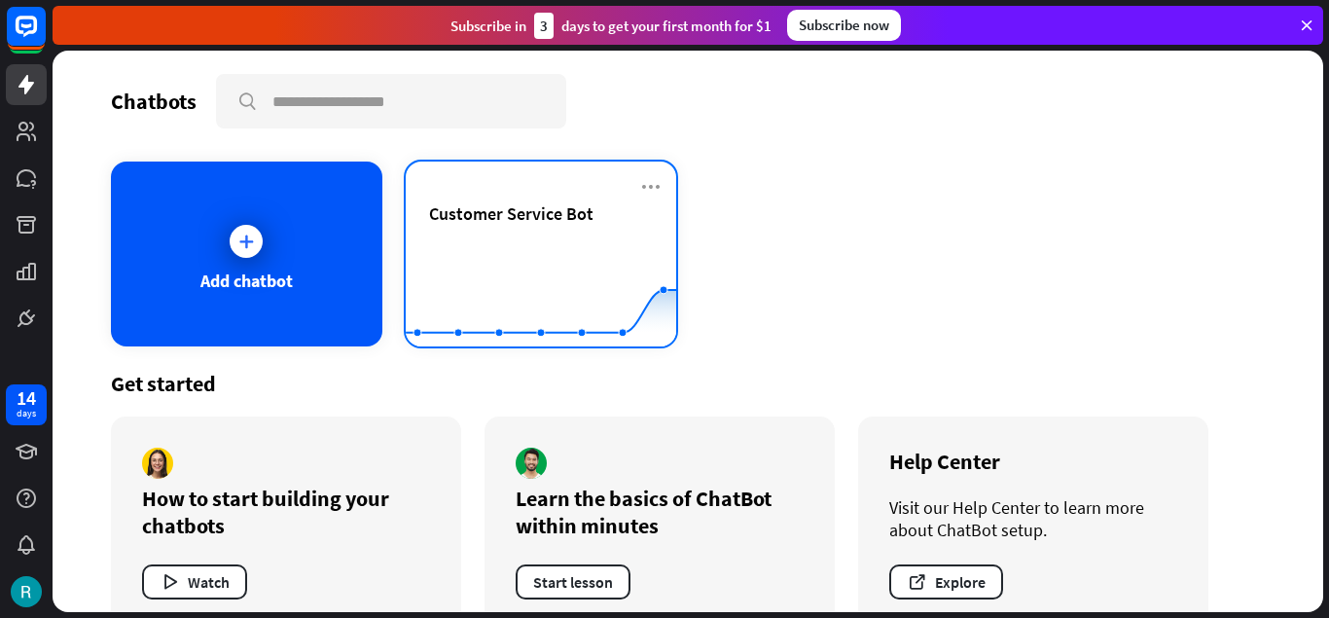
click at [568, 220] on span "Customer Service Bot" at bounding box center [511, 213] width 164 height 22
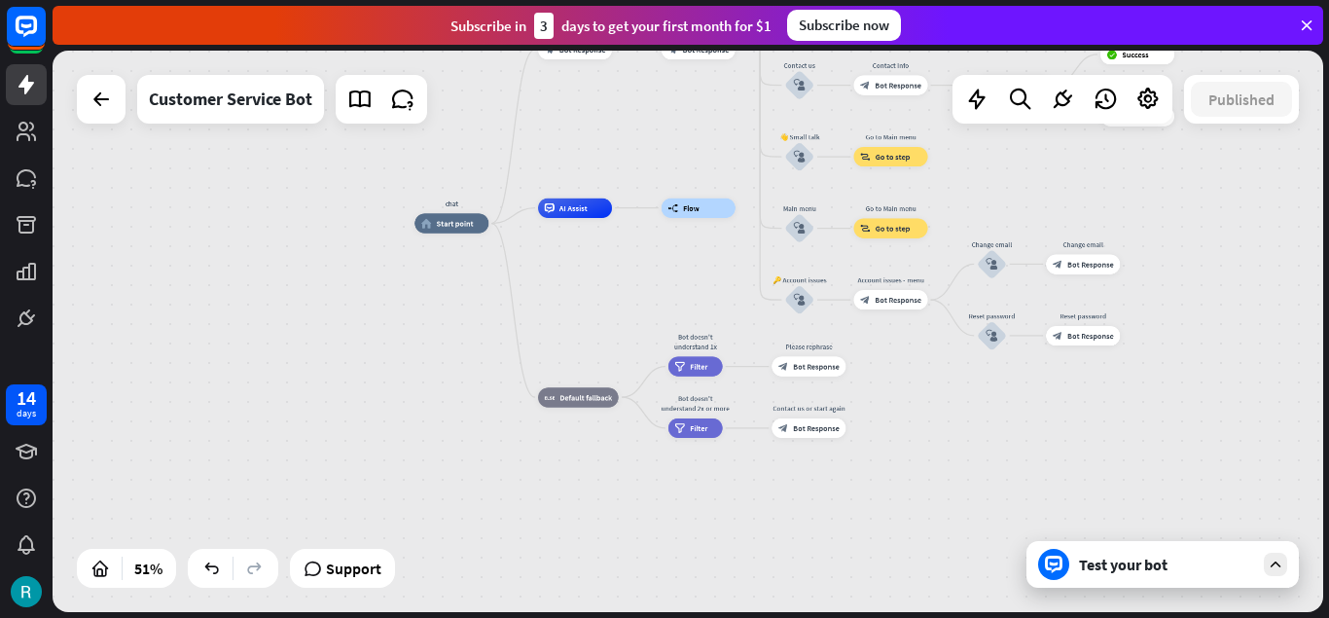
drag, startPoint x: 1192, startPoint y: 287, endPoint x: 1150, endPoint y: 189, distance: 106.8
click at [1150, 189] on div "chat home_2 Start point Welcome message block_bot_response Bot Response 🔙 Main …" at bounding box center [688, 331] width 1271 height 561
click at [703, 366] on span "Filter" at bounding box center [699, 366] width 18 height 10
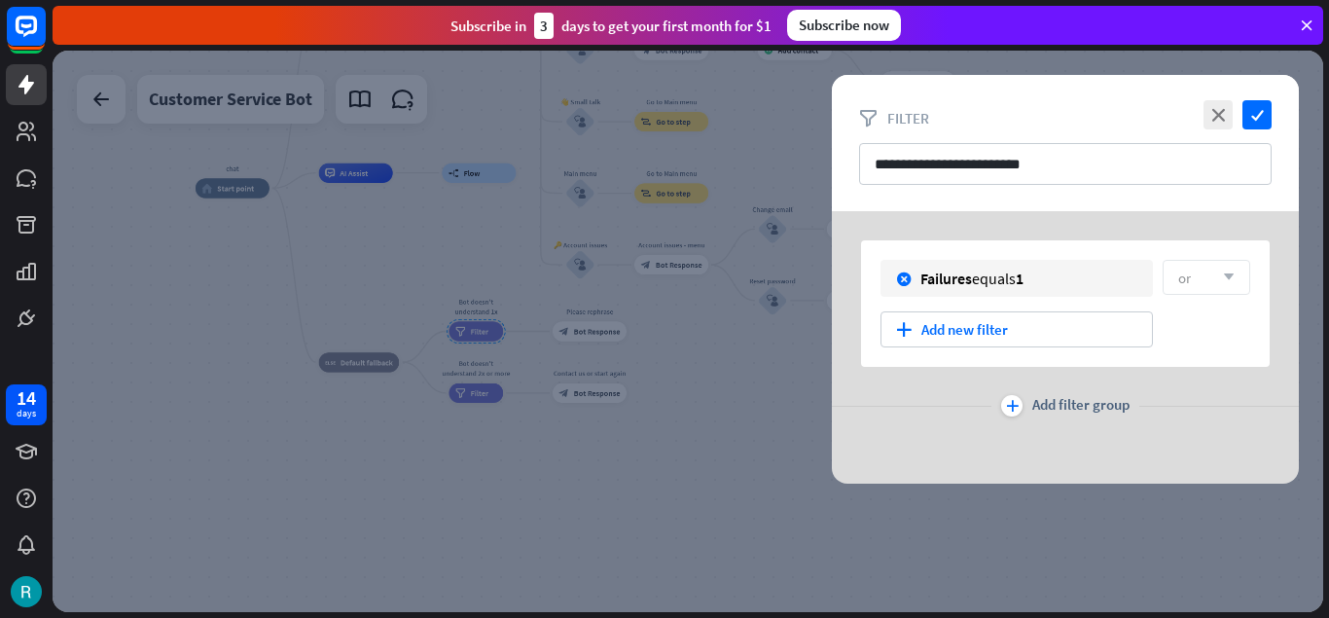
click at [666, 457] on div at bounding box center [688, 331] width 1271 height 561
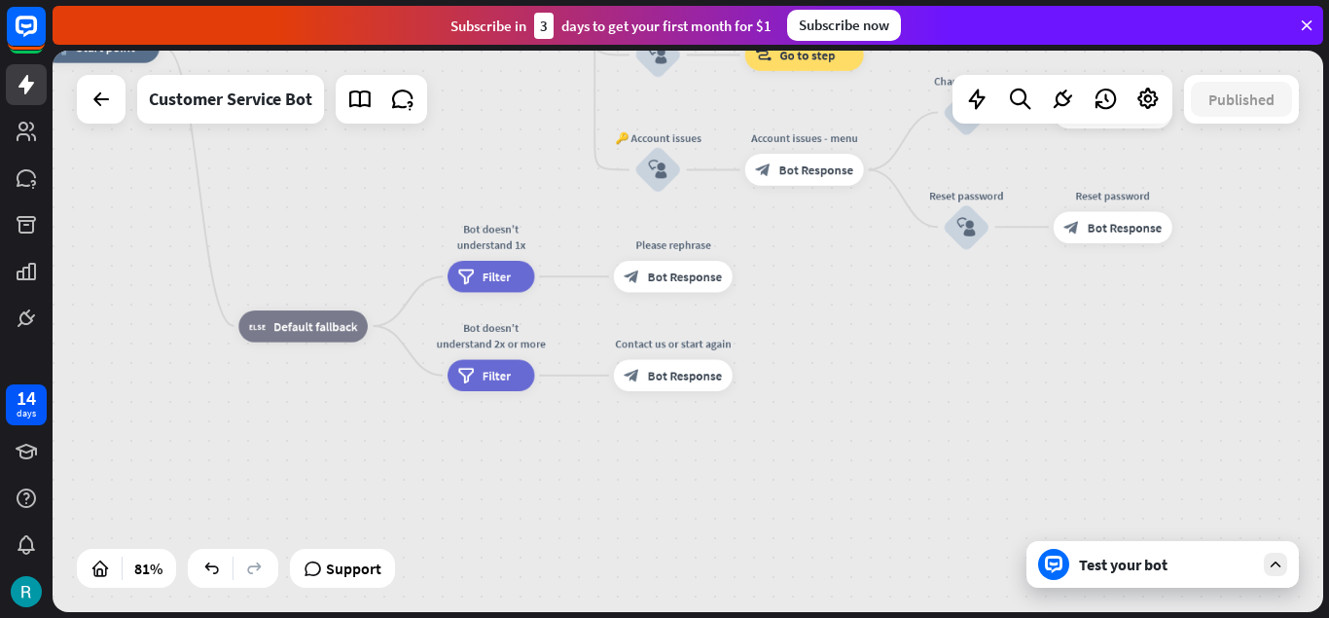
click at [1309, 19] on icon at bounding box center [1307, 26] width 18 height 18
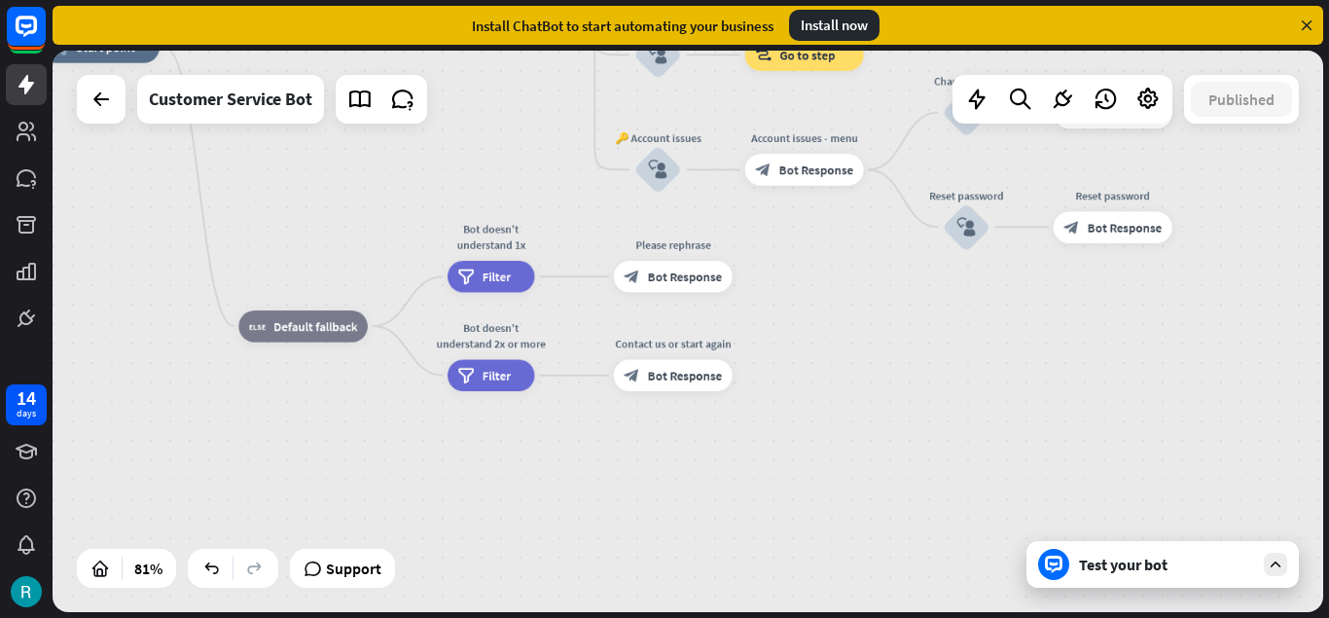
click at [1161, 558] on div "Test your bot" at bounding box center [1166, 564] width 175 height 19
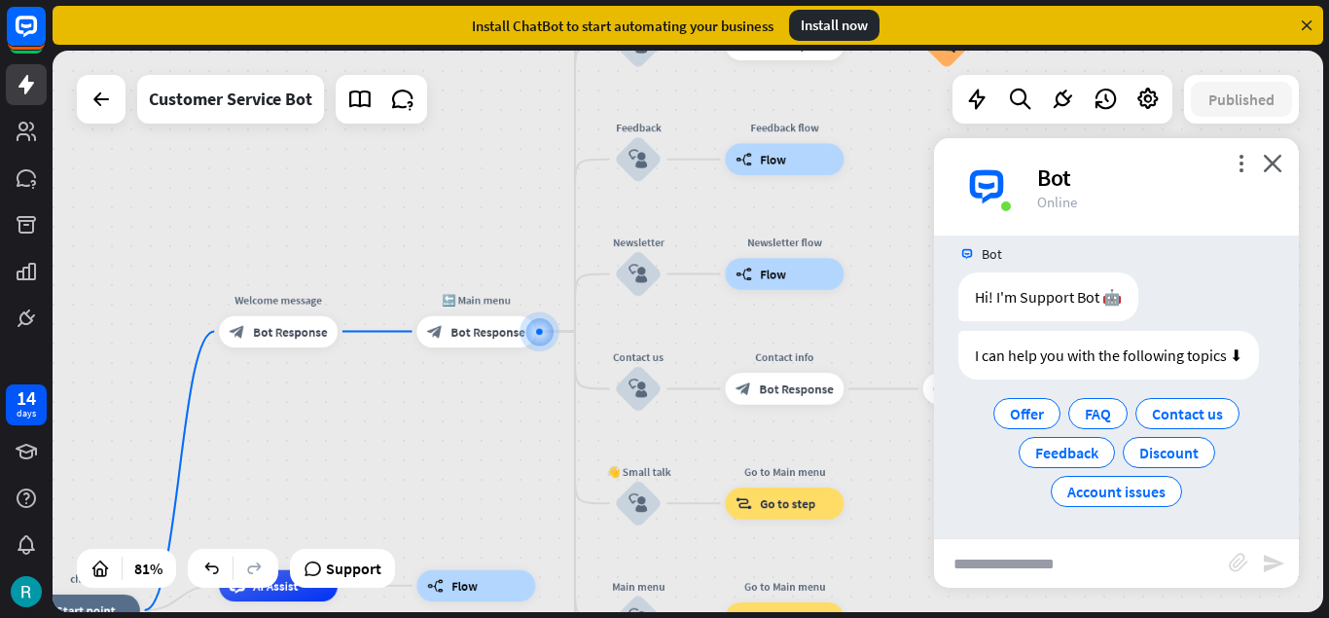
scroll to position [21, 0]
click at [1241, 165] on icon "more_vert" at bounding box center [1241, 163] width 18 height 18
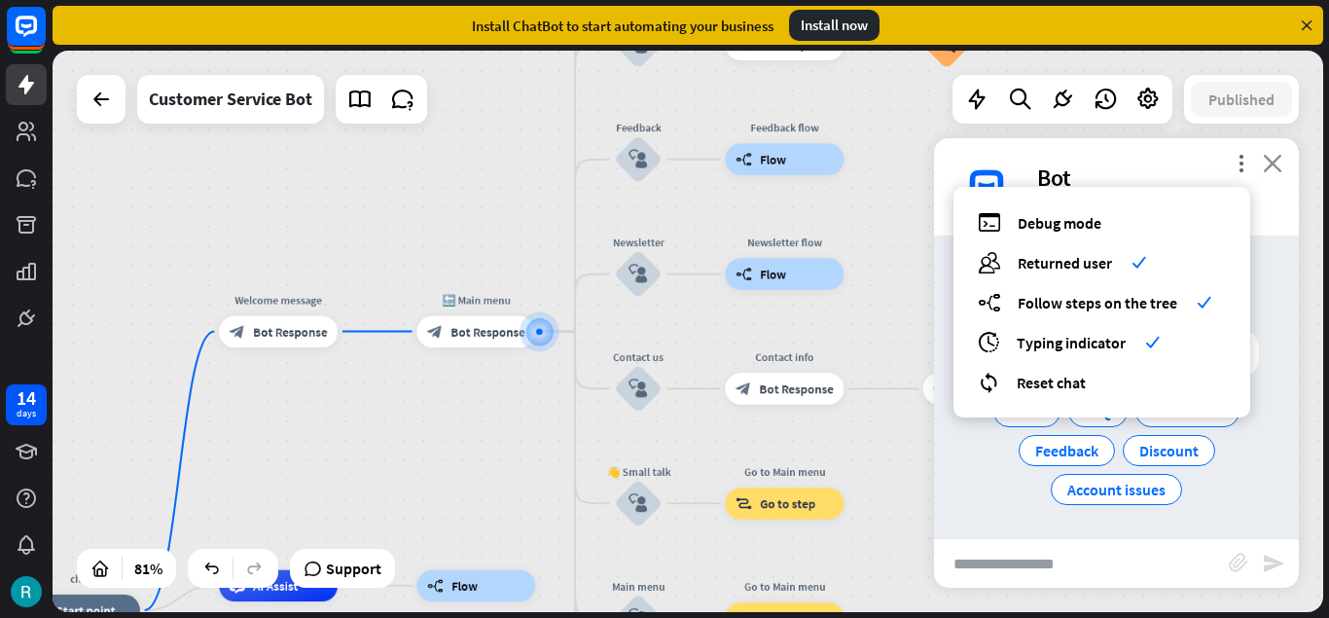
click at [1271, 161] on icon "close" at bounding box center [1272, 163] width 19 height 18
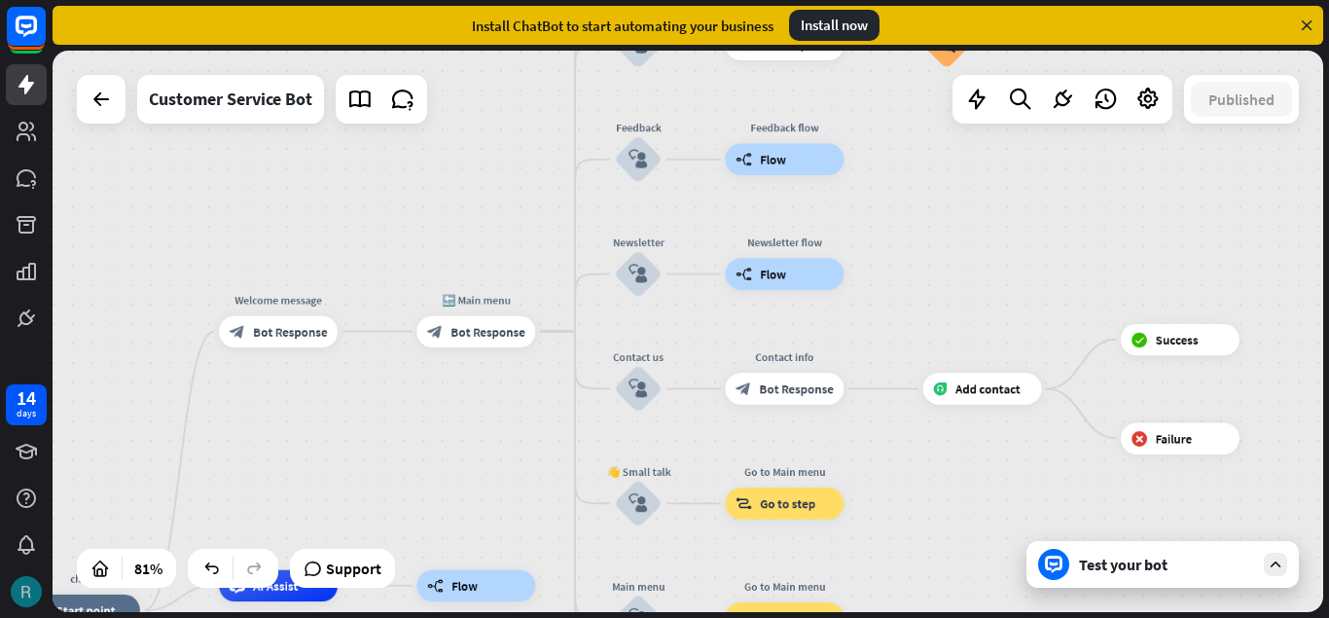
click at [19, 596] on img at bounding box center [26, 591] width 31 height 31
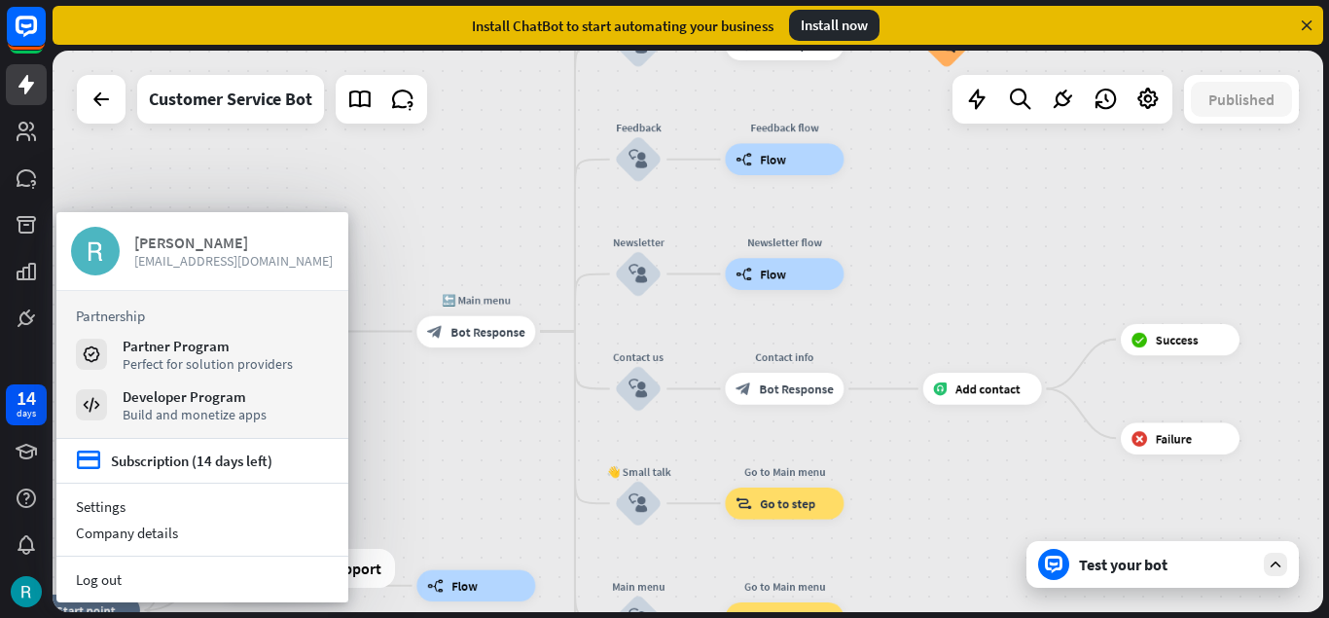
click at [232, 241] on div "[PERSON_NAME]" at bounding box center [233, 242] width 199 height 19
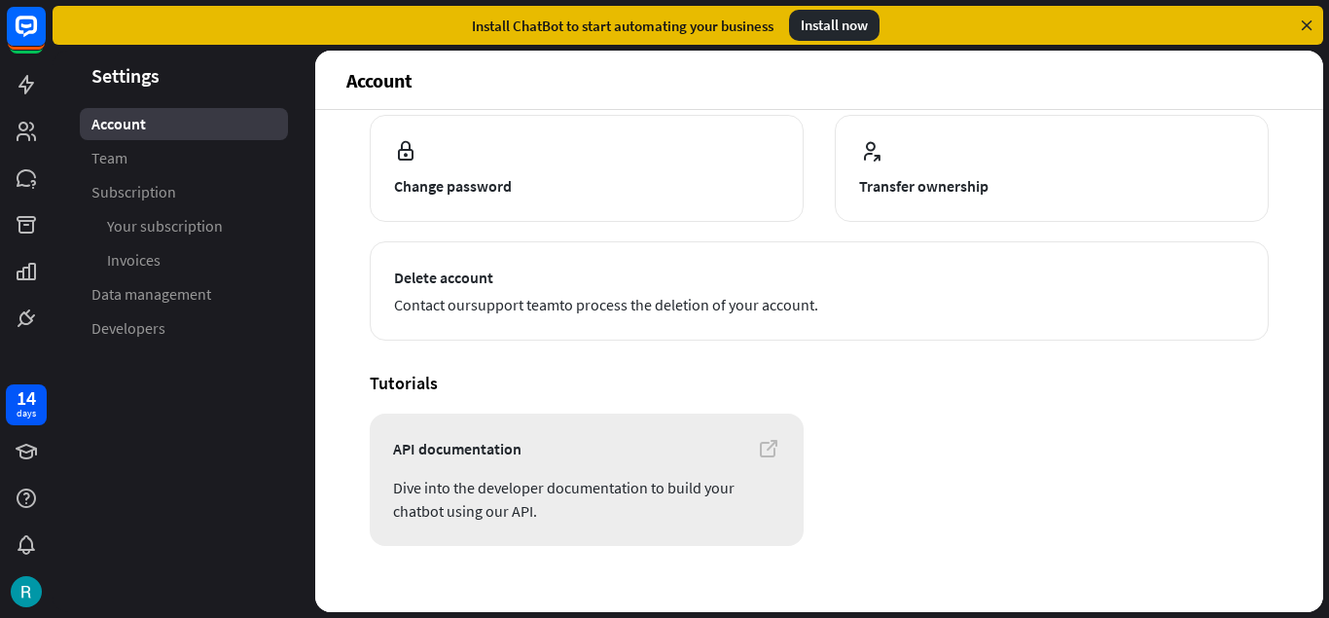
scroll to position [245, 0]
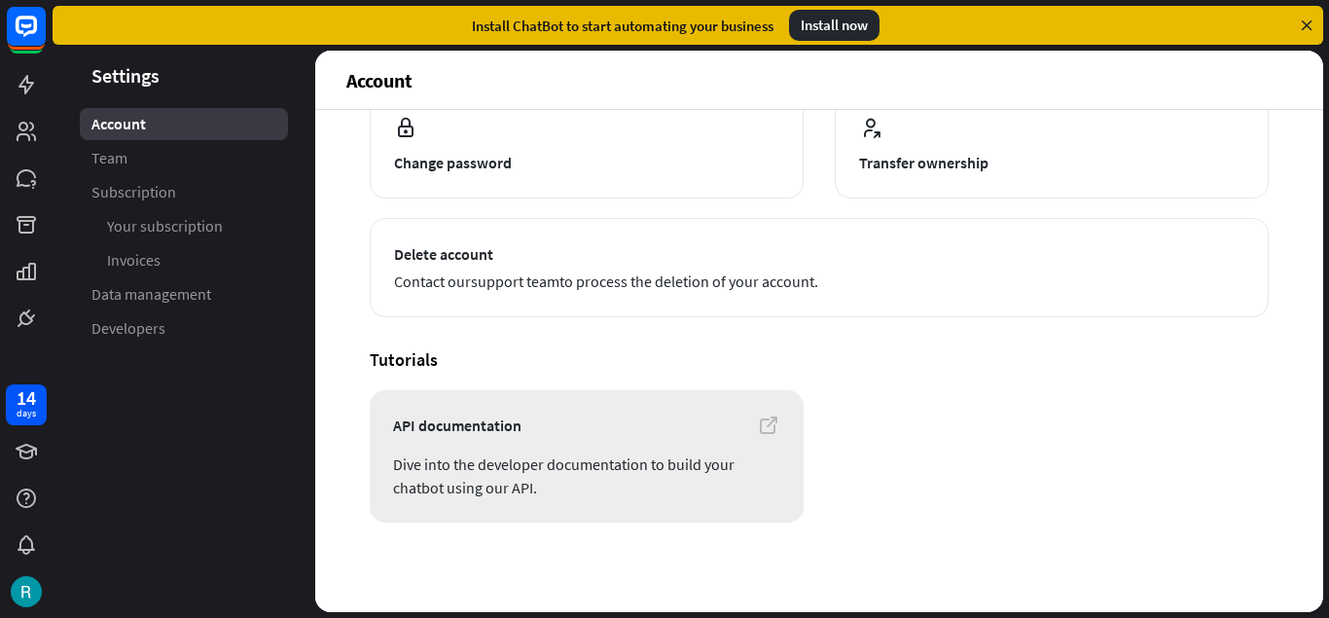
click at [772, 431] on icon at bounding box center [768, 425] width 23 height 23
click at [170, 322] on link "Developers" at bounding box center [184, 328] width 208 height 32
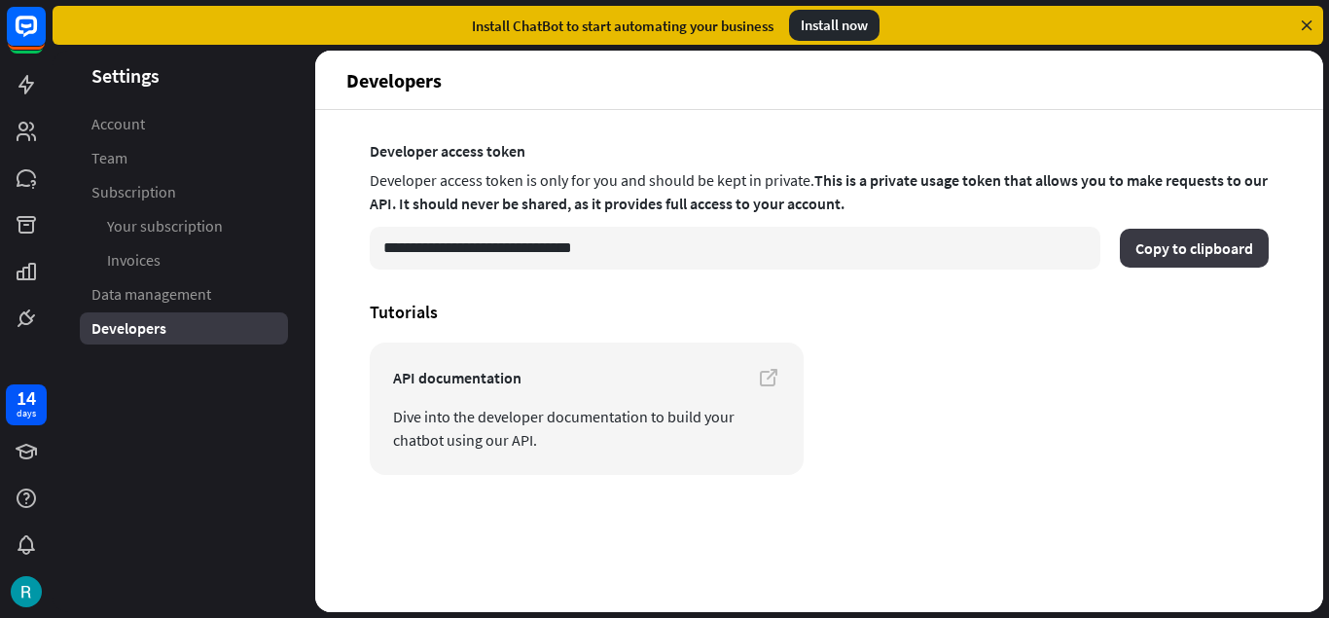
click at [1205, 254] on button "Copy to clipboard" at bounding box center [1194, 248] width 149 height 39
click at [1226, 249] on button "Copy to clipboard" at bounding box center [1194, 248] width 149 height 39
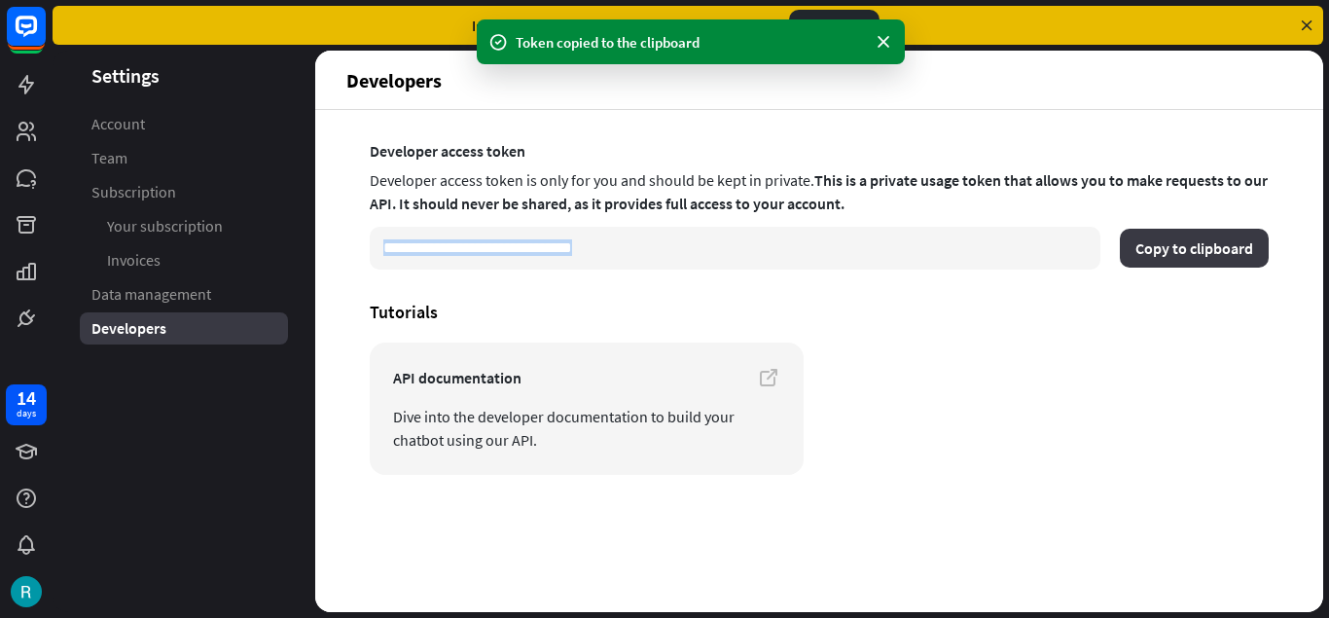
click at [1226, 249] on button "Copy to clipboard" at bounding box center [1194, 248] width 149 height 39
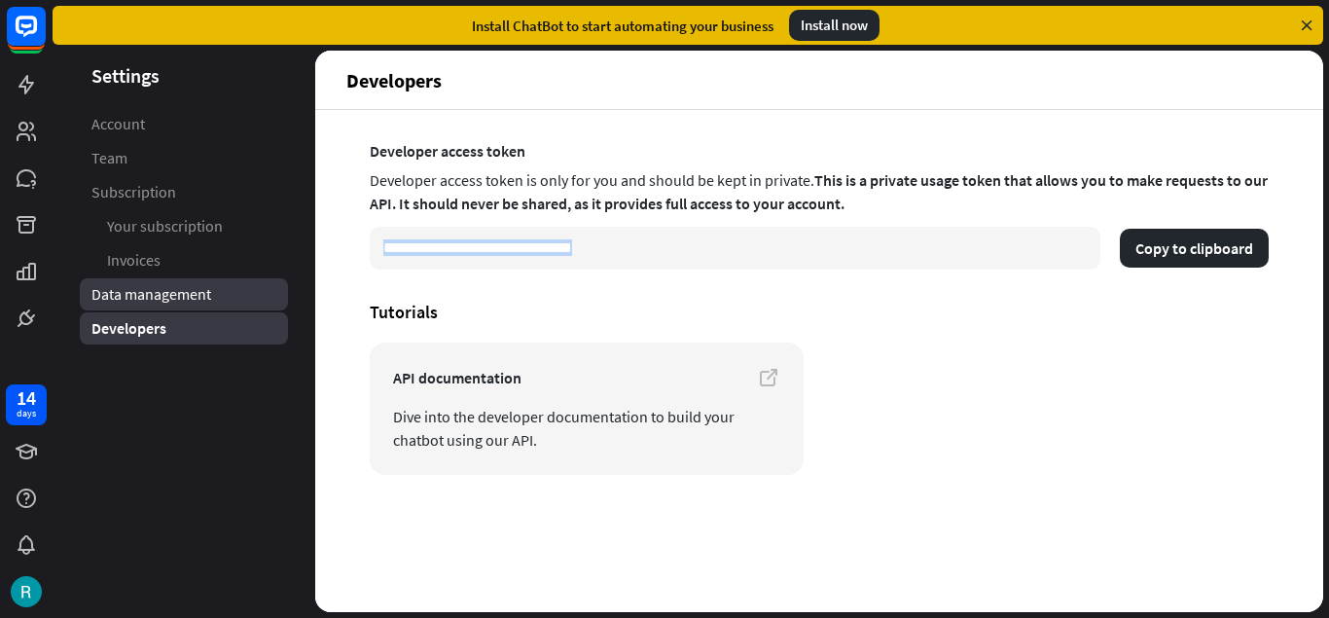
click at [221, 290] on link "Data management" at bounding box center [184, 294] width 208 height 32
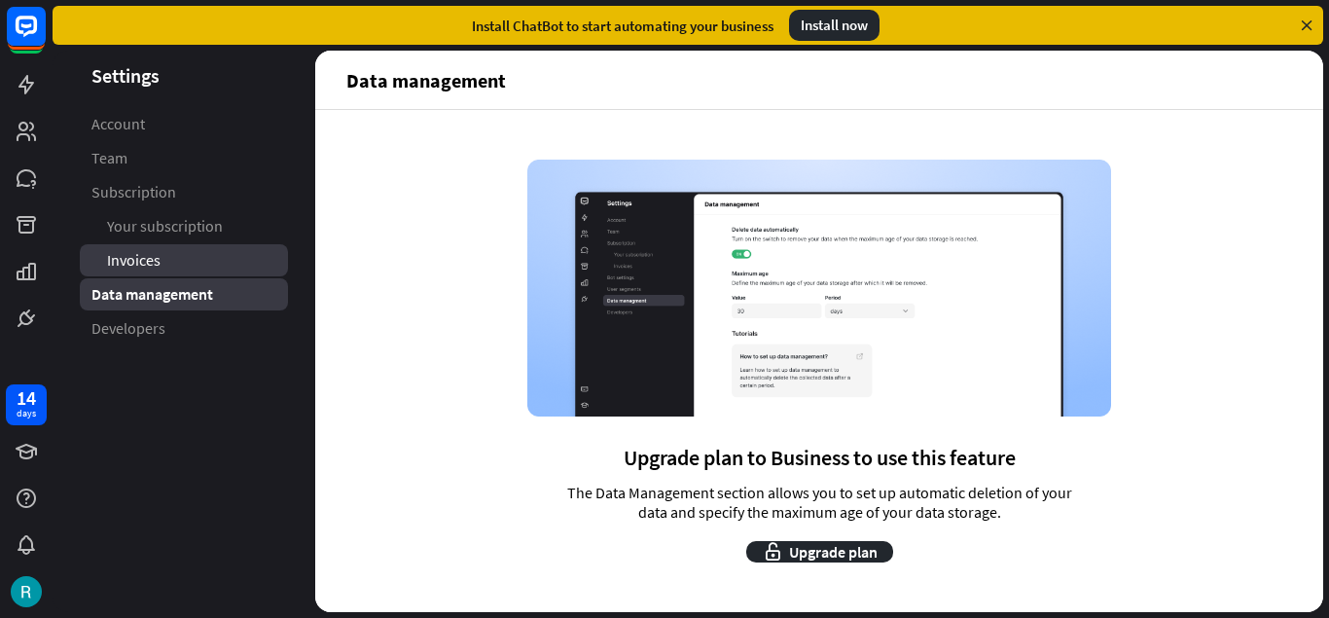
click at [203, 255] on link "Invoices" at bounding box center [184, 260] width 208 height 32
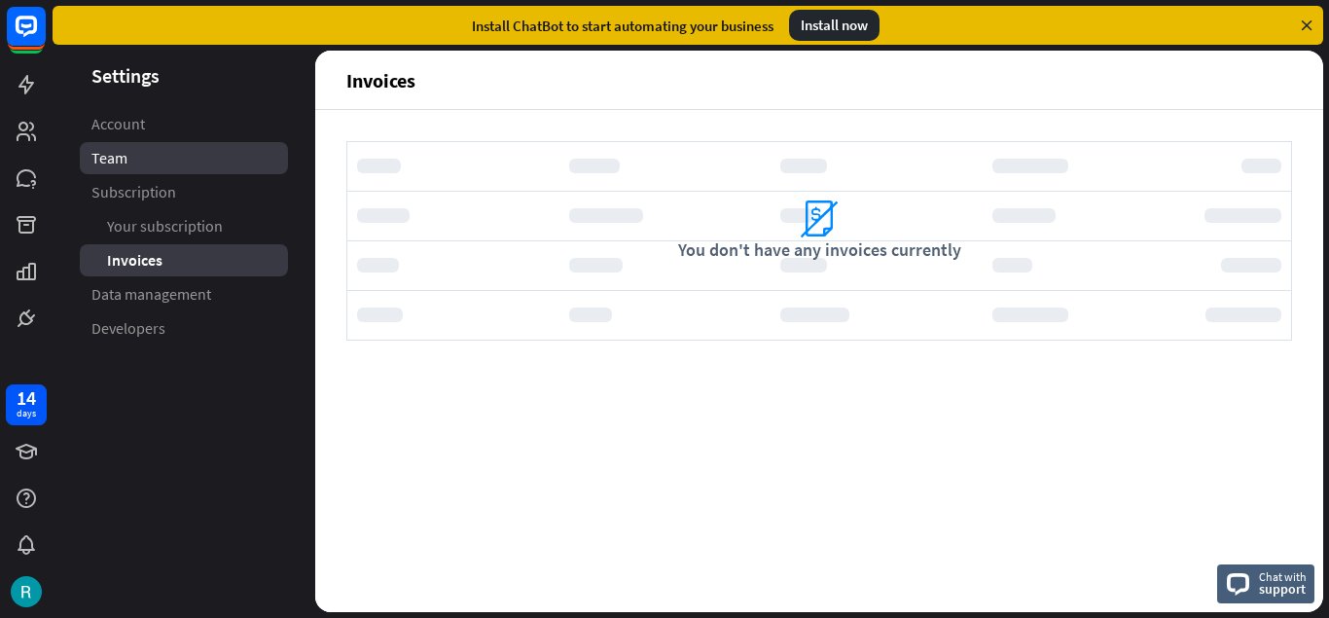
click at [164, 153] on link "Team" at bounding box center [184, 158] width 208 height 32
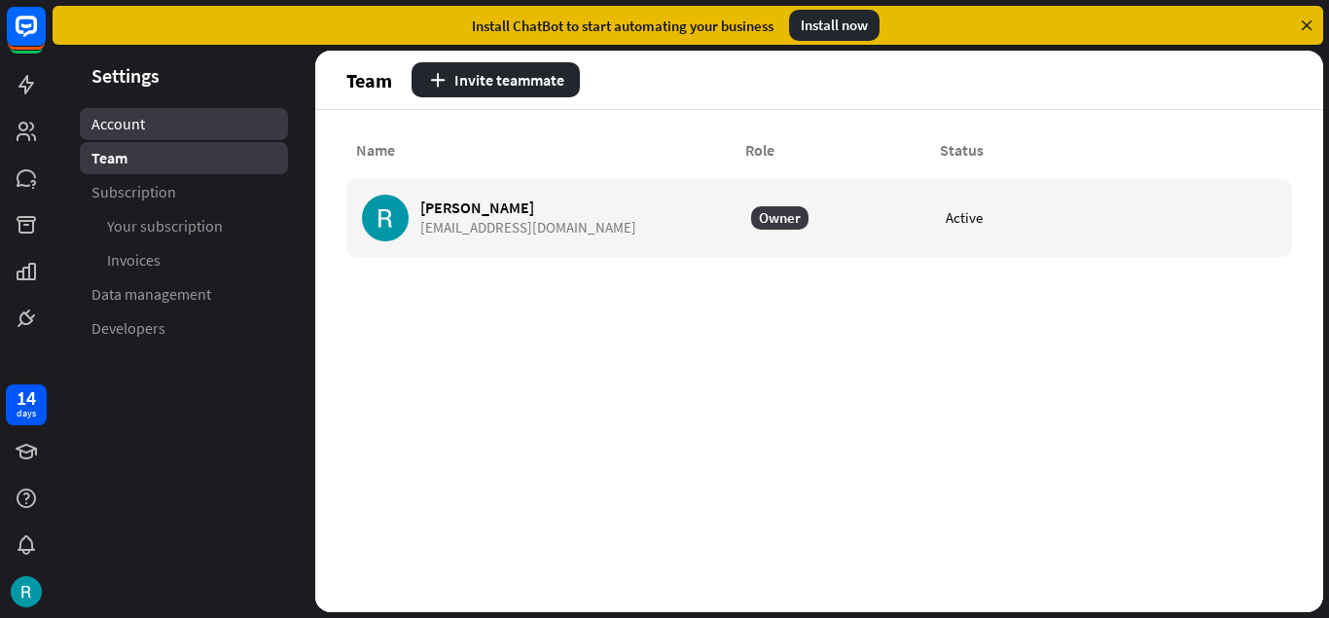
click at [173, 129] on link "Account" at bounding box center [184, 124] width 208 height 32
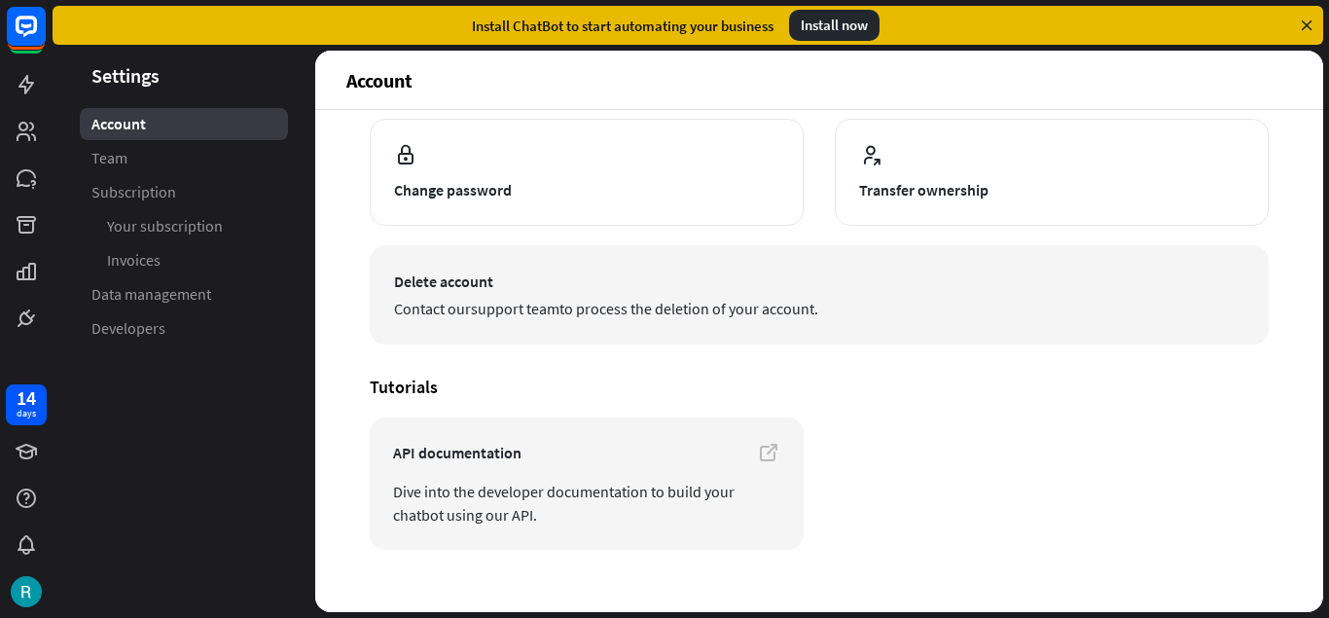
scroll to position [245, 0]
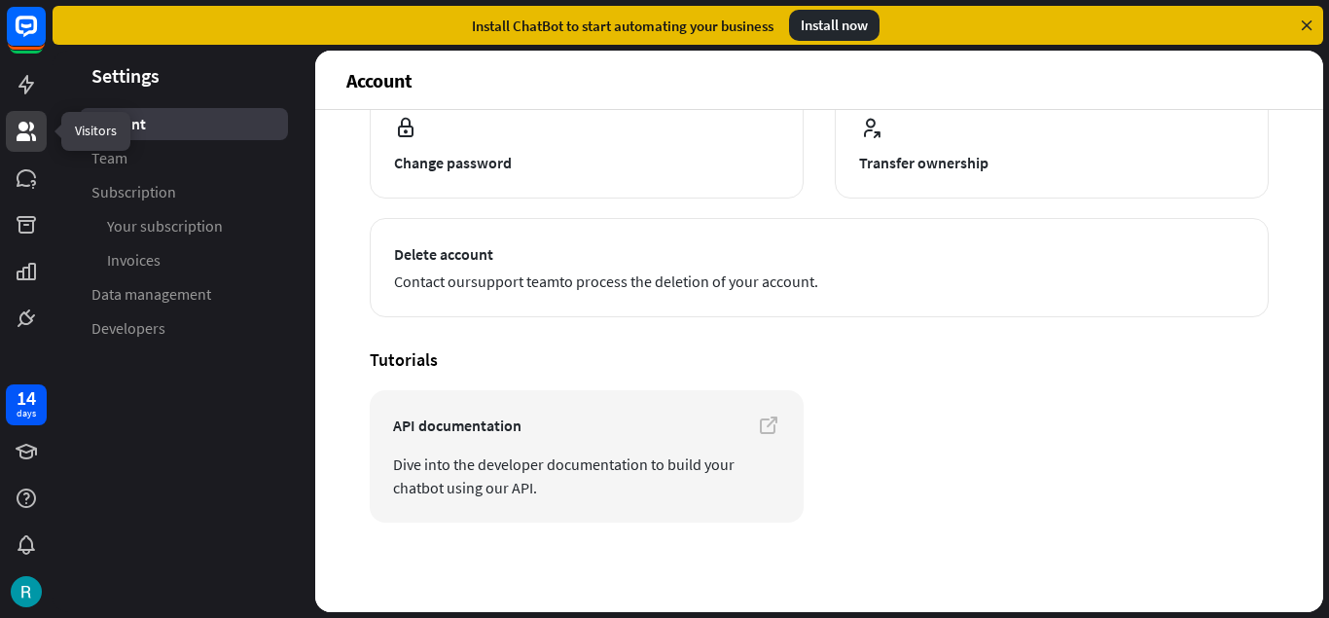
click at [37, 141] on icon at bounding box center [26, 131] width 23 height 23
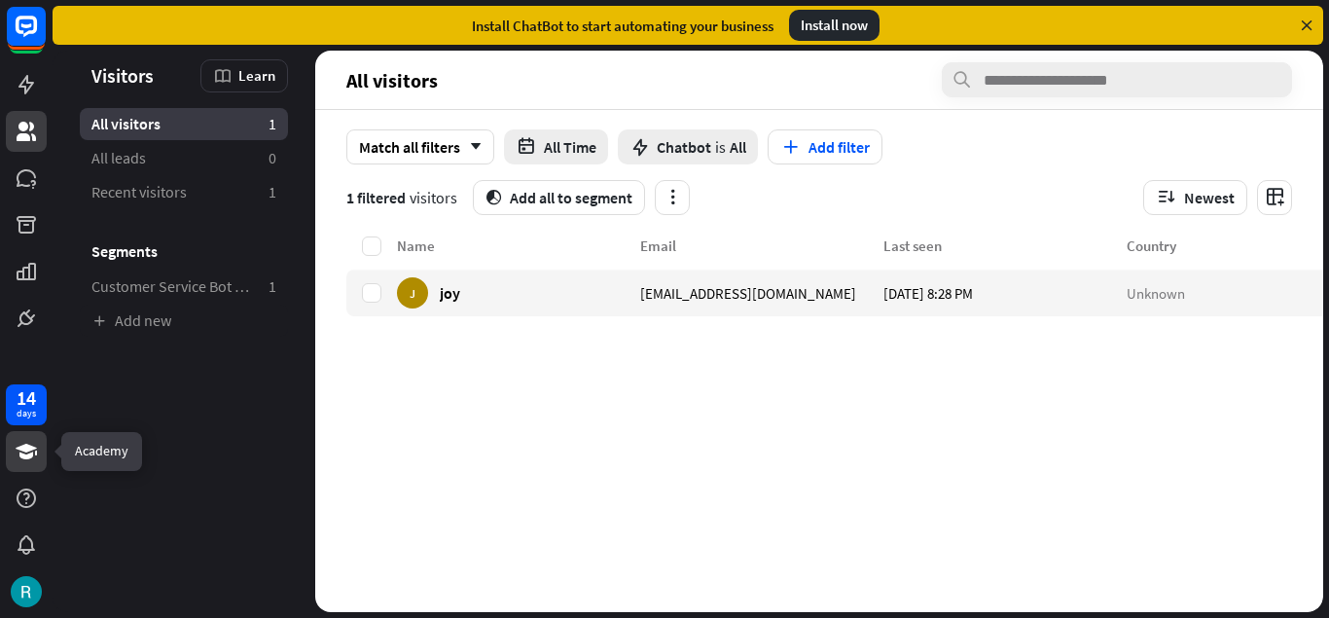
click at [19, 450] on icon at bounding box center [26, 451] width 23 height 23
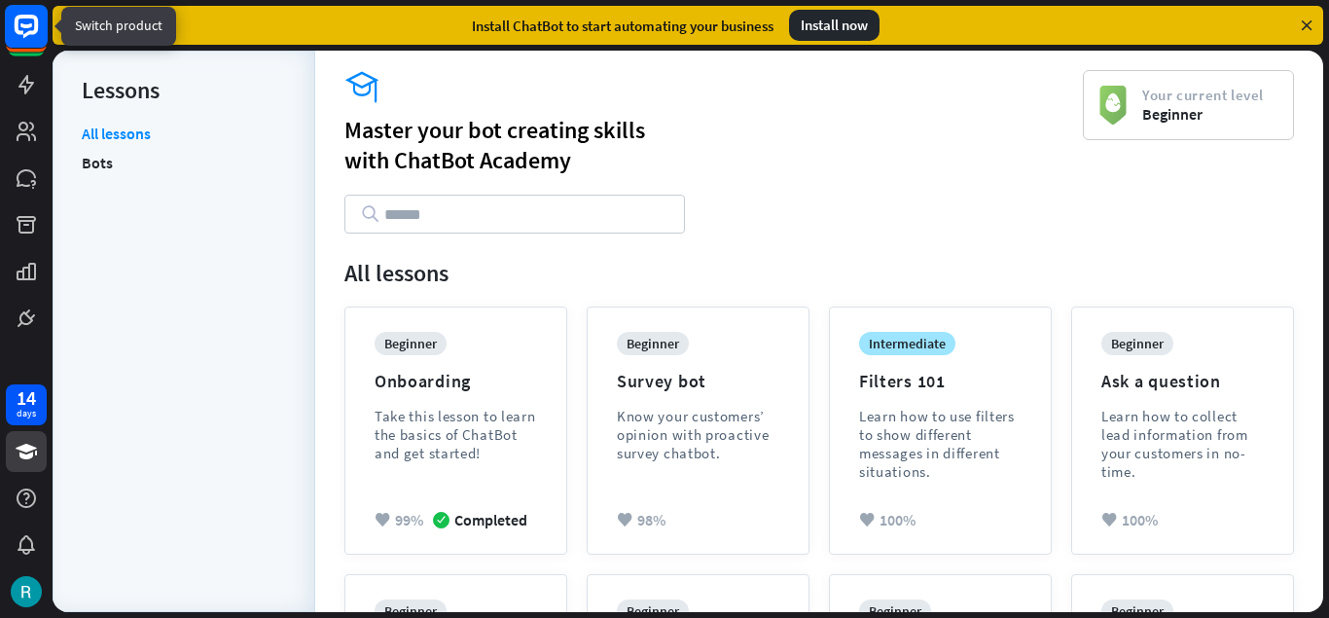
click at [30, 32] on icon at bounding box center [26, 26] width 23 height 23
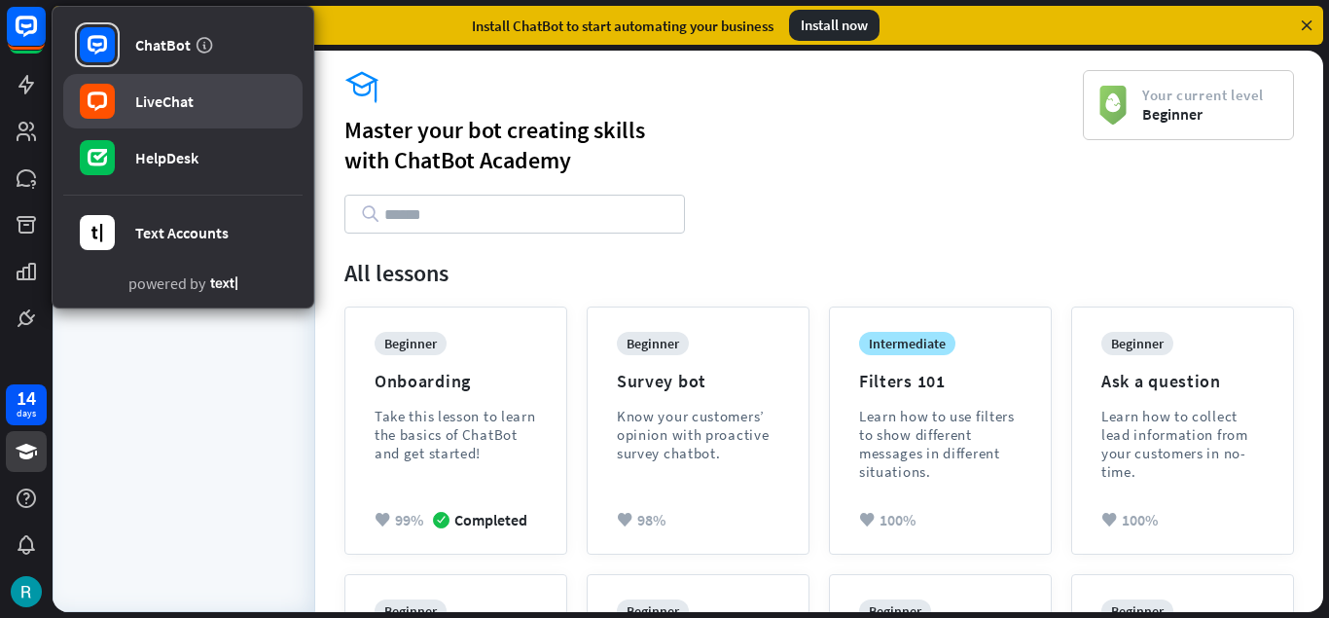
click at [191, 93] on div "LiveChat" at bounding box center [164, 100] width 58 height 19
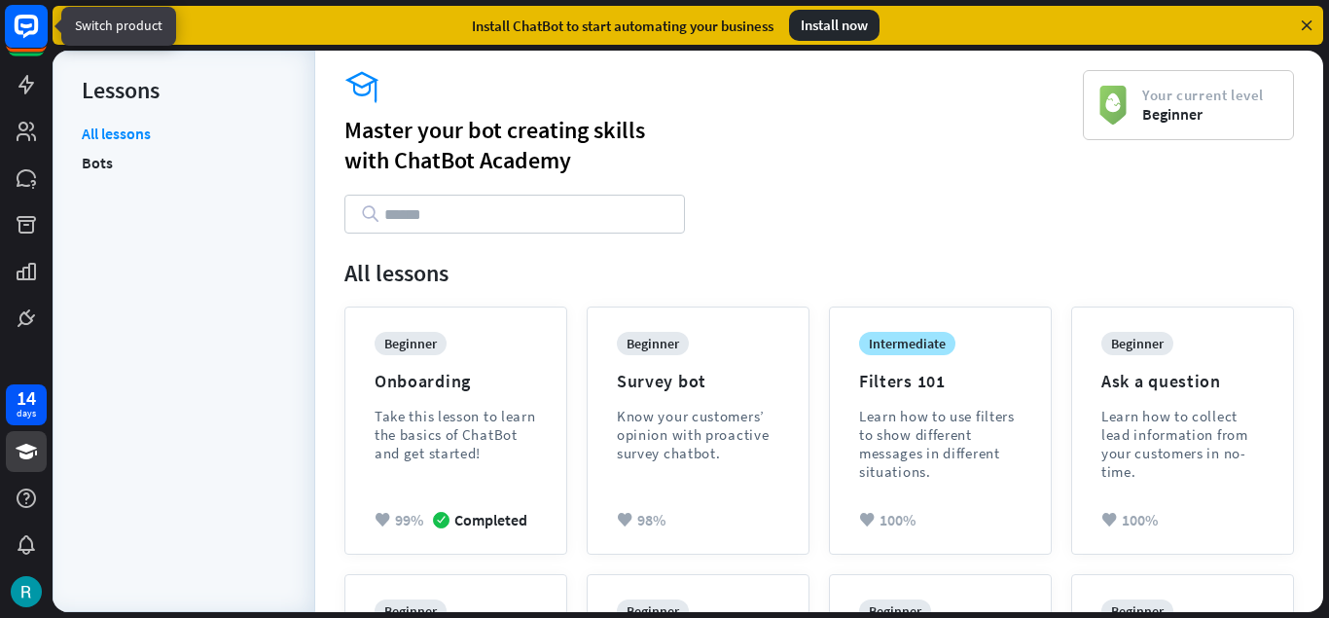
click at [28, 53] on icon at bounding box center [26, 32] width 43 height 43
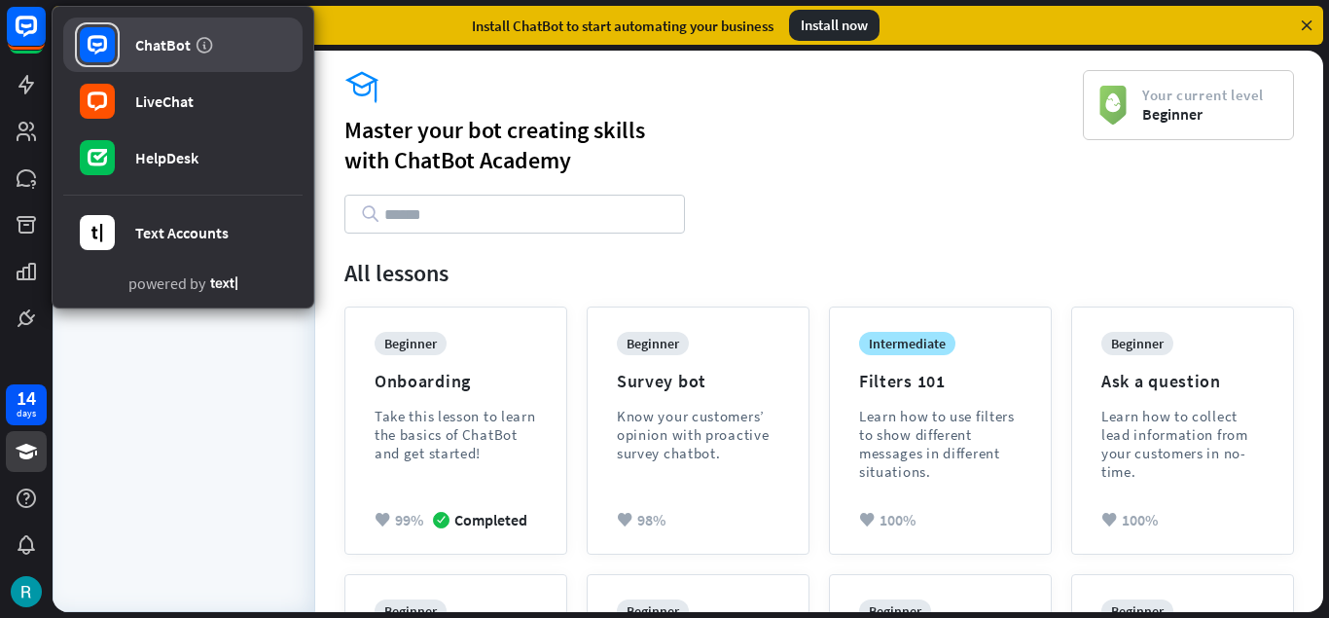
click at [96, 45] on icon at bounding box center [96, 45] width 9 height 4
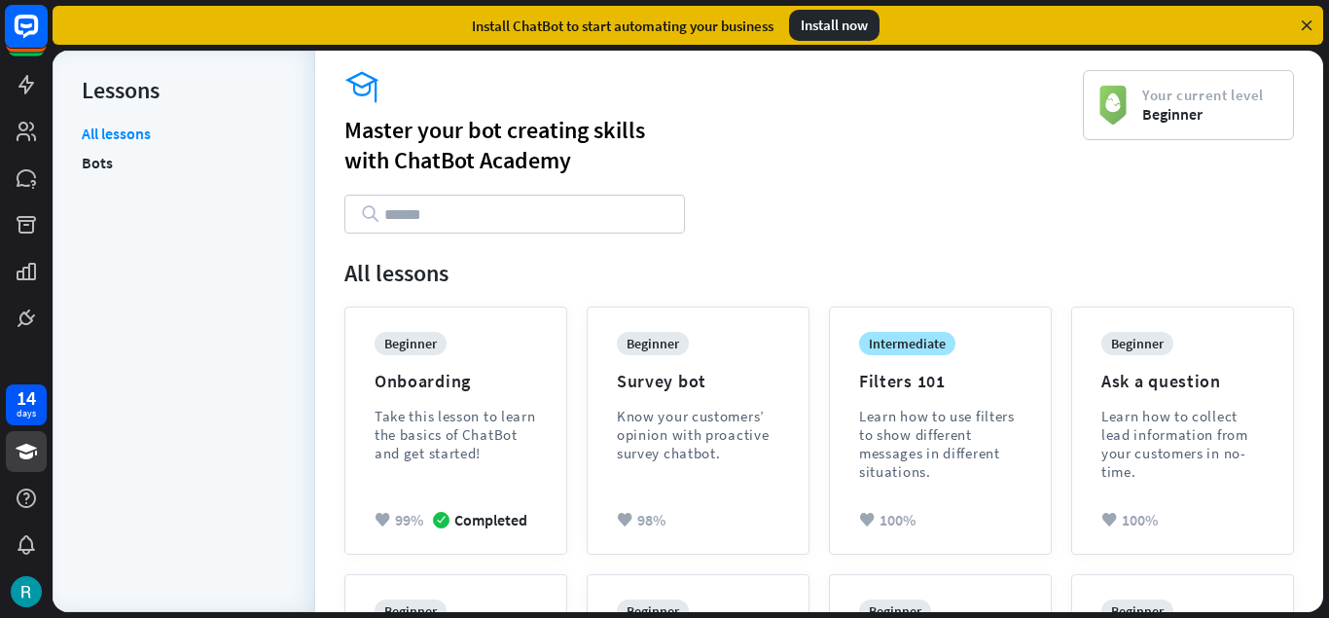
click at [18, 23] on icon at bounding box center [26, 26] width 23 height 23
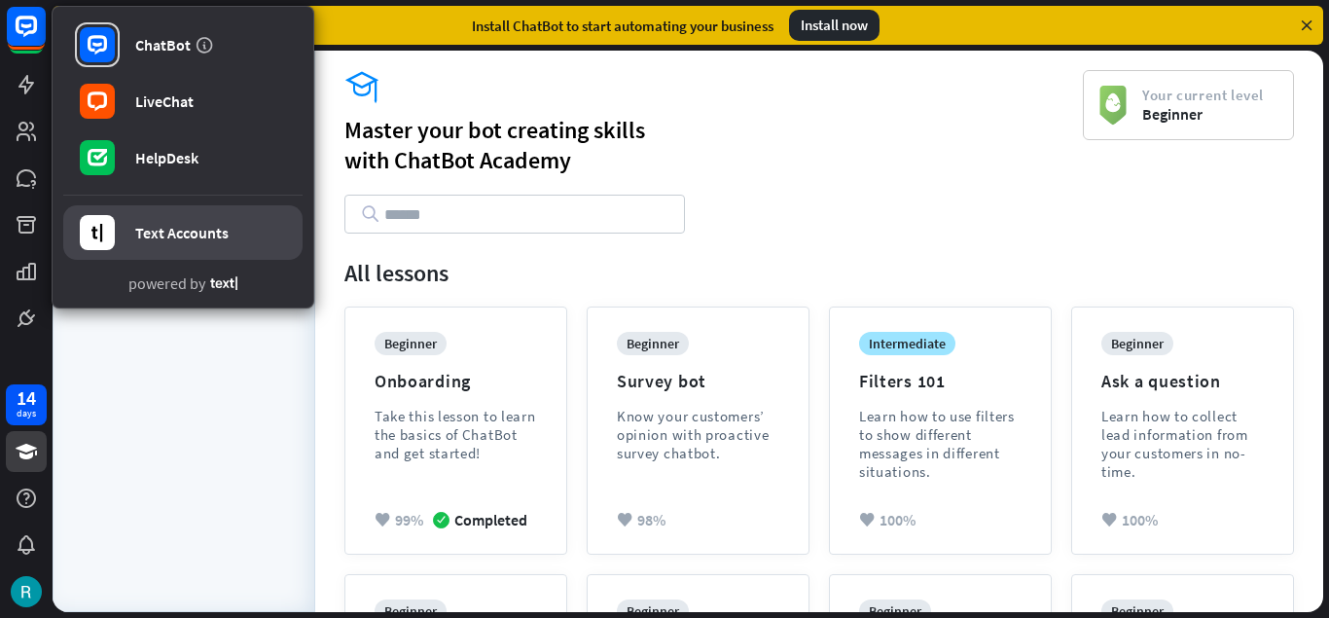
click at [198, 239] on div "Text Accounts" at bounding box center [181, 232] width 93 height 19
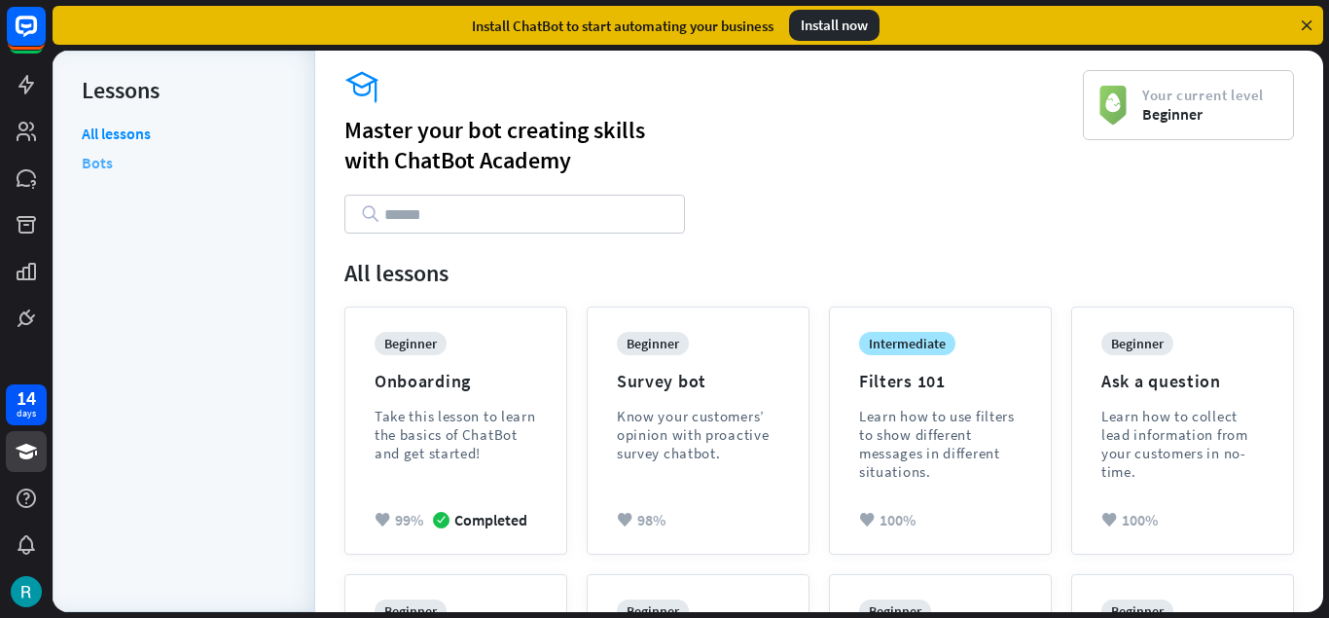
click at [102, 162] on link "Bots" at bounding box center [97, 162] width 31 height 29
click at [85, 166] on link "Bots" at bounding box center [97, 162] width 31 height 29
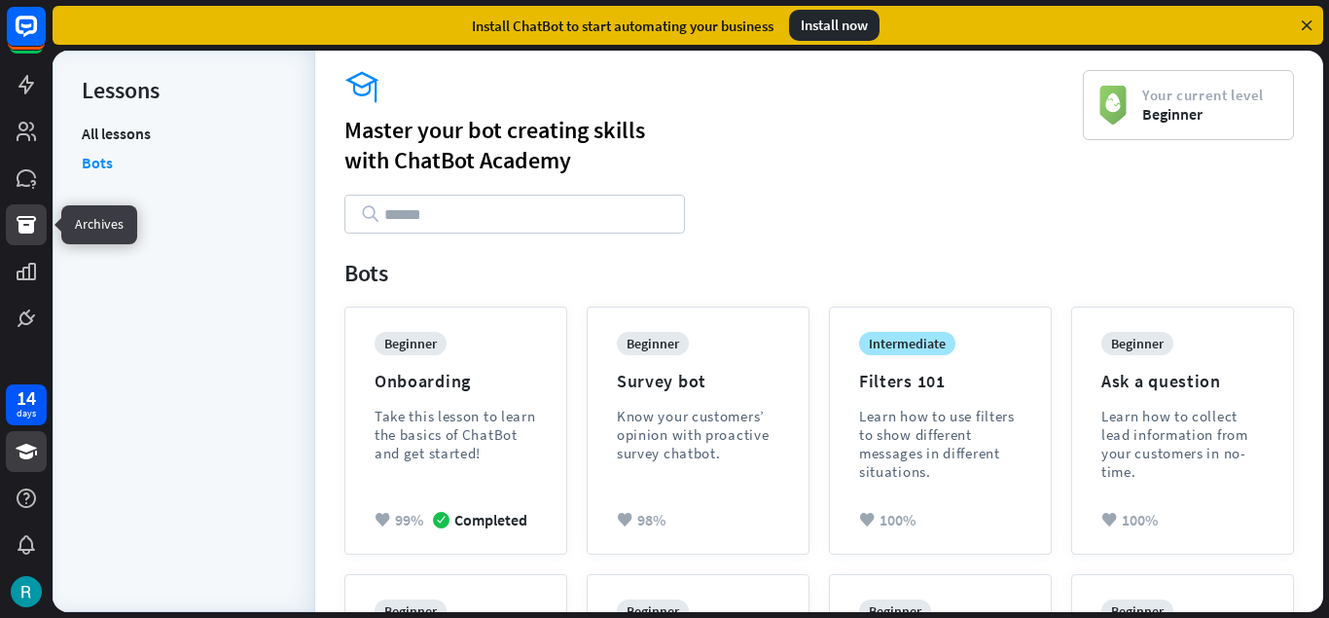
click at [16, 226] on icon at bounding box center [26, 224] width 23 height 23
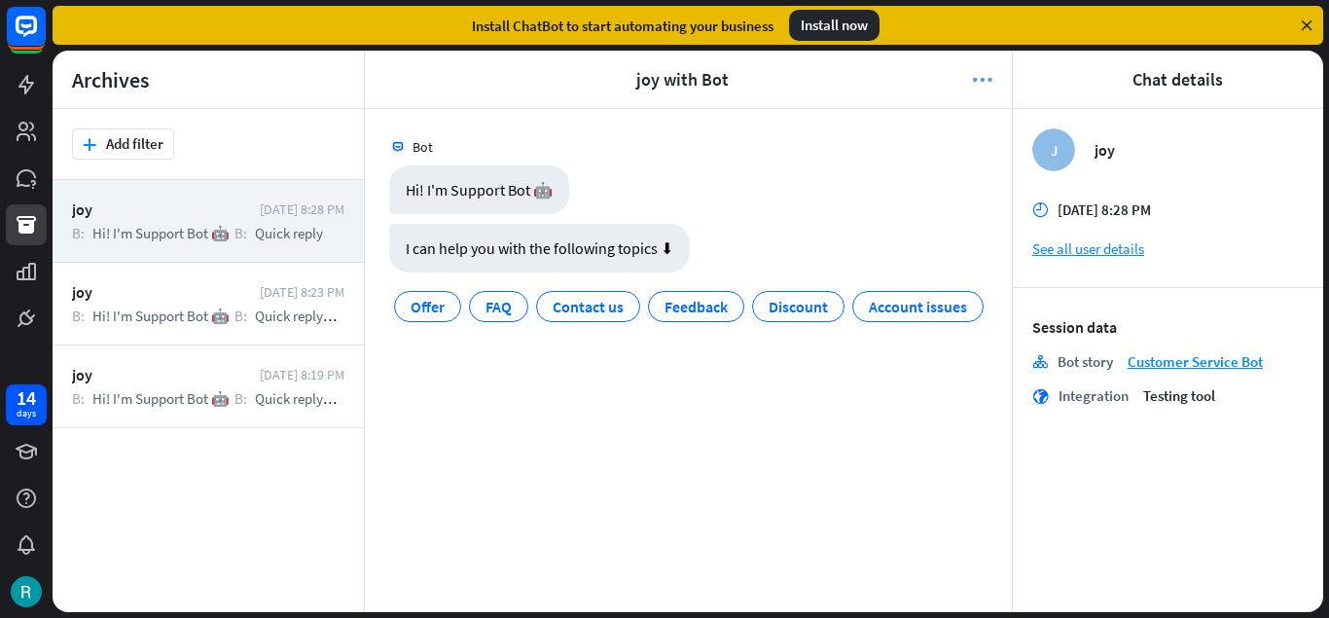
click at [984, 77] on icon "more_horiz" at bounding box center [982, 79] width 20 height 19
click at [1308, 18] on icon at bounding box center [1307, 26] width 18 height 18
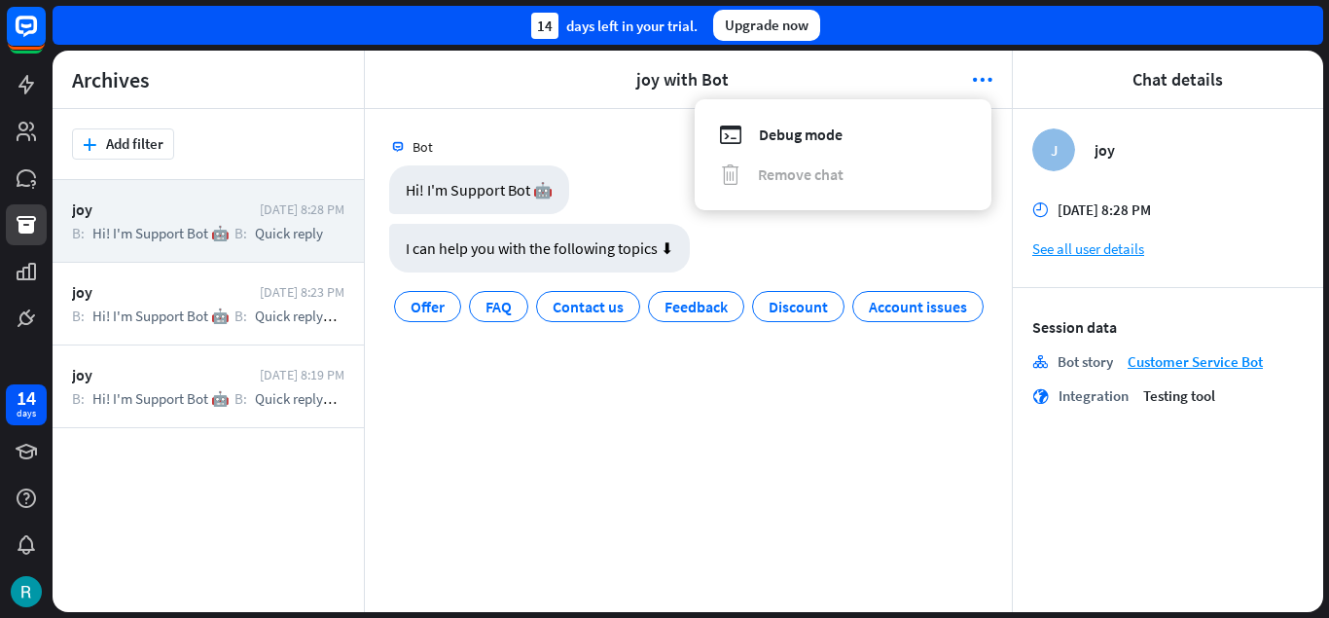
click at [390, 118] on div "Bot Hi! I'm Support Bot 🤖 [DATE] 8:28 PM I can help you with the following topi…" at bounding box center [688, 360] width 647 height 503
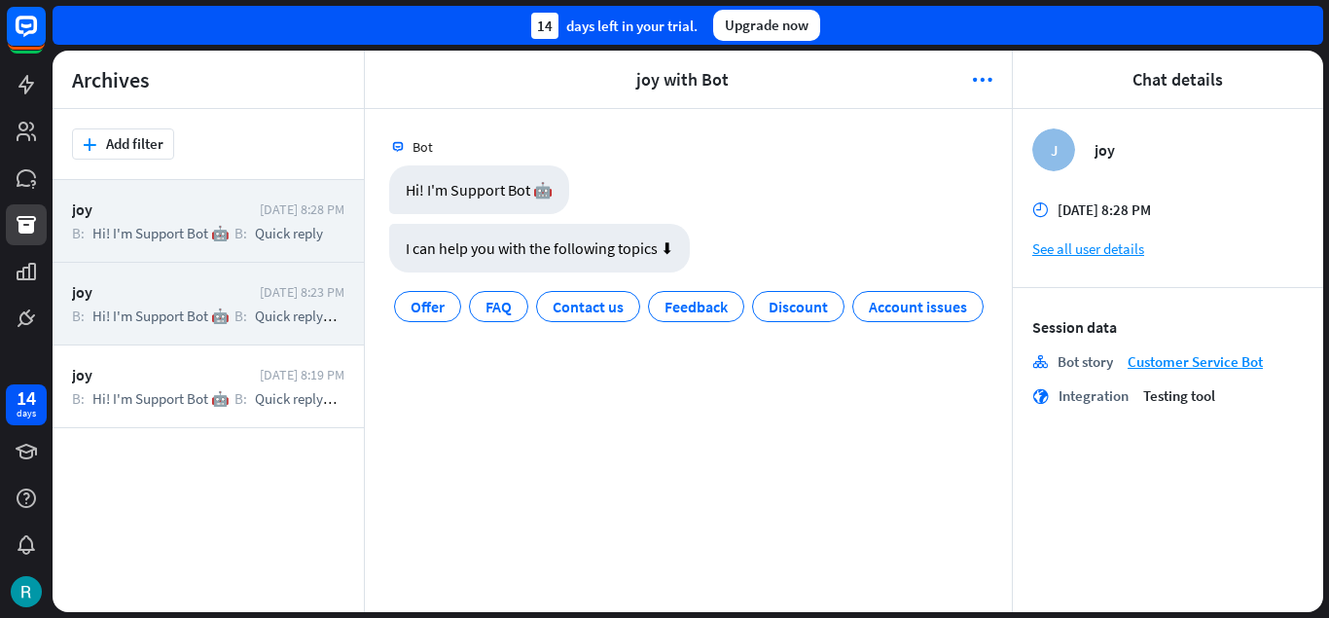
click at [274, 306] on div "joy [DATE] 8:23 PM B: Hi! I'm Support Bot 🤖 B: Quick reply U: Account issues B:…" at bounding box center [208, 304] width 311 height 83
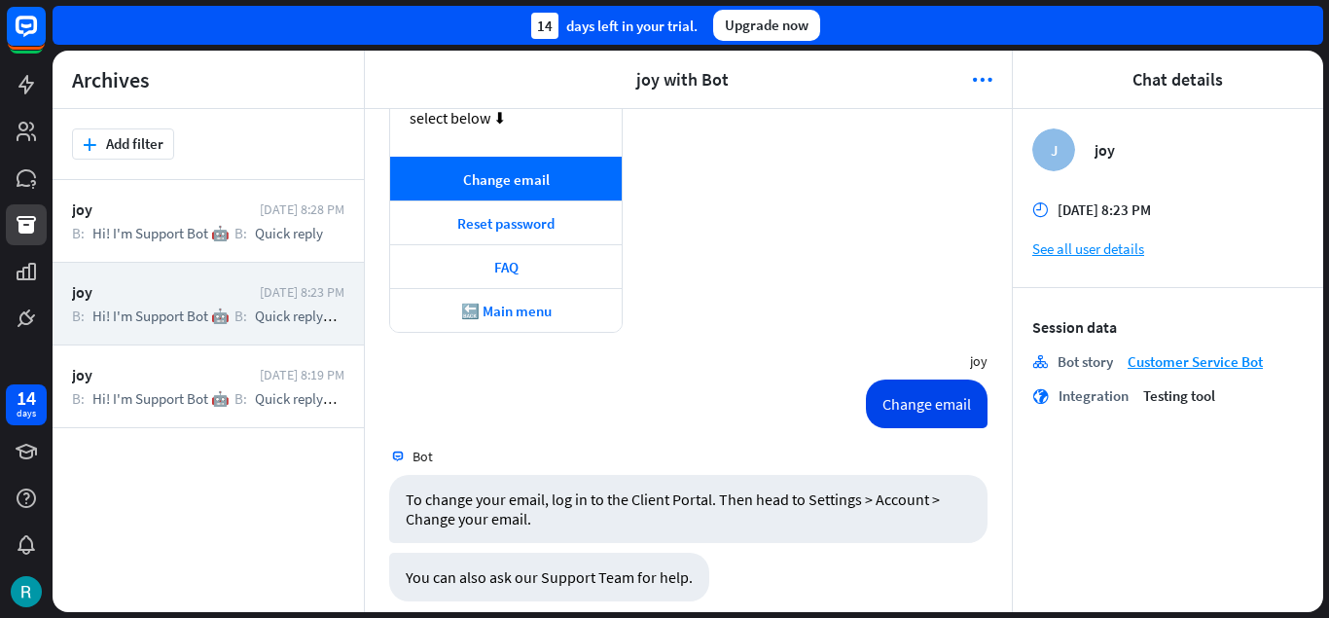
scroll to position [884, 0]
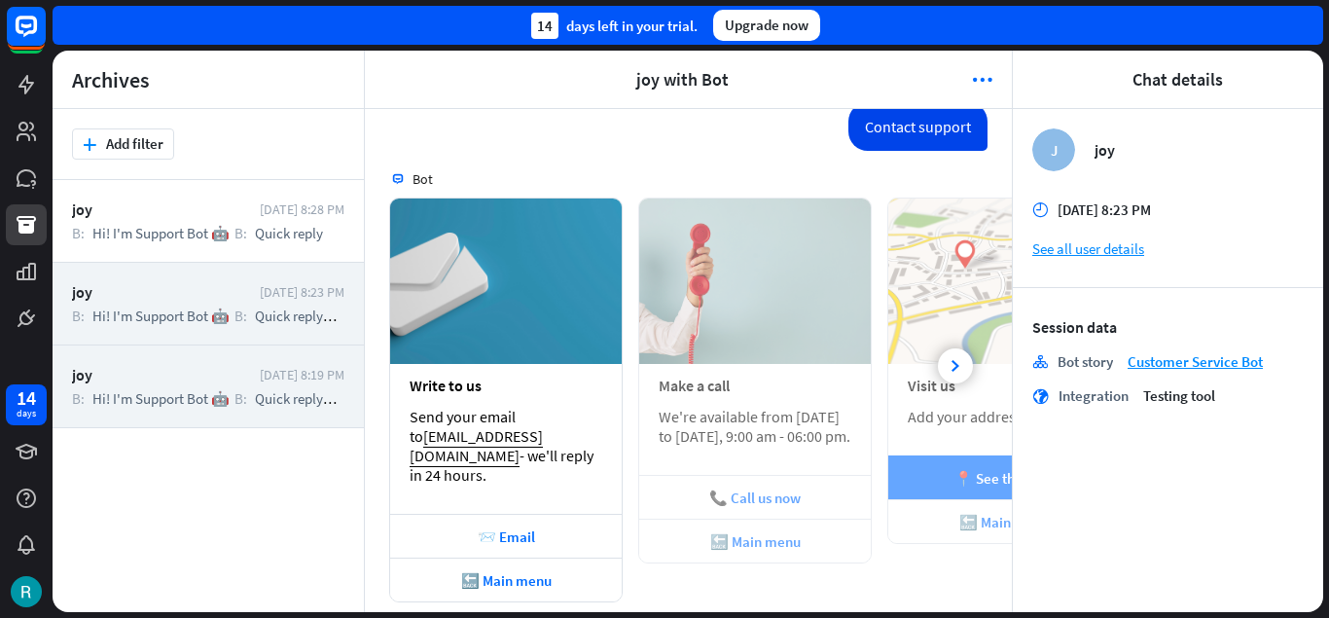
click at [193, 382] on div "joy" at bounding box center [161, 374] width 178 height 19
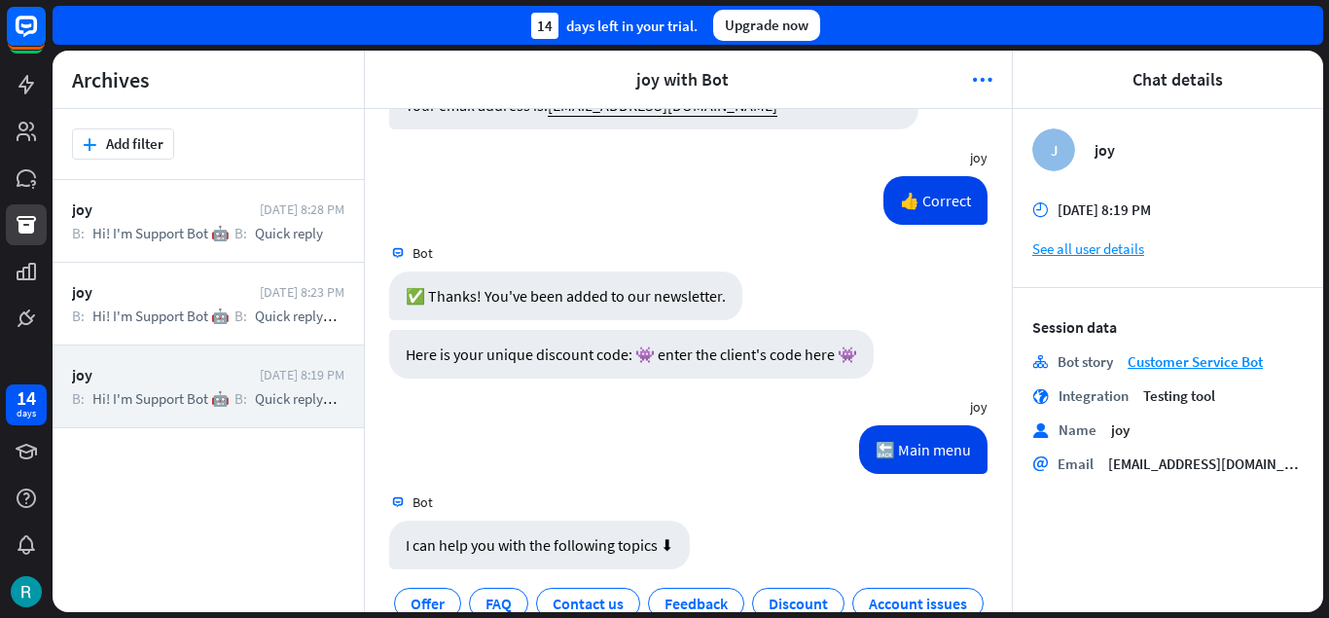
scroll to position [2465, 0]
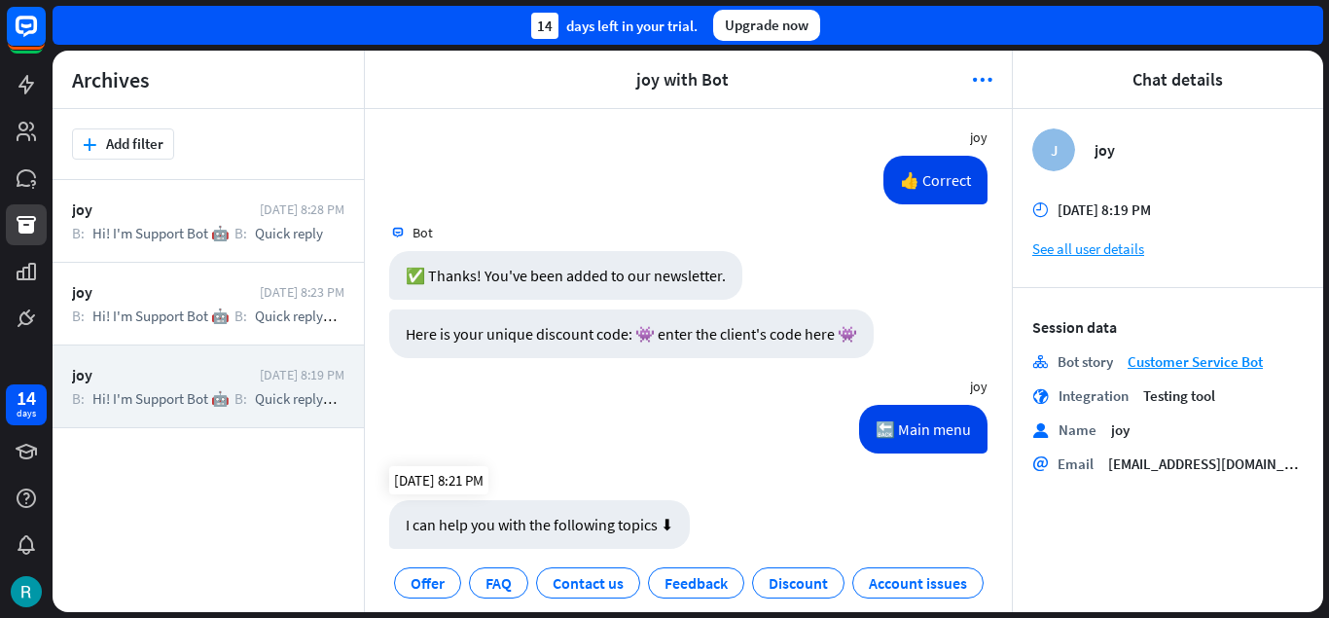
click at [578, 508] on div "I can help you with the following topics ⬇" at bounding box center [539, 524] width 301 height 49
click at [1157, 436] on div "[EMAIL_ADDRESS][DOMAIN_NAME]" at bounding box center [1211, 429] width 216 height 29
click at [545, 182] on div "👍 Correct [DATE] 8:21 PM" at bounding box center [688, 185] width 647 height 58
click at [992, 84] on header "arrowhead_left joy with Bot more_horiz arrowhead_right" at bounding box center [688, 80] width 647 height 58
click at [986, 76] on icon "more_horiz" at bounding box center [982, 79] width 20 height 19
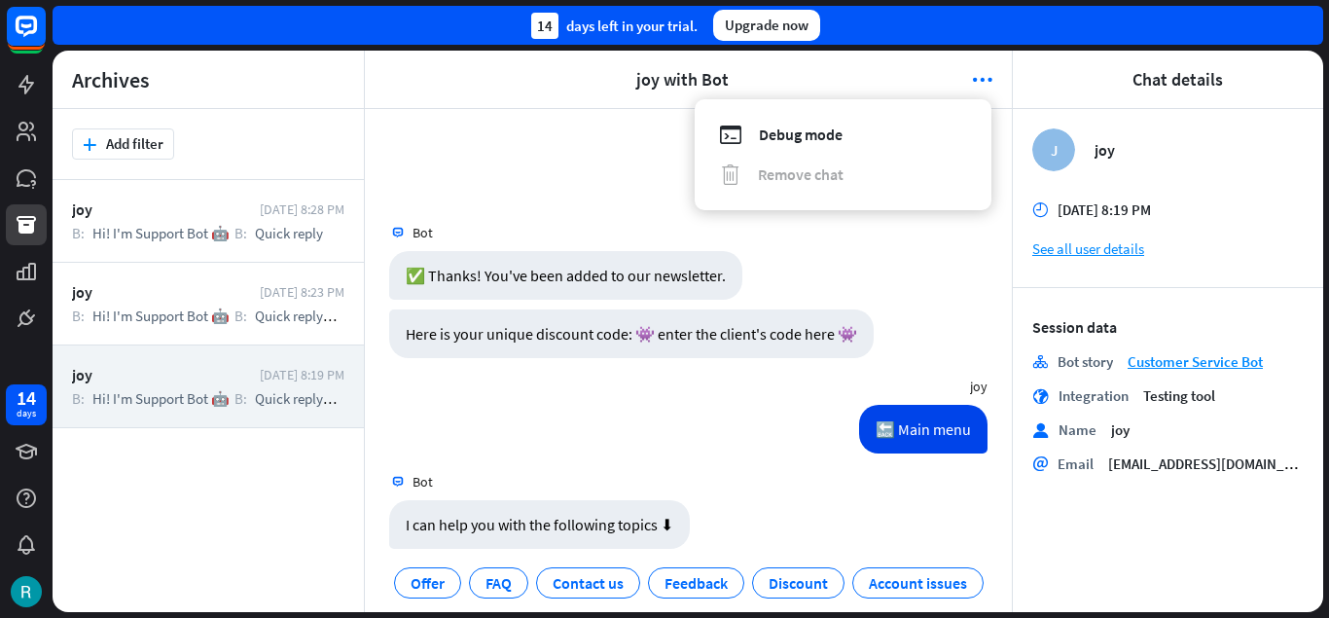
click at [593, 156] on div "👍 Correct [DATE] 8:21 PM" at bounding box center [688, 185] width 647 height 58
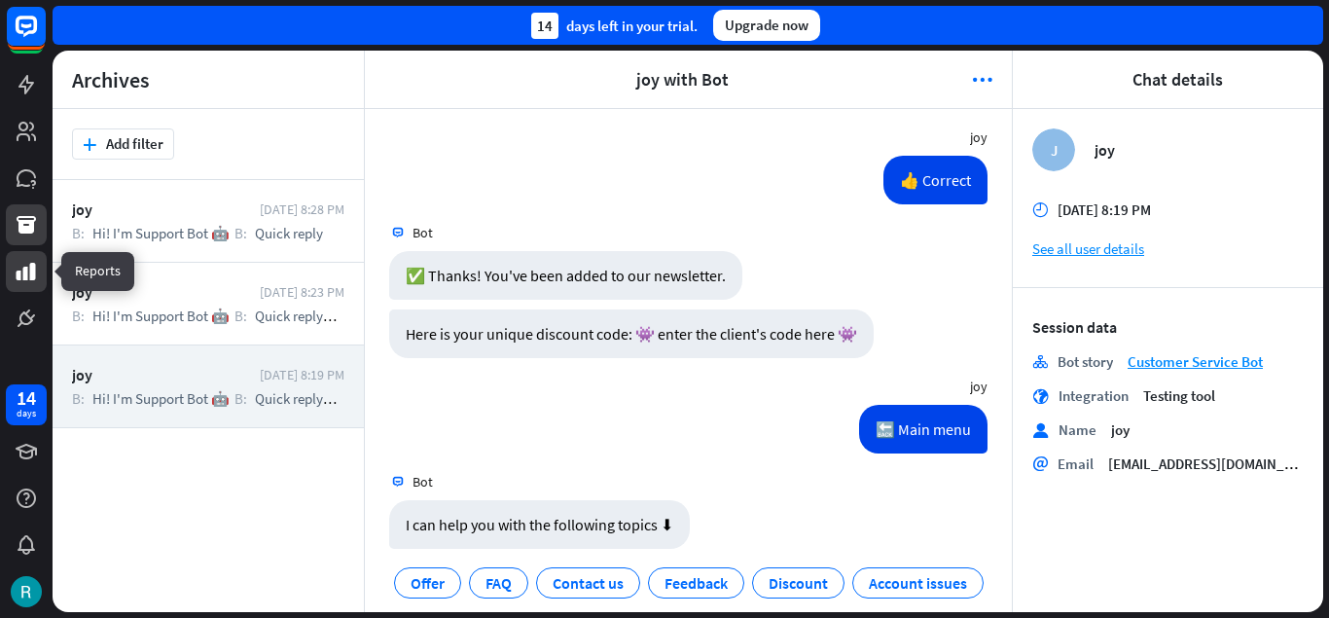
click at [25, 272] on icon at bounding box center [26, 272] width 19 height 18
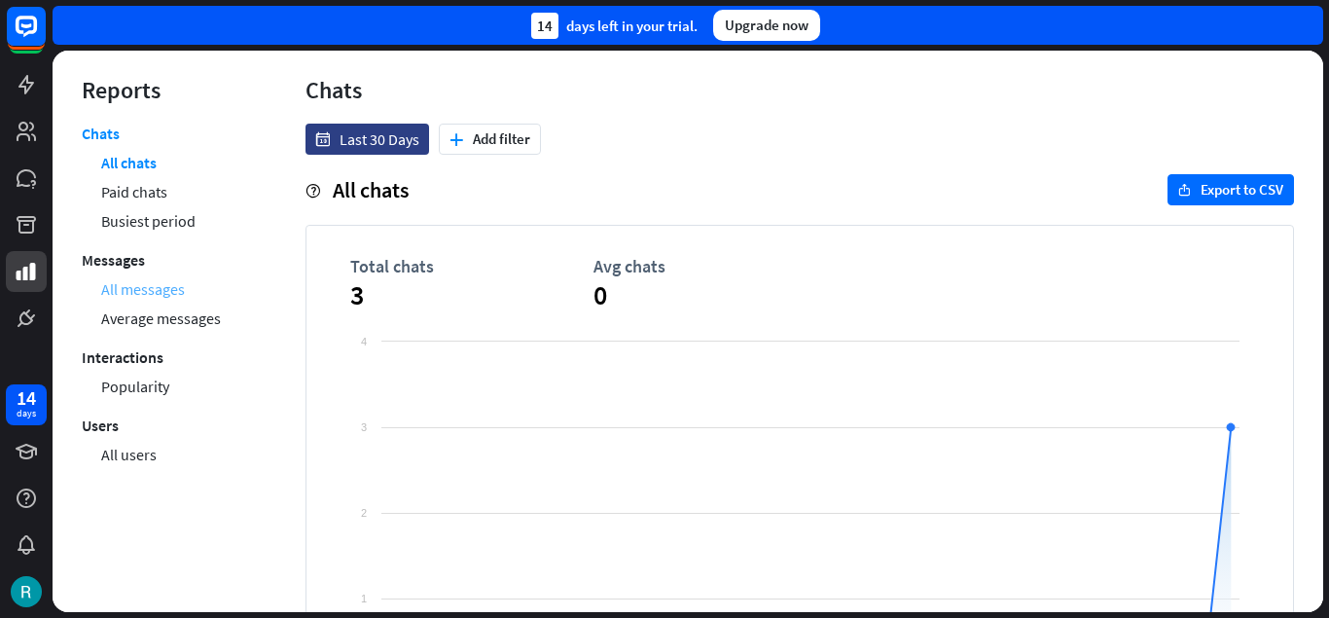
click at [153, 291] on link "All messages" at bounding box center [143, 288] width 84 height 29
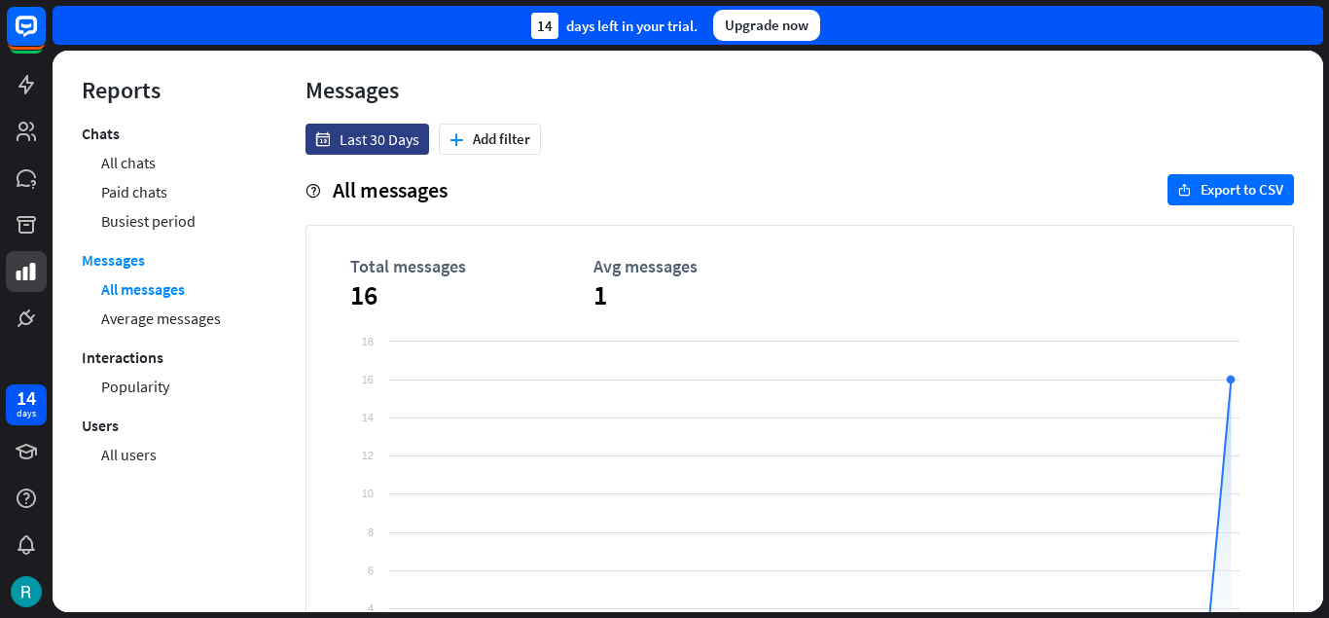
click at [173, 324] on link "Average messages" at bounding box center [161, 318] width 120 height 29
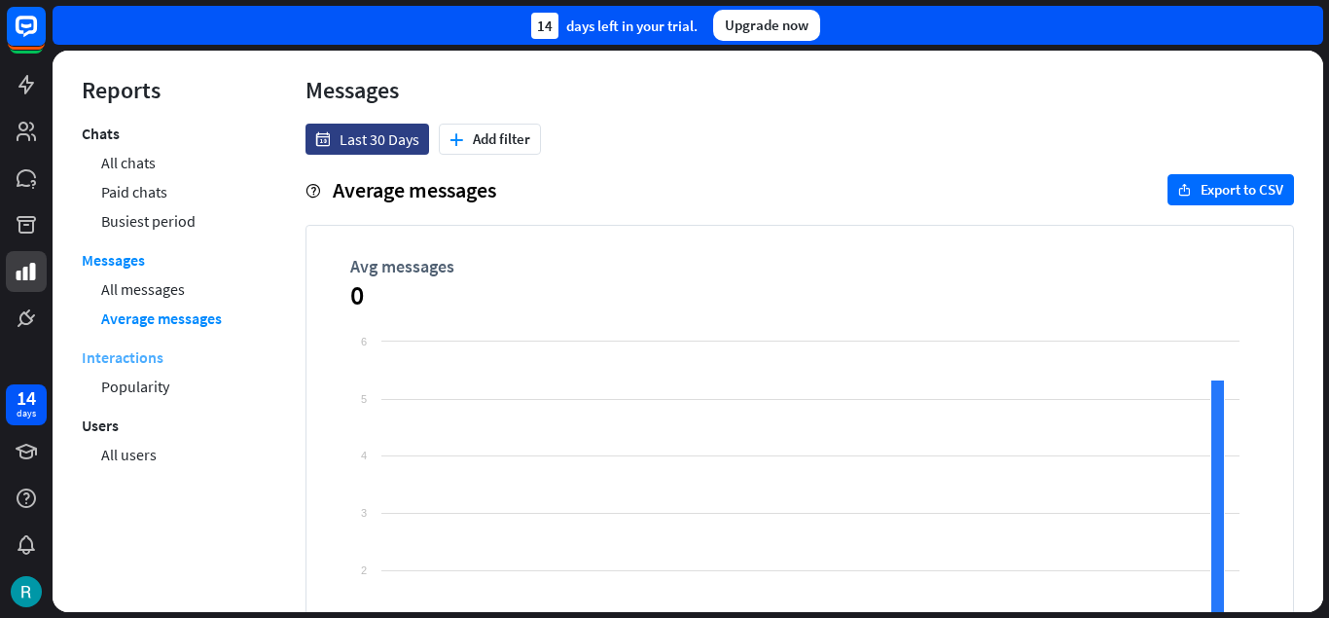
click at [137, 363] on link "Interactions" at bounding box center [123, 356] width 82 height 29
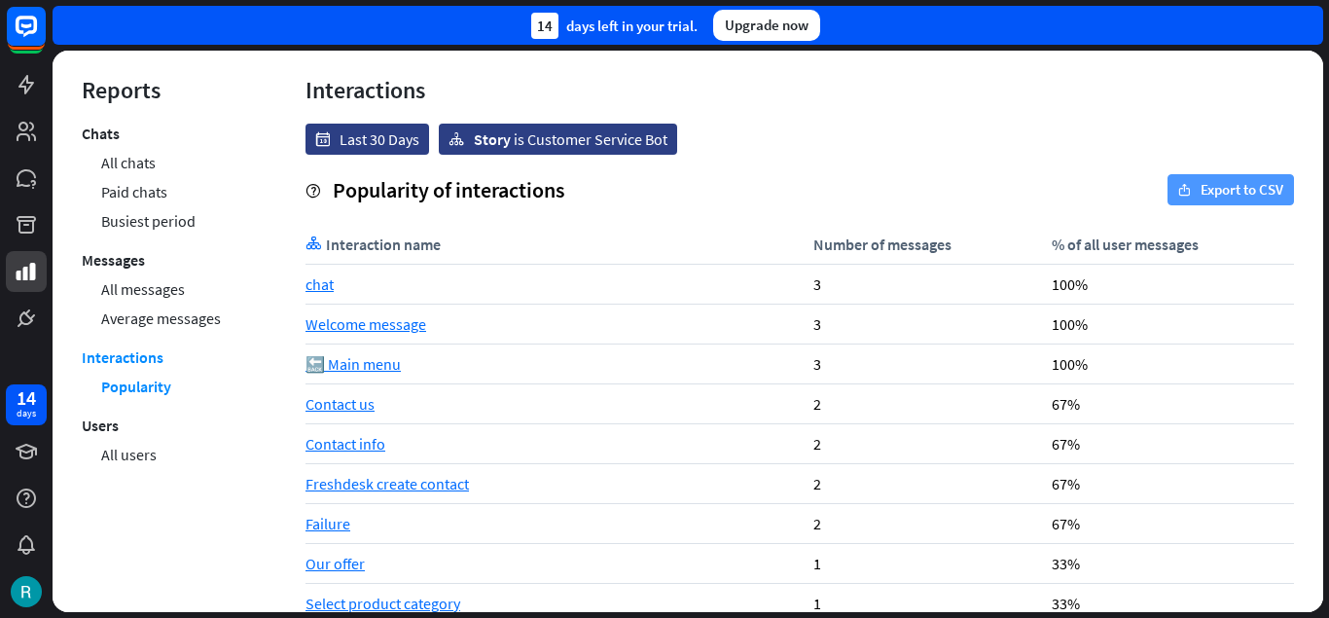
click at [1245, 188] on button "export Export to CSV" at bounding box center [1231, 189] width 126 height 31
click at [826, 203] on div "help Popularity of interactions export Export to CSV" at bounding box center [800, 189] width 989 height 31
click at [120, 458] on link "All users" at bounding box center [128, 454] width 55 height 29
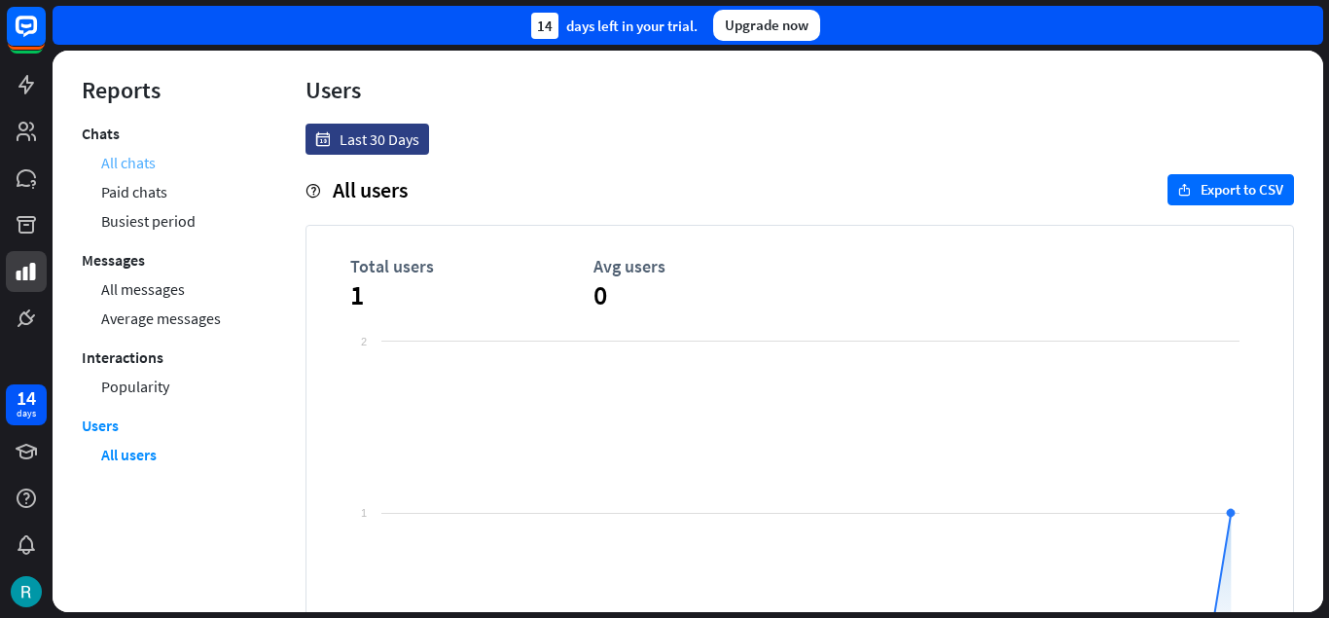
click at [142, 160] on link "All chats" at bounding box center [128, 162] width 54 height 29
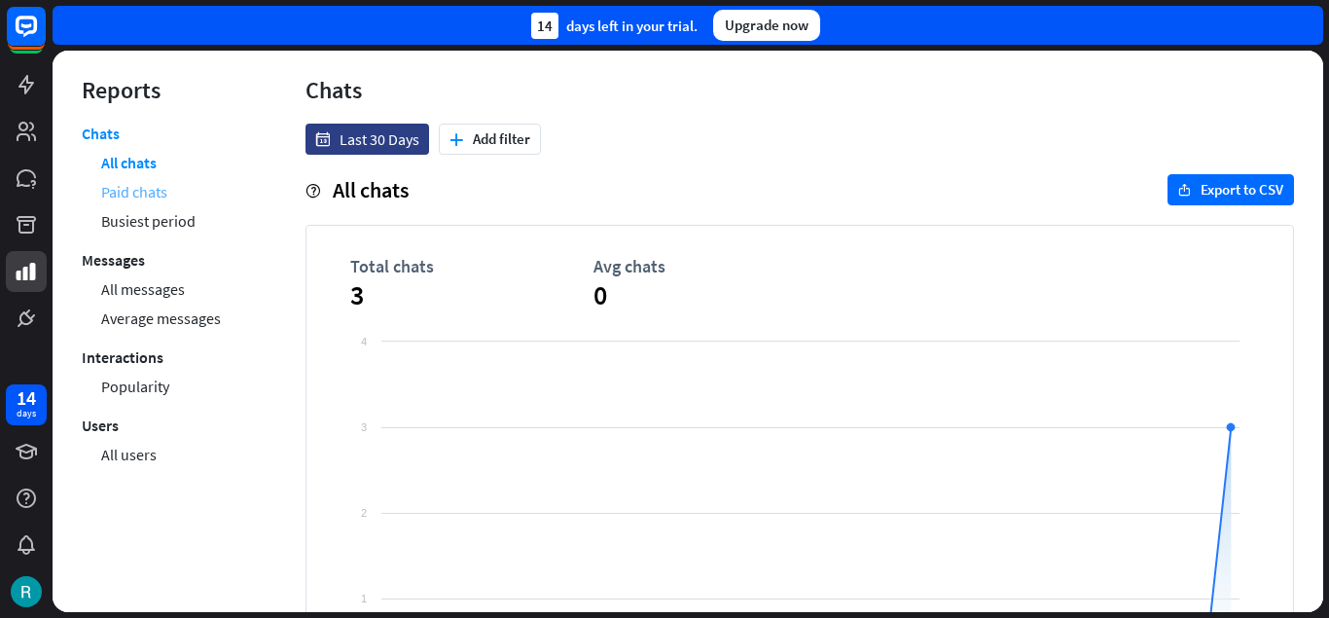
click at [150, 200] on link "Paid chats" at bounding box center [134, 191] width 66 height 29
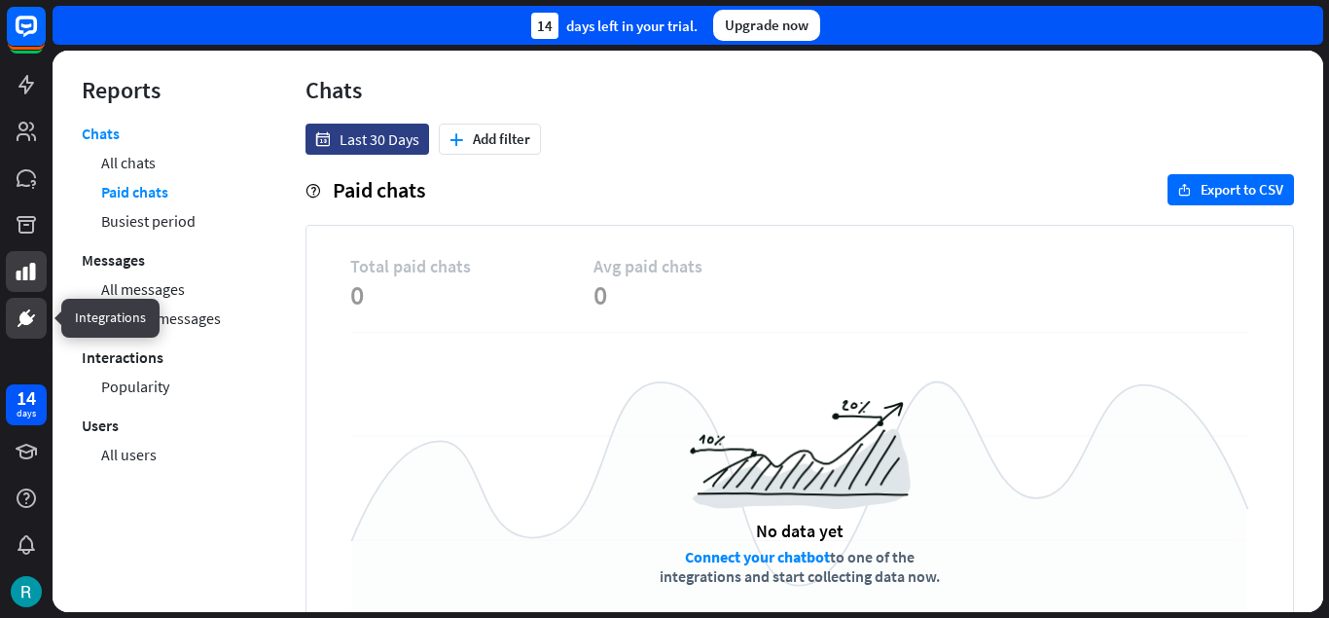
click at [20, 323] on icon at bounding box center [21, 324] width 6 height 5
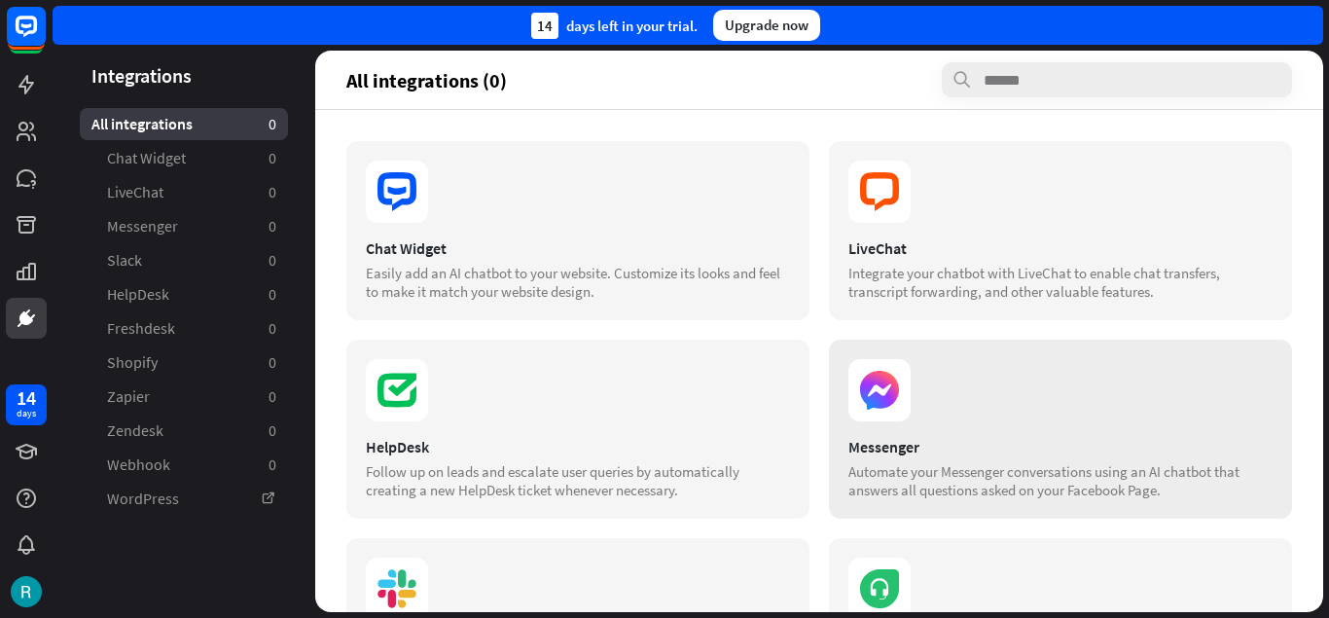
click at [937, 401] on section at bounding box center [1060, 390] width 424 height 62
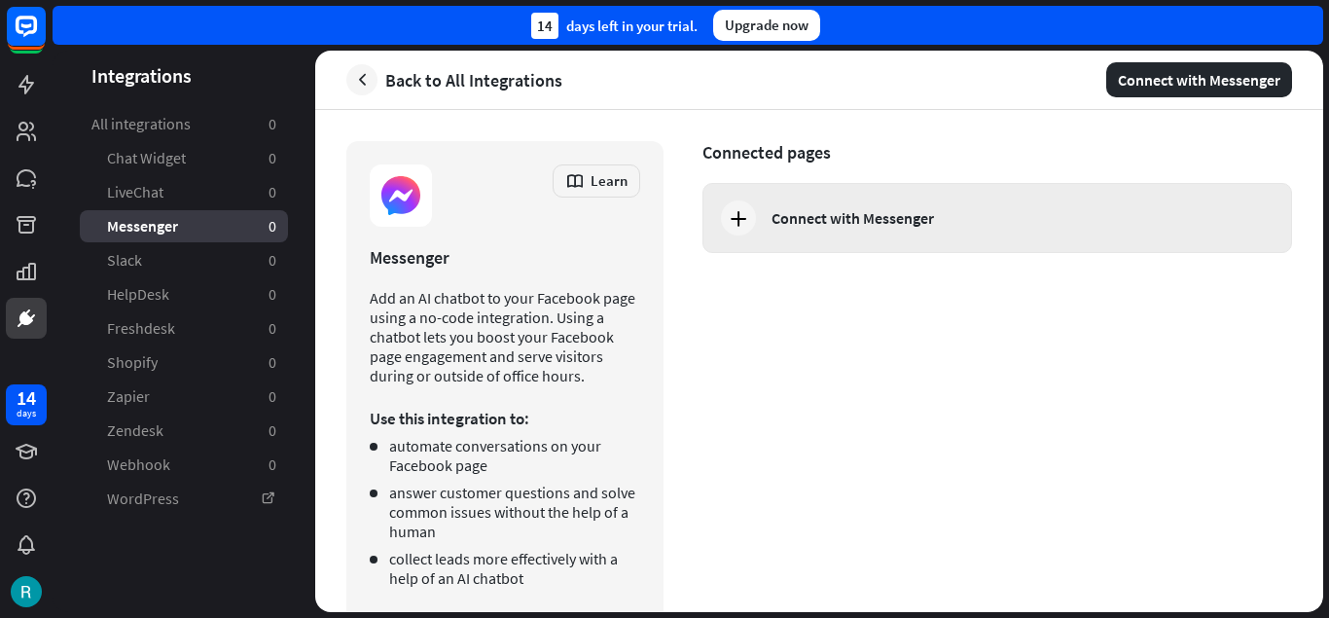
click at [863, 224] on div "Connect with Messenger" at bounding box center [853, 217] width 162 height 19
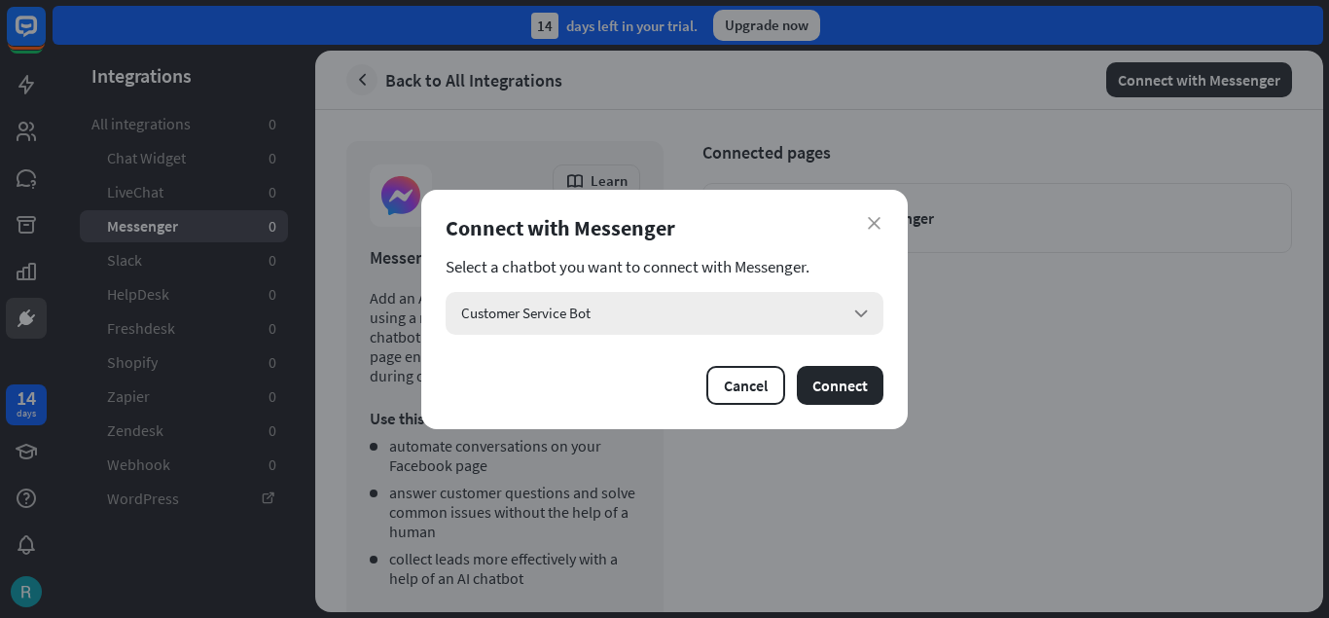
click at [616, 317] on div "Customer Service Bot arrow_down" at bounding box center [665, 313] width 438 height 43
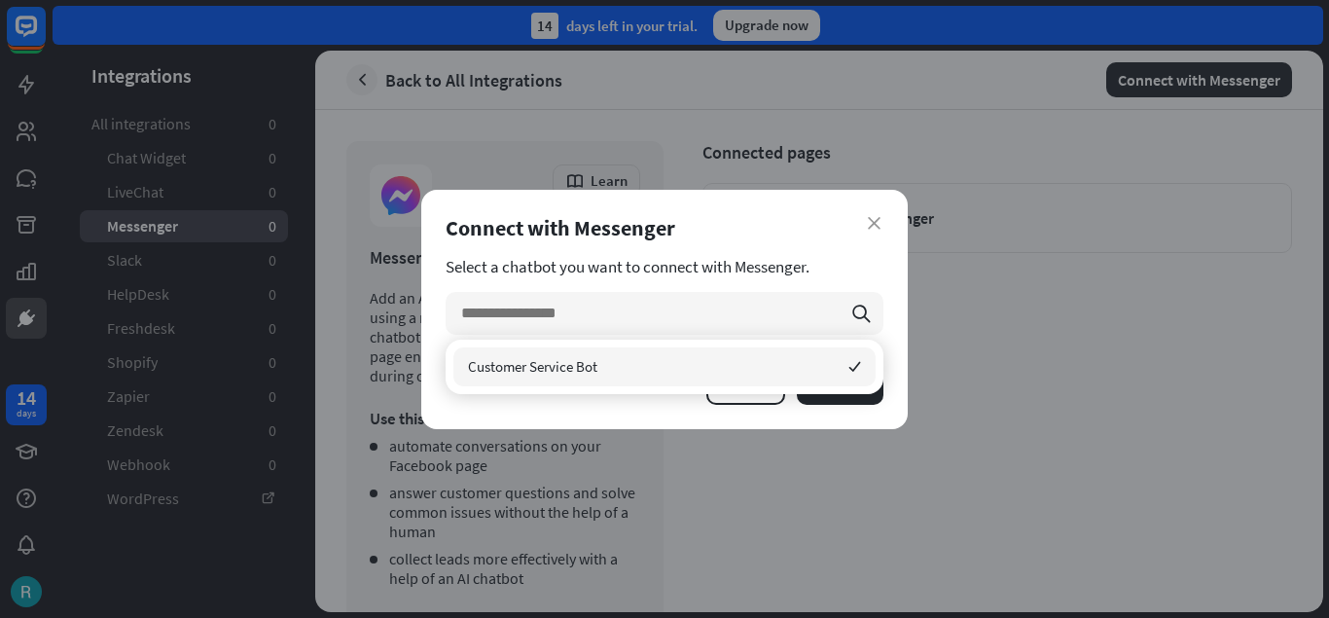
click at [649, 363] on div "Customer Service Bot checked" at bounding box center [664, 366] width 422 height 39
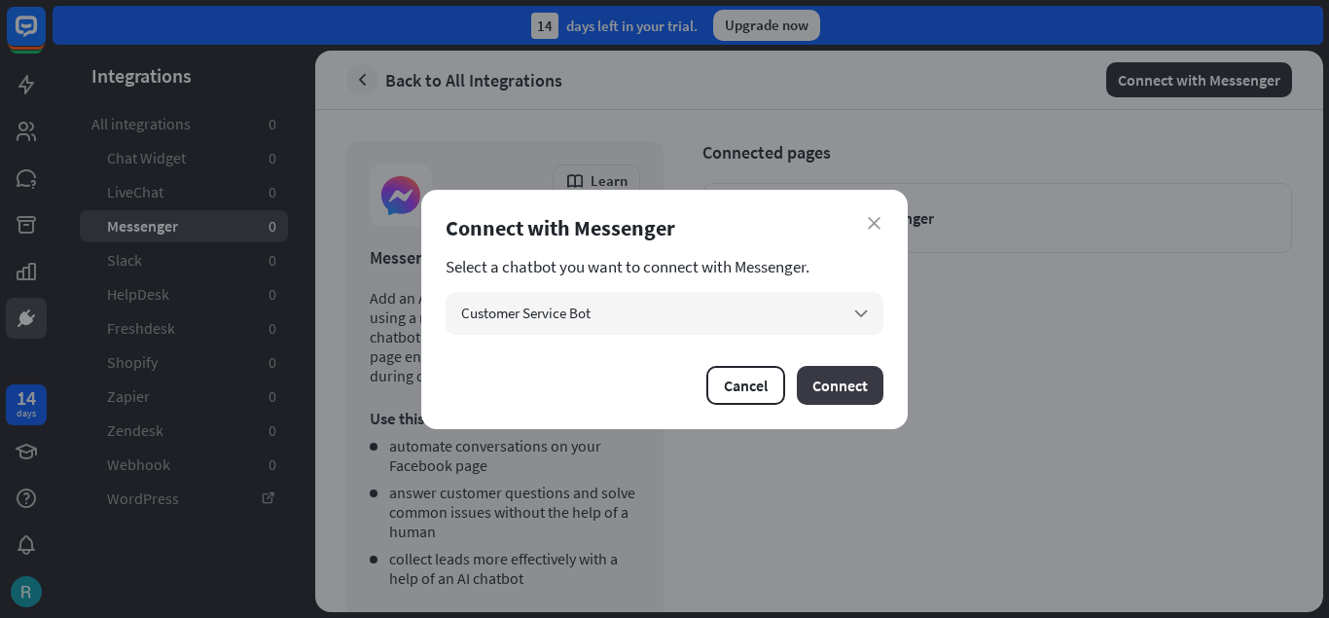
click at [846, 389] on button "Connect" at bounding box center [840, 385] width 87 height 39
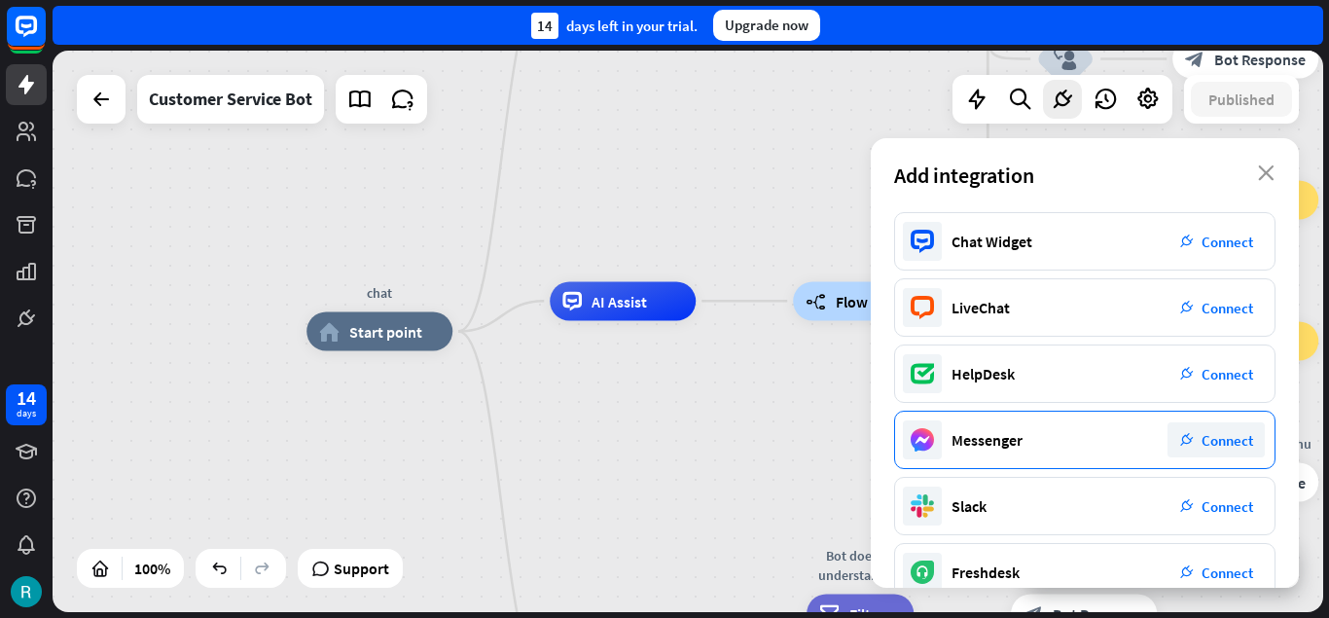
click at [1215, 447] on span "Connect" at bounding box center [1228, 440] width 52 height 18
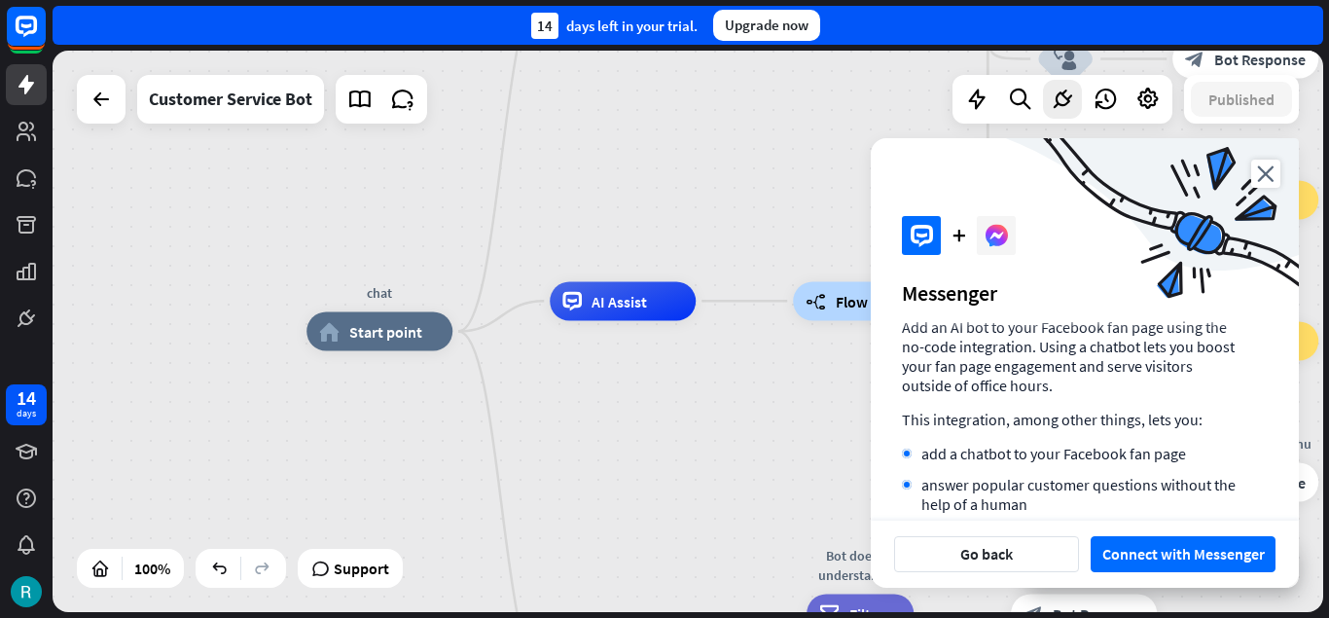
scroll to position [37, 0]
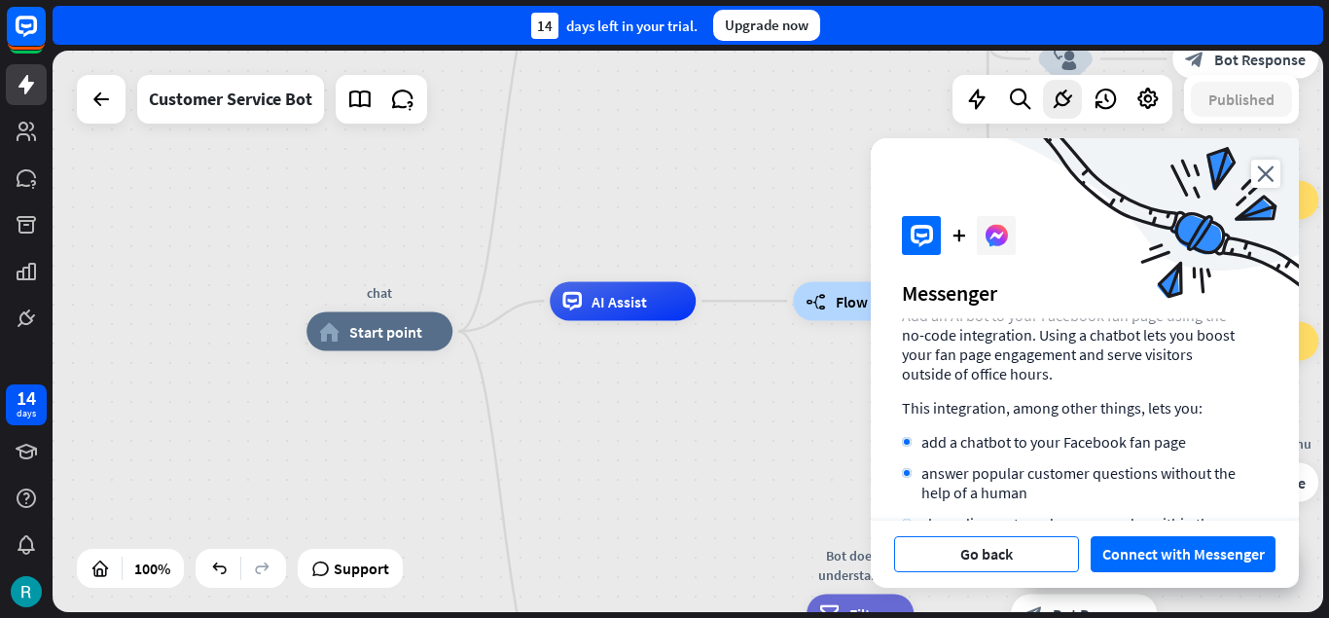
click at [1007, 545] on button "Go back" at bounding box center [986, 554] width 185 height 36
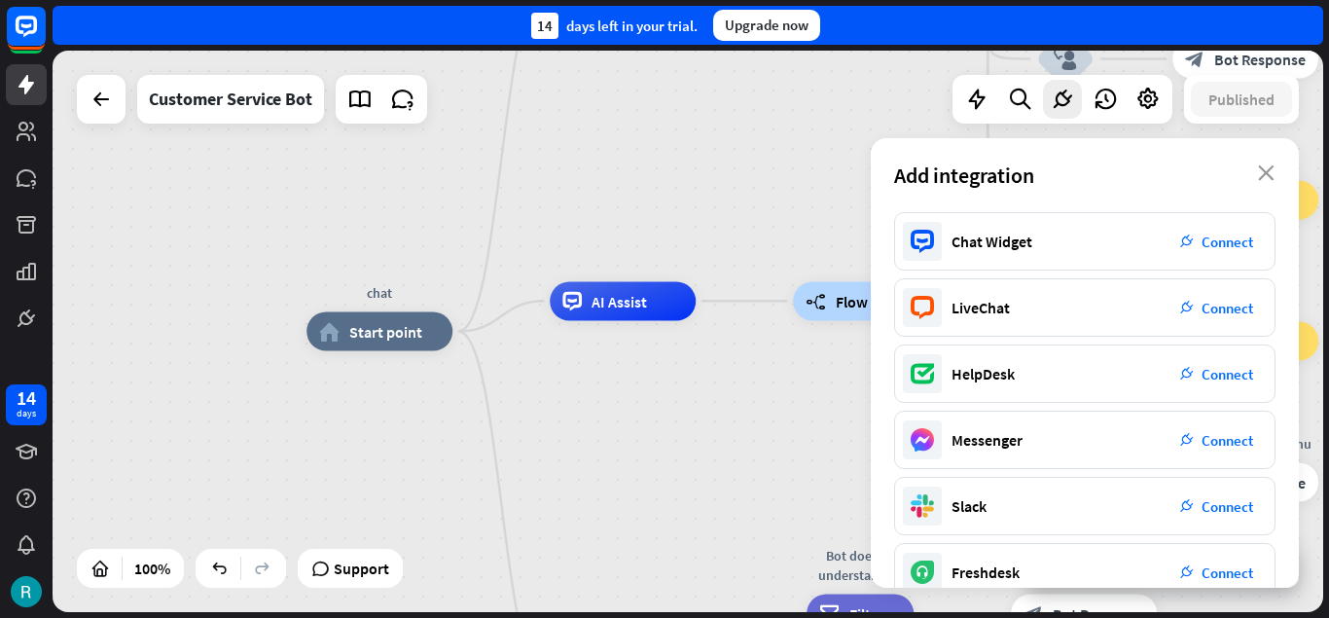
scroll to position [368, 0]
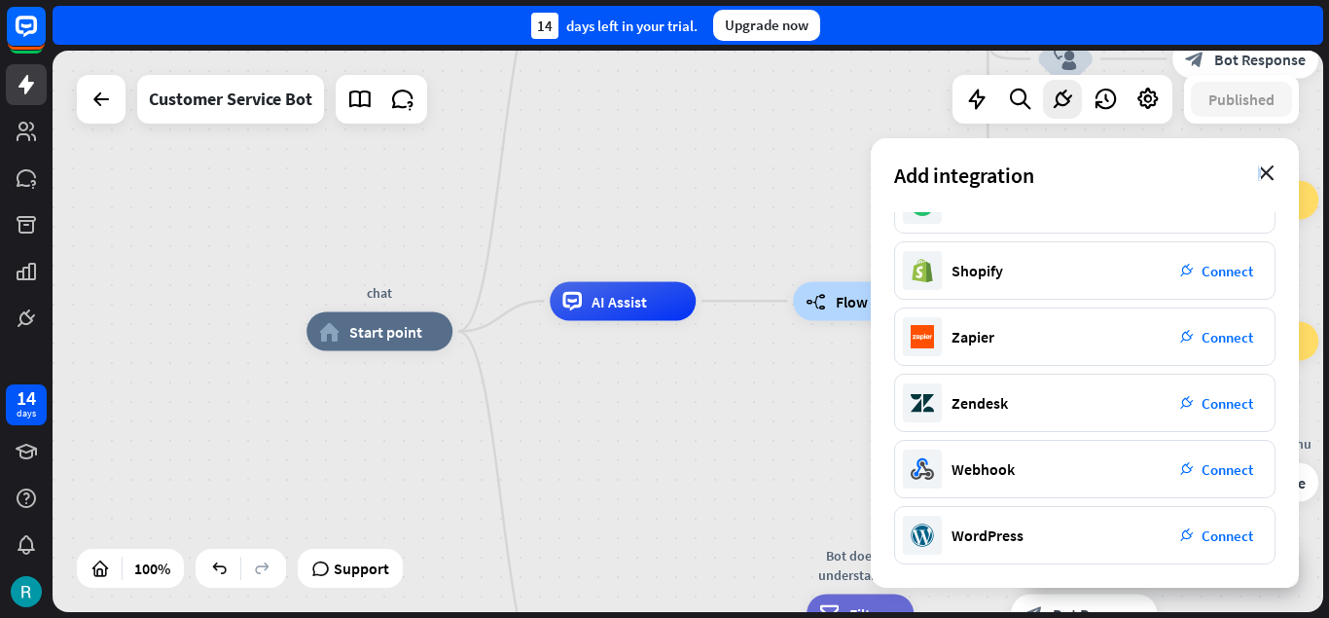
click at [1262, 174] on icon "close" at bounding box center [1266, 173] width 17 height 16
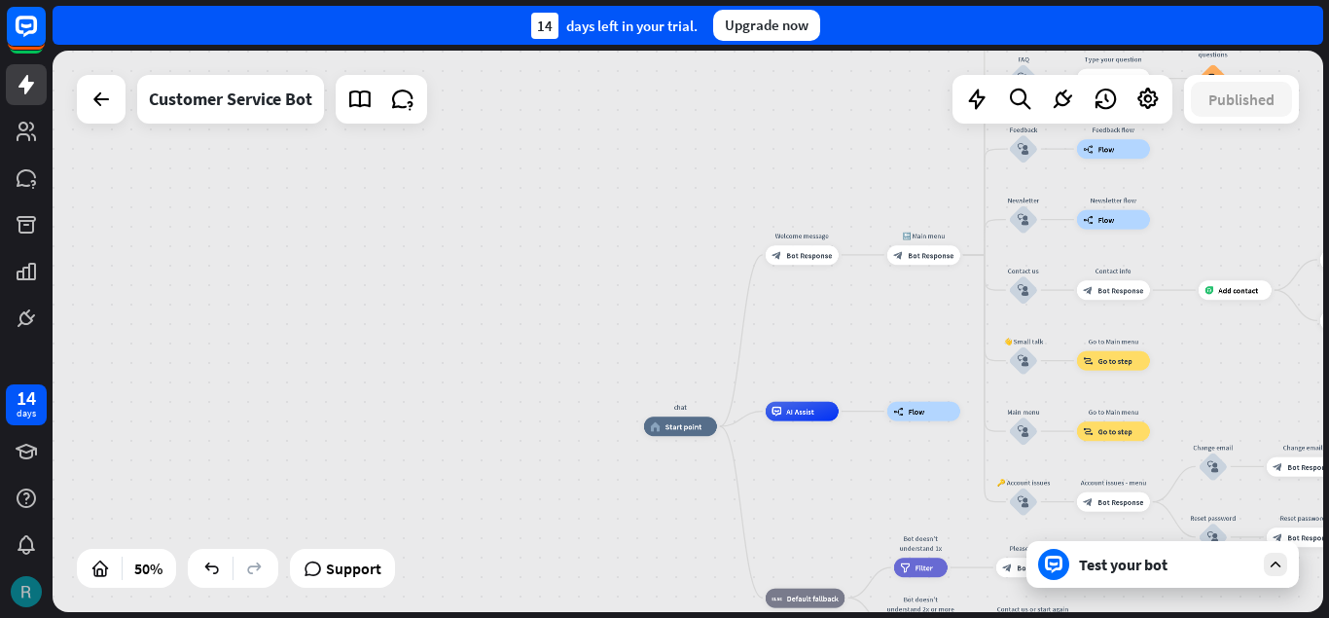
click at [27, 594] on img at bounding box center [26, 591] width 31 height 31
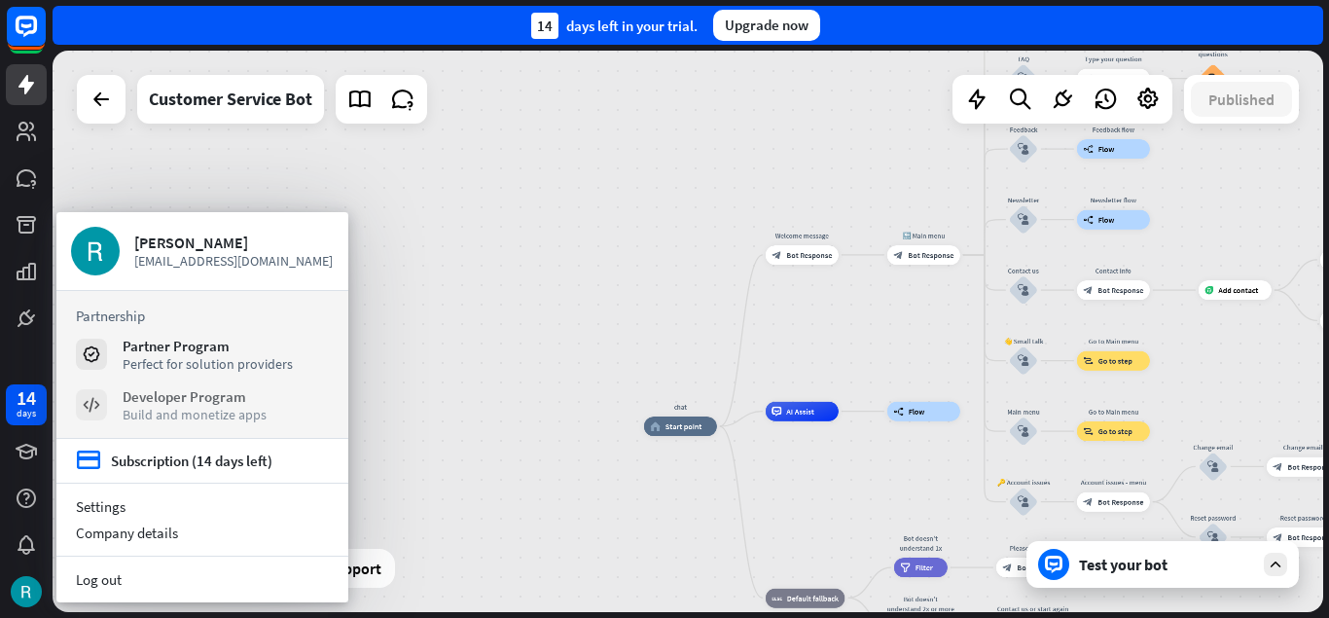
click at [224, 408] on div "Build and monetize apps" at bounding box center [195, 415] width 144 height 18
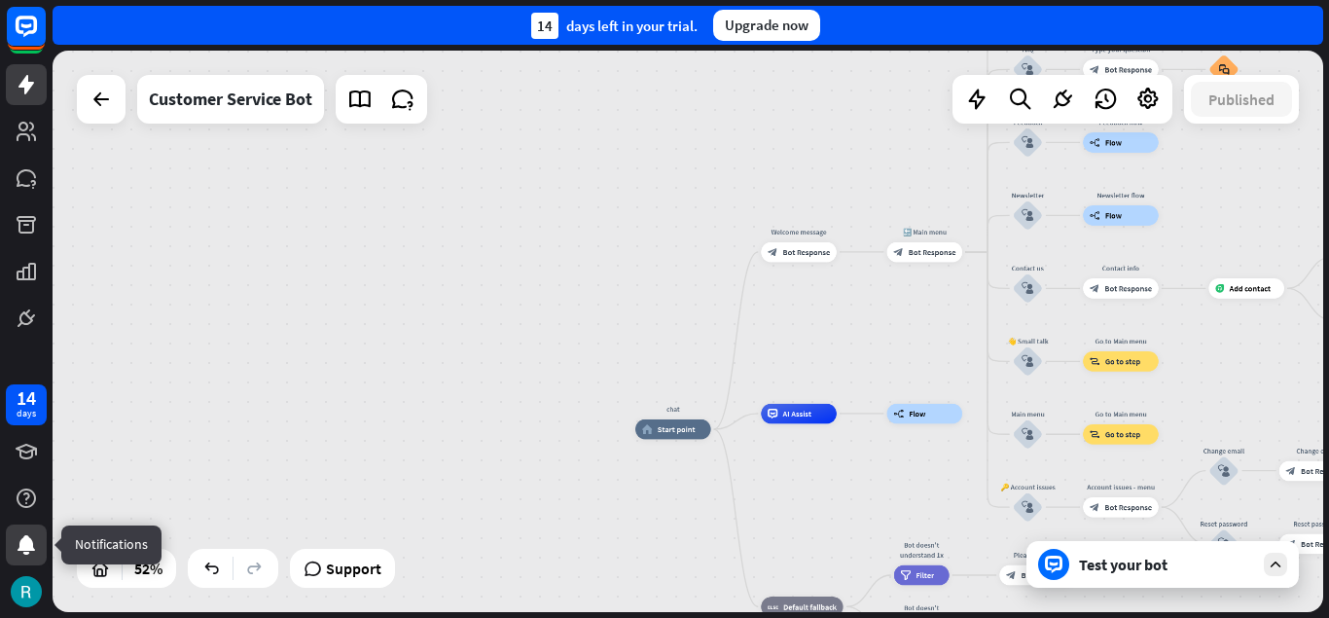
click at [27, 542] on icon at bounding box center [27, 544] width 18 height 19
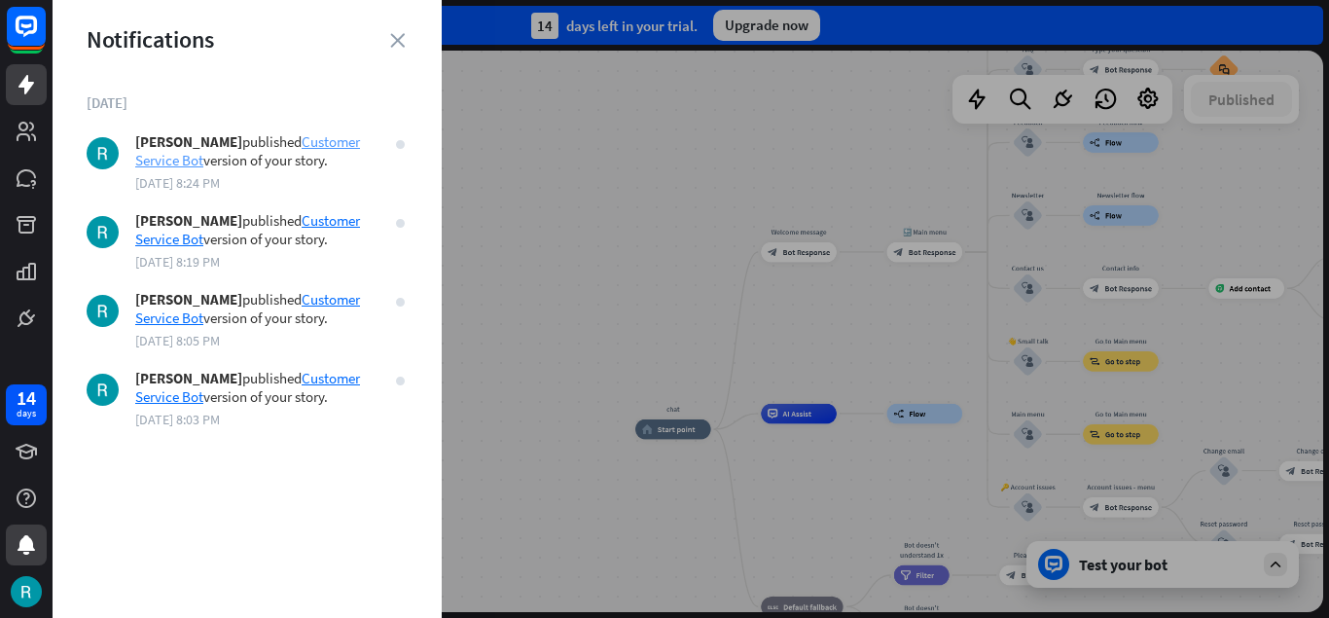
click at [210, 160] on link "Customer Service Bot" at bounding box center [247, 150] width 225 height 37
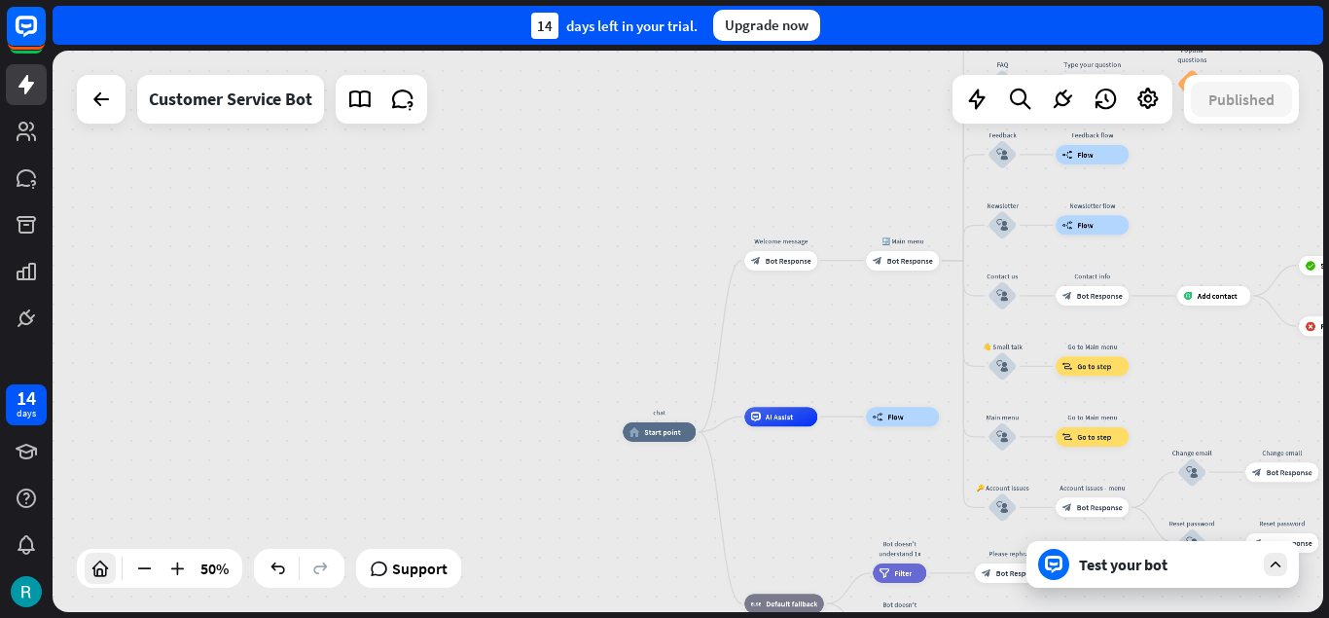
click at [99, 568] on icon at bounding box center [99, 567] width 19 height 19
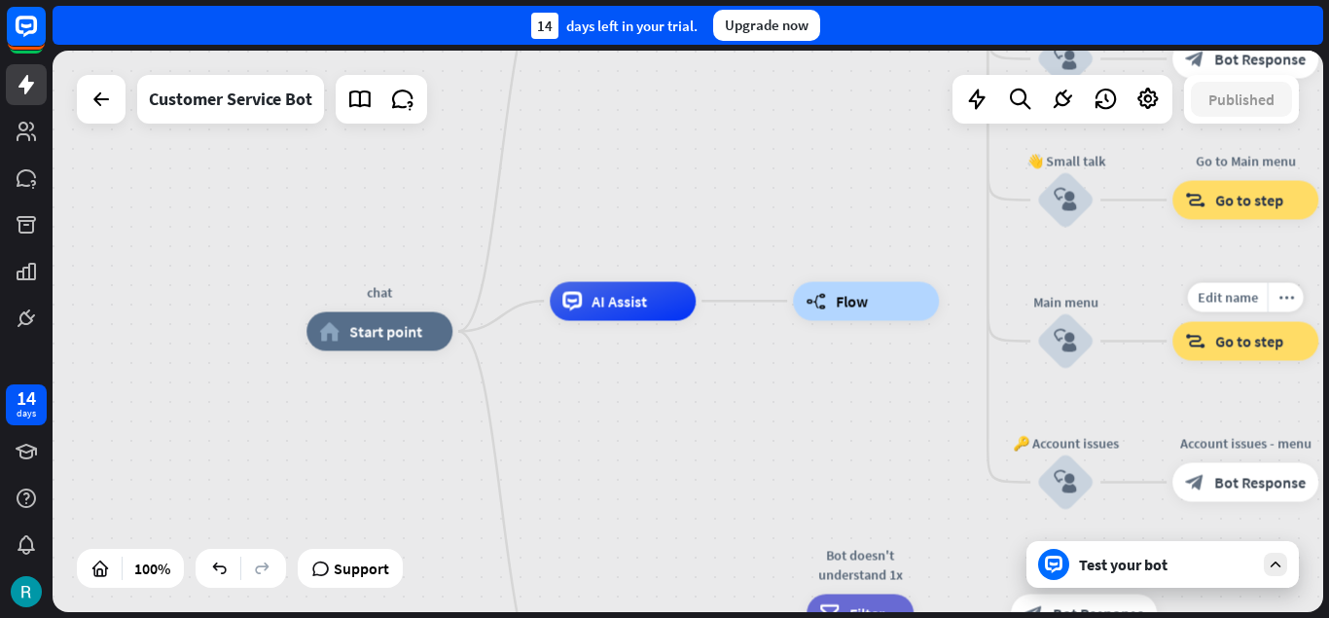
click at [1252, 344] on span "Go to step" at bounding box center [1249, 341] width 68 height 19
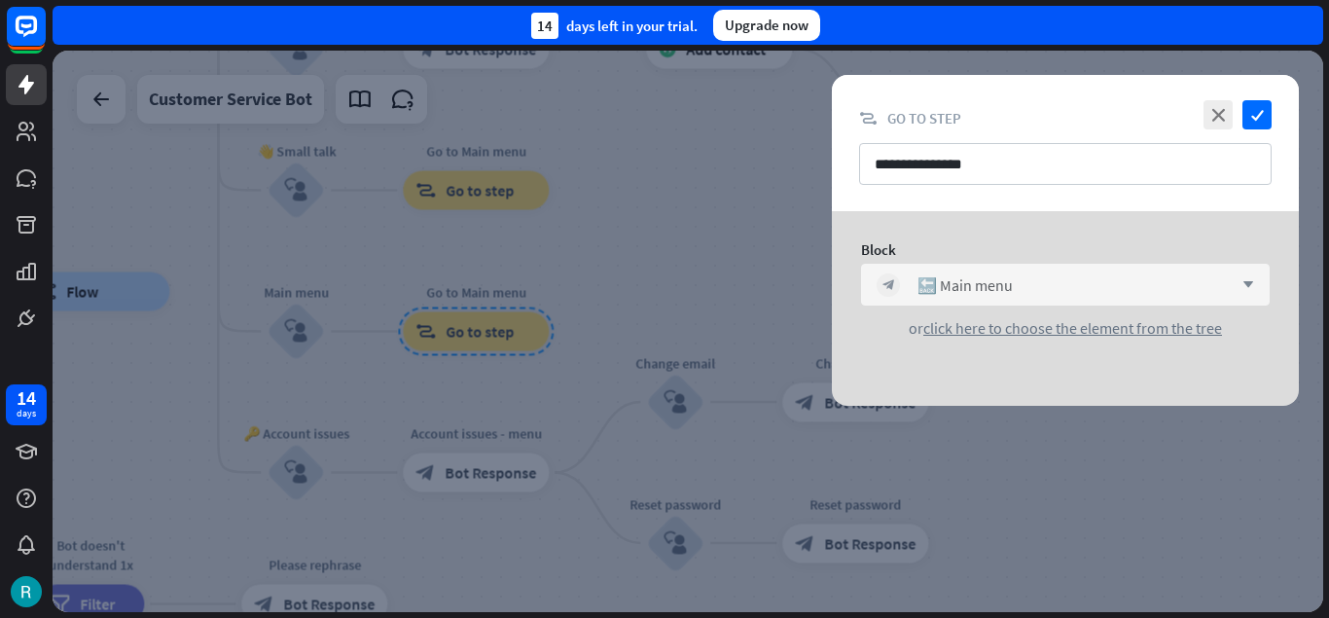
click at [1248, 278] on div "block_bot_response 🔙 Main menu arrow_down" at bounding box center [1065, 285] width 409 height 42
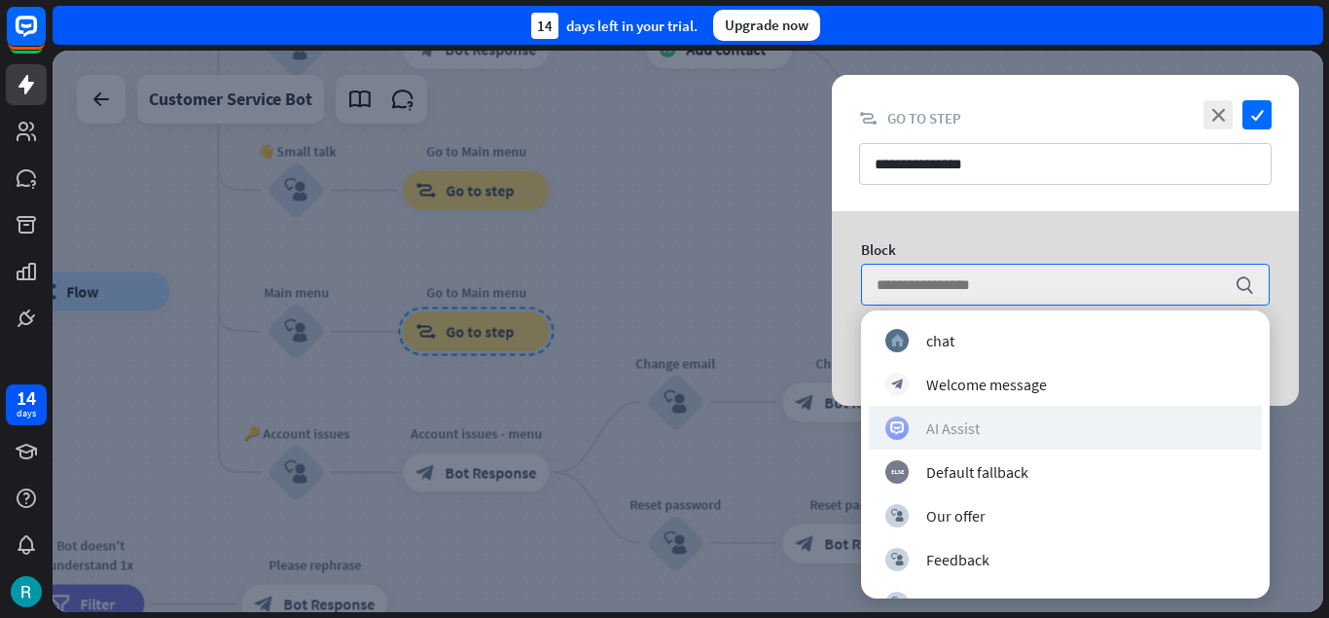
click at [1085, 431] on div "AI Assist" at bounding box center [1065, 427] width 360 height 23
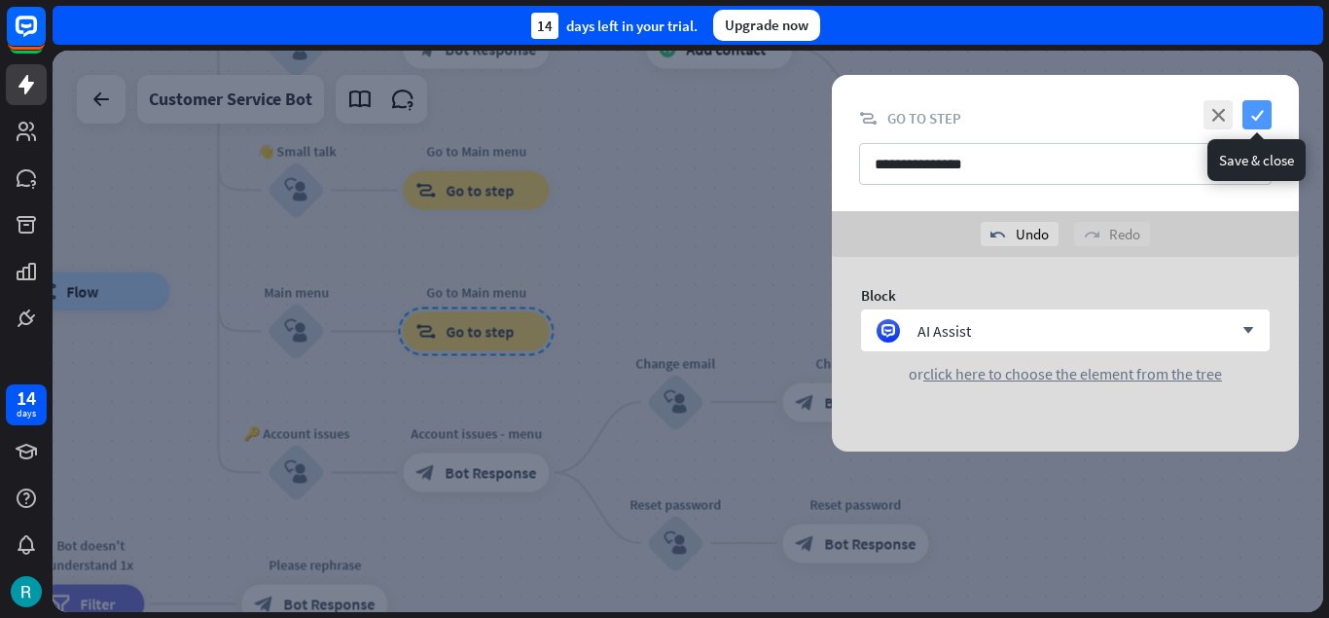
click at [1262, 115] on icon "check" at bounding box center [1256, 114] width 29 height 29
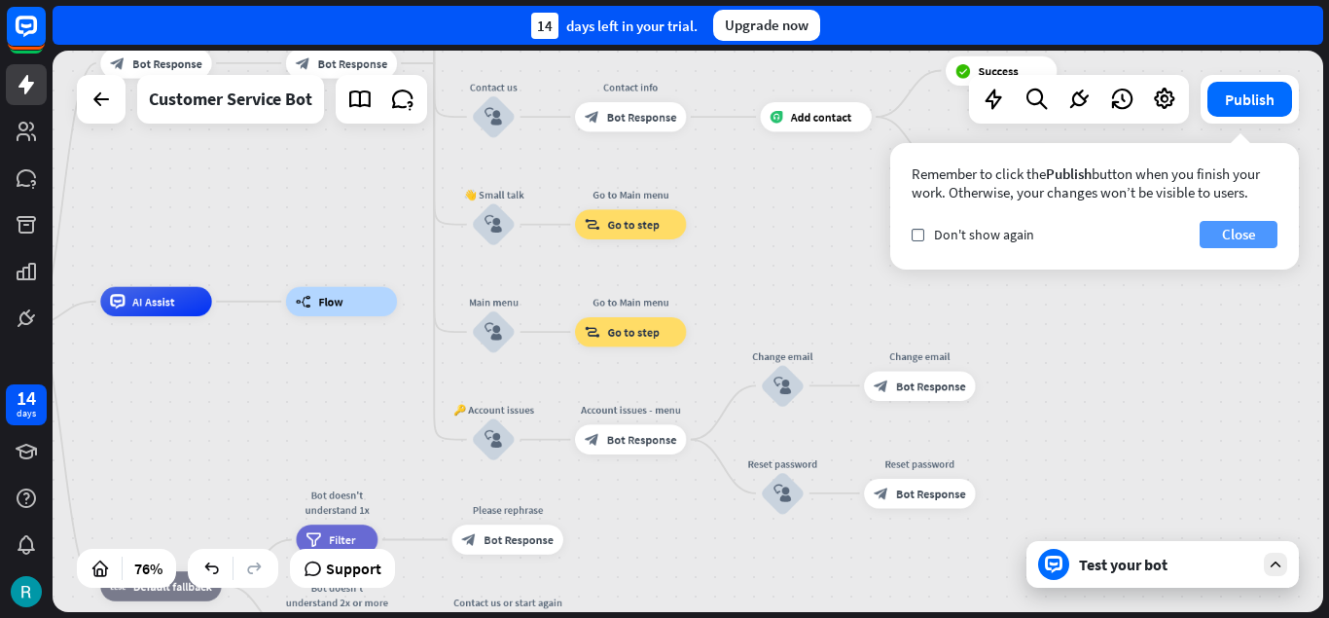
click at [1240, 230] on button "Close" at bounding box center [1239, 234] width 78 height 27
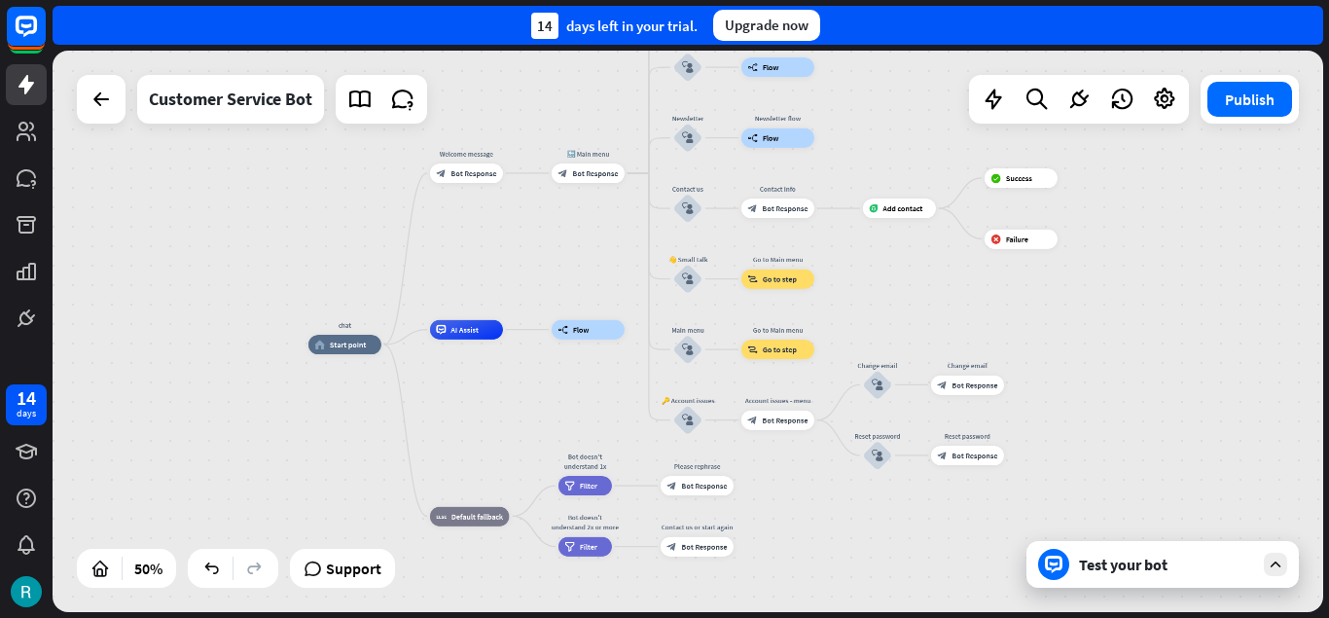
drag, startPoint x: 763, startPoint y: 525, endPoint x: 751, endPoint y: 534, distance: 14.6
click at [767, 542] on div "chat home_2 Start point Welcome message block_bot_response Bot Response 🔙 Main …" at bounding box center [625, 484] width 635 height 281
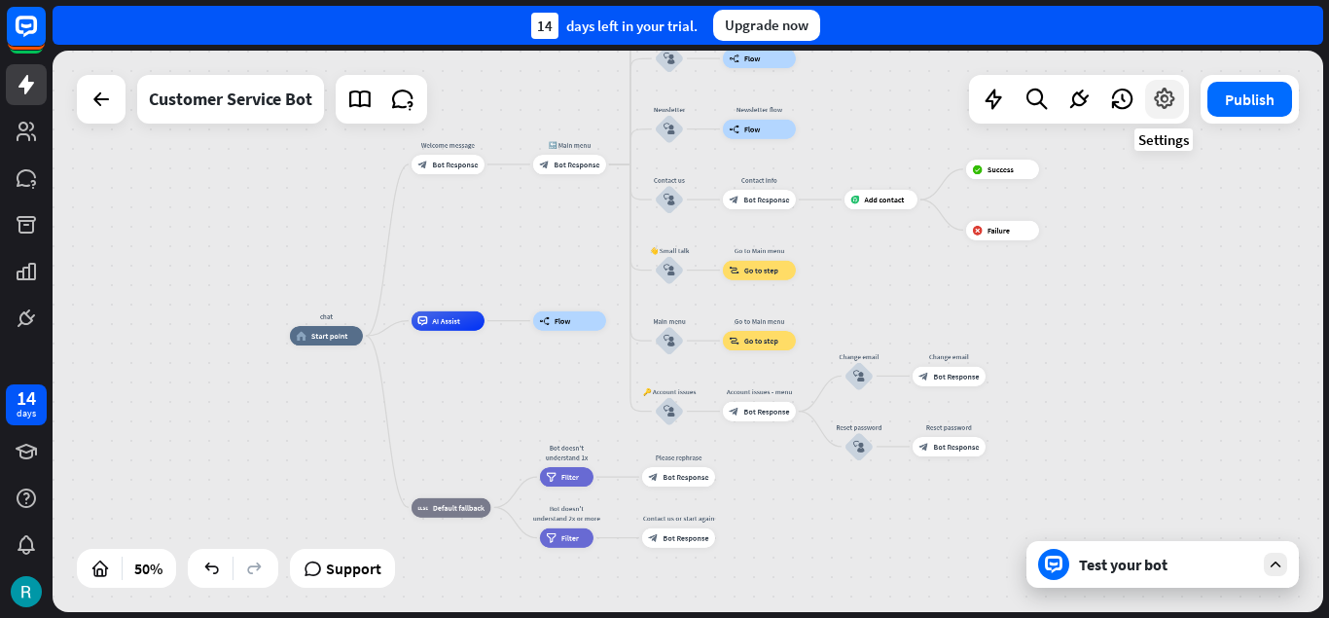
click at [1167, 89] on icon at bounding box center [1164, 99] width 25 height 25
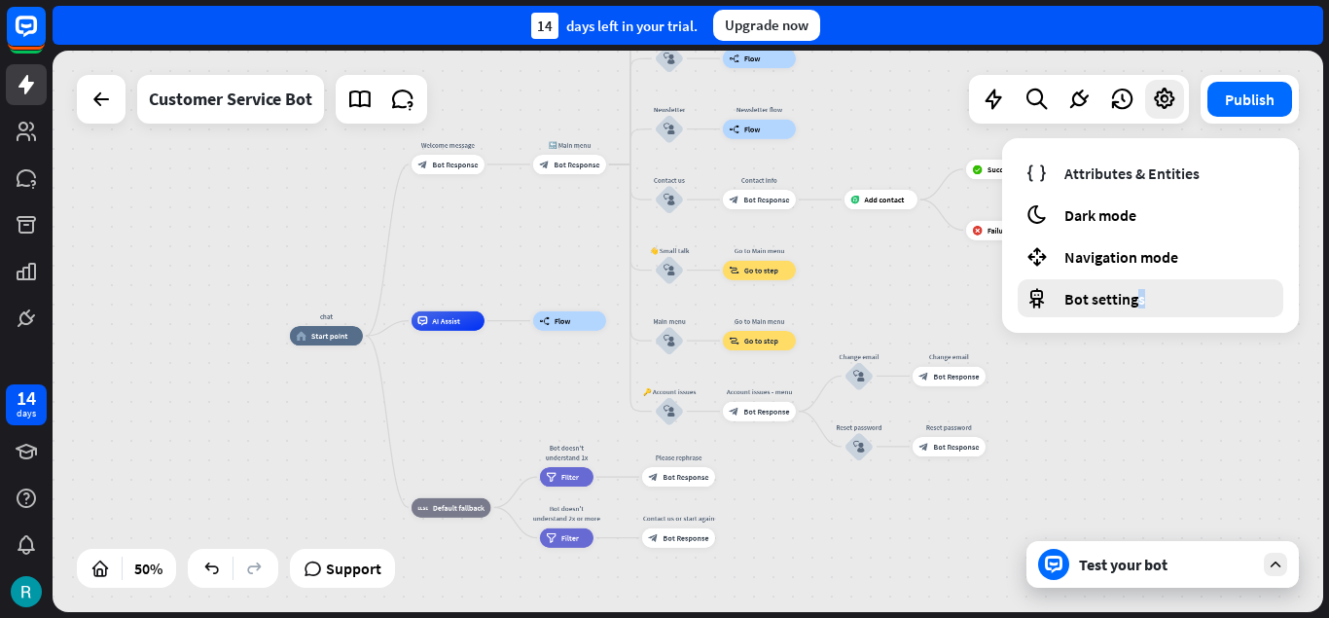
click at [1141, 302] on span "Bot settings" at bounding box center [1104, 298] width 81 height 19
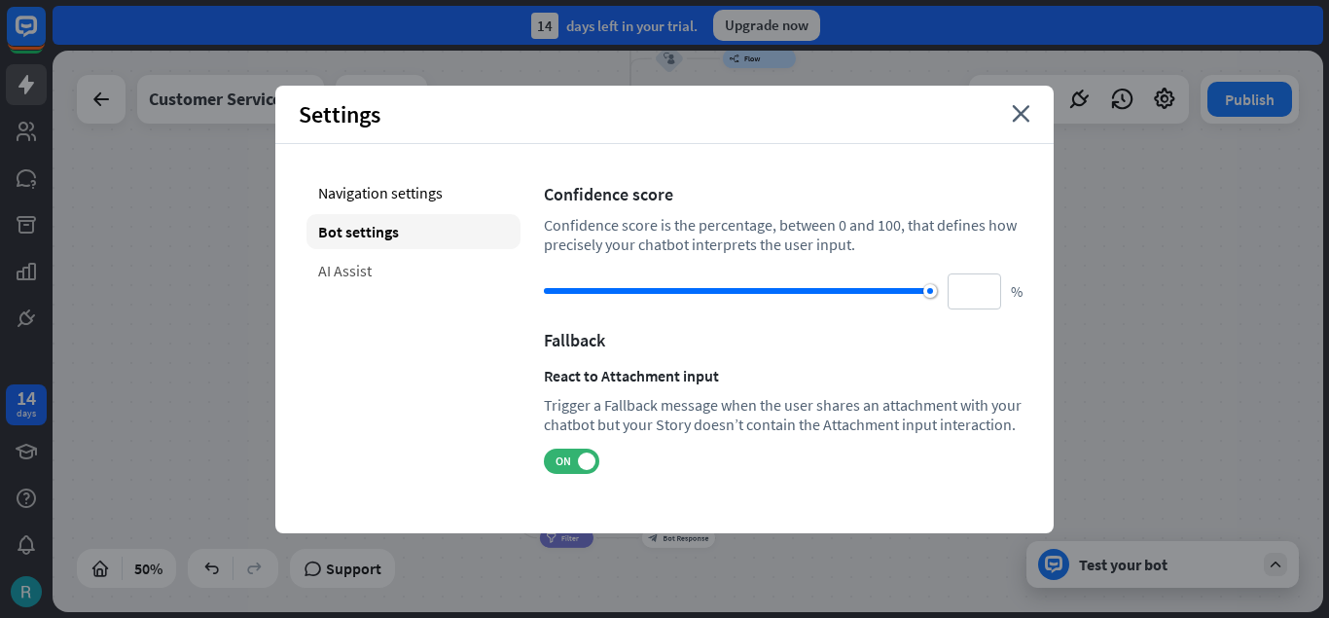
click at [345, 267] on div "AI Assist" at bounding box center [413, 270] width 214 height 35
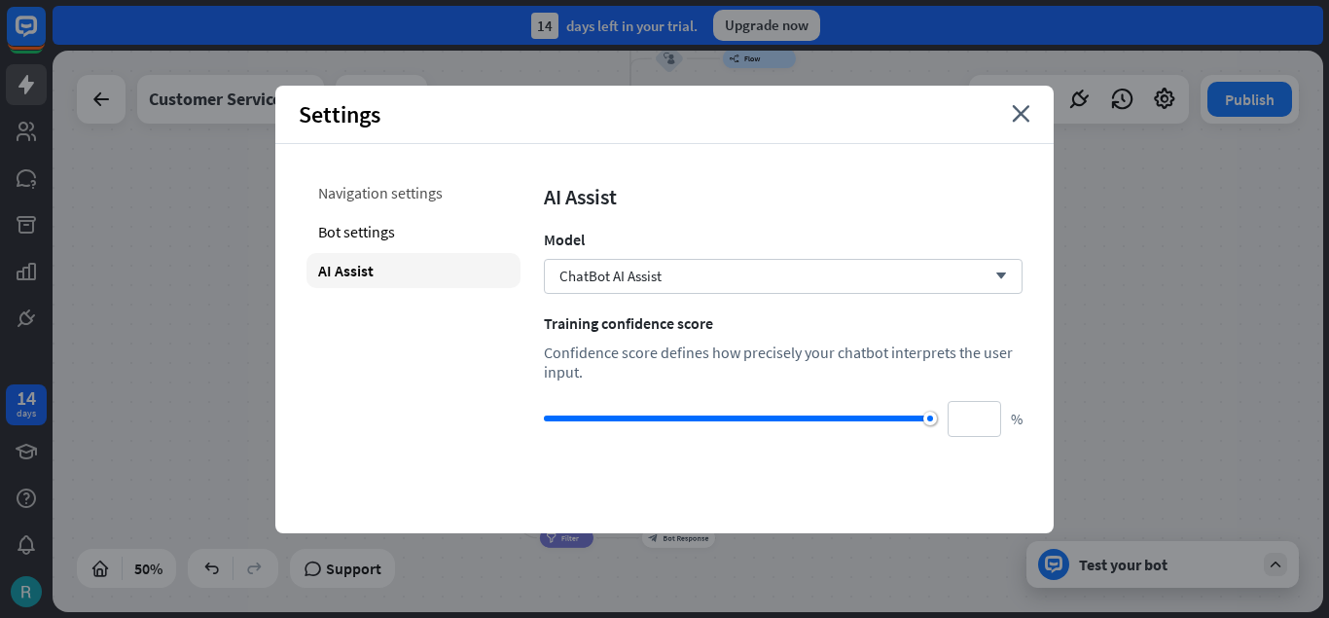
click at [382, 198] on div "Navigation settings" at bounding box center [413, 192] width 214 height 35
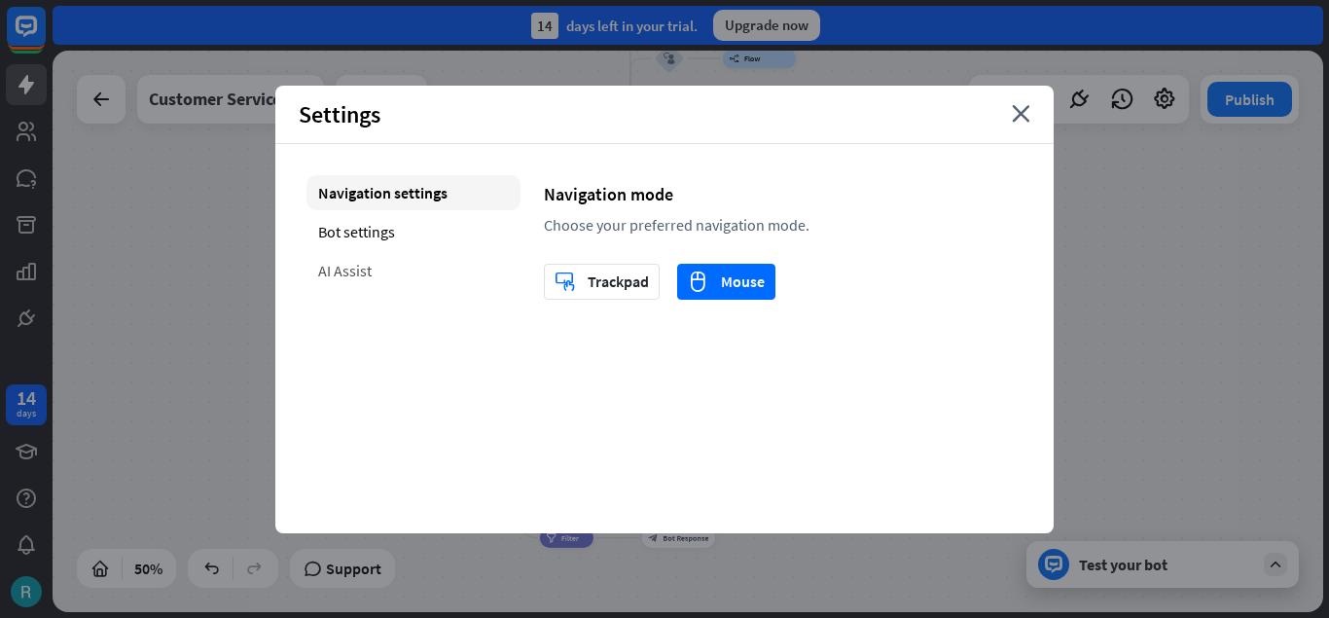
click at [360, 264] on div "AI Assist" at bounding box center [413, 270] width 214 height 35
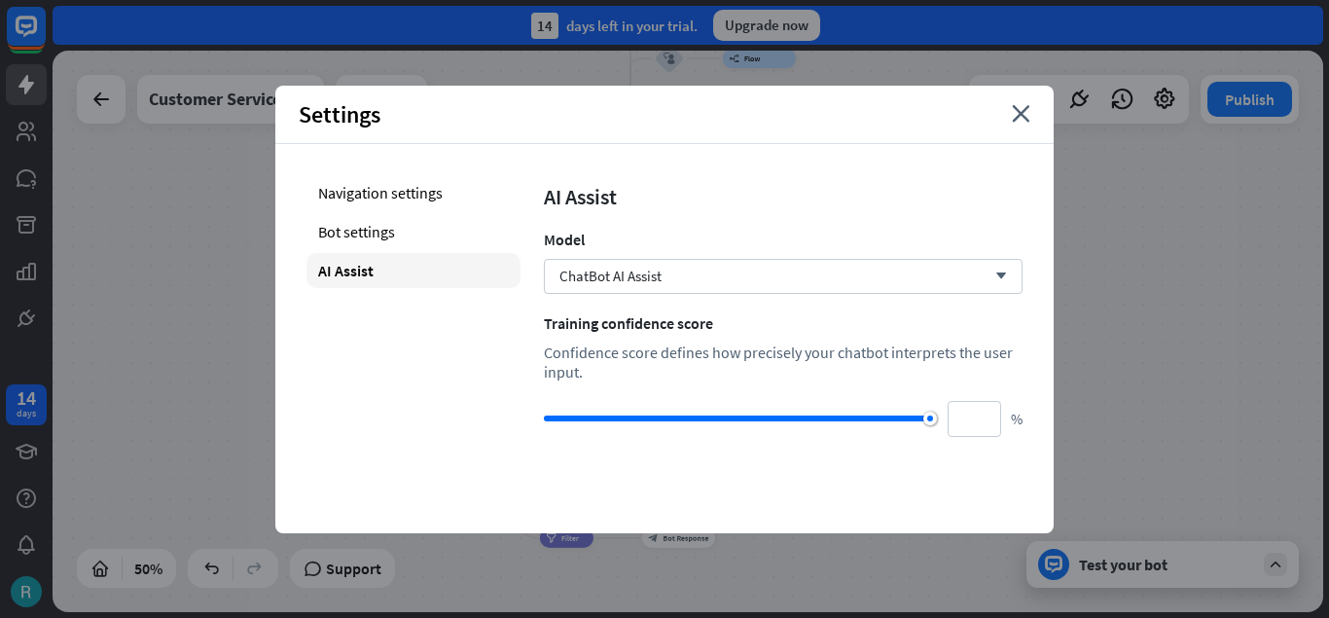
click at [1209, 504] on div "chat home_2 Start point Welcome message block_bot_response Bot Response 🔙 Main …" at bounding box center [688, 331] width 1271 height 561
click at [1019, 114] on icon "close" at bounding box center [1021, 114] width 18 height 18
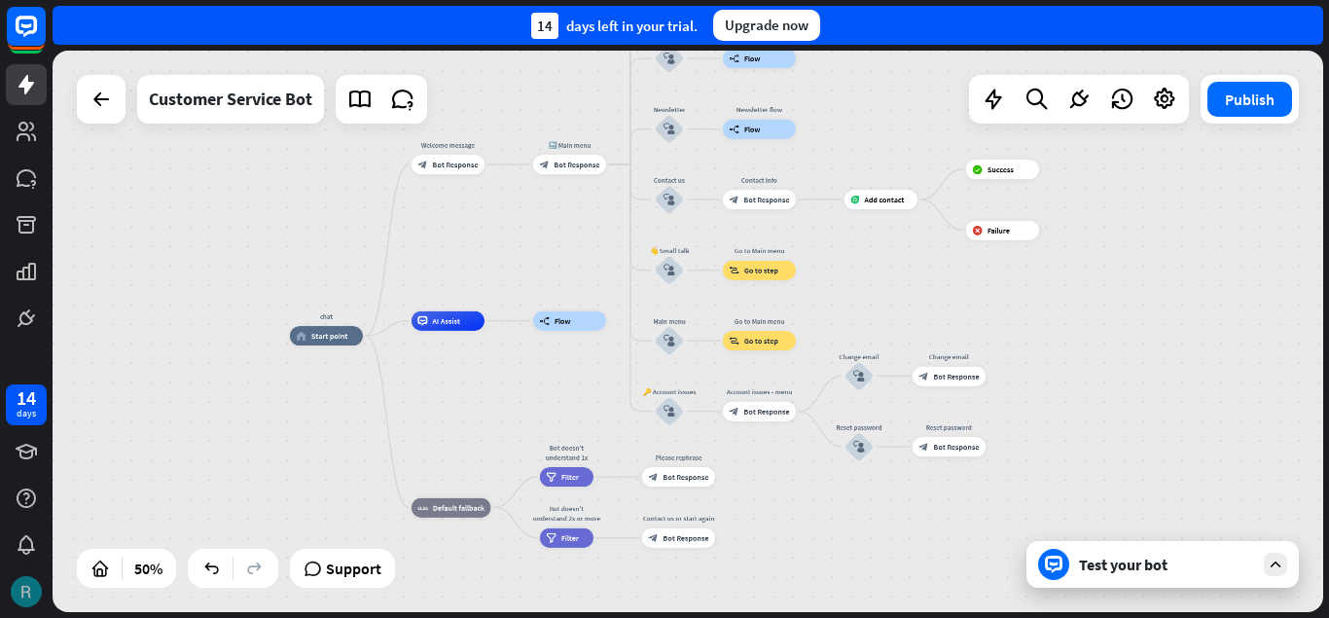
click at [25, 584] on img at bounding box center [26, 591] width 31 height 31
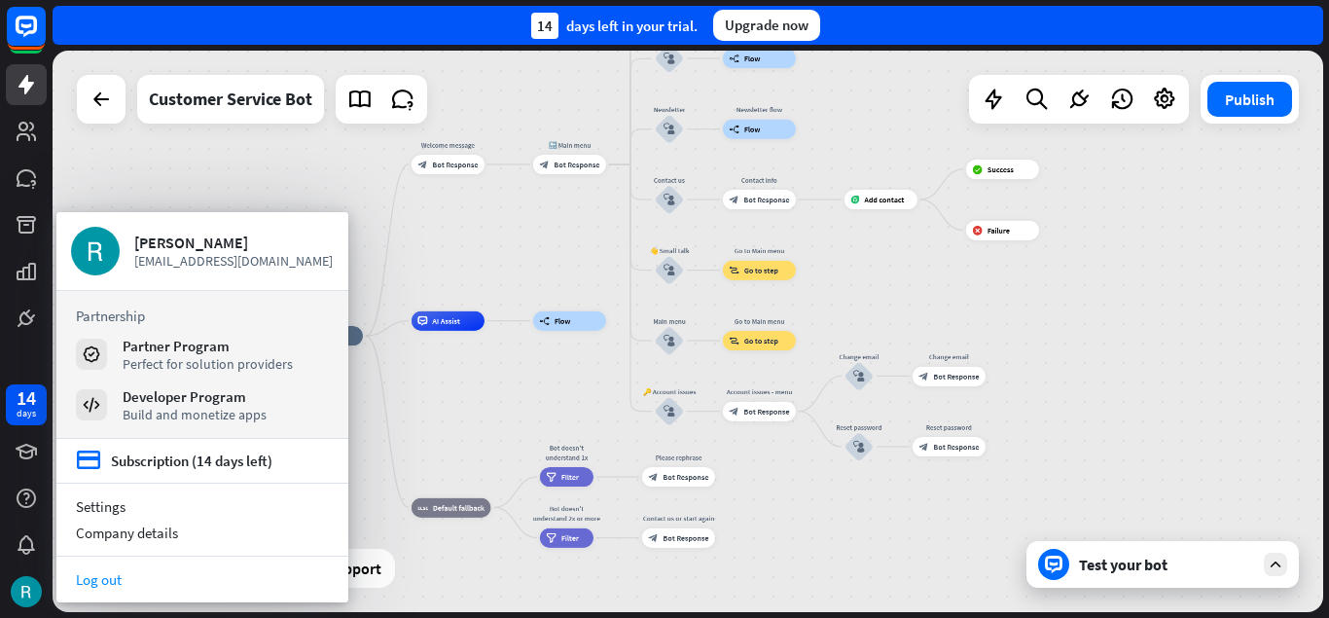
click at [157, 582] on link "Log out" at bounding box center [202, 579] width 292 height 26
